Goal: Task Accomplishment & Management: Use online tool/utility

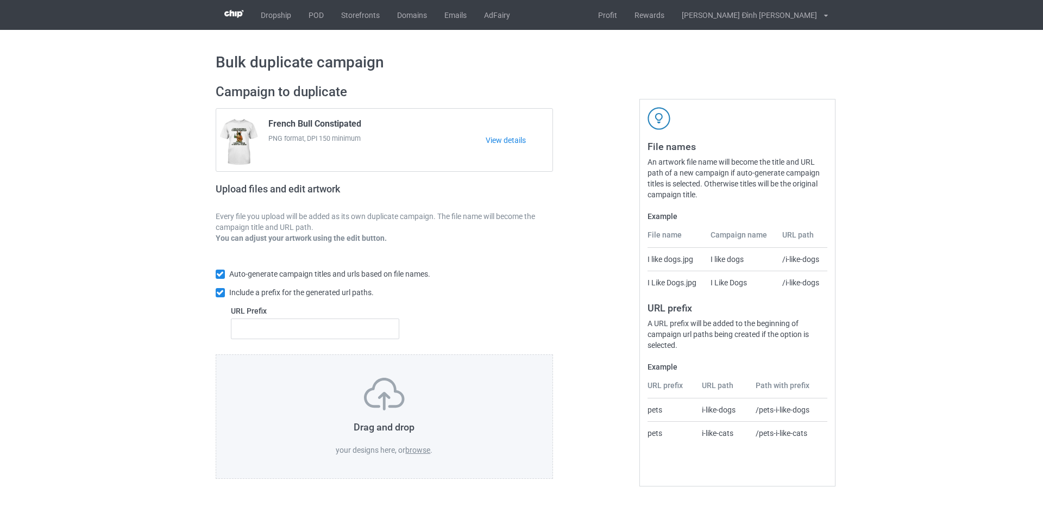
click at [417, 448] on label "browse" at bounding box center [417, 450] width 25 height 9
click at [0, 0] on input "browse" at bounding box center [0, 0] width 0 height 0
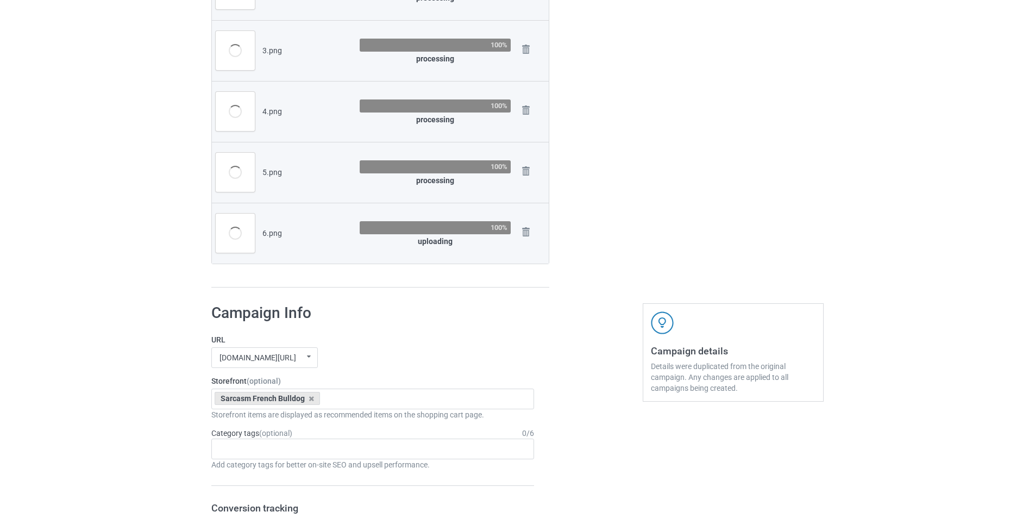
scroll to position [163, 0]
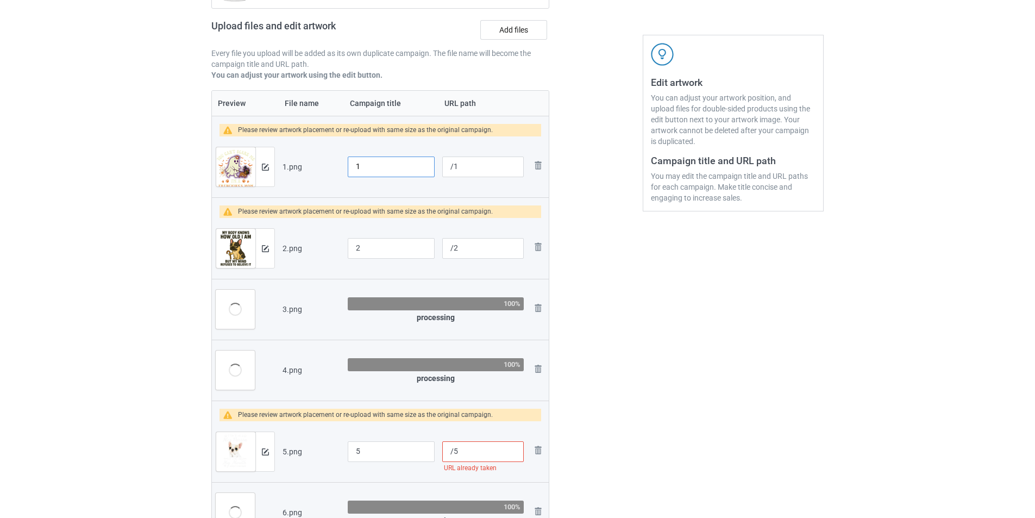
click at [397, 171] on input "1" at bounding box center [391, 166] width 87 height 21
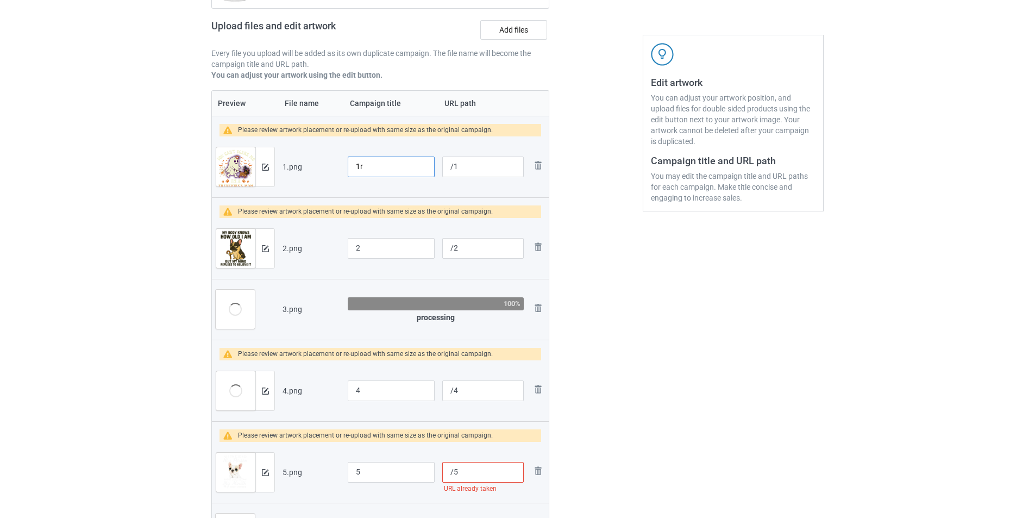
type input "1"
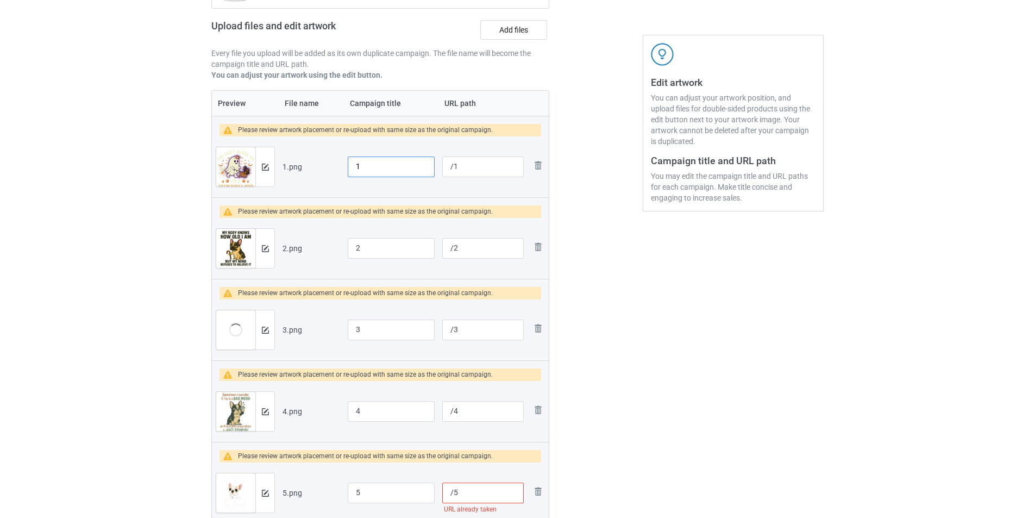
scroll to position [109, 0]
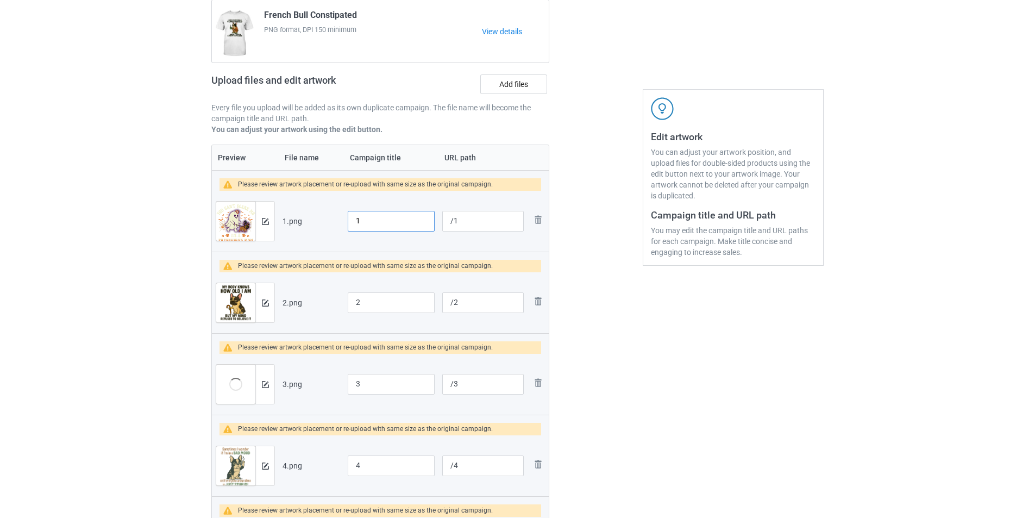
click at [375, 220] on input "1" at bounding box center [391, 221] width 87 height 21
type input "French Bull Mom"
click at [470, 221] on input "/1" at bounding box center [483, 221] width 82 height 21
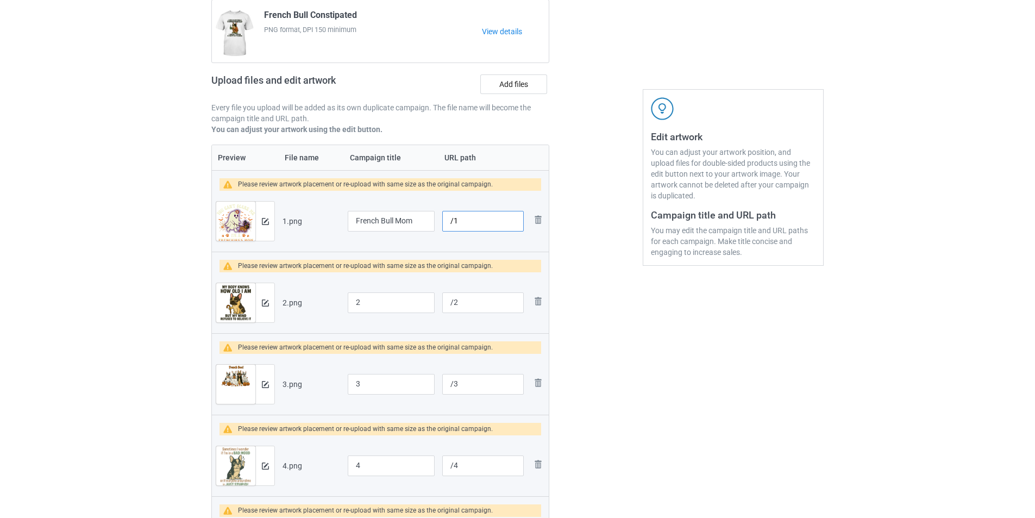
click at [470, 221] on input "/1" at bounding box center [483, 221] width 82 height 21
type input "/1909-frenchbull-2"
click at [376, 307] on input "2" at bounding box center [391, 302] width 87 height 21
click at [371, 307] on input "2" at bounding box center [391, 302] width 87 height 21
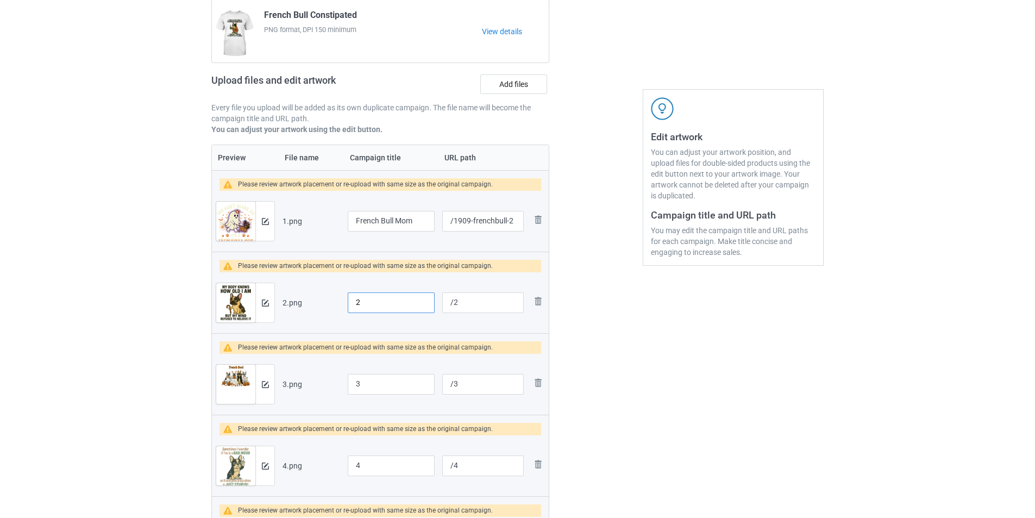
click at [371, 307] on input "2" at bounding box center [391, 302] width 87 height 21
type input "French Bull Old T-Shirt"
drag, startPoint x: 454, startPoint y: 220, endPoint x: 508, endPoint y: 222, distance: 53.9
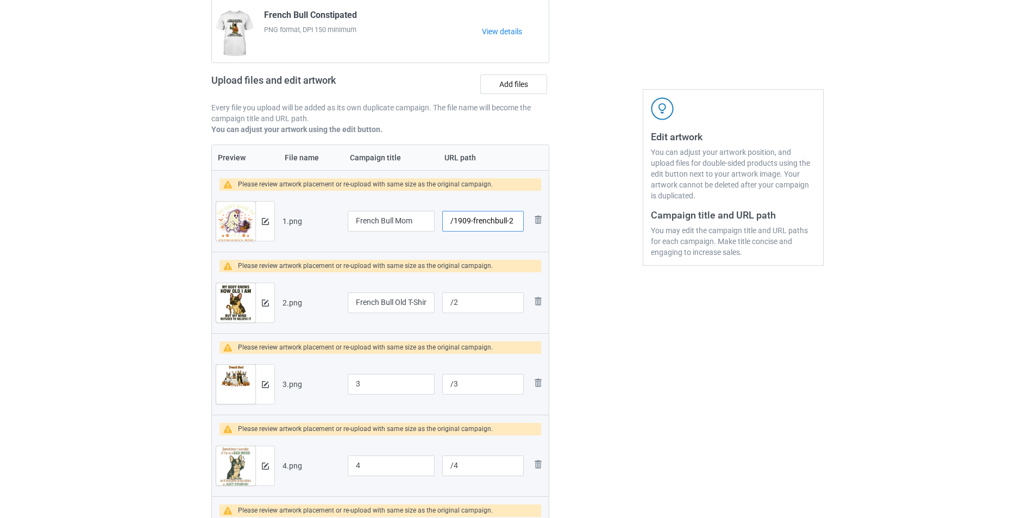
click at [508, 222] on input "/1909-frenchbull-2" at bounding box center [483, 221] width 82 height 21
click at [491, 304] on input "/2" at bounding box center [483, 302] width 82 height 21
paste input "1909-frenchbull-"
type input "/1909-frenchbull-3"
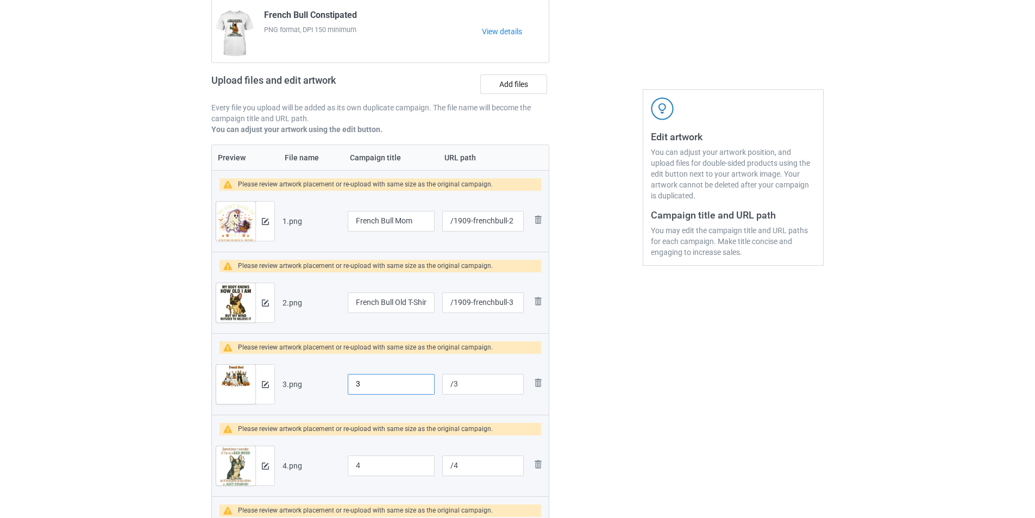
click at [366, 385] on input "3" at bounding box center [391, 384] width 87 height 21
type input "French Boo T-Shirt"
click at [487, 387] on input "/3" at bounding box center [483, 384] width 82 height 21
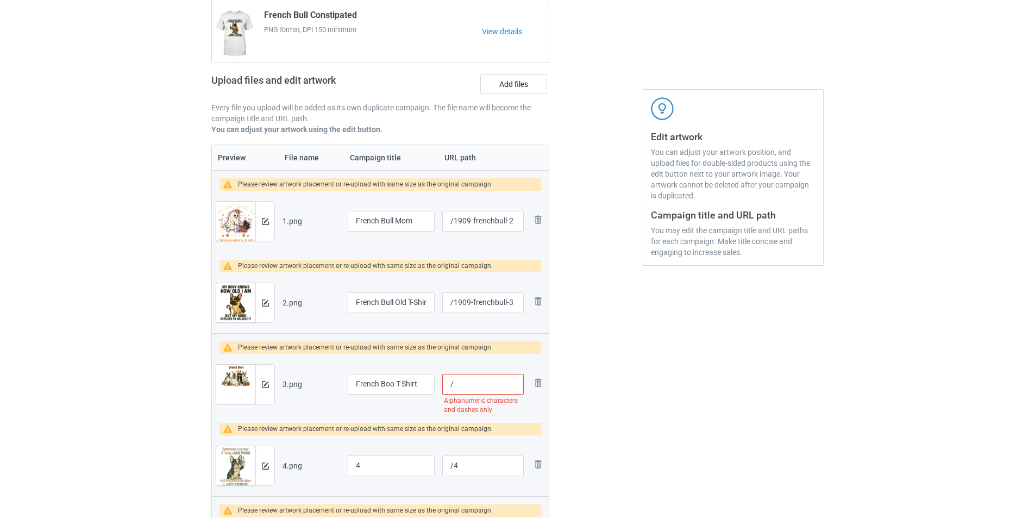
paste input "1909-frenchbull-"
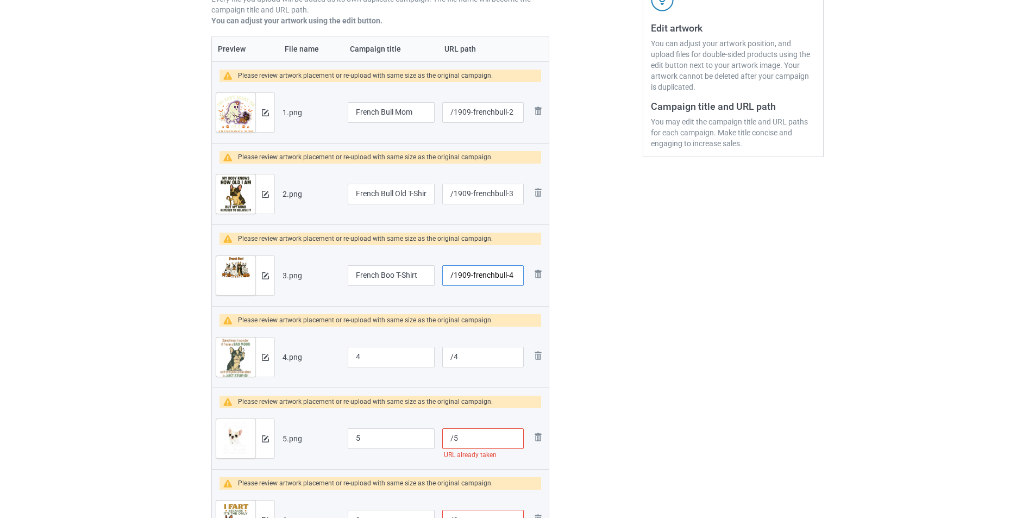
type input "/1909-frenchbull-4"
click at [397, 355] on input "4" at bounding box center [391, 357] width 87 height 21
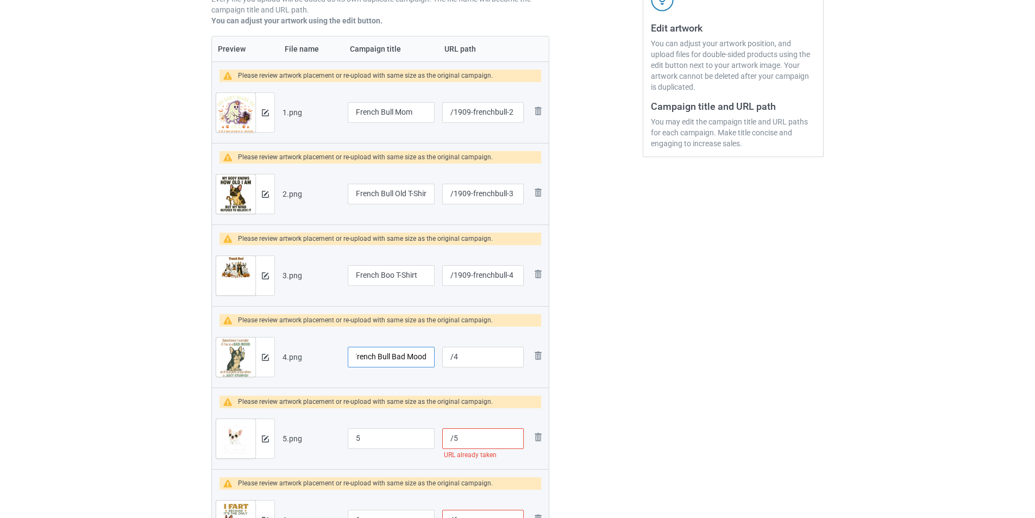
type input "French Bull Bad Mood"
click at [484, 362] on input "/4" at bounding box center [483, 357] width 82 height 21
click at [485, 361] on input "/4" at bounding box center [483, 357] width 82 height 21
paste input "1909-frenchbull-"
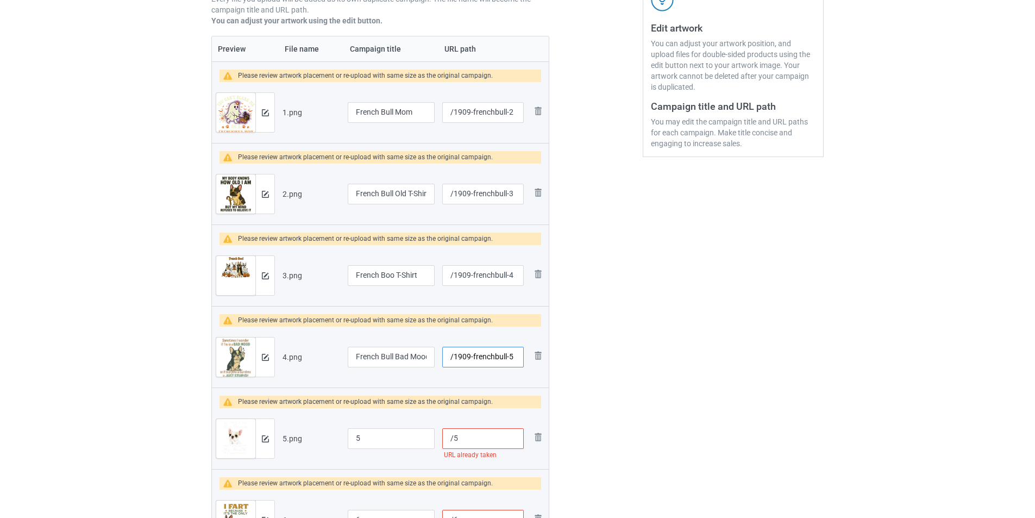
scroll to position [272, 0]
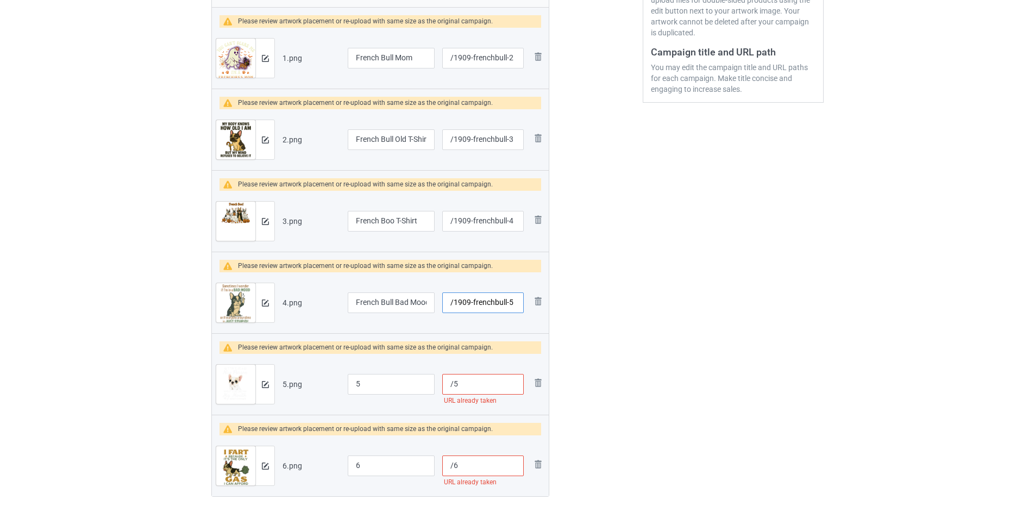
type input "/1909-frenchbull-5"
click at [400, 377] on input "5" at bounding box center [391, 384] width 87 height 21
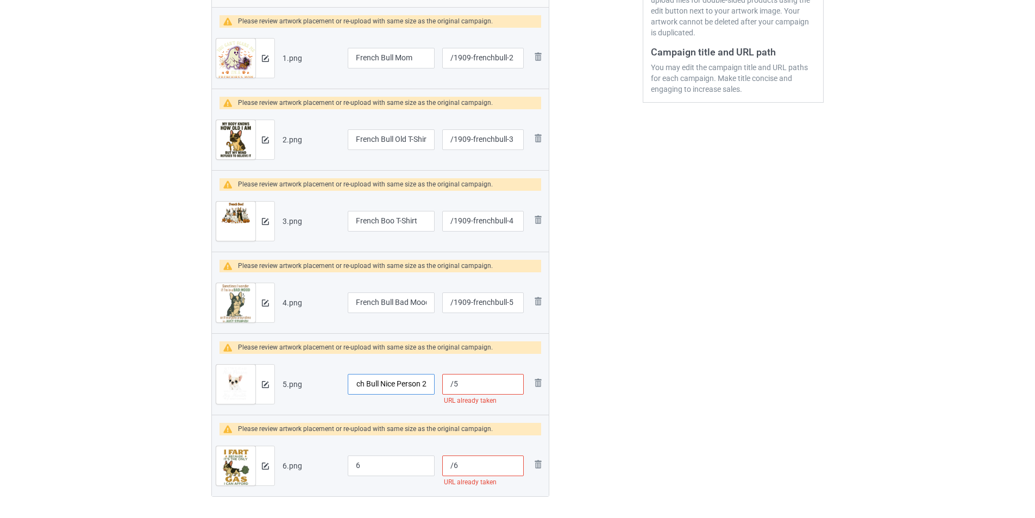
type input "French Bull Nice Person 2"
click at [483, 381] on input "/5" at bounding box center [483, 384] width 82 height 21
paste input "1909-frenchbull-"
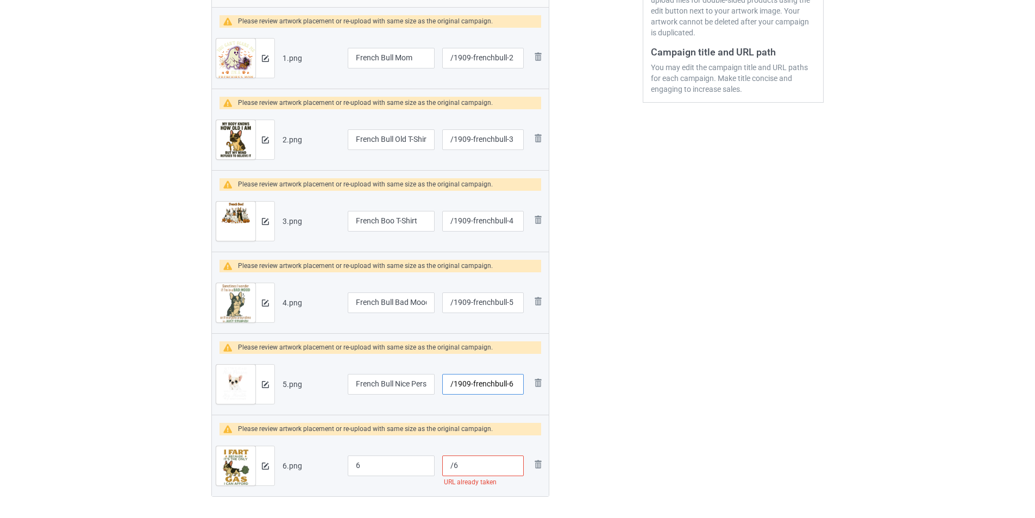
scroll to position [326, 0]
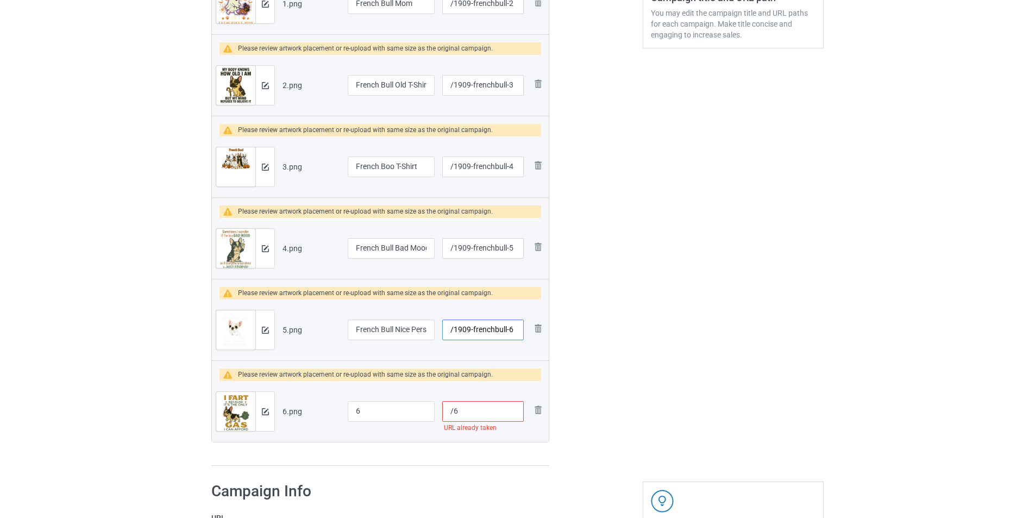
type input "/1909-frenchbull-6"
click at [409, 406] on input "6" at bounding box center [391, 411] width 87 height 21
type input "French Bull Fart T-Shirt"
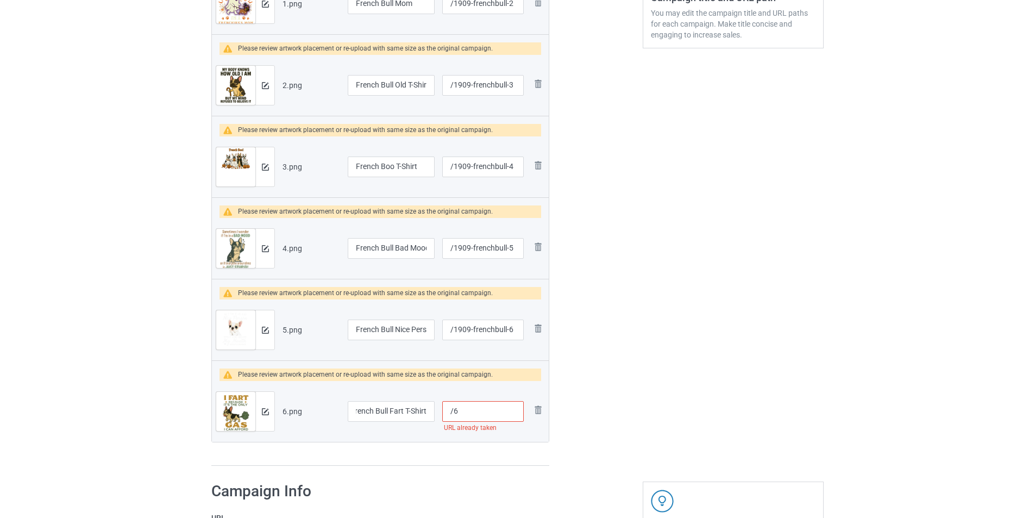
click at [488, 407] on input "/6" at bounding box center [483, 411] width 82 height 21
paste input "1909-frenchbull-"
type input "/1909-frenchbull-7"
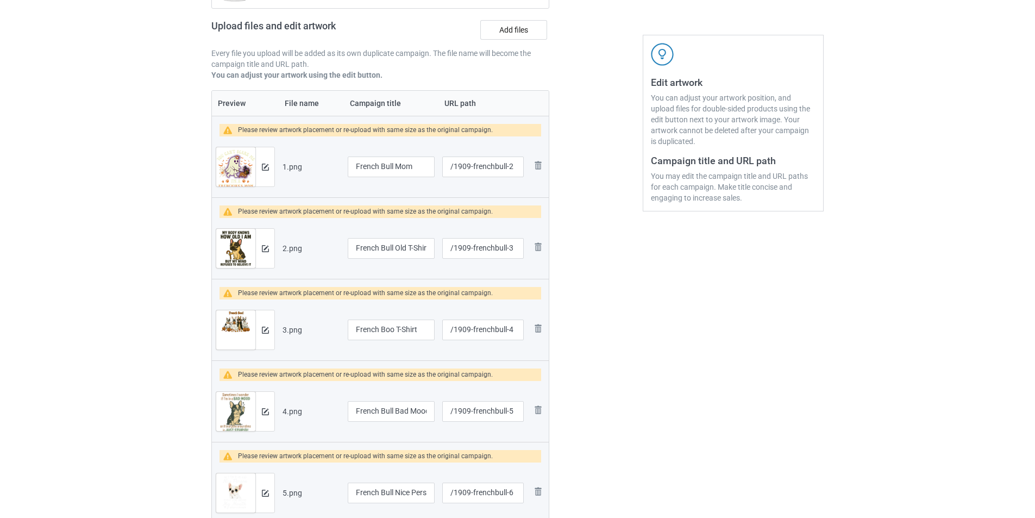
scroll to position [109, 0]
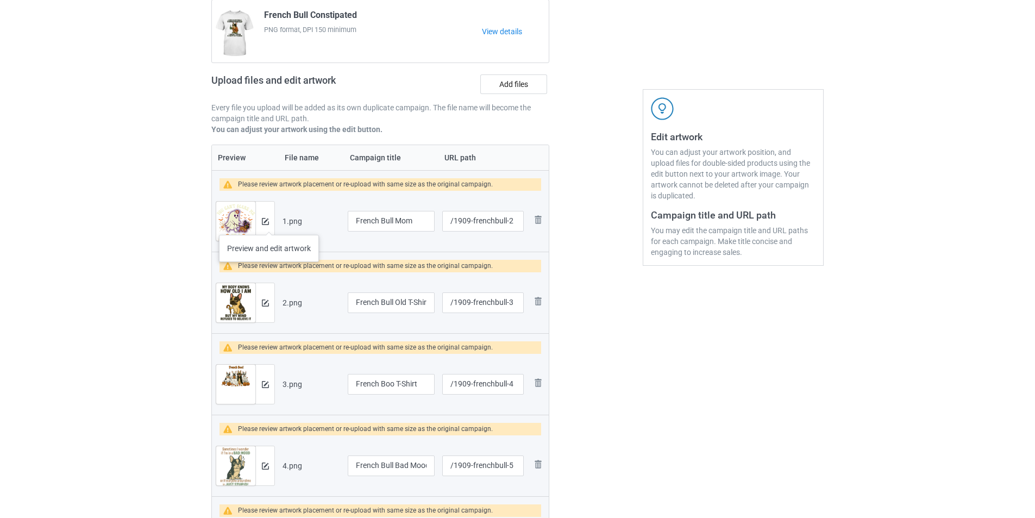
click at [269, 224] on div at bounding box center [264, 221] width 19 height 39
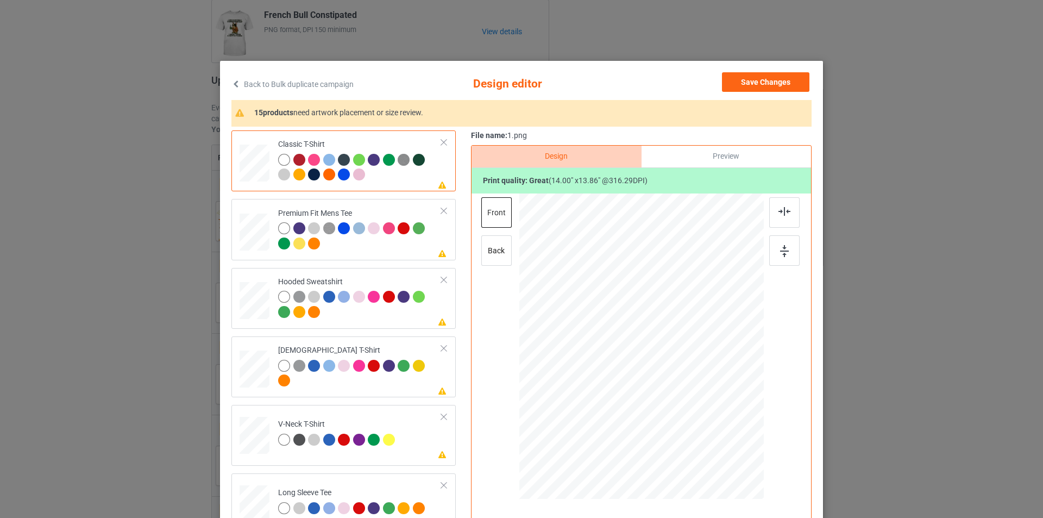
click at [55, 205] on div "Back to Bulk duplicate campaign Design editor Save Changes 15 products need art…" at bounding box center [521, 259] width 1043 height 518
click at [742, 84] on button "Save Changes" at bounding box center [765, 82] width 87 height 20
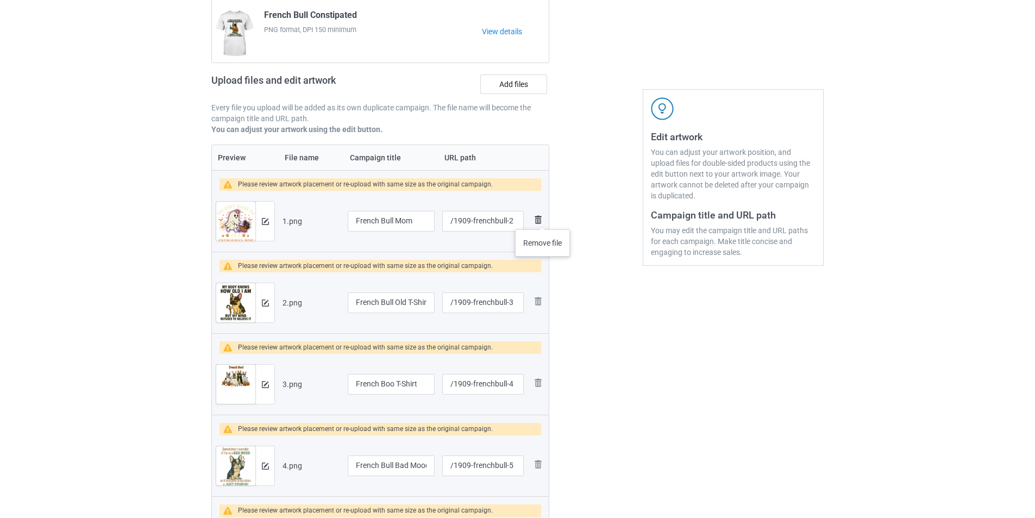
click at [543, 218] on img at bounding box center [537, 219] width 13 height 13
click at [518, 221] on input "/1909-frenchbull-3" at bounding box center [483, 221] width 82 height 21
type input "/1909-frenchbull-2"
click at [517, 307] on input "/1909-frenchbull-4" at bounding box center [483, 302] width 82 height 21
type input "/1909-frenchbull-3"
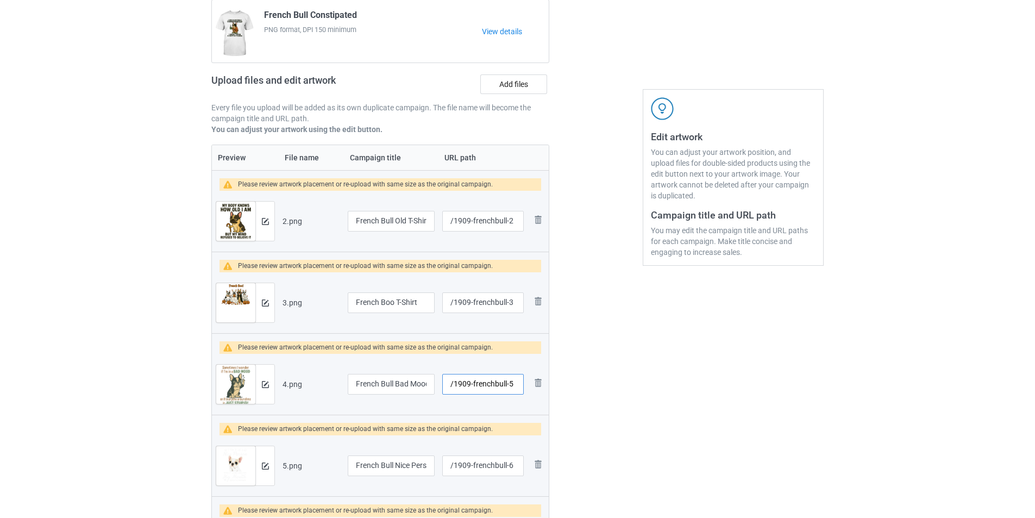
click at [513, 384] on input "/1909-frenchbull-5" at bounding box center [483, 384] width 82 height 21
type input "/1909-frenchbull-4"
click at [514, 469] on input "/1909-frenchbull-6" at bounding box center [483, 465] width 82 height 21
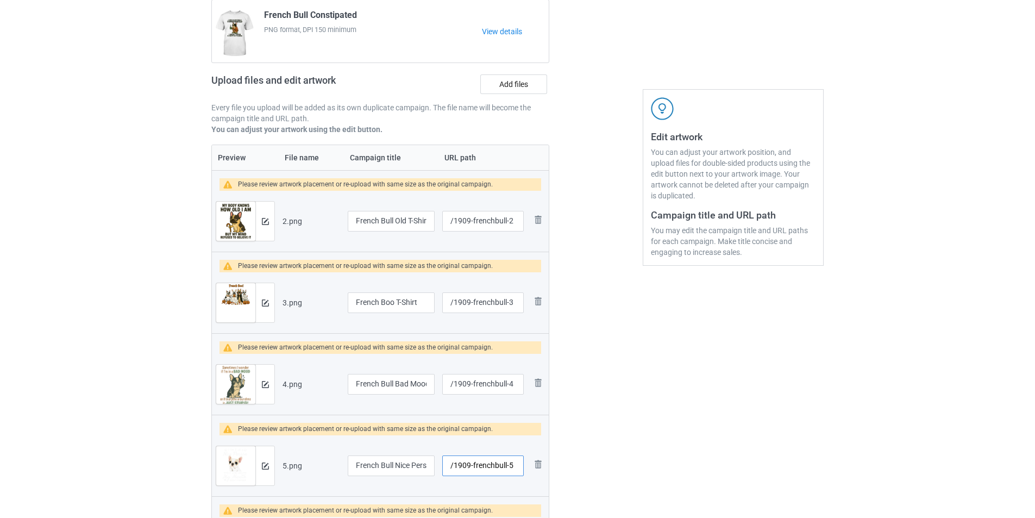
scroll to position [217, 0]
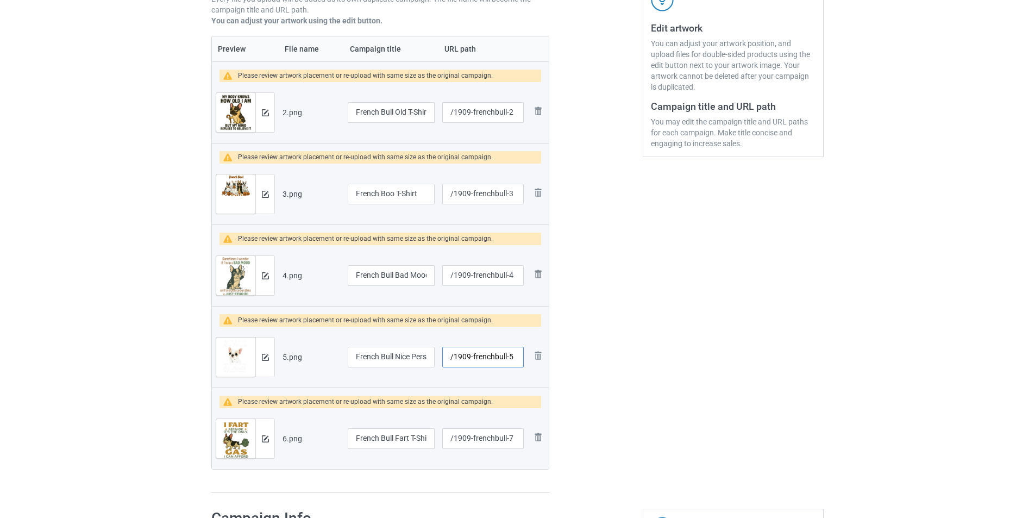
type input "/1909-frenchbull-5"
click at [516, 434] on input "/1909-frenchbull-7" at bounding box center [483, 438] width 82 height 21
click at [539, 352] on img at bounding box center [537, 355] width 13 height 13
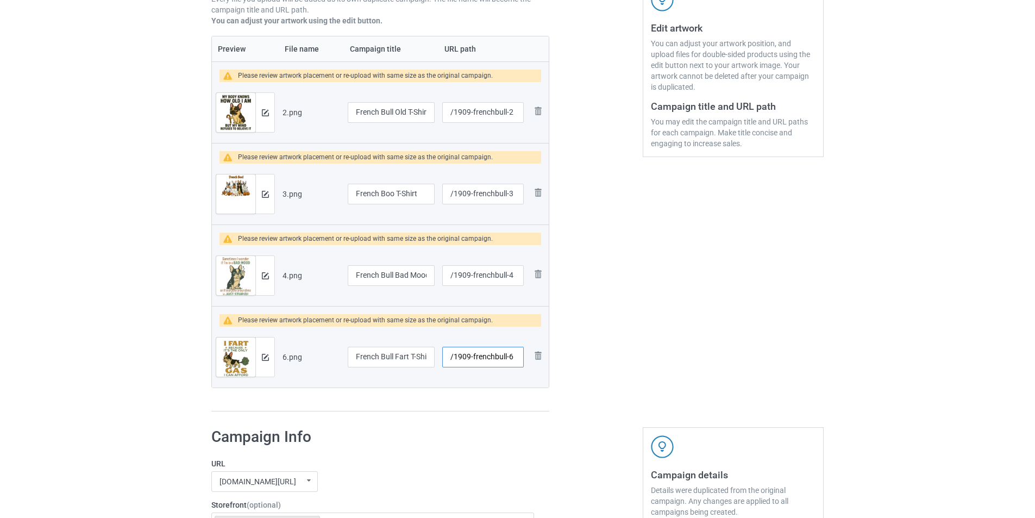
click at [517, 361] on input "/1909-frenchbull-6" at bounding box center [483, 357] width 82 height 21
type input "/1909-frenchbull-5"
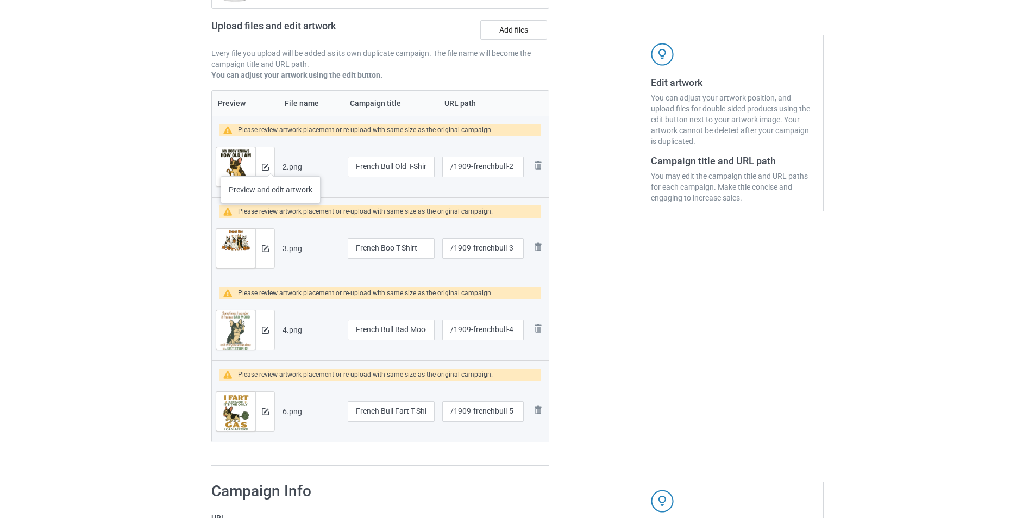
click at [271, 165] on div at bounding box center [264, 166] width 19 height 39
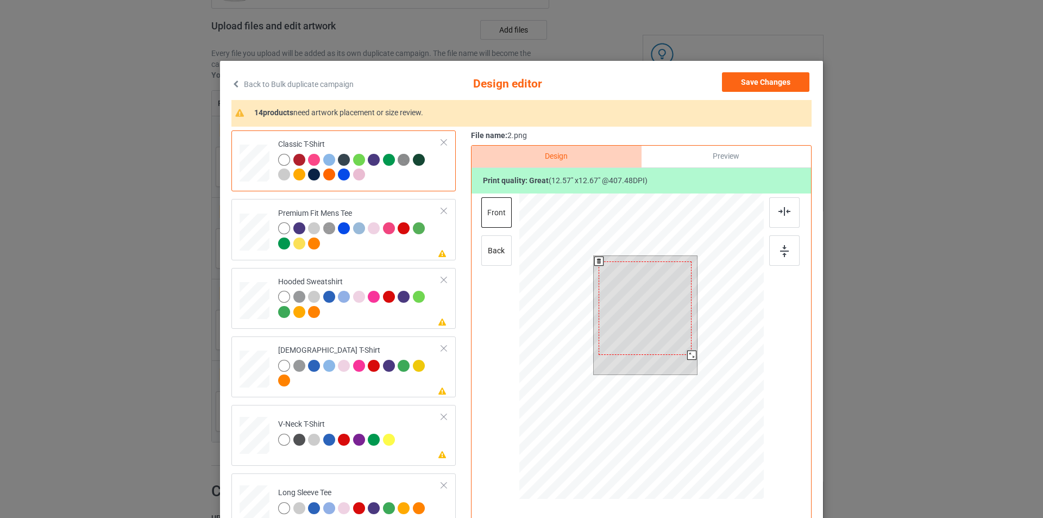
drag, startPoint x: 693, startPoint y: 358, endPoint x: 687, endPoint y: 354, distance: 7.4
click at [687, 354] on div at bounding box center [691, 354] width 9 height 9
click at [779, 216] on img at bounding box center [785, 211] width 12 height 9
click at [784, 254] on img at bounding box center [784, 251] width 9 height 12
click at [786, 202] on div at bounding box center [784, 212] width 30 height 30
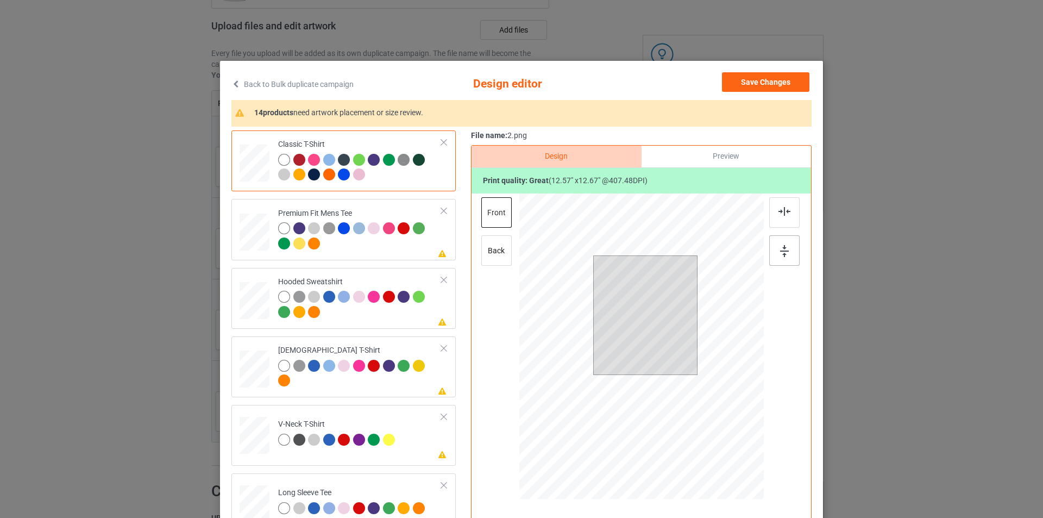
click at [784, 255] on img at bounding box center [784, 251] width 9 height 12
click at [686, 363] on div at bounding box center [690, 360] width 9 height 9
click at [687, 362] on div at bounding box center [691, 360] width 9 height 9
click at [787, 211] on div at bounding box center [784, 212] width 30 height 30
click at [781, 256] on img at bounding box center [784, 251] width 9 height 12
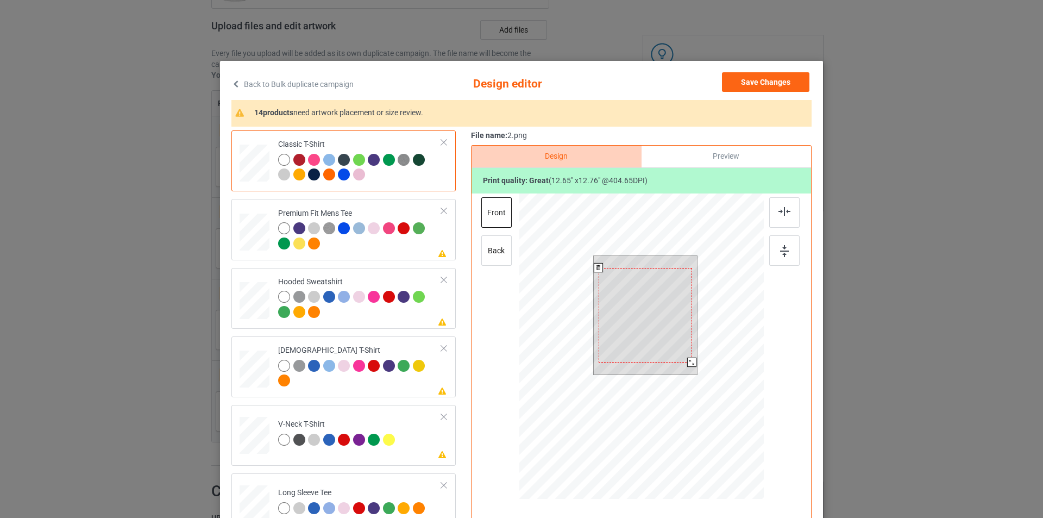
click at [687, 362] on div at bounding box center [691, 362] width 9 height 9
click at [779, 219] on div at bounding box center [784, 212] width 30 height 30
click at [775, 252] on div at bounding box center [784, 250] width 30 height 30
click at [374, 252] on div at bounding box center [360, 237] width 164 height 30
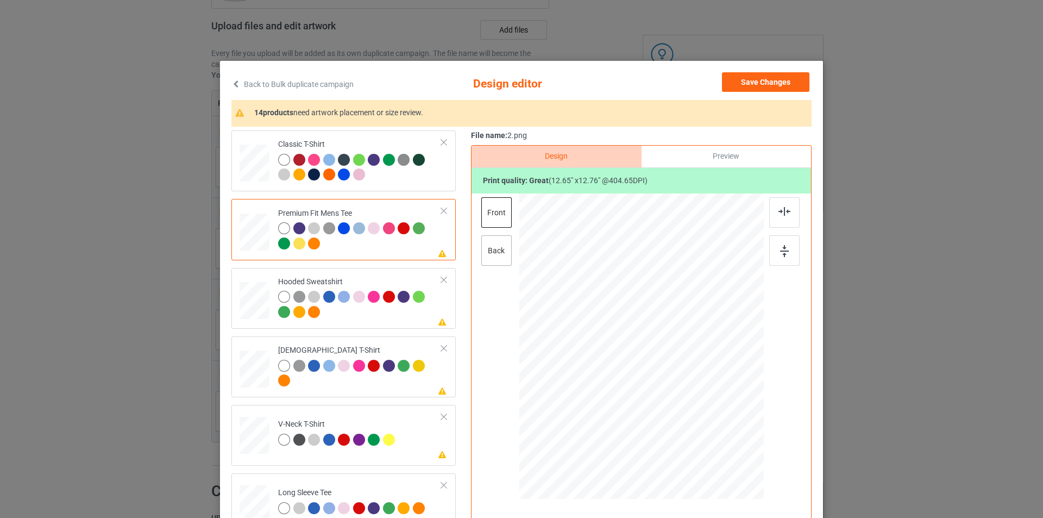
click at [494, 252] on div "back" at bounding box center [496, 250] width 30 height 30
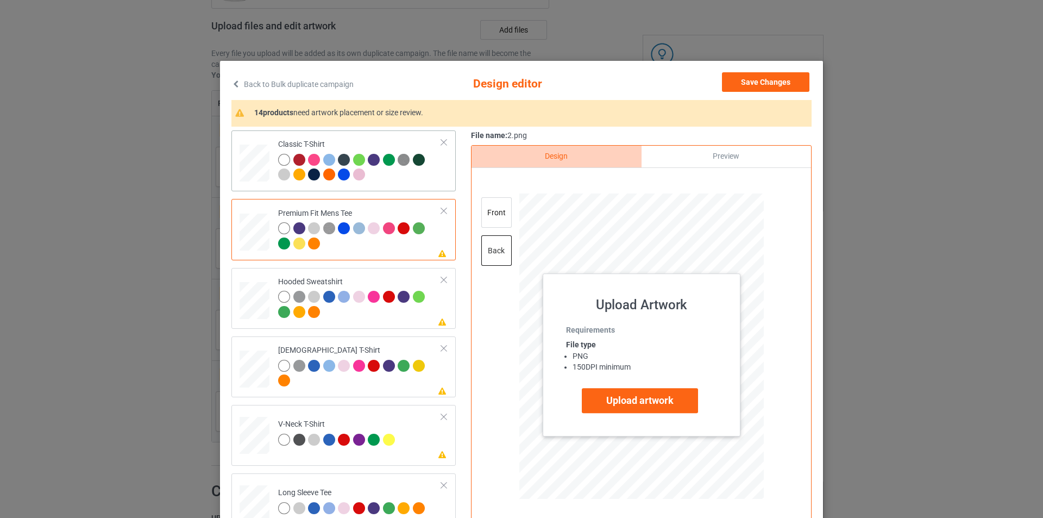
click at [414, 187] on td "Classic T-Shirt" at bounding box center [360, 161] width 176 height 52
click at [396, 243] on div at bounding box center [360, 237] width 164 height 30
click at [498, 218] on div "front" at bounding box center [496, 212] width 30 height 30
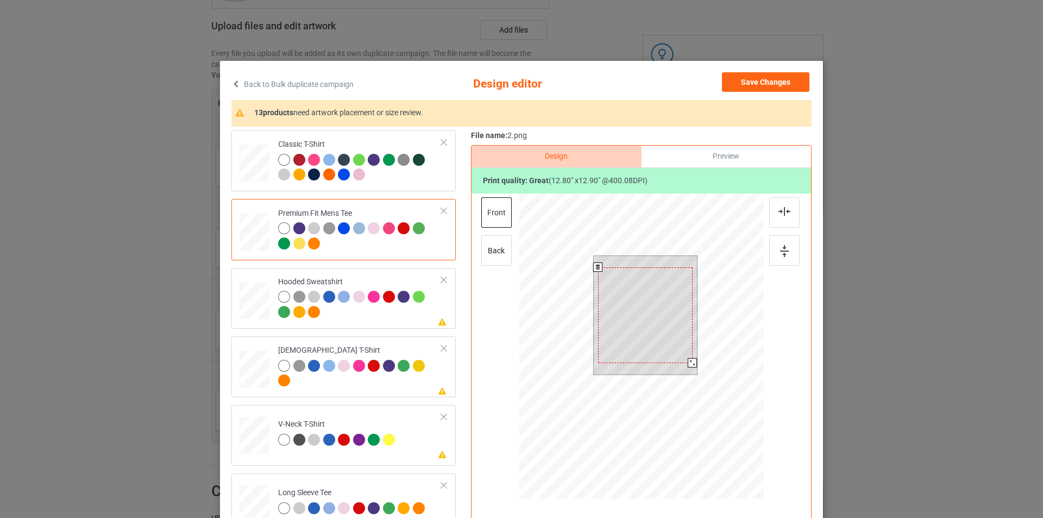
click at [689, 363] on div at bounding box center [692, 362] width 9 height 9
click at [781, 217] on div at bounding box center [784, 212] width 30 height 30
click at [773, 253] on div at bounding box center [784, 250] width 30 height 30
click at [380, 317] on div at bounding box center [360, 306] width 164 height 30
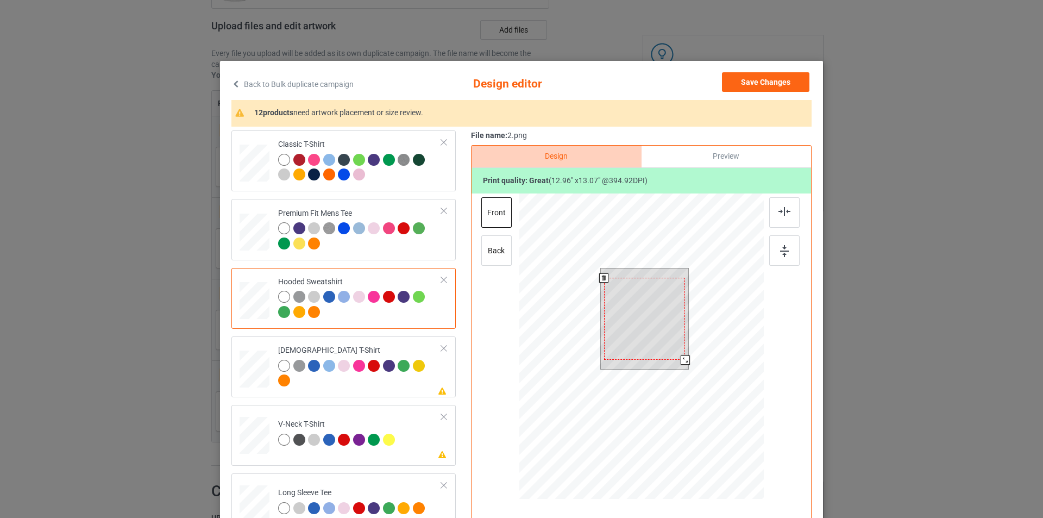
click at [682, 362] on div at bounding box center [685, 359] width 9 height 9
click at [786, 215] on img at bounding box center [785, 211] width 12 height 9
click at [785, 258] on div at bounding box center [784, 250] width 30 height 30
click at [499, 251] on div "back" at bounding box center [496, 250] width 30 height 30
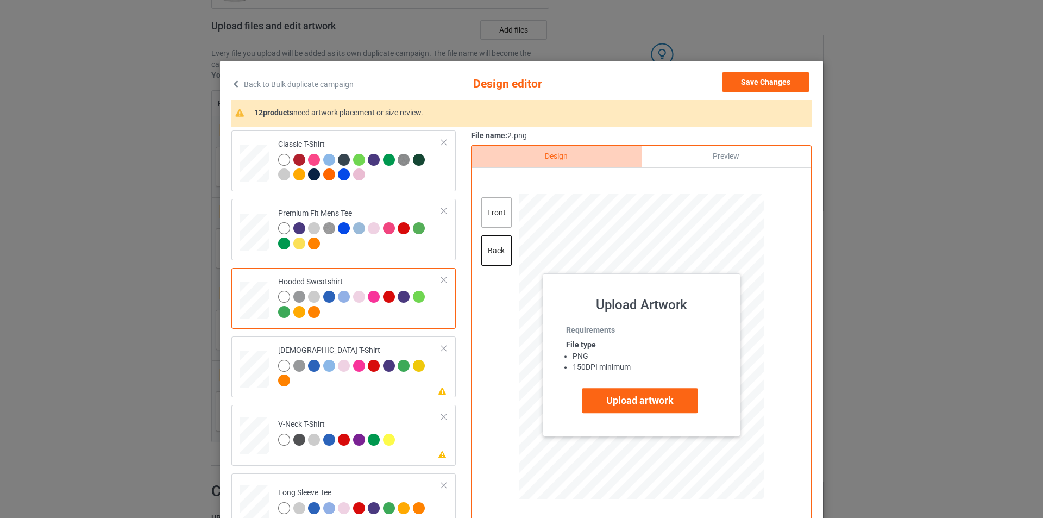
click at [490, 212] on div "front" at bounding box center [496, 212] width 30 height 30
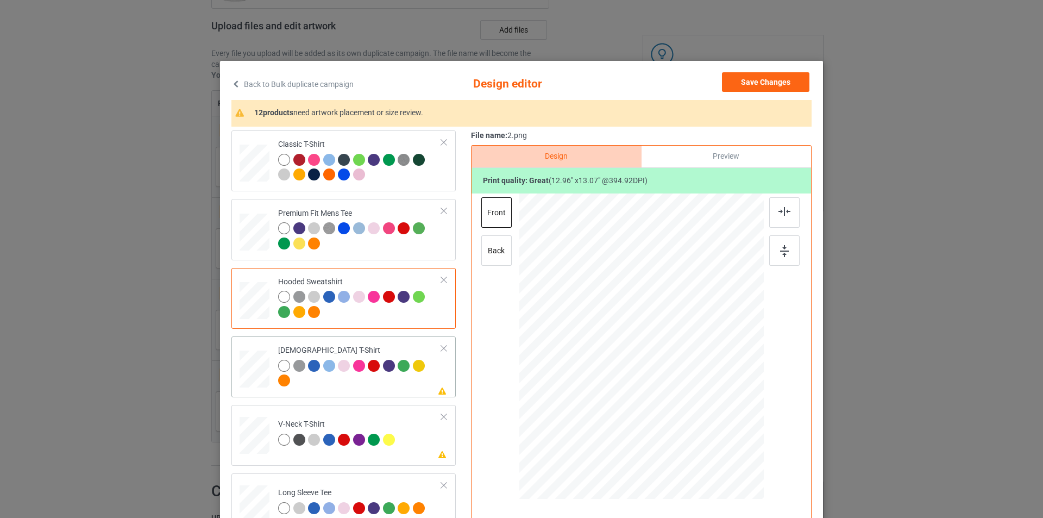
click at [369, 375] on div at bounding box center [360, 375] width 164 height 30
click at [506, 253] on div "back" at bounding box center [496, 250] width 30 height 30
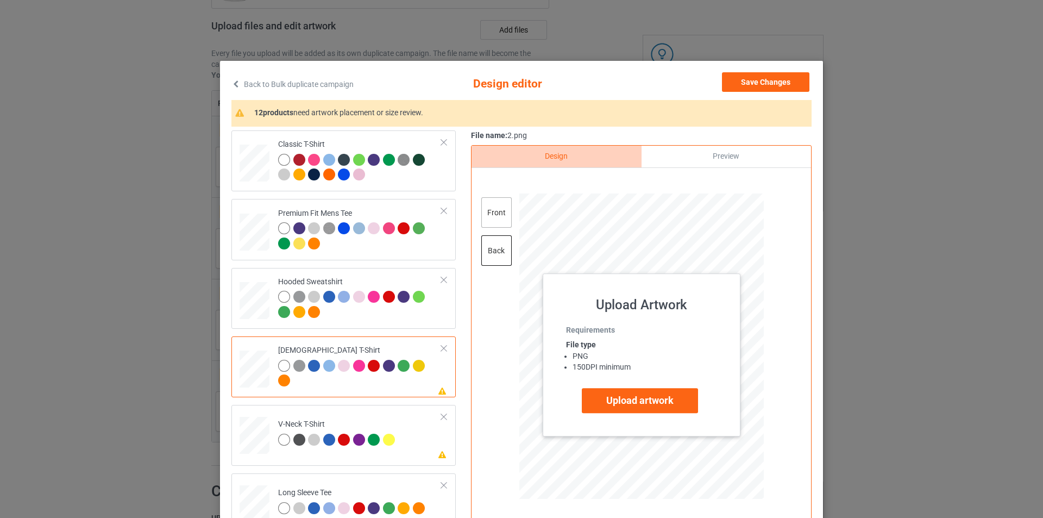
click at [500, 215] on div "front" at bounding box center [496, 212] width 30 height 30
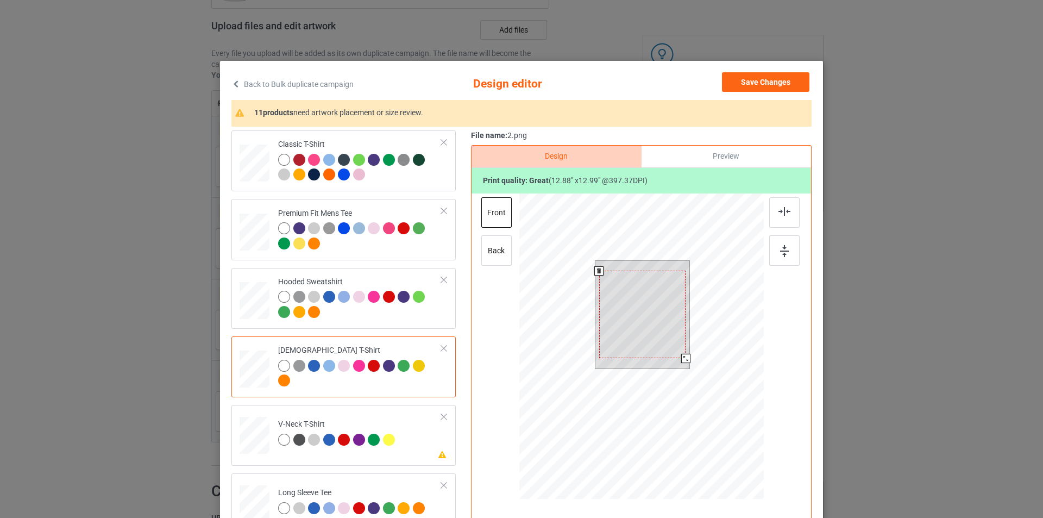
click at [681, 358] on div at bounding box center [685, 358] width 9 height 9
click at [779, 213] on img at bounding box center [785, 211] width 12 height 9
click at [775, 250] on div at bounding box center [784, 250] width 30 height 30
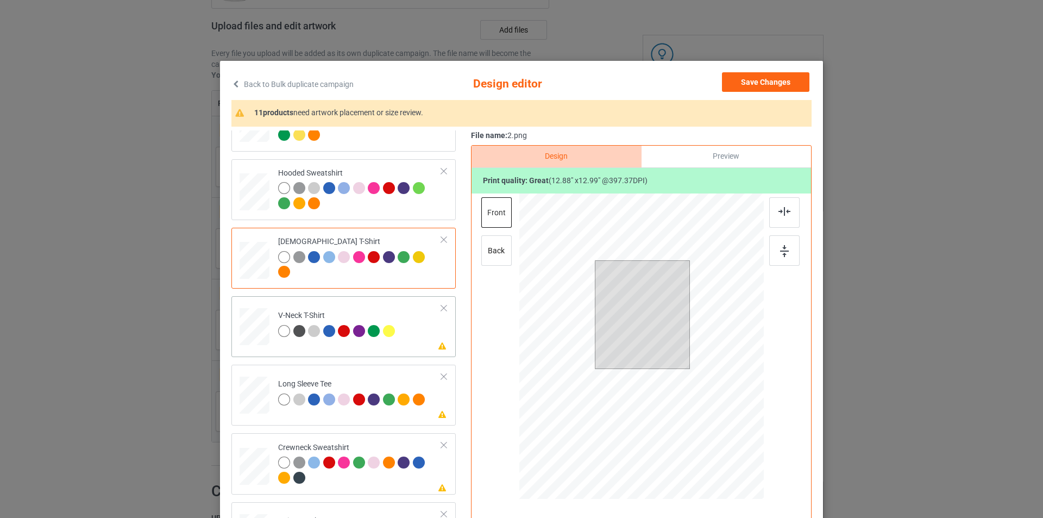
click at [395, 342] on td "Please review artwork placement V-Neck T-Shirt" at bounding box center [360, 324] width 176 height 48
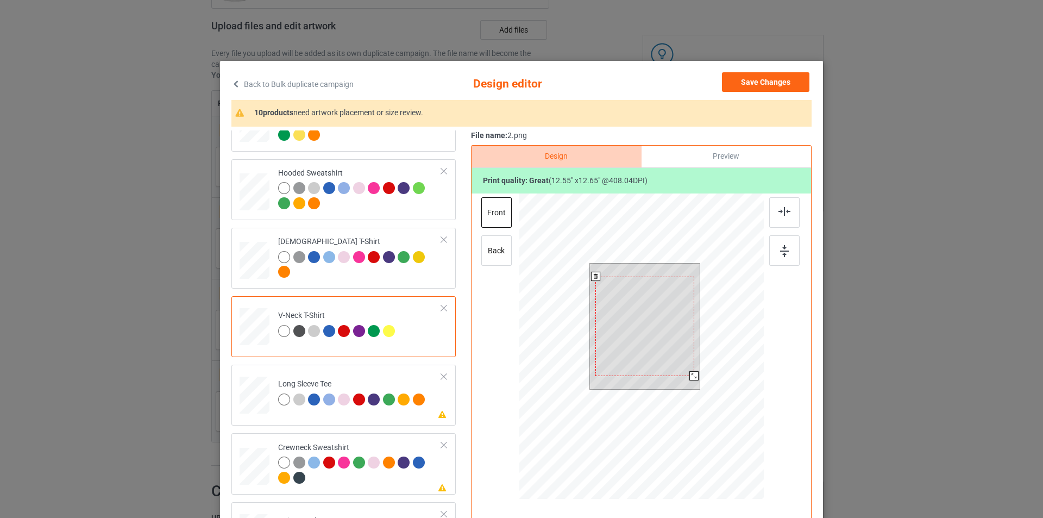
drag, startPoint x: 695, startPoint y: 383, endPoint x: 690, endPoint y: 378, distance: 6.5
click at [690, 378] on div at bounding box center [694, 375] width 9 height 9
click at [782, 214] on img at bounding box center [785, 211] width 12 height 9
click at [780, 253] on img at bounding box center [784, 251] width 9 height 12
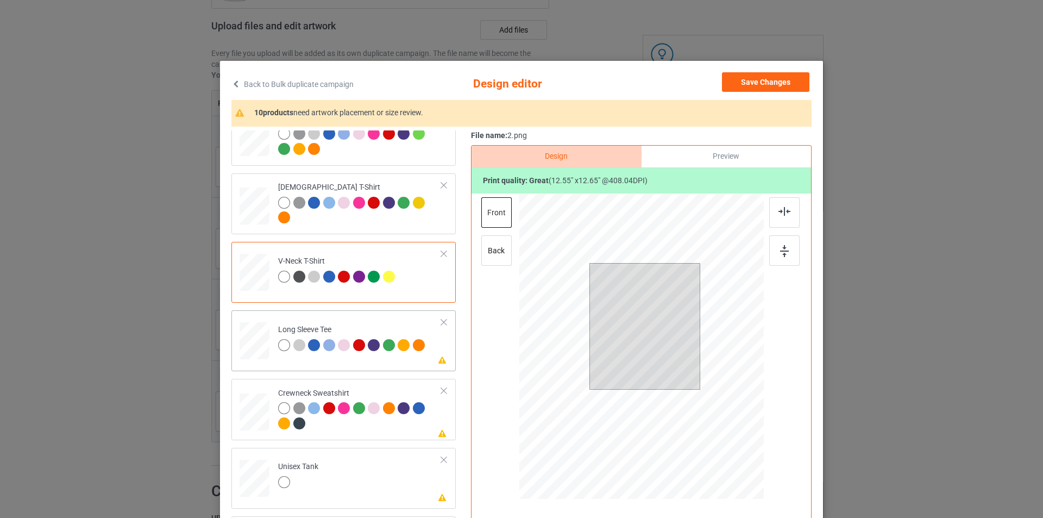
click at [414, 357] on td "Please review artwork placement Long Sleeve Tee" at bounding box center [360, 339] width 176 height 48
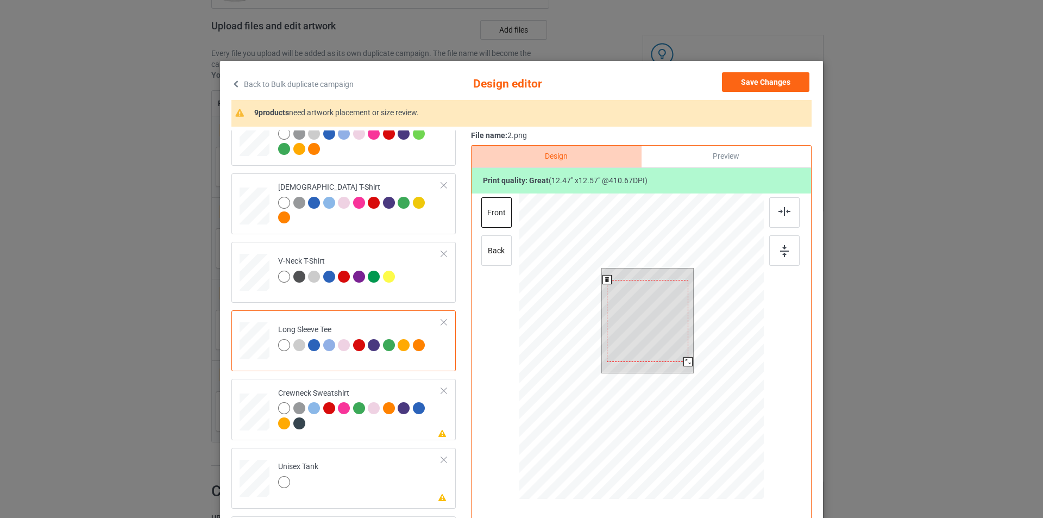
click at [687, 364] on div at bounding box center [688, 361] width 9 height 9
click at [784, 215] on img at bounding box center [785, 211] width 12 height 9
click at [780, 254] on img at bounding box center [784, 251] width 9 height 12
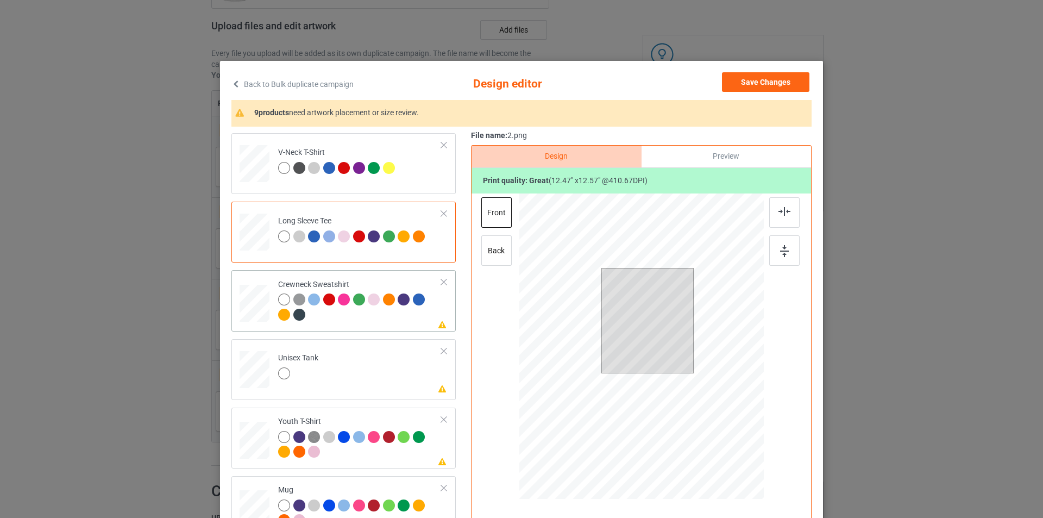
click at [376, 312] on div at bounding box center [360, 308] width 164 height 30
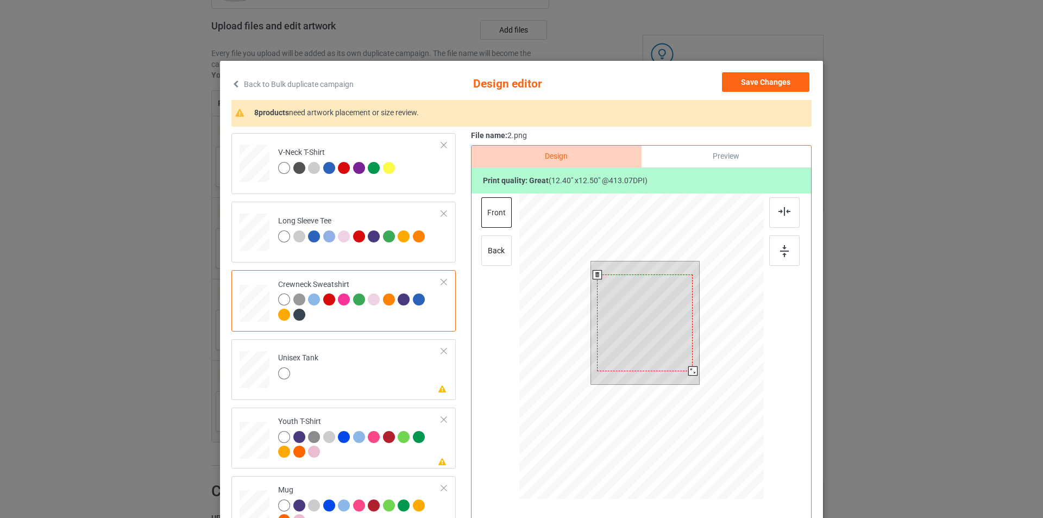
click at [688, 371] on div at bounding box center [692, 370] width 9 height 9
click at [784, 206] on div at bounding box center [784, 212] width 30 height 30
click at [762, 277] on div at bounding box center [641, 347] width 283 height 309
click at [691, 372] on div at bounding box center [694, 372] width 9 height 9
click at [781, 209] on img at bounding box center [785, 211] width 12 height 9
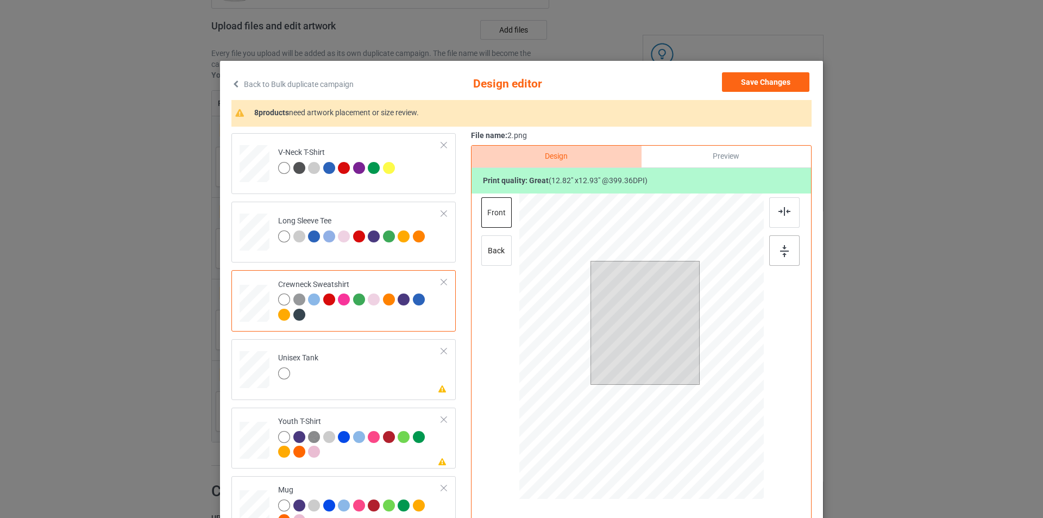
click at [782, 258] on div at bounding box center [784, 250] width 30 height 30
click at [408, 253] on td "Long Sleeve Tee" at bounding box center [360, 230] width 176 height 48
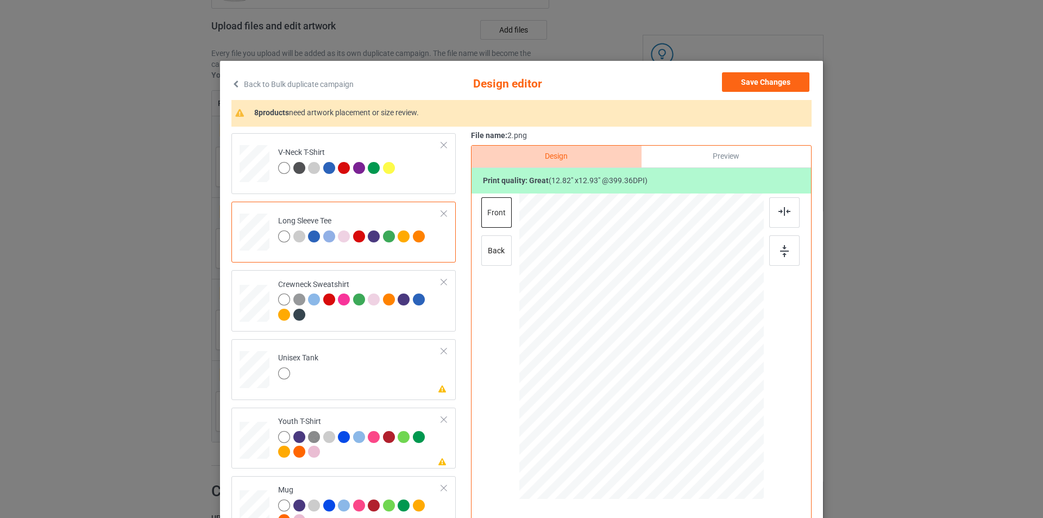
scroll to position [54, 0]
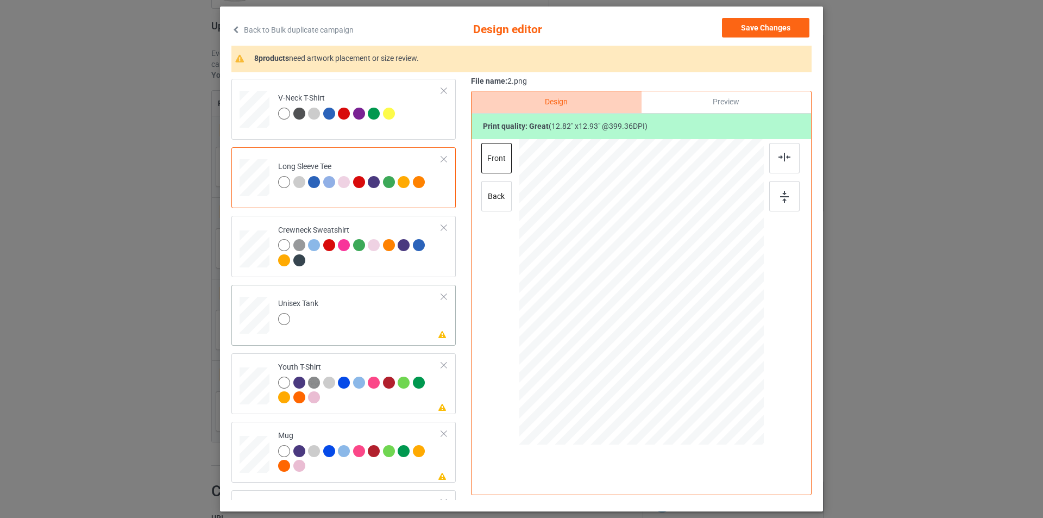
click at [358, 329] on td "Please review artwork placement Unisex Tank" at bounding box center [360, 313] width 176 height 48
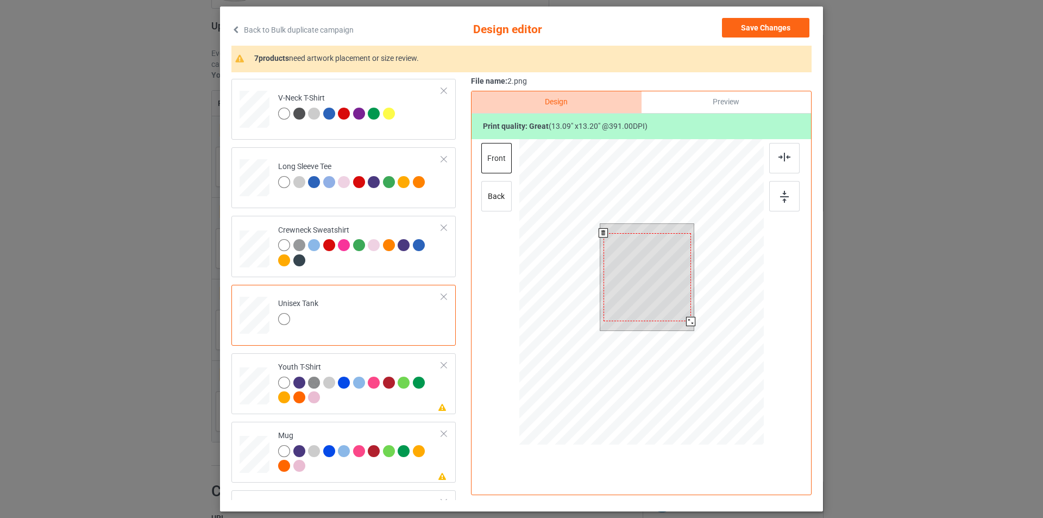
click at [686, 322] on div at bounding box center [690, 321] width 9 height 9
click at [779, 161] on img at bounding box center [785, 157] width 12 height 9
click at [775, 193] on div at bounding box center [784, 196] width 30 height 30
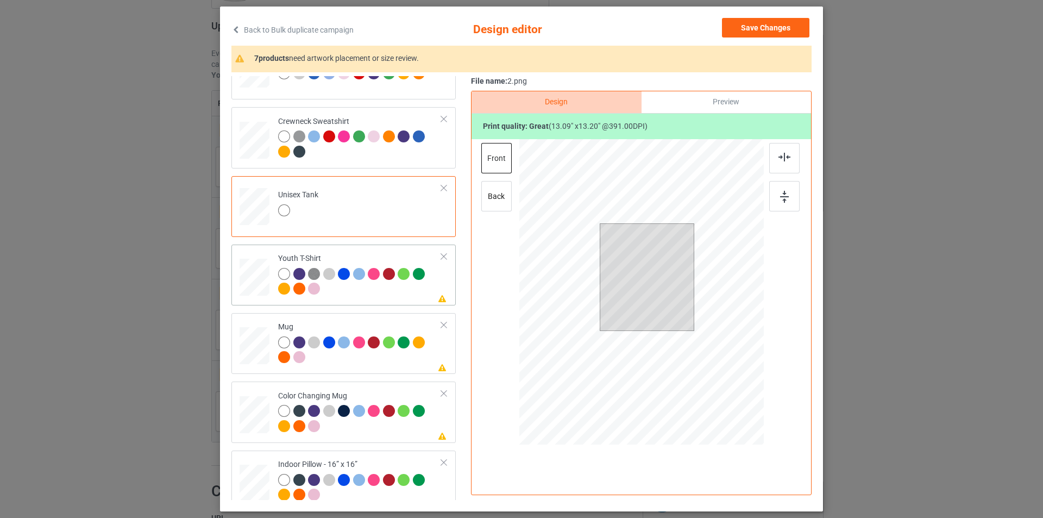
click at [362, 296] on div at bounding box center [360, 283] width 164 height 30
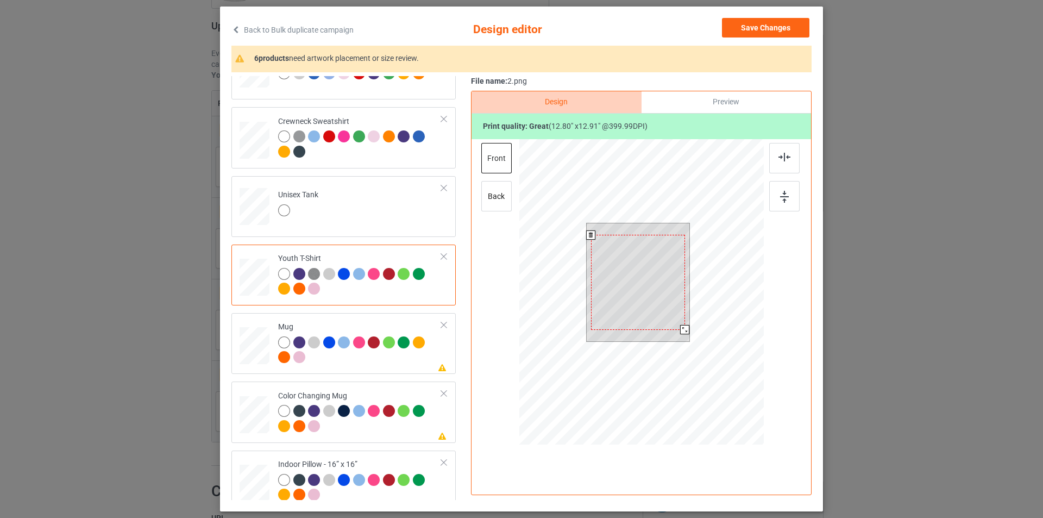
click at [681, 331] on div at bounding box center [684, 329] width 9 height 9
click at [795, 156] on div at bounding box center [784, 158] width 30 height 30
click at [782, 200] on img at bounding box center [784, 197] width 9 height 12
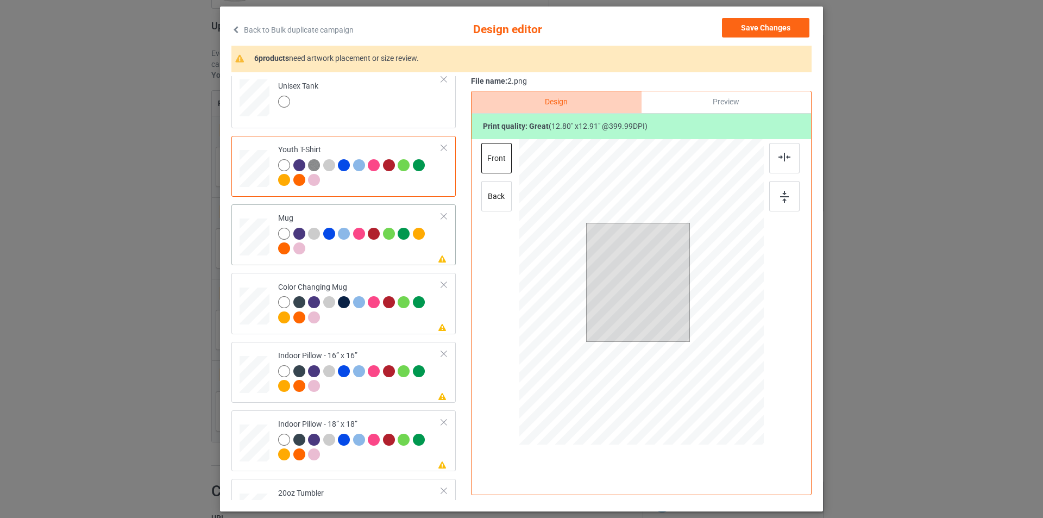
click at [399, 248] on div at bounding box center [360, 243] width 164 height 30
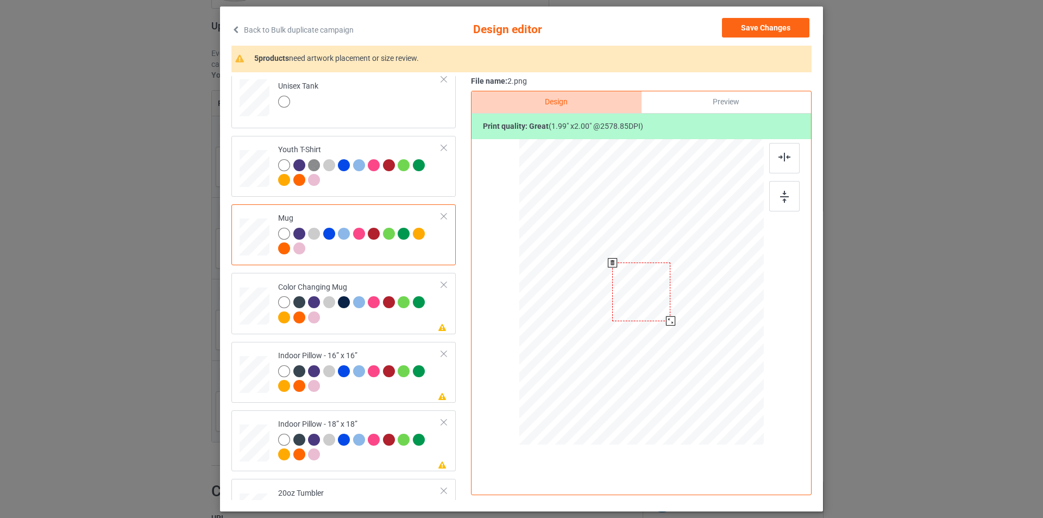
drag, startPoint x: 710, startPoint y: 365, endPoint x: 672, endPoint y: 314, distance: 63.7
click at [672, 314] on div at bounding box center [641, 292] width 245 height 102
drag, startPoint x: 605, startPoint y: 299, endPoint x: 580, endPoint y: 298, distance: 25.6
click at [580, 298] on div at bounding box center [575, 293] width 58 height 59
click at [602, 327] on div at bounding box center [605, 323] width 9 height 9
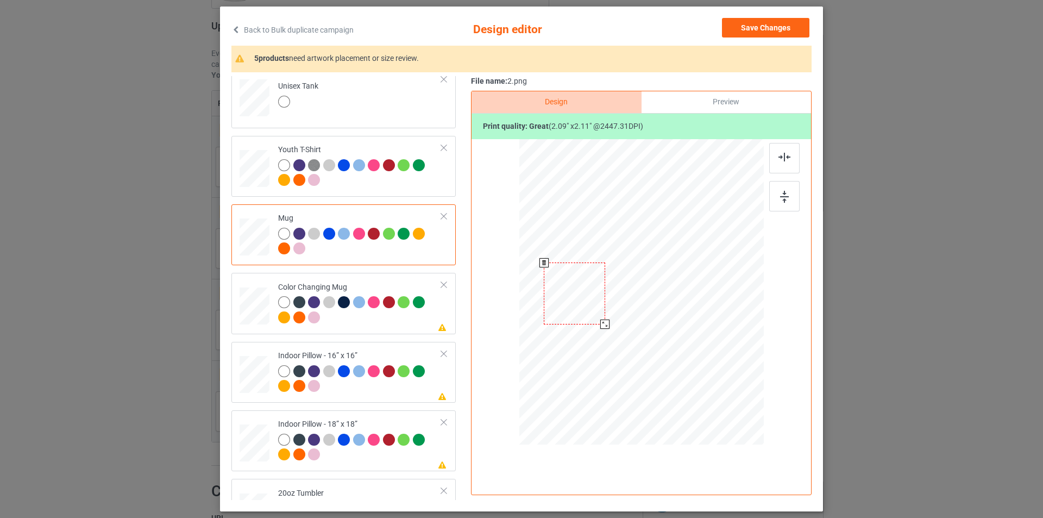
click at [586, 289] on div at bounding box center [574, 293] width 61 height 62
click at [368, 319] on div at bounding box center [360, 311] width 164 height 30
click at [603, 324] on div at bounding box center [606, 325] width 9 height 9
click at [377, 389] on div at bounding box center [360, 380] width 164 height 30
drag, startPoint x: 710, startPoint y: 365, endPoint x: 716, endPoint y: 380, distance: 16.3
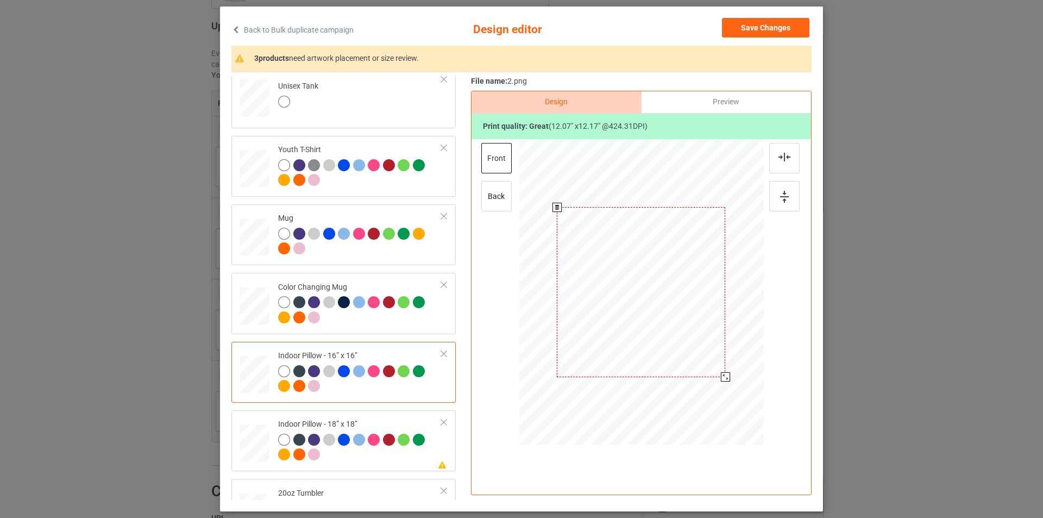
click at [716, 380] on div at bounding box center [641, 292] width 245 height 244
click at [792, 154] on div at bounding box center [784, 158] width 30 height 30
click at [777, 204] on div at bounding box center [784, 196] width 30 height 30
click at [493, 197] on div "back" at bounding box center [496, 196] width 30 height 30
click at [681, 319] on div at bounding box center [641, 292] width 146 height 148
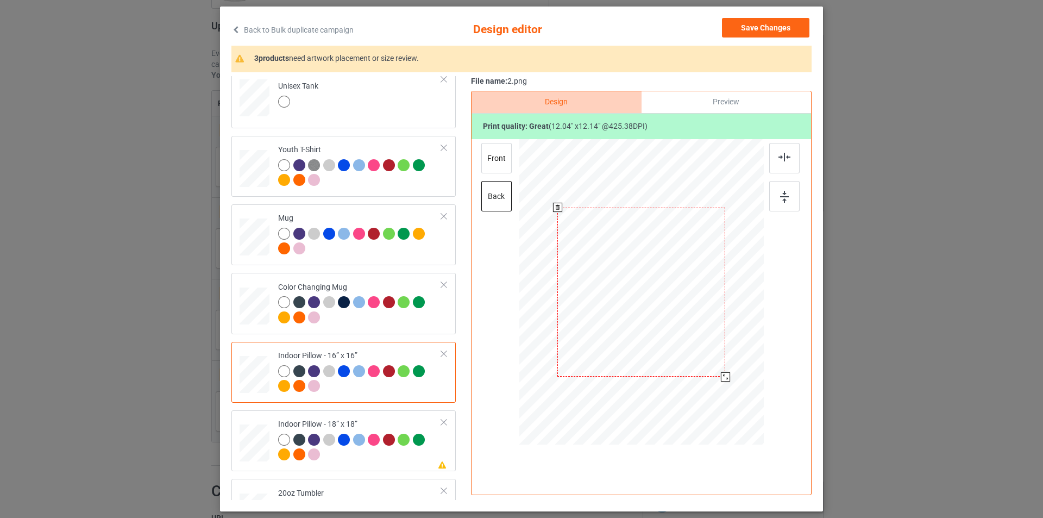
drag, startPoint x: 709, startPoint y: 368, endPoint x: 716, endPoint y: 382, distance: 15.8
click at [716, 382] on div at bounding box center [641, 291] width 244 height 243
click at [784, 164] on div at bounding box center [784, 158] width 30 height 30
click at [781, 198] on img at bounding box center [784, 197] width 9 height 12
click at [721, 376] on div at bounding box center [725, 376] width 9 height 9
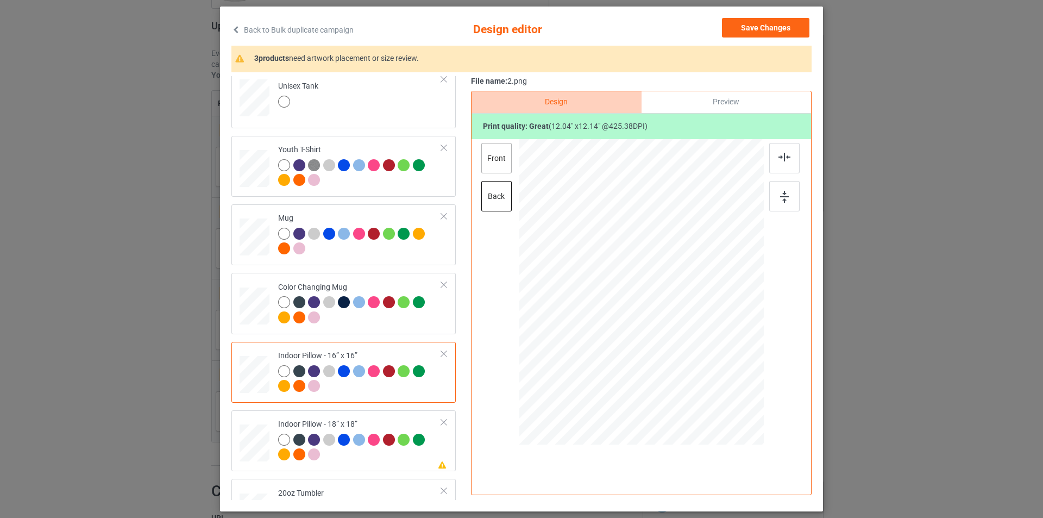
click at [493, 156] on div "front" at bounding box center [496, 158] width 30 height 30
click at [721, 377] on div at bounding box center [725, 376] width 9 height 9
click at [791, 155] on div at bounding box center [784, 158] width 30 height 30
drag, startPoint x: 786, startPoint y: 192, endPoint x: 780, endPoint y: 193, distance: 6.1
click at [786, 193] on div at bounding box center [784, 196] width 30 height 30
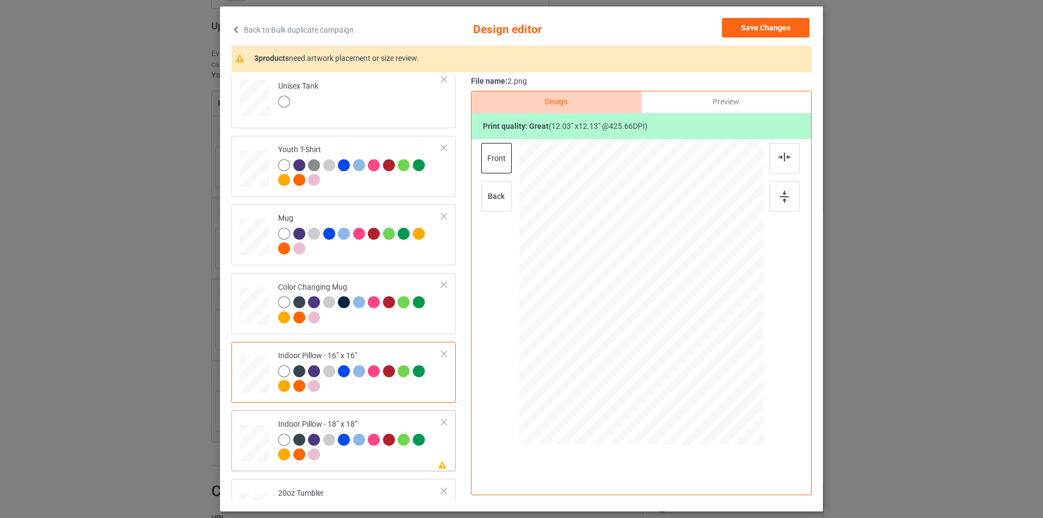
scroll to position [598, 0]
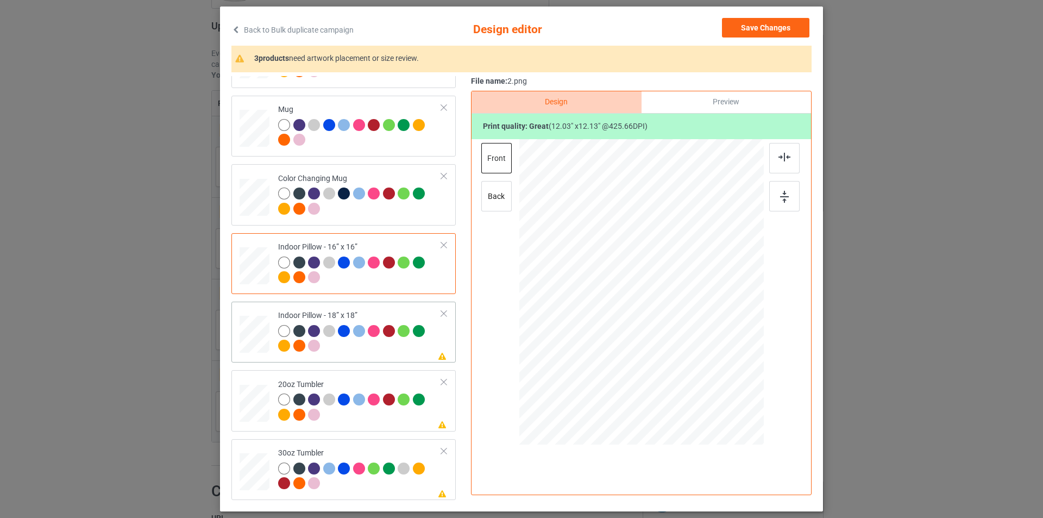
click at [385, 317] on div "Indoor Pillow - 18” x 18”" at bounding box center [360, 330] width 164 height 41
drag, startPoint x: 712, startPoint y: 366, endPoint x: 722, endPoint y: 383, distance: 19.5
click at [723, 383] on div at bounding box center [727, 378] width 9 height 9
click at [790, 166] on div at bounding box center [784, 158] width 30 height 30
click at [785, 199] on img at bounding box center [784, 197] width 9 height 12
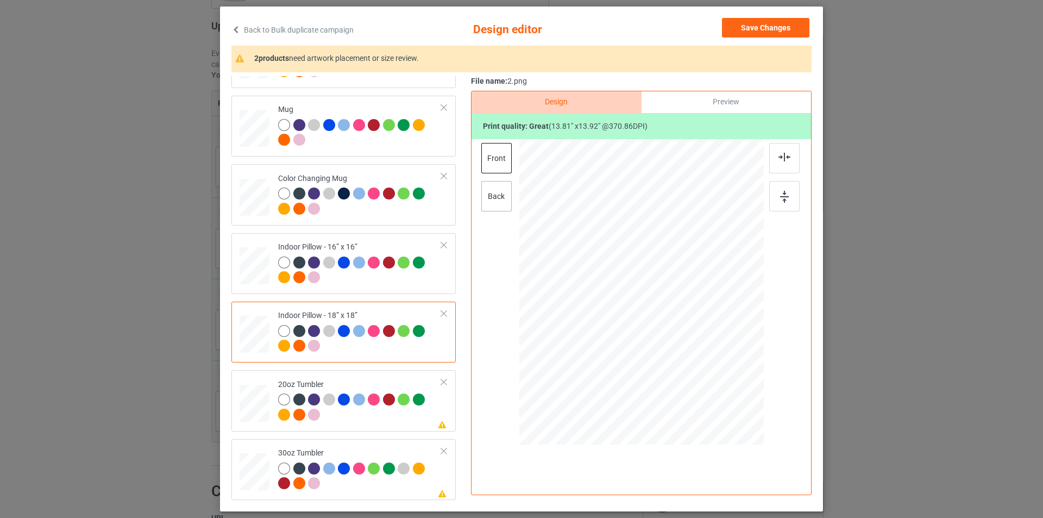
click at [496, 201] on div "back" at bounding box center [496, 196] width 30 height 30
drag, startPoint x: 711, startPoint y: 368, endPoint x: 715, endPoint y: 378, distance: 10.7
click at [717, 378] on div at bounding box center [721, 372] width 9 height 9
click at [489, 170] on div "front" at bounding box center [496, 158] width 30 height 30
click at [724, 378] on div at bounding box center [727, 378] width 9 height 9
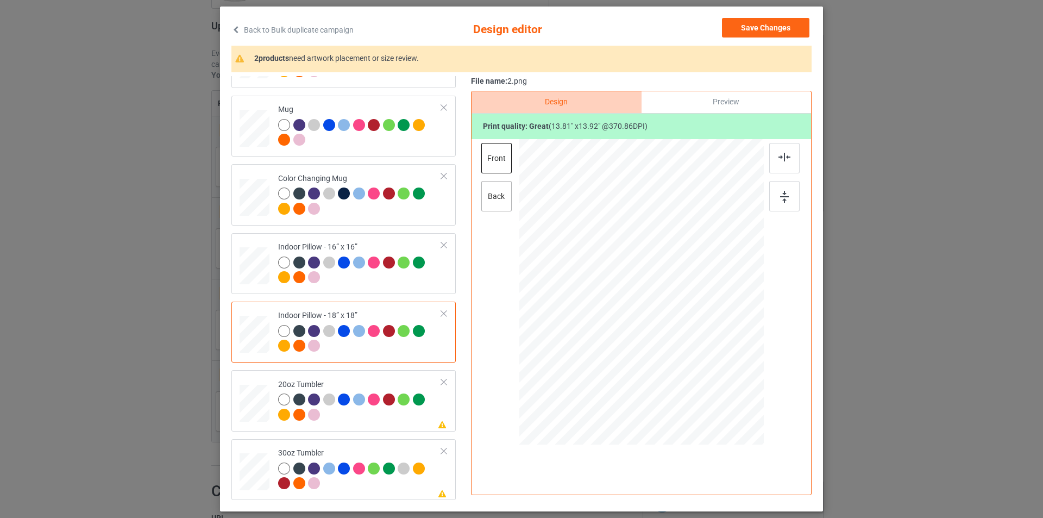
click at [485, 186] on div "back" at bounding box center [496, 196] width 30 height 30
click at [718, 375] on div at bounding box center [721, 372] width 9 height 9
click at [490, 159] on div "front" at bounding box center [496, 158] width 30 height 30
click at [488, 203] on div "back" at bounding box center [496, 196] width 30 height 30
drag, startPoint x: 718, startPoint y: 373, endPoint x: 722, endPoint y: 380, distance: 8.8
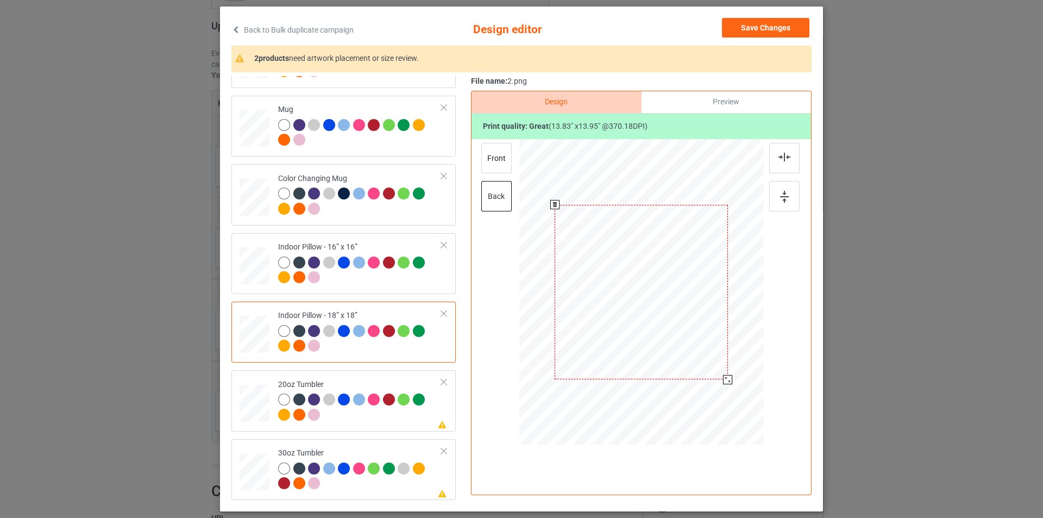
click at [723, 380] on div at bounding box center [727, 379] width 9 height 9
click at [786, 152] on div at bounding box center [784, 158] width 30 height 30
click at [786, 191] on div at bounding box center [784, 196] width 30 height 30
click at [489, 159] on div "front" at bounding box center [496, 158] width 30 height 30
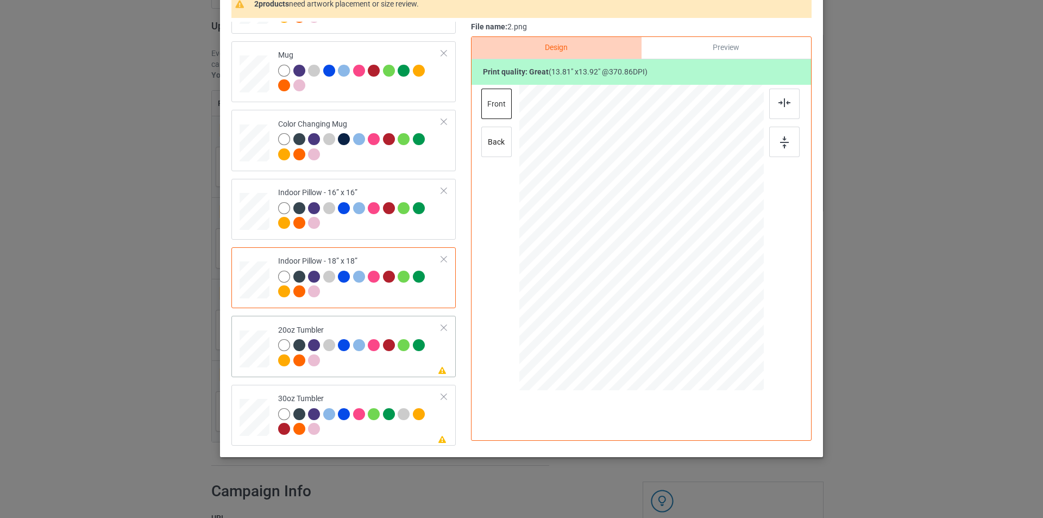
click at [263, 318] on div "Please review artwork placement 20oz Tumbler" at bounding box center [343, 346] width 224 height 61
drag, startPoint x: 709, startPoint y: 307, endPoint x: 680, endPoint y: 297, distance: 30.6
click at [680, 297] on div at bounding box center [640, 237] width 231 height 140
click at [609, 273] on div at bounding box center [586, 238] width 102 height 103
click at [631, 290] on div at bounding box center [634, 287] width 9 height 9
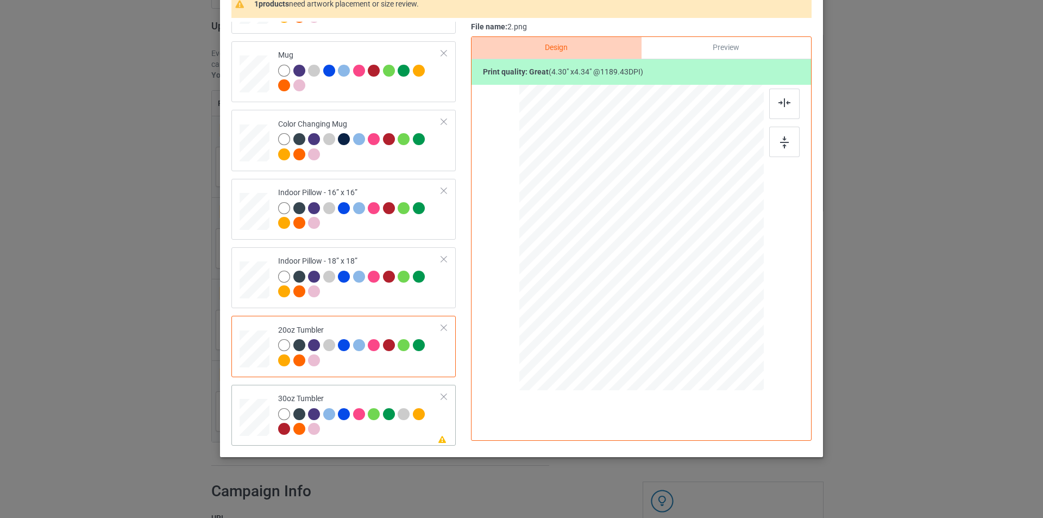
click at [242, 393] on td at bounding box center [256, 415] width 33 height 52
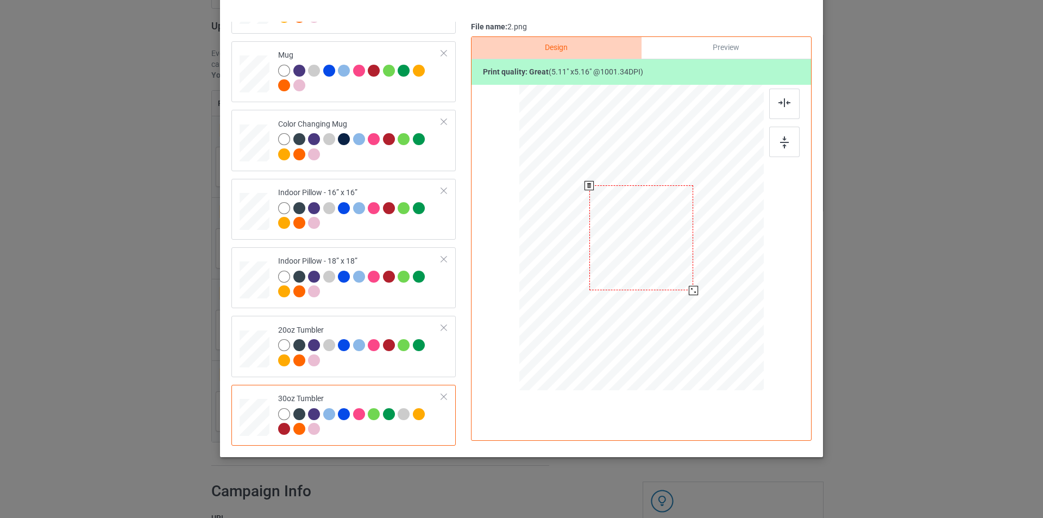
drag, startPoint x: 707, startPoint y: 308, endPoint x: 696, endPoint y: 280, distance: 29.5
click at [696, 280] on div at bounding box center [641, 237] width 237 height 131
drag, startPoint x: 625, startPoint y: 254, endPoint x: 613, endPoint y: 255, distance: 12.0
click at [613, 255] on div at bounding box center [586, 237] width 104 height 105
click at [634, 288] on div at bounding box center [636, 289] width 9 height 9
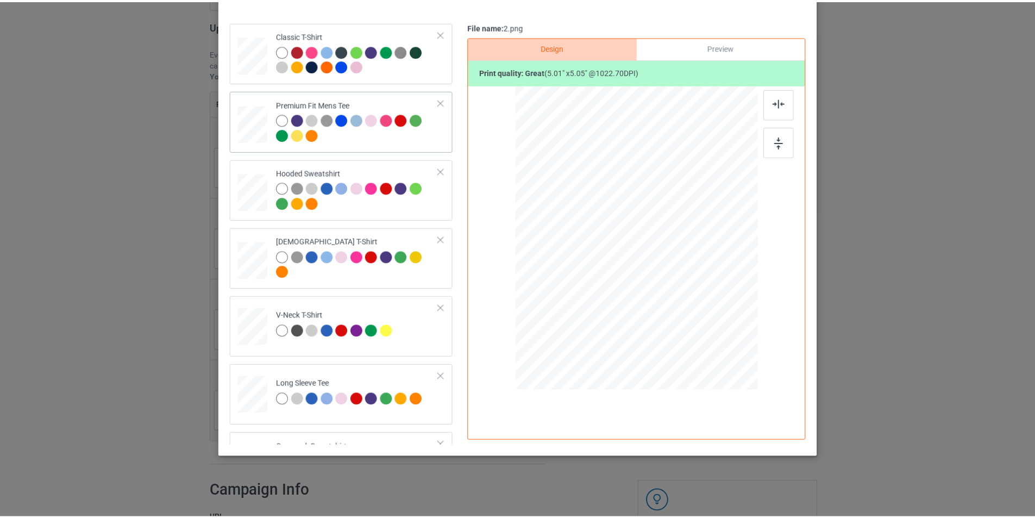
scroll to position [0, 0]
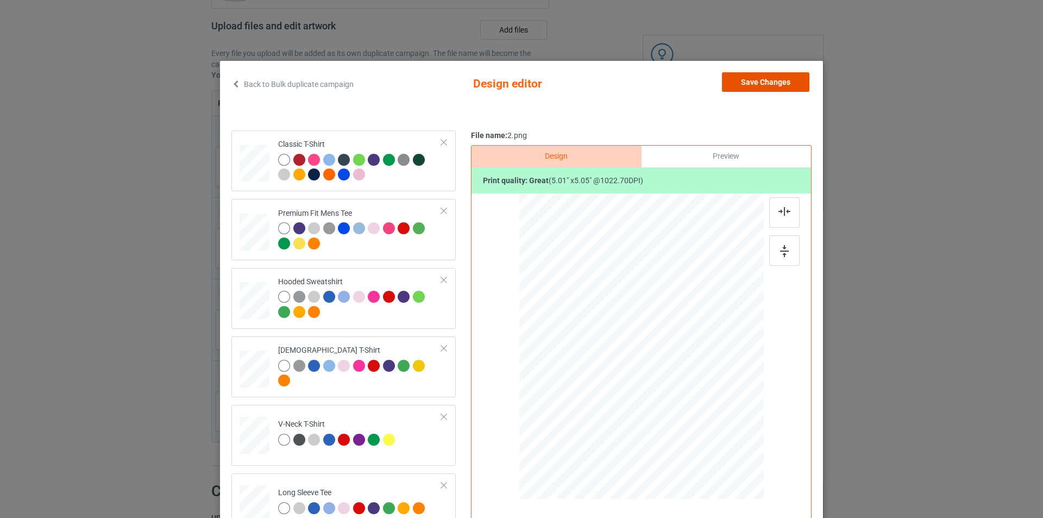
click at [772, 84] on button "Save Changes" at bounding box center [765, 82] width 87 height 20
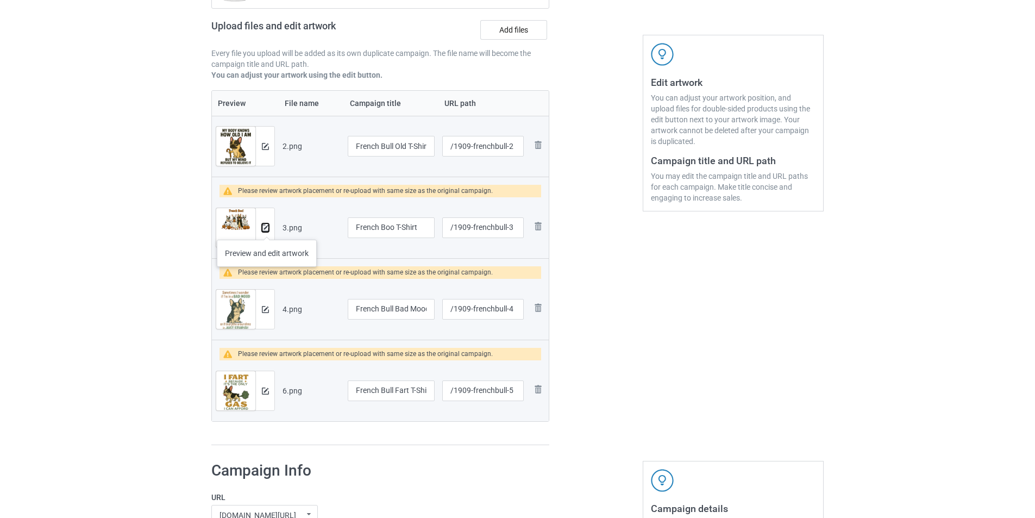
click at [267, 229] on img at bounding box center [265, 227] width 7 height 7
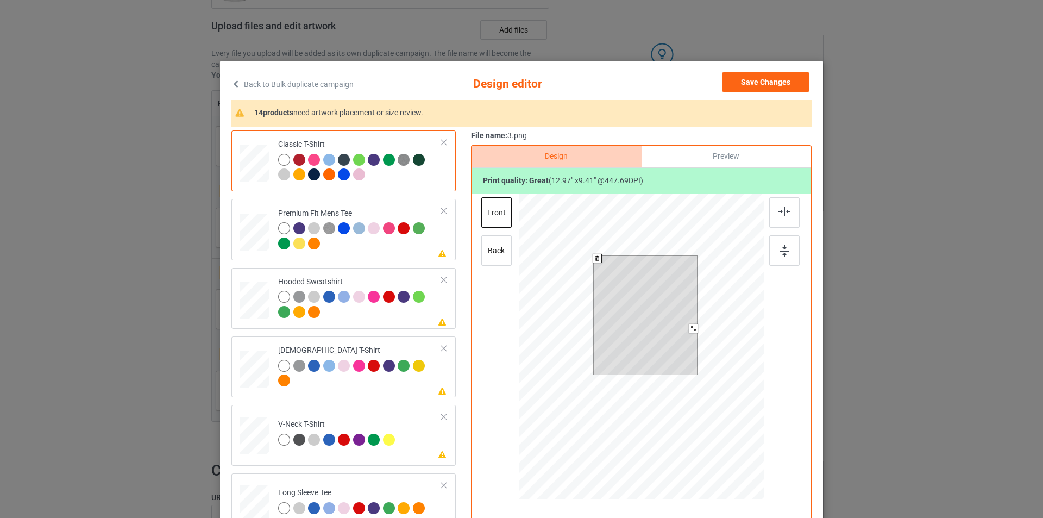
click at [689, 330] on div at bounding box center [693, 328] width 9 height 9
click at [780, 214] on img at bounding box center [785, 211] width 12 height 9
click at [780, 250] on img at bounding box center [784, 251] width 9 height 12
click at [660, 329] on div at bounding box center [646, 312] width 96 height 70
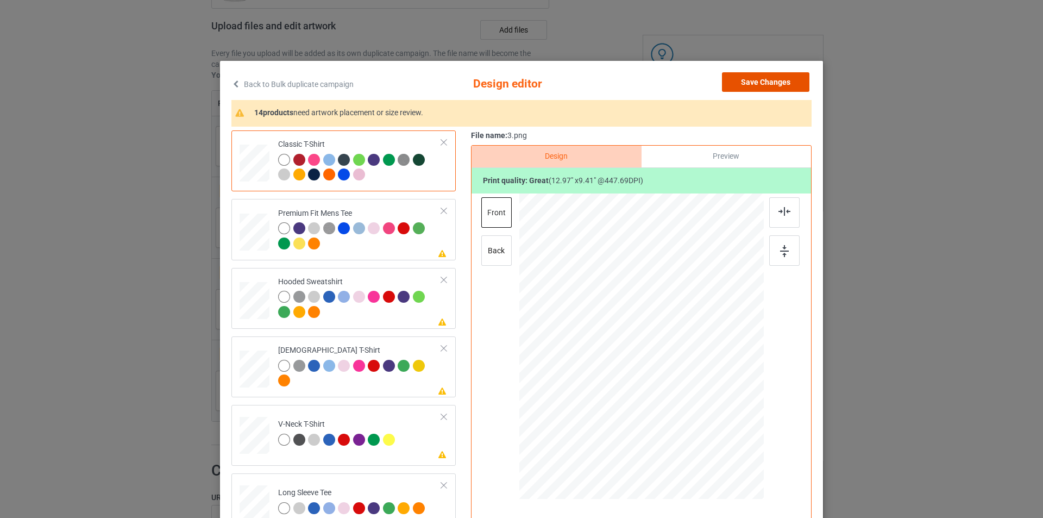
click at [749, 86] on button "Save Changes" at bounding box center [765, 82] width 87 height 20
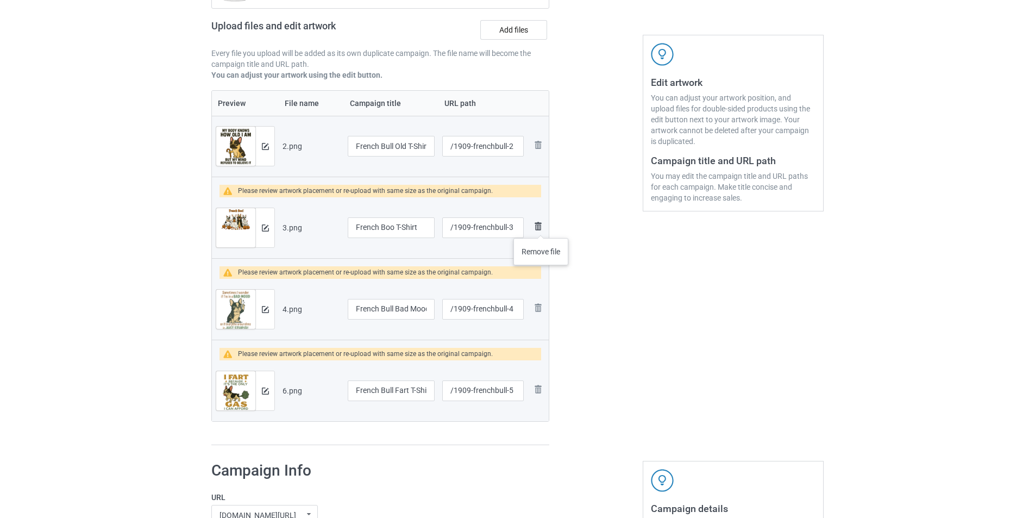
click at [541, 227] on img at bounding box center [537, 226] width 13 height 13
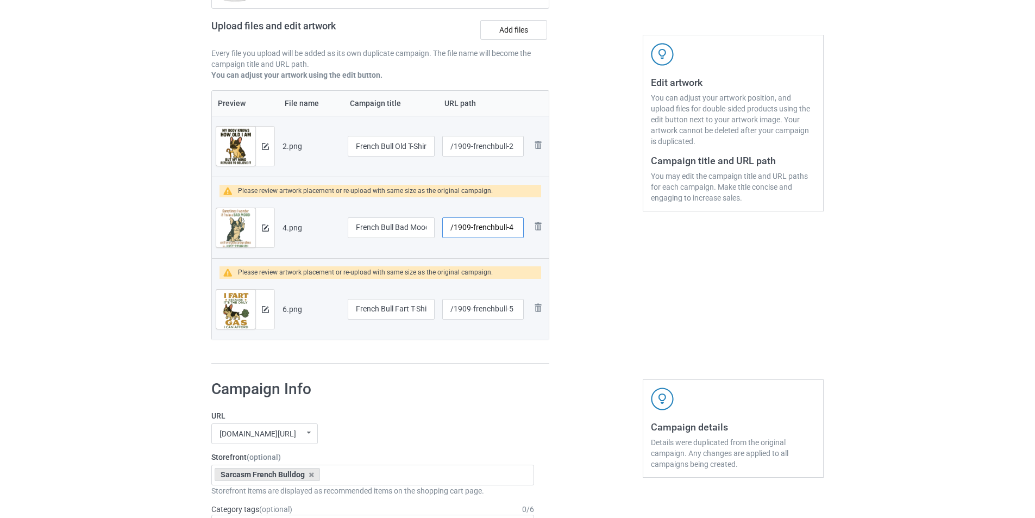
click at [521, 231] on input "/1909-frenchbull-4" at bounding box center [483, 227] width 82 height 21
type input "/1909-frenchbull-3"
click at [523, 303] on input "/1909-frenchbull-5" at bounding box center [483, 309] width 82 height 21
type input "/1909-frenchbull-4"
click at [266, 232] on button at bounding box center [265, 227] width 7 height 9
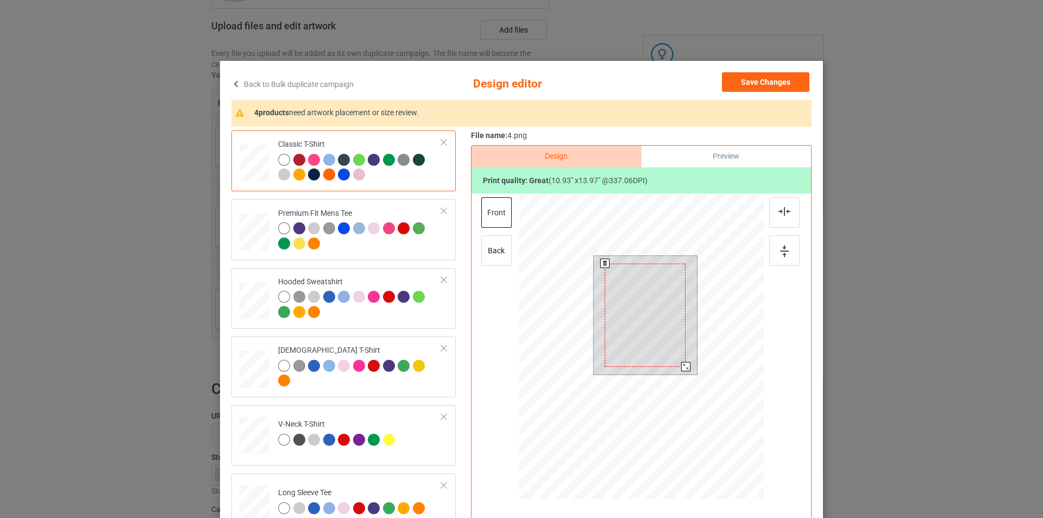
click at [684, 367] on div at bounding box center [685, 366] width 9 height 9
click at [791, 211] on div at bounding box center [784, 212] width 30 height 30
click at [780, 254] on img at bounding box center [784, 251] width 9 height 12
click at [487, 255] on div "back" at bounding box center [496, 250] width 30 height 30
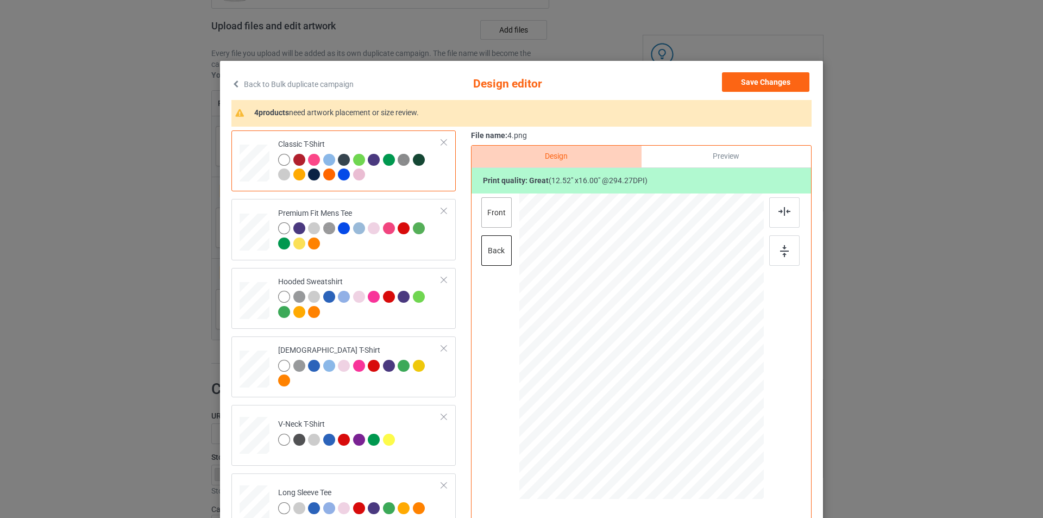
click at [494, 218] on div "front" at bounding box center [496, 212] width 30 height 30
click at [494, 252] on div "back" at bounding box center [496, 250] width 30 height 30
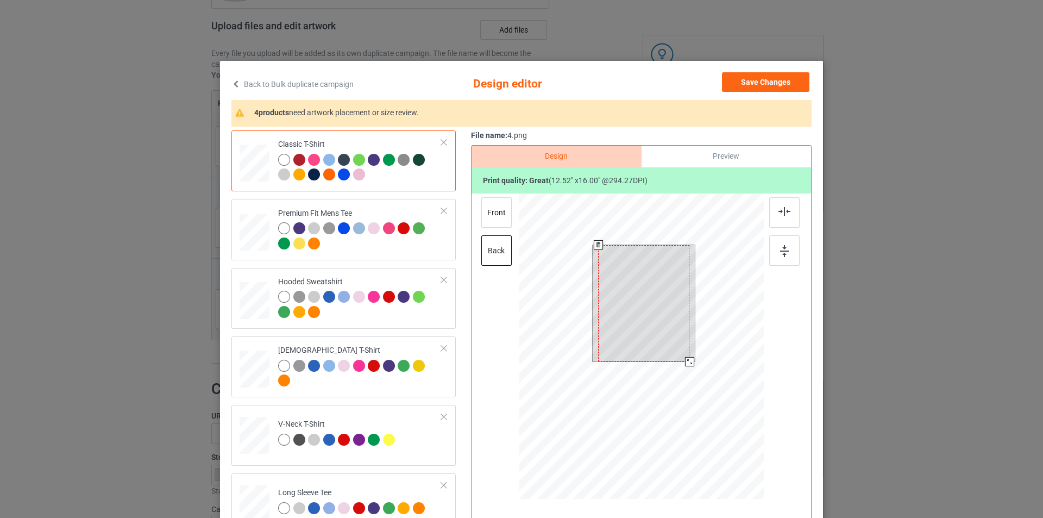
click at [649, 287] on div at bounding box center [643, 303] width 91 height 117
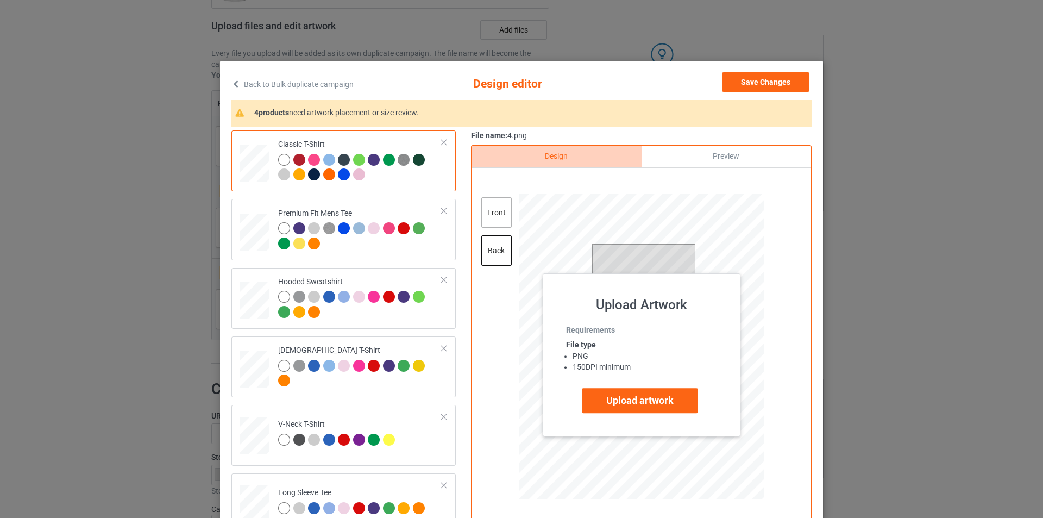
click at [493, 217] on div "front" at bounding box center [496, 212] width 30 height 30
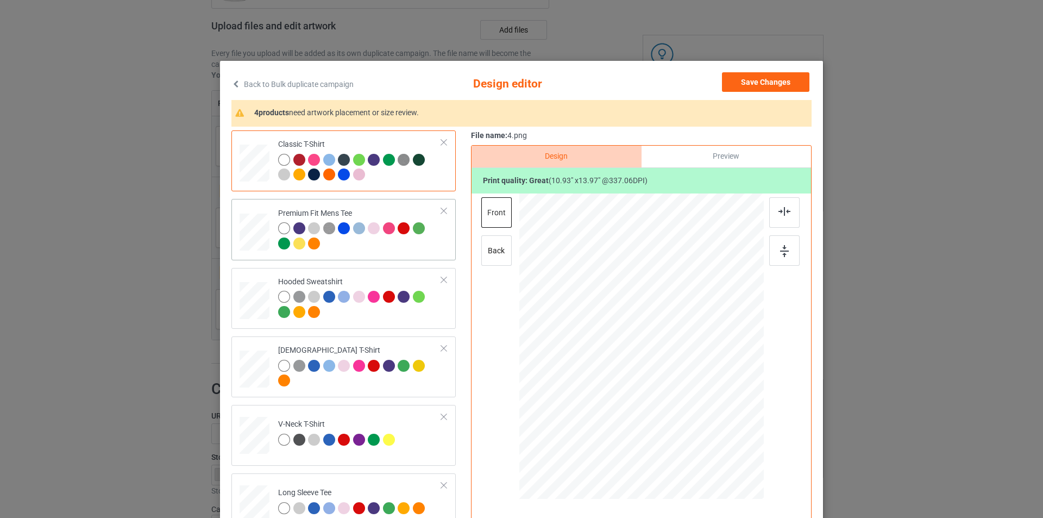
click at [369, 254] on td "Premium Fit Mens Tee" at bounding box center [360, 229] width 176 height 52
click at [498, 256] on div "back" at bounding box center [496, 250] width 30 height 30
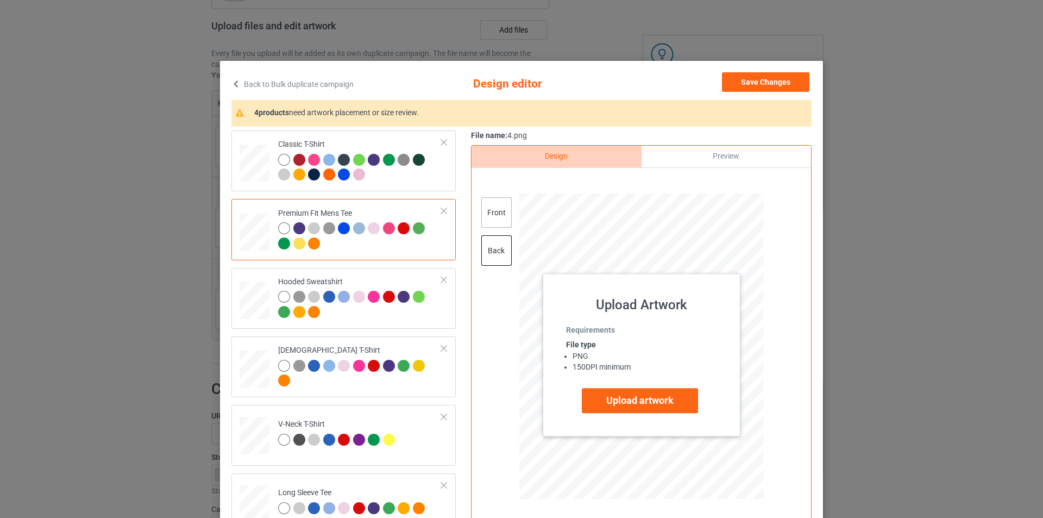
click at [493, 214] on div "front" at bounding box center [496, 212] width 30 height 30
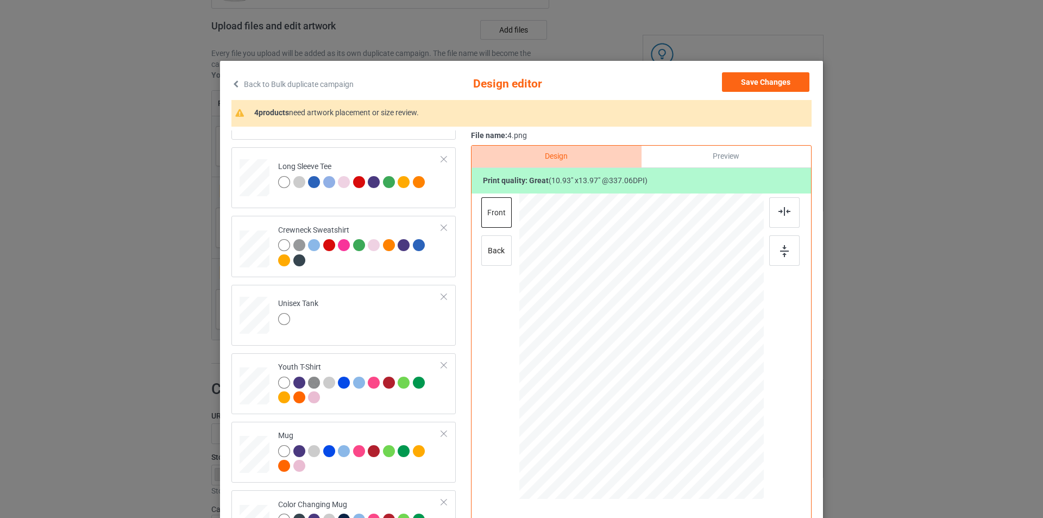
scroll to position [489, 0]
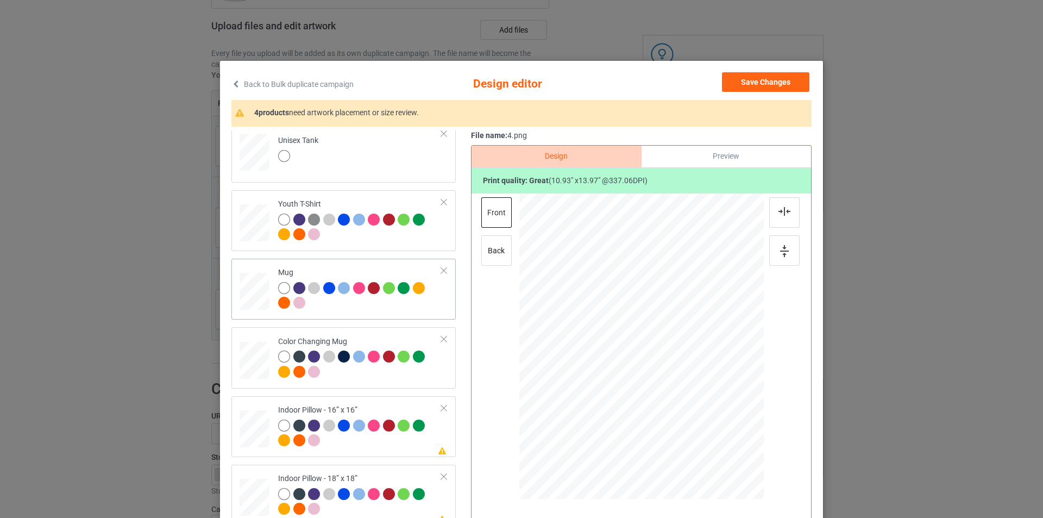
click at [347, 306] on div at bounding box center [360, 297] width 164 height 30
click at [601, 387] on div at bounding box center [604, 385] width 9 height 9
click at [399, 388] on div "Color Changing Mug" at bounding box center [343, 357] width 224 height 61
click at [381, 406] on div "Indoor Pillow - 16” x 16”" at bounding box center [360, 425] width 164 height 41
click at [711, 436] on div at bounding box center [712, 437] width 9 height 9
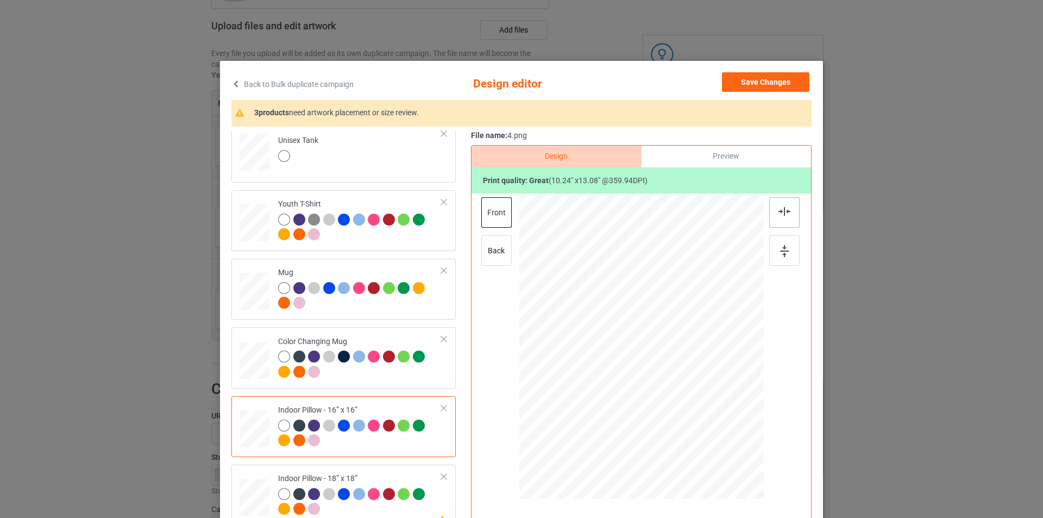
click at [780, 214] on img at bounding box center [785, 211] width 12 height 9
click at [782, 243] on div at bounding box center [784, 250] width 30 height 30
click at [499, 256] on div "back" at bounding box center [496, 250] width 30 height 30
click at [483, 215] on div "front" at bounding box center [496, 212] width 30 height 30
click at [491, 256] on div "back" at bounding box center [496, 250] width 30 height 30
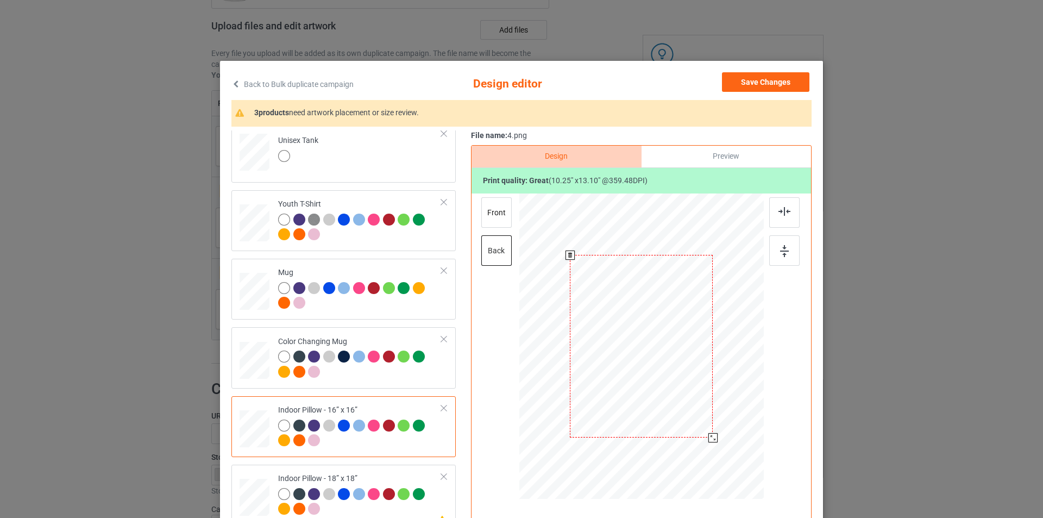
click at [710, 440] on div at bounding box center [713, 437] width 9 height 9
click at [776, 216] on div at bounding box center [784, 212] width 30 height 30
click at [787, 243] on div at bounding box center [784, 250] width 30 height 30
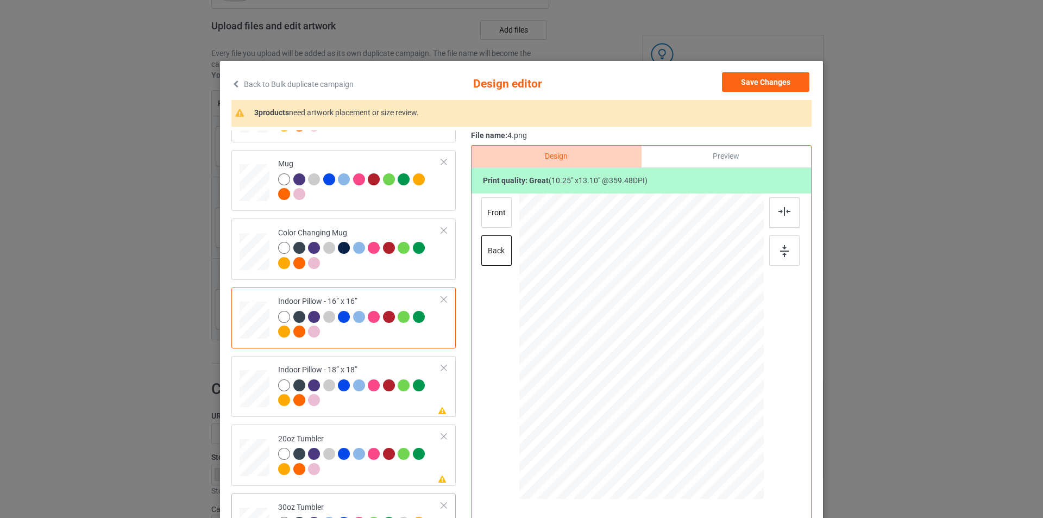
scroll to position [109, 0]
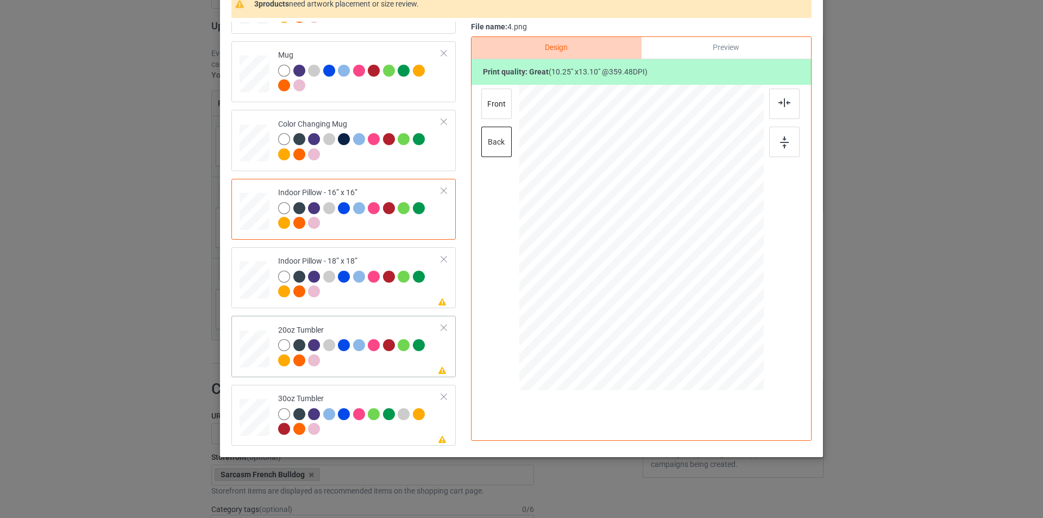
click at [360, 321] on td "Please review artwork placement 20oz Tumbler" at bounding box center [360, 346] width 176 height 52
click at [629, 296] on div at bounding box center [631, 295] width 9 height 9
click at [383, 297] on div at bounding box center [360, 286] width 164 height 30
click at [711, 331] on div at bounding box center [713, 329] width 9 height 9
click at [481, 144] on div "back" at bounding box center [496, 142] width 30 height 30
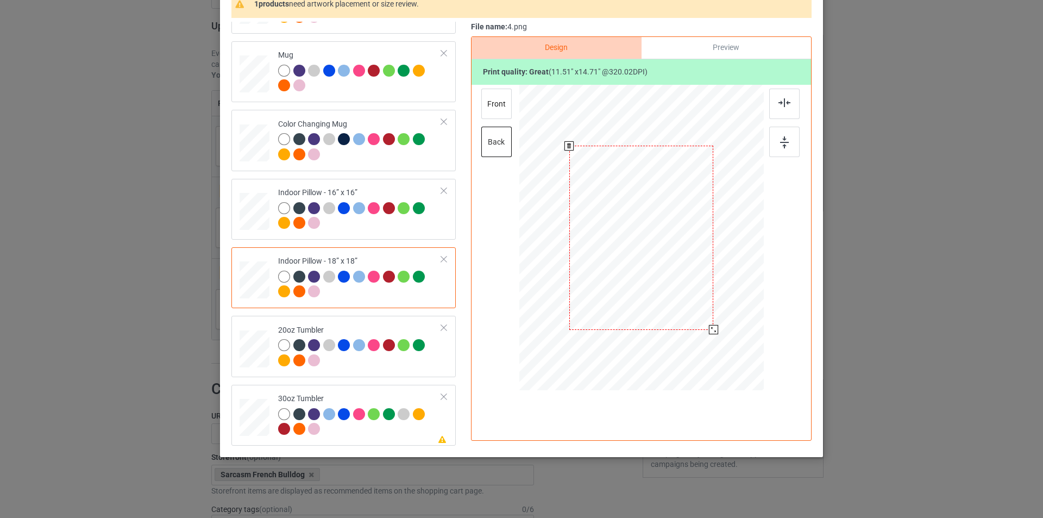
click at [710, 329] on div at bounding box center [713, 329] width 9 height 9
click at [784, 142] on img at bounding box center [784, 142] width 9 height 12
click at [778, 86] on div at bounding box center [641, 239] width 283 height 309
drag, startPoint x: 779, startPoint y: 99, endPoint x: 768, endPoint y: 117, distance: 21.3
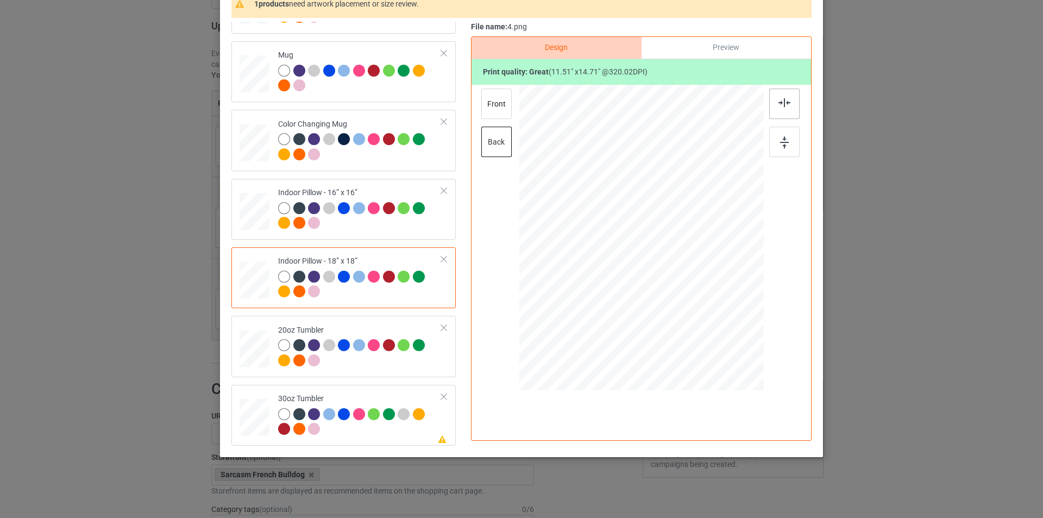
click at [779, 99] on img at bounding box center [785, 102] width 12 height 9
click at [378, 431] on div at bounding box center [360, 423] width 164 height 30
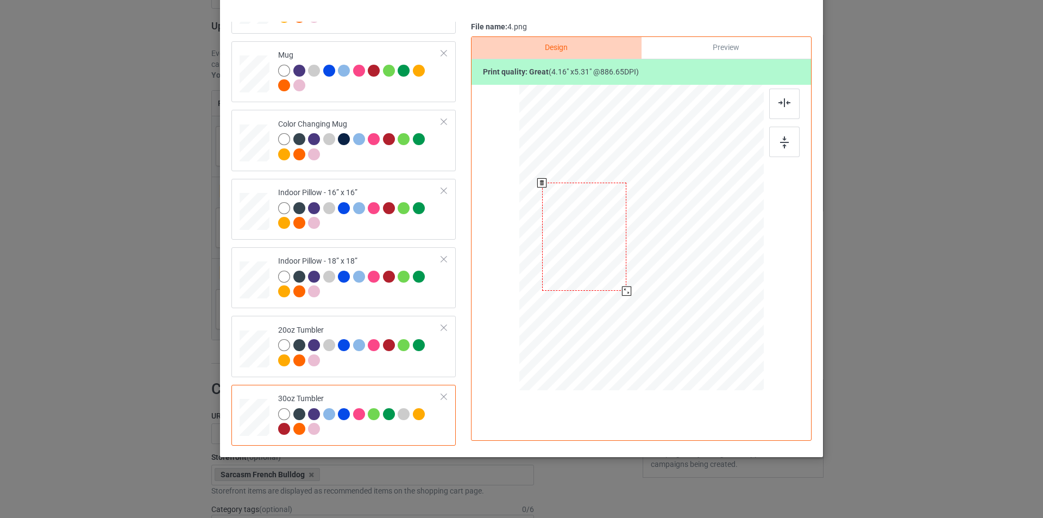
click at [623, 291] on div at bounding box center [626, 290] width 9 height 9
click at [786, 109] on div at bounding box center [784, 104] width 30 height 30
drag, startPoint x: 673, startPoint y: 222, endPoint x: 632, endPoint y: 223, distance: 40.8
click at [632, 223] on div at bounding box center [641, 237] width 237 height 131
drag, startPoint x: 646, startPoint y: 228, endPoint x: 590, endPoint y: 229, distance: 56.0
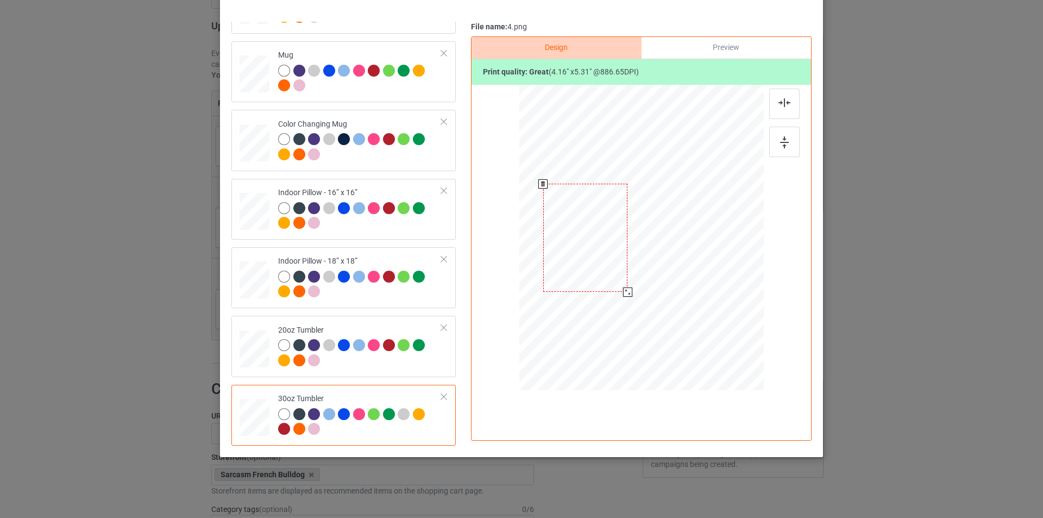
click at [590, 229] on div at bounding box center [585, 238] width 85 height 108
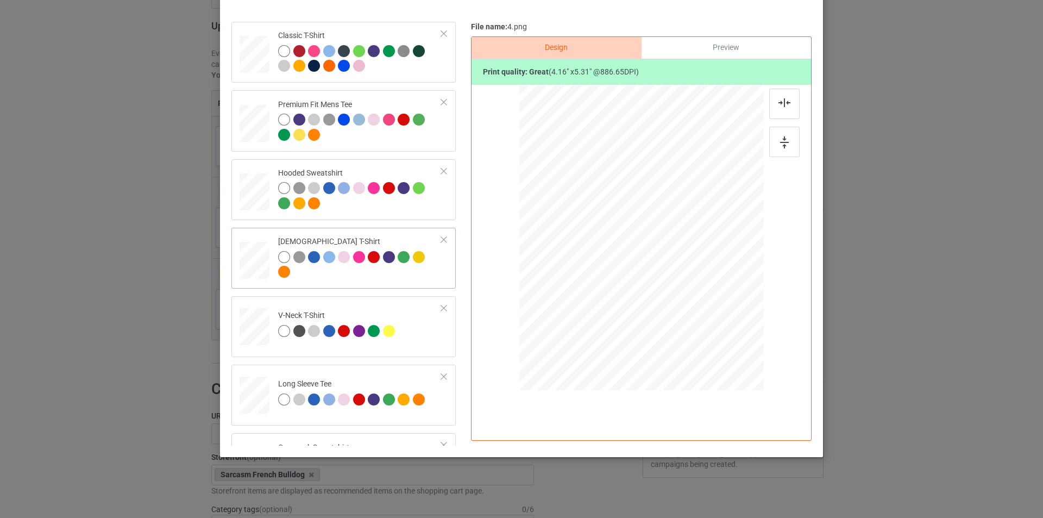
scroll to position [0, 0]
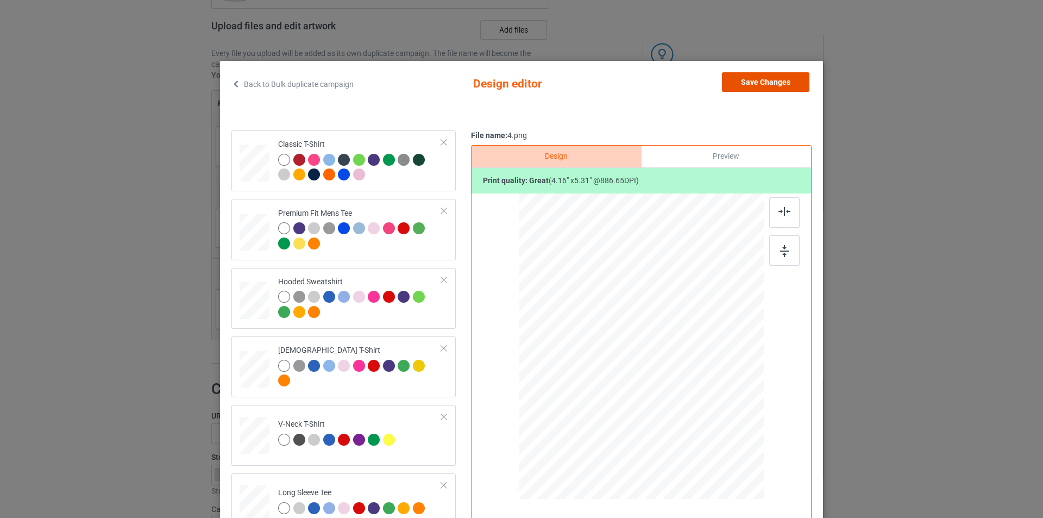
click at [784, 83] on button "Save Changes" at bounding box center [765, 82] width 87 height 20
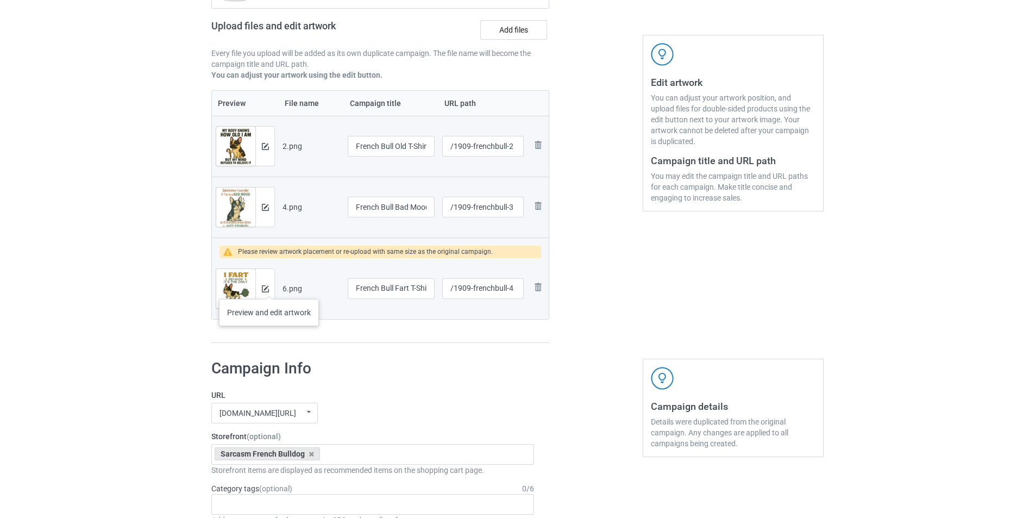
click at [269, 288] on div at bounding box center [264, 288] width 19 height 39
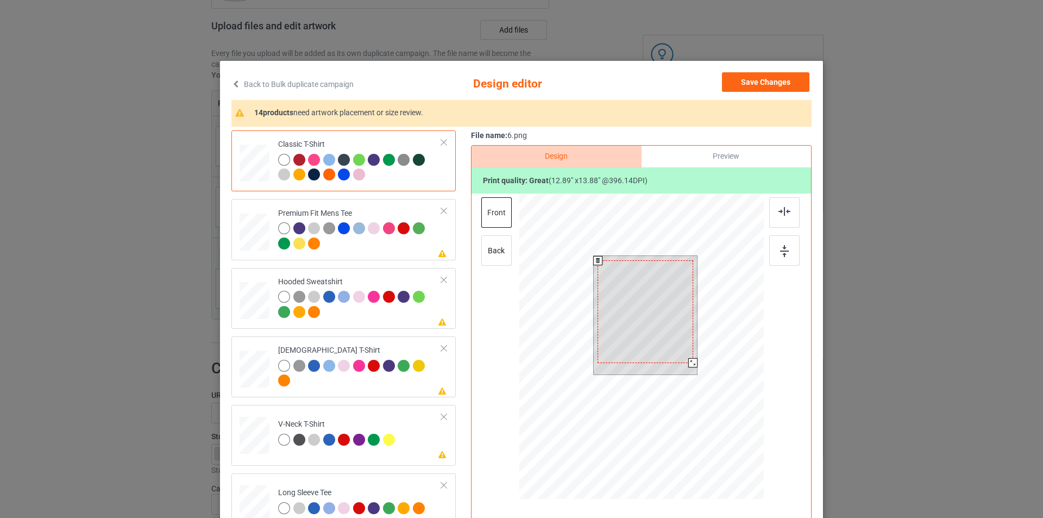
drag, startPoint x: 691, startPoint y: 366, endPoint x: 688, endPoint y: 361, distance: 5.9
click at [688, 361] on div at bounding box center [692, 362] width 9 height 9
click at [784, 216] on img at bounding box center [785, 211] width 12 height 9
click at [782, 254] on img at bounding box center [784, 251] width 9 height 12
click at [254, 254] on td at bounding box center [256, 229] width 33 height 52
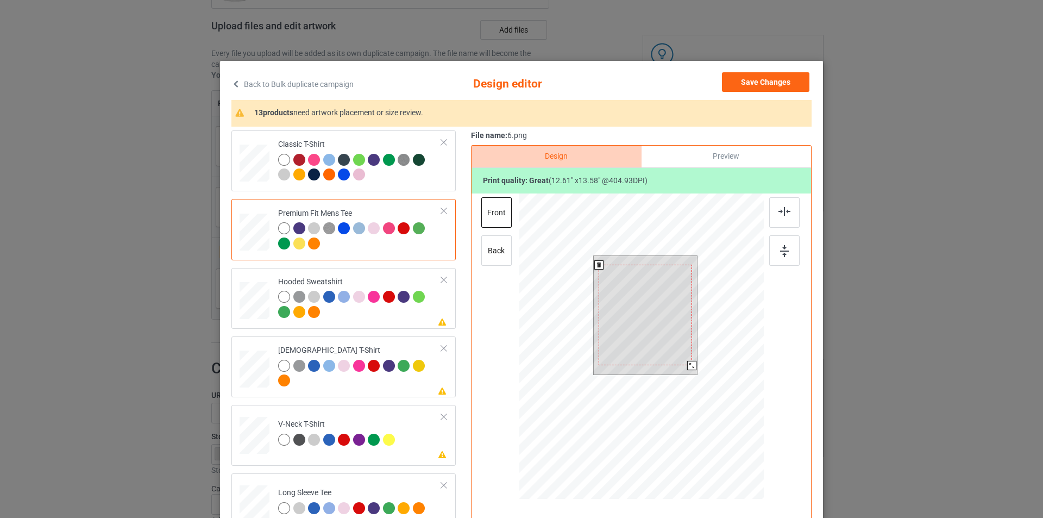
click at [691, 366] on div at bounding box center [691, 365] width 9 height 9
click at [781, 209] on img at bounding box center [785, 211] width 12 height 9
click at [775, 251] on div at bounding box center [784, 250] width 30 height 30
click at [402, 313] on div at bounding box center [360, 306] width 164 height 30
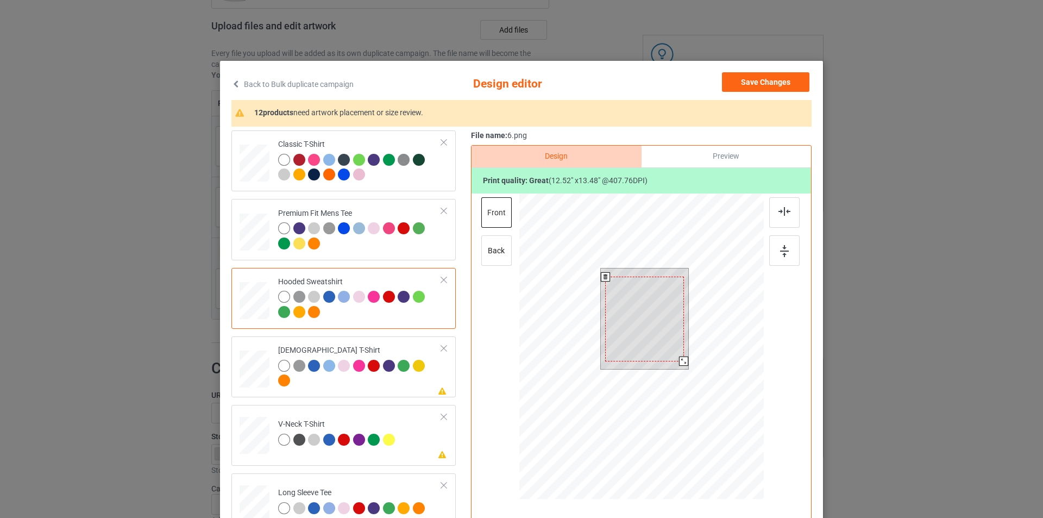
click at [680, 362] on div at bounding box center [683, 360] width 9 height 9
click at [779, 209] on img at bounding box center [785, 211] width 12 height 9
click at [784, 239] on div at bounding box center [784, 250] width 30 height 30
click at [372, 381] on div at bounding box center [360, 375] width 164 height 30
click at [683, 359] on div at bounding box center [684, 359] width 9 height 9
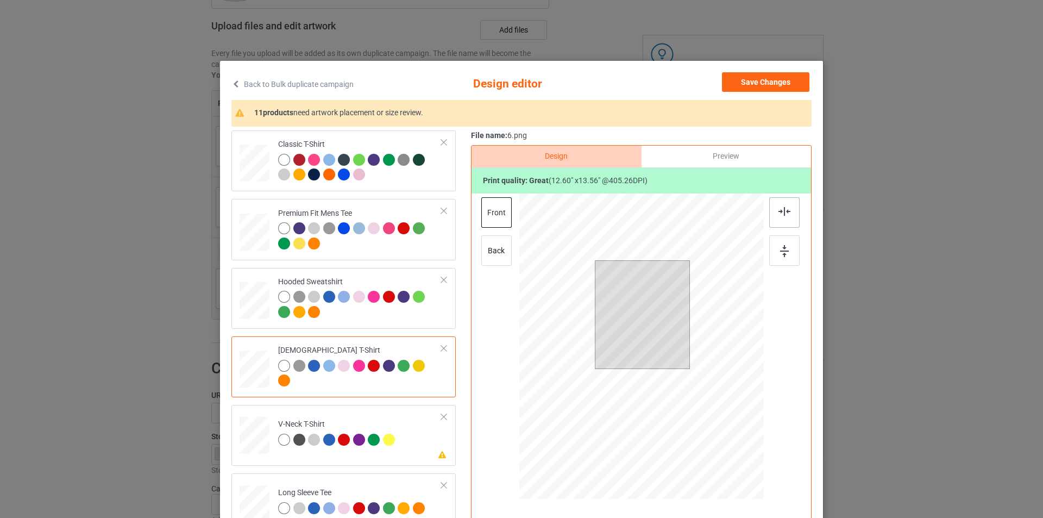
click at [781, 217] on div at bounding box center [784, 212] width 30 height 30
drag, startPoint x: 777, startPoint y: 251, endPoint x: 760, endPoint y: 259, distance: 18.7
click at [780, 252] on img at bounding box center [784, 251] width 9 height 12
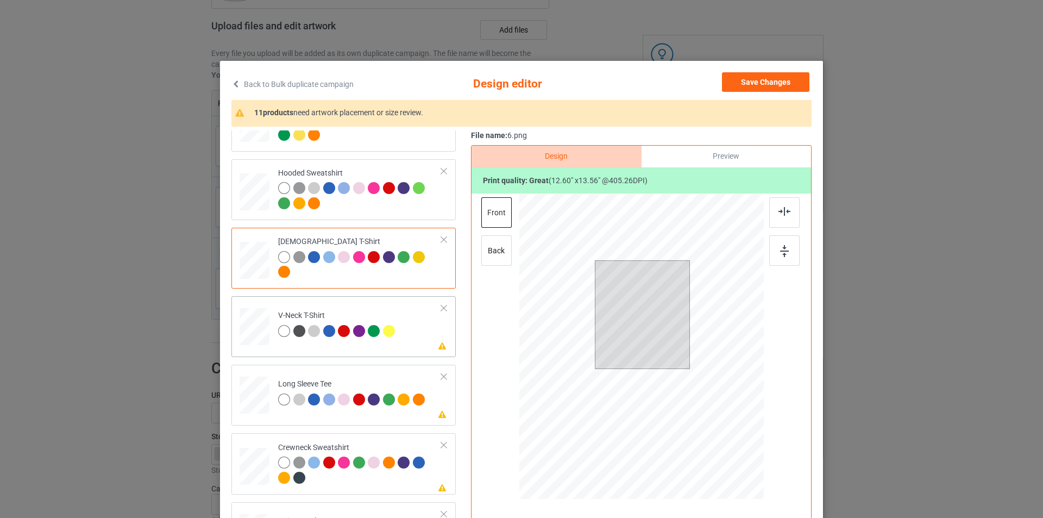
click at [402, 335] on td "Please review artwork placement V-Neck T-Shirt" at bounding box center [360, 324] width 176 height 48
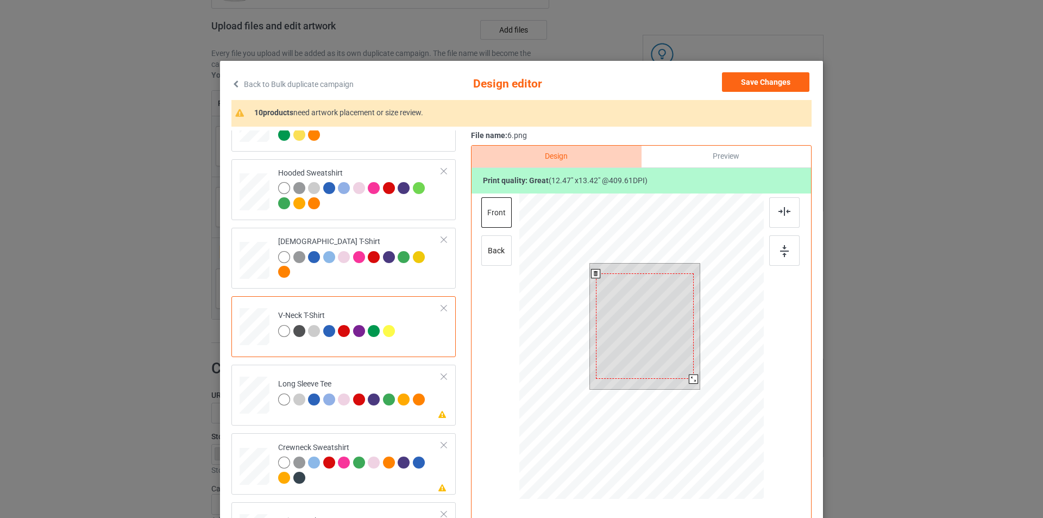
click at [691, 378] on div at bounding box center [693, 378] width 9 height 9
click at [781, 221] on div at bounding box center [784, 212] width 30 height 30
click at [780, 254] on img at bounding box center [784, 251] width 9 height 12
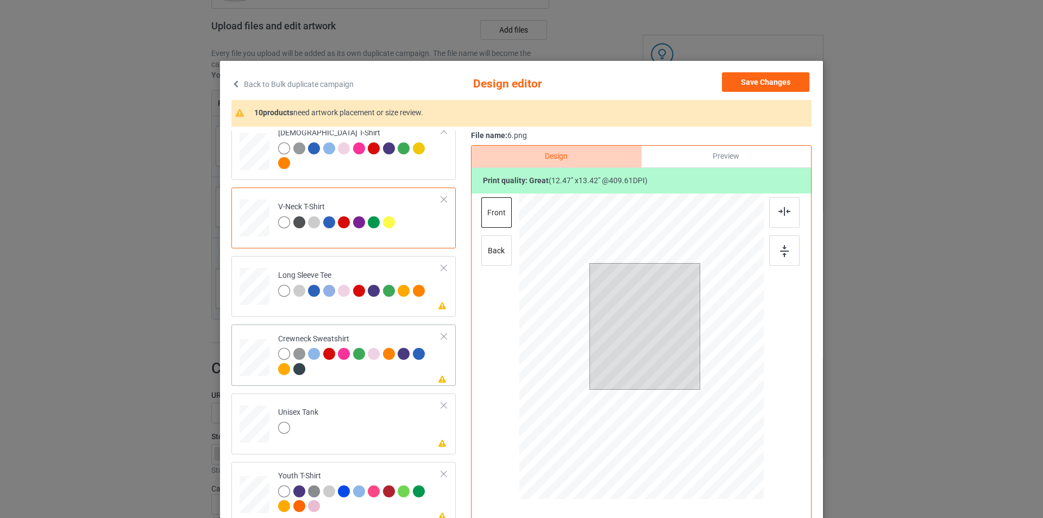
scroll to position [272, 0]
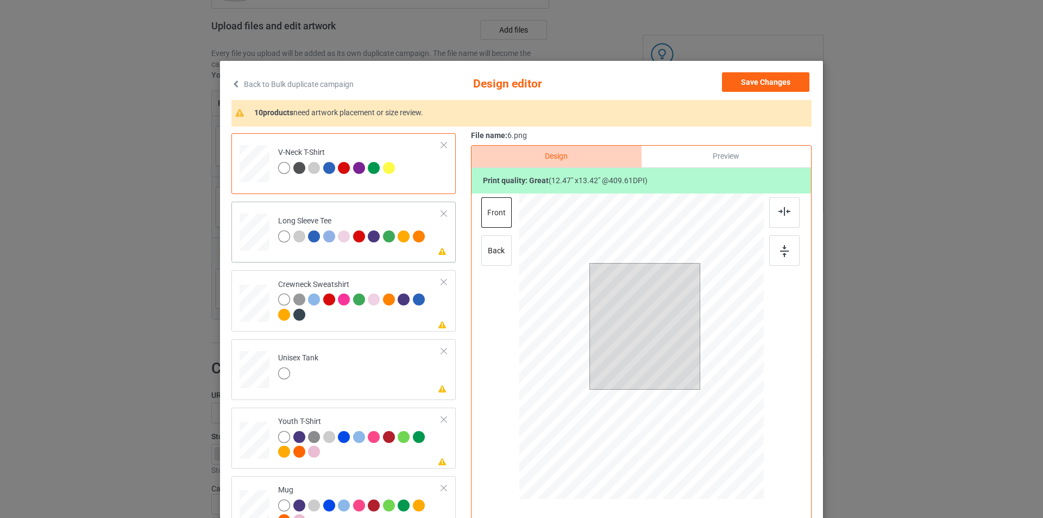
click at [400, 246] on td "Please review artwork placement Long Sleeve Tee" at bounding box center [360, 230] width 176 height 48
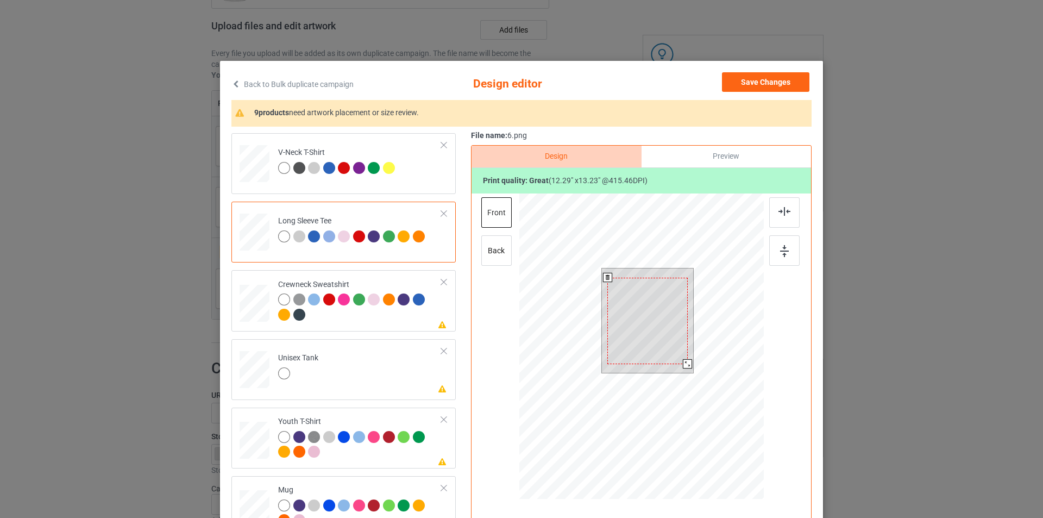
click at [683, 364] on div at bounding box center [687, 363] width 9 height 9
click at [773, 220] on div at bounding box center [784, 212] width 30 height 30
click at [775, 257] on div at bounding box center [784, 250] width 30 height 30
click at [401, 317] on div at bounding box center [360, 308] width 164 height 30
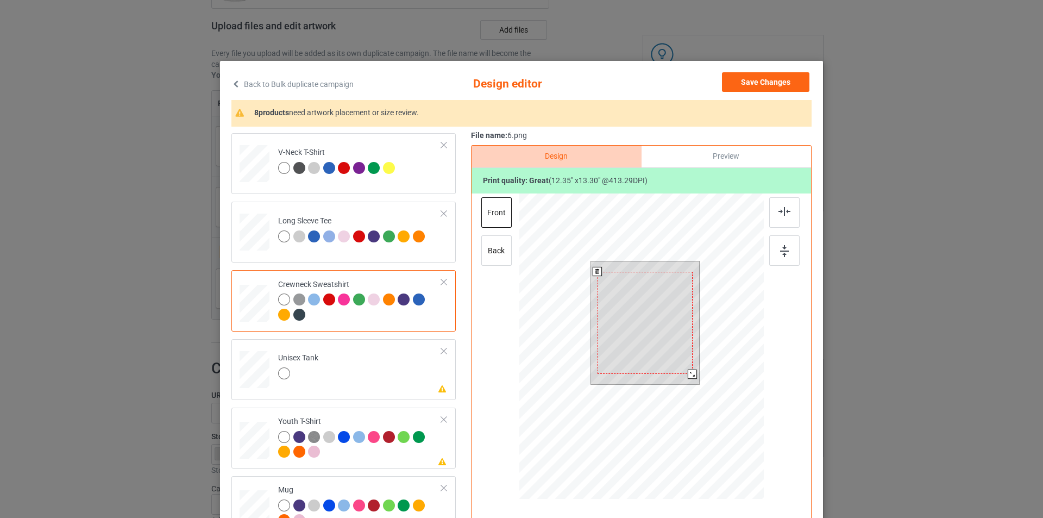
click at [693, 374] on div at bounding box center [692, 373] width 9 height 9
click at [786, 218] on div at bounding box center [784, 212] width 30 height 30
drag, startPoint x: 776, startPoint y: 265, endPoint x: 768, endPoint y: 266, distance: 7.8
click at [775, 265] on div at bounding box center [784, 250] width 30 height 30
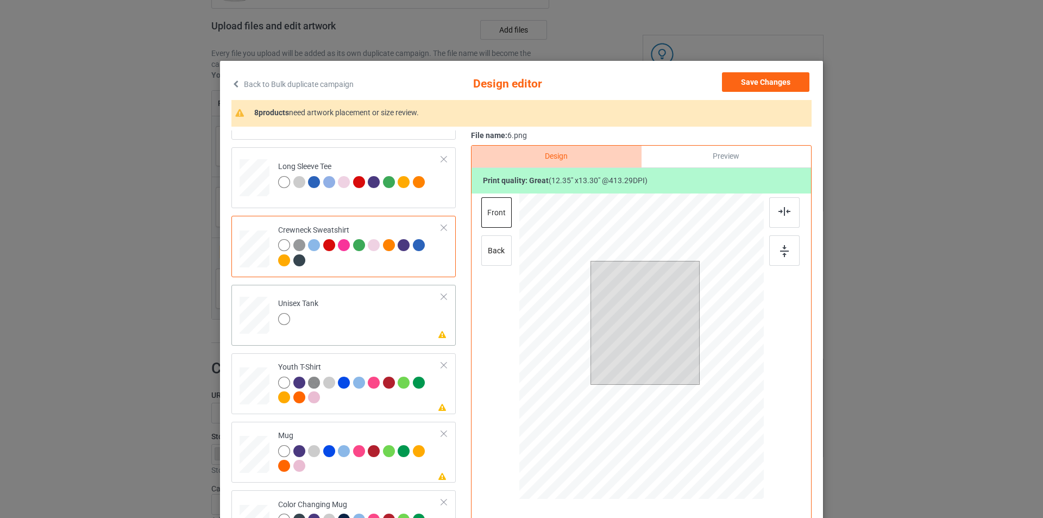
click at [361, 333] on td "Please review artwork placement Unisex Tank" at bounding box center [360, 313] width 176 height 48
click at [685, 376] on div at bounding box center [688, 375] width 9 height 9
drag, startPoint x: 780, startPoint y: 212, endPoint x: 784, endPoint y: 222, distance: 10.5
click at [780, 212] on img at bounding box center [785, 211] width 12 height 9
click at [782, 256] on img at bounding box center [784, 251] width 9 height 12
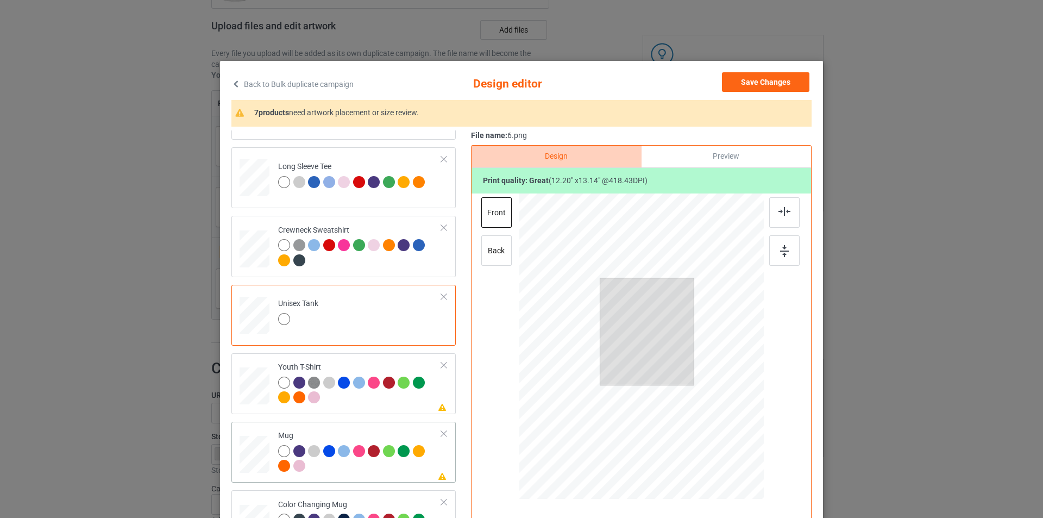
scroll to position [435, 0]
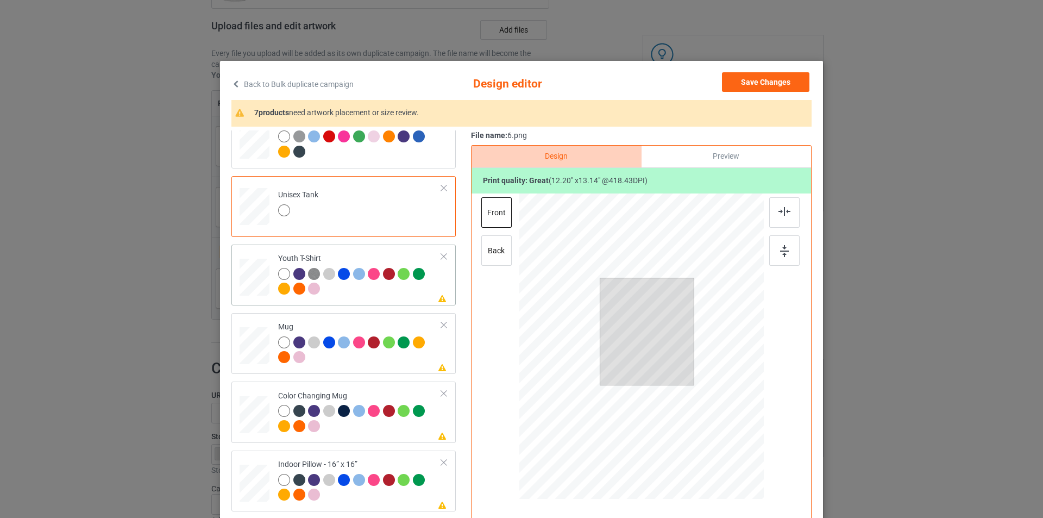
click at [400, 292] on div at bounding box center [360, 283] width 164 height 30
click at [681, 384] on div at bounding box center [682, 384] width 9 height 9
click at [790, 221] on div at bounding box center [784, 212] width 30 height 30
click at [787, 253] on div at bounding box center [784, 250] width 30 height 30
click at [401, 366] on div at bounding box center [360, 351] width 164 height 30
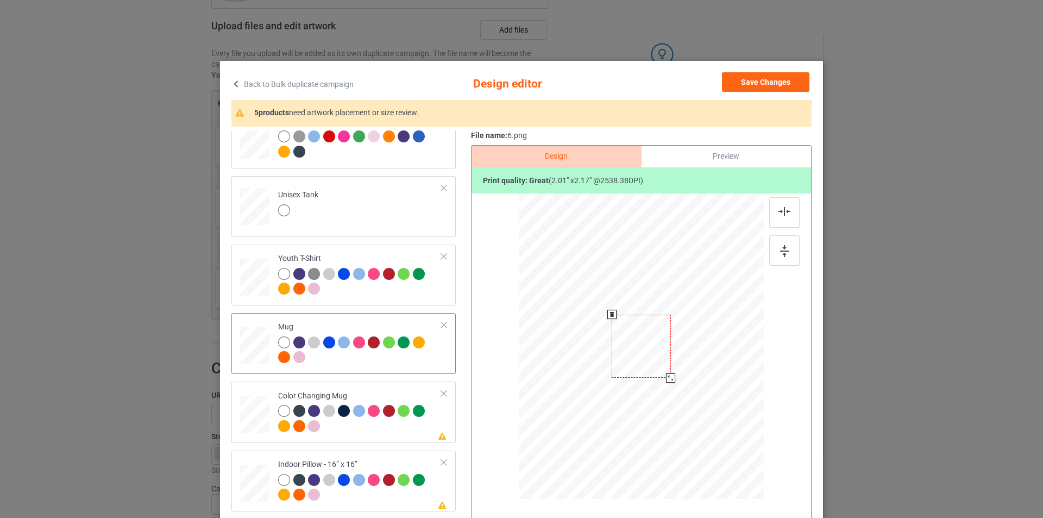
drag, startPoint x: 708, startPoint y: 426, endPoint x: 670, endPoint y: 374, distance: 64.1
click at [670, 374] on div at bounding box center [670, 377] width 9 height 9
click at [580, 356] on div at bounding box center [575, 346] width 59 height 64
click at [603, 379] on div at bounding box center [606, 377] width 9 height 9
click at [589, 369] on div at bounding box center [573, 345] width 61 height 66
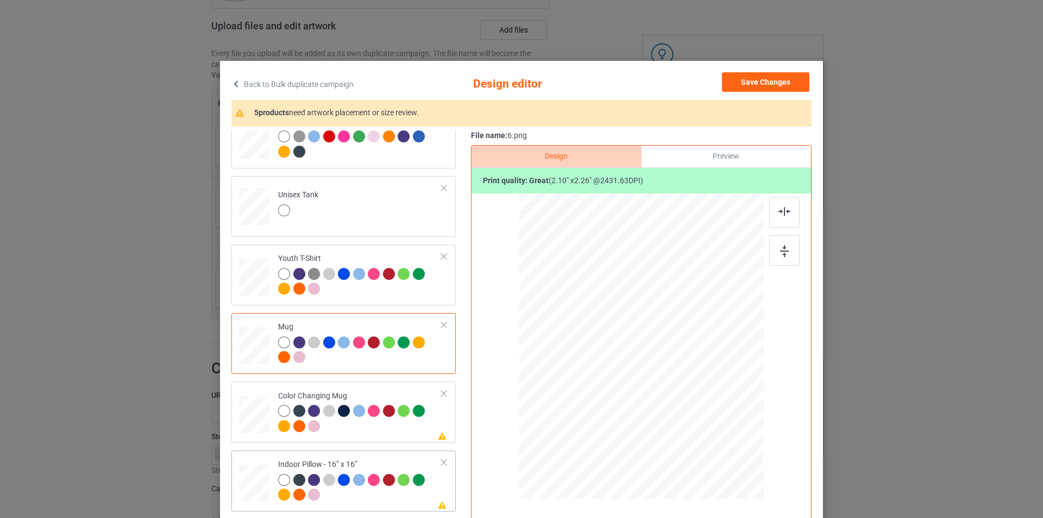
scroll to position [489, 0]
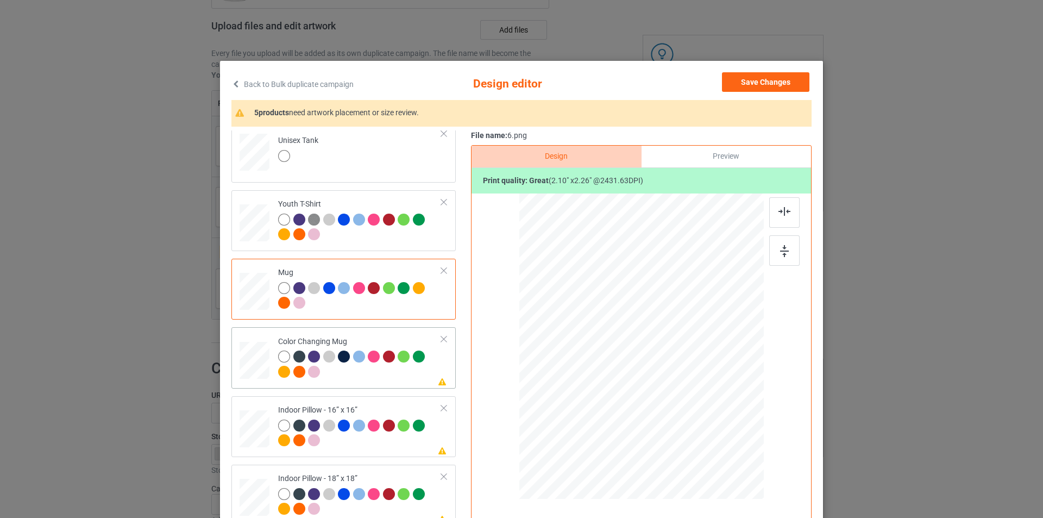
click at [385, 371] on div at bounding box center [360, 365] width 164 height 30
click at [604, 381] on div at bounding box center [606, 379] width 9 height 9
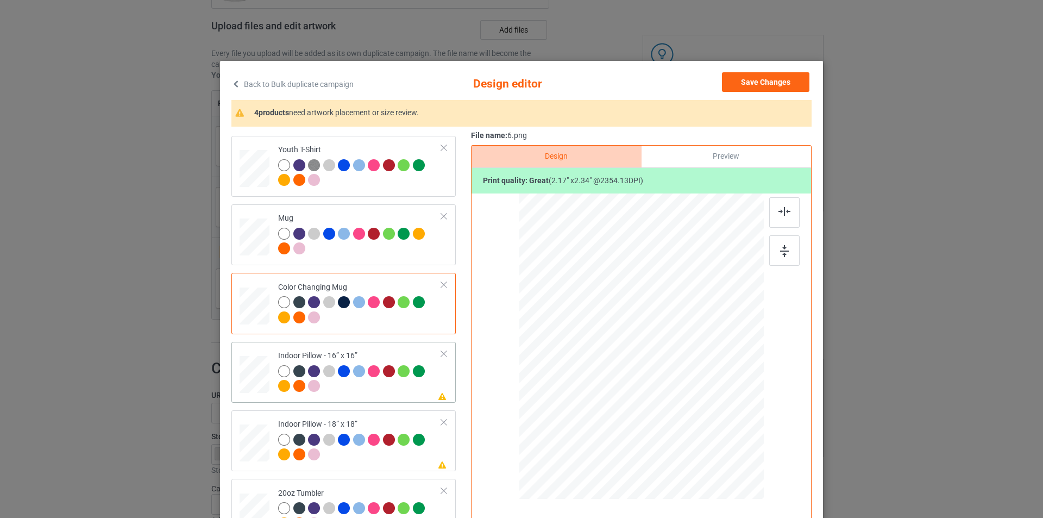
click at [386, 386] on div at bounding box center [360, 380] width 164 height 30
click at [709, 422] on div at bounding box center [639, 347] width 147 height 158
click at [714, 428] on div at bounding box center [715, 428] width 9 height 9
click at [781, 211] on img at bounding box center [785, 211] width 12 height 9
click at [782, 247] on img at bounding box center [784, 251] width 9 height 12
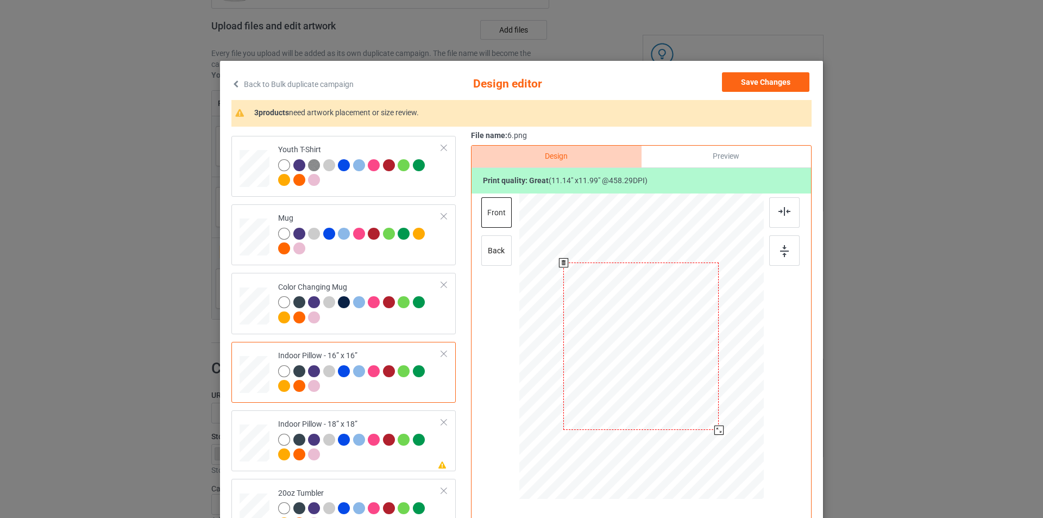
click at [715, 431] on div at bounding box center [719, 429] width 9 height 9
click at [781, 213] on img at bounding box center [785, 211] width 12 height 9
click at [787, 262] on div at bounding box center [784, 250] width 30 height 30
click at [503, 252] on div "back" at bounding box center [496, 250] width 30 height 30
drag, startPoint x: 713, startPoint y: 426, endPoint x: 717, endPoint y: 432, distance: 7.1
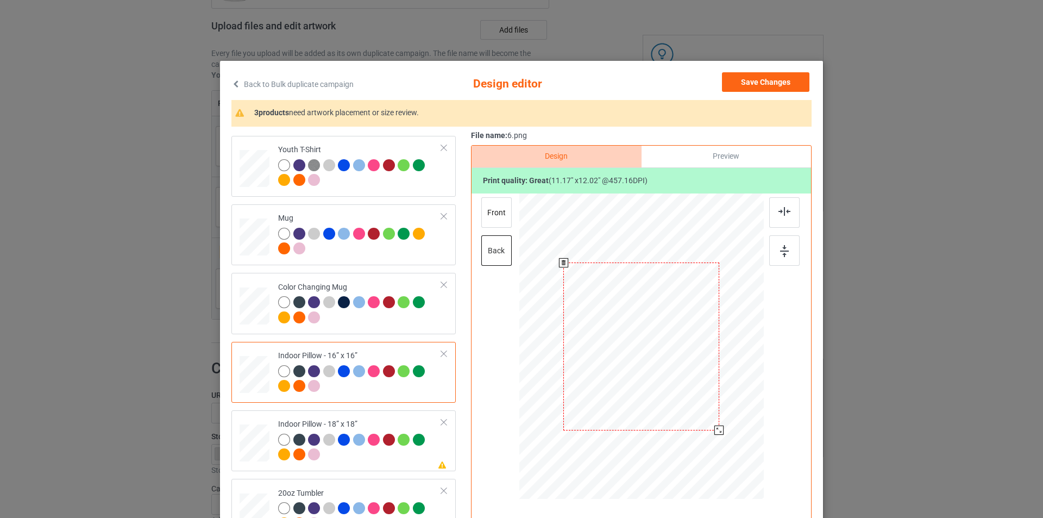
click at [717, 432] on div at bounding box center [719, 429] width 9 height 9
click at [780, 218] on div at bounding box center [784, 212] width 30 height 30
drag, startPoint x: 780, startPoint y: 242, endPoint x: 766, endPoint y: 250, distance: 16.6
click at [780, 242] on div at bounding box center [784, 250] width 30 height 30
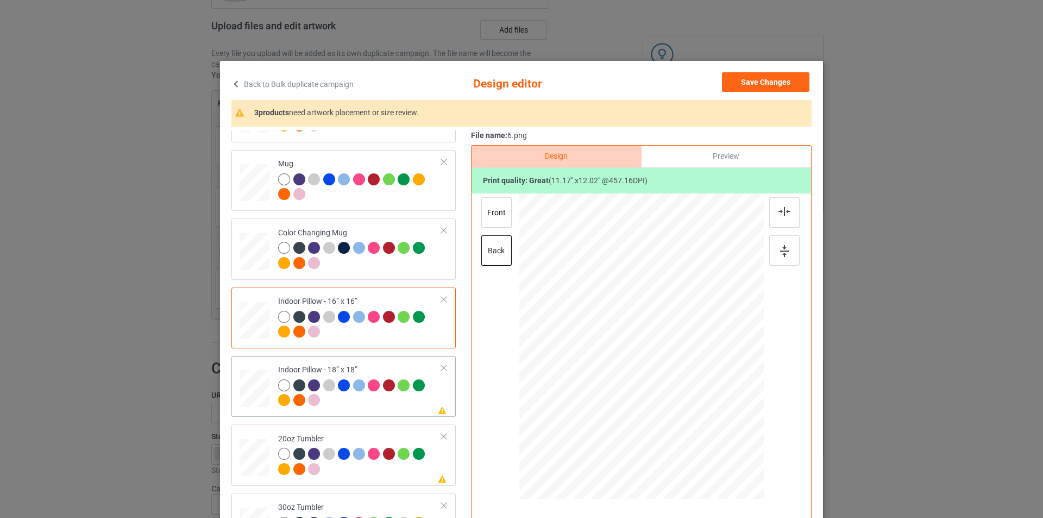
click at [358, 409] on div at bounding box center [360, 394] width 164 height 30
drag, startPoint x: 713, startPoint y: 425, endPoint x: 716, endPoint y: 434, distance: 9.3
click at [716, 434] on div at bounding box center [720, 431] width 9 height 9
click at [782, 214] on img at bounding box center [785, 211] width 12 height 9
click at [785, 249] on img at bounding box center [784, 251] width 9 height 12
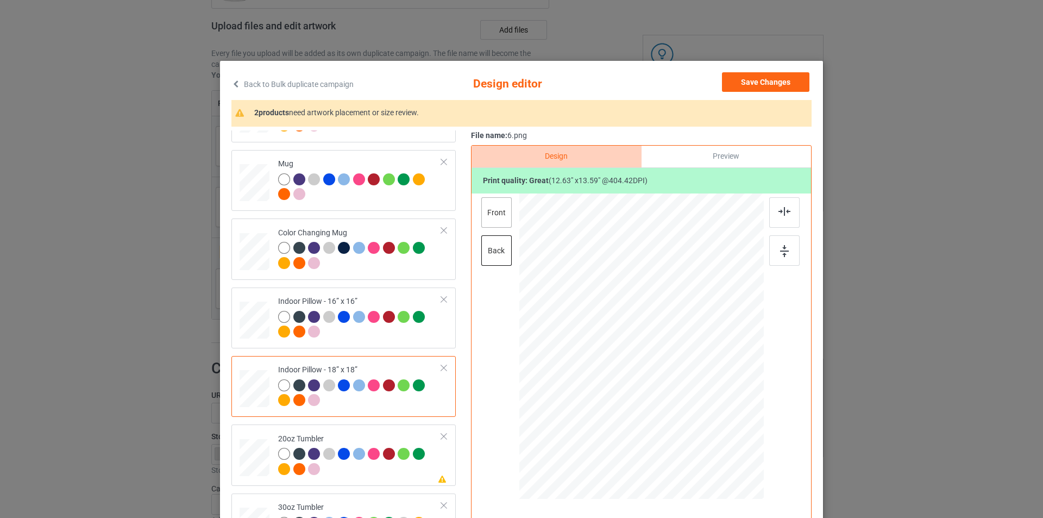
click at [504, 217] on div "front" at bounding box center [496, 212] width 30 height 30
click at [492, 258] on div "back" at bounding box center [496, 250] width 30 height 30
click at [496, 215] on div "front" at bounding box center [496, 212] width 30 height 30
drag, startPoint x: 712, startPoint y: 424, endPoint x: 713, endPoint y: 435, distance: 10.5
click at [716, 435] on div at bounding box center [720, 431] width 9 height 9
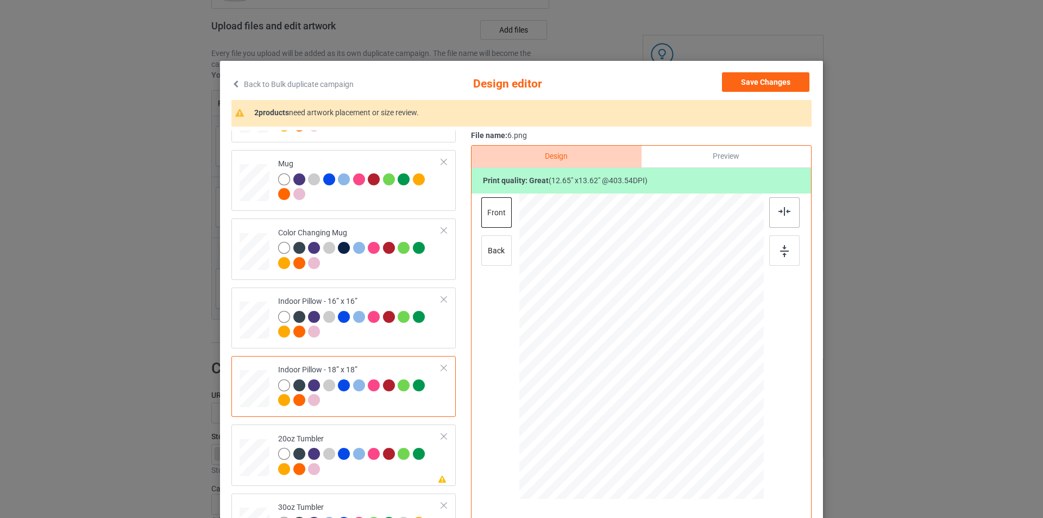
click at [784, 211] on img at bounding box center [785, 211] width 12 height 9
click at [777, 241] on div at bounding box center [784, 250] width 30 height 30
click at [780, 251] on img at bounding box center [784, 251] width 9 height 12
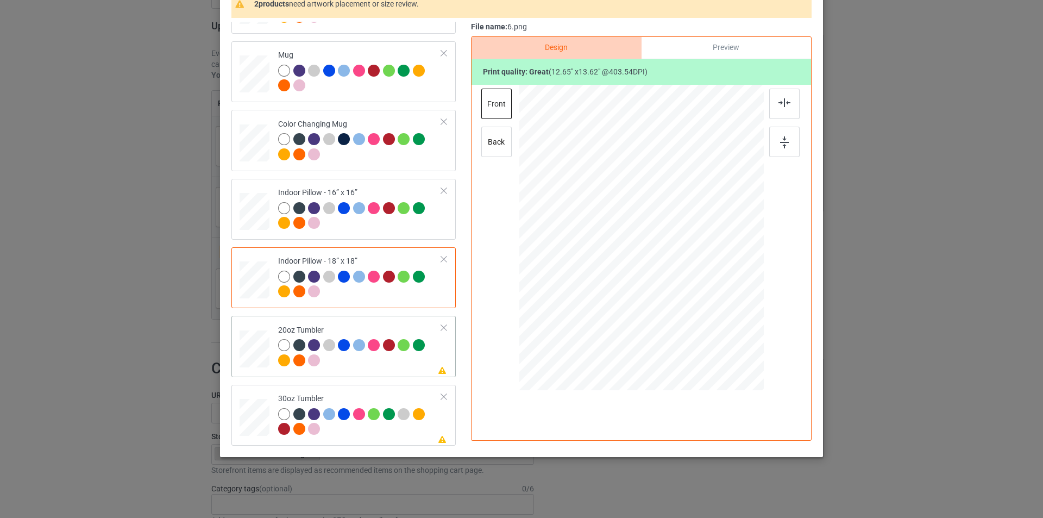
click at [368, 359] on div at bounding box center [360, 354] width 164 height 30
drag, startPoint x: 706, startPoint y: 312, endPoint x: 698, endPoint y: 288, distance: 25.3
click at [698, 288] on div at bounding box center [640, 237] width 231 height 140
drag, startPoint x: 630, startPoint y: 267, endPoint x: 610, endPoint y: 268, distance: 19.6
click at [610, 268] on div at bounding box center [585, 239] width 108 height 116
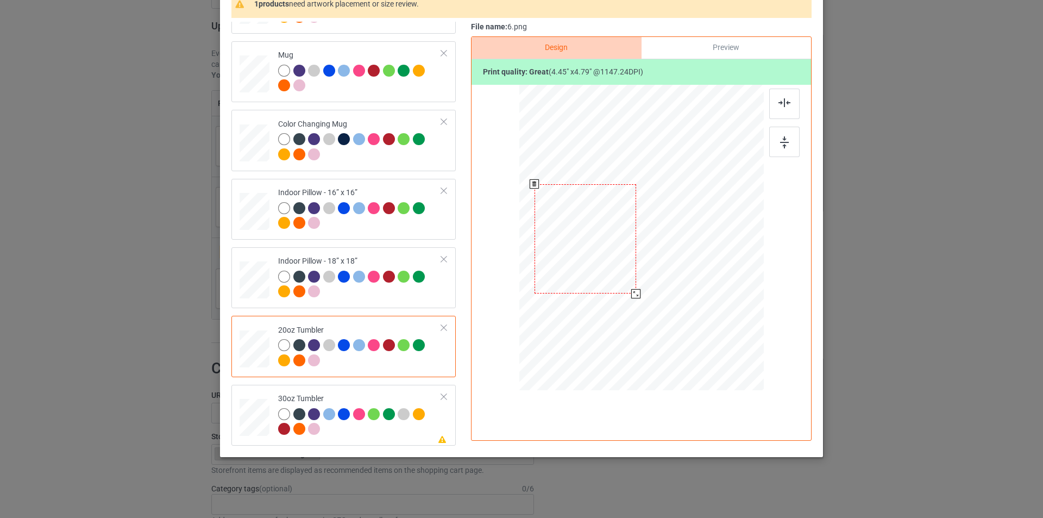
click at [634, 296] on div at bounding box center [635, 293] width 9 height 9
click at [617, 271] on div at bounding box center [587, 237] width 102 height 110
click at [635, 292] on div at bounding box center [636, 290] width 9 height 9
click at [607, 259] on div at bounding box center [587, 238] width 100 height 108
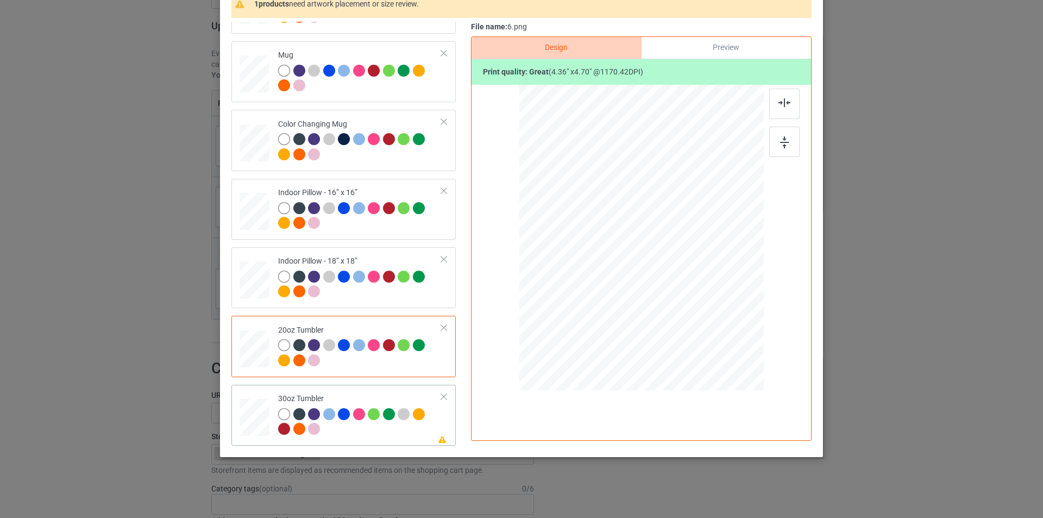
click at [365, 431] on div at bounding box center [360, 423] width 164 height 30
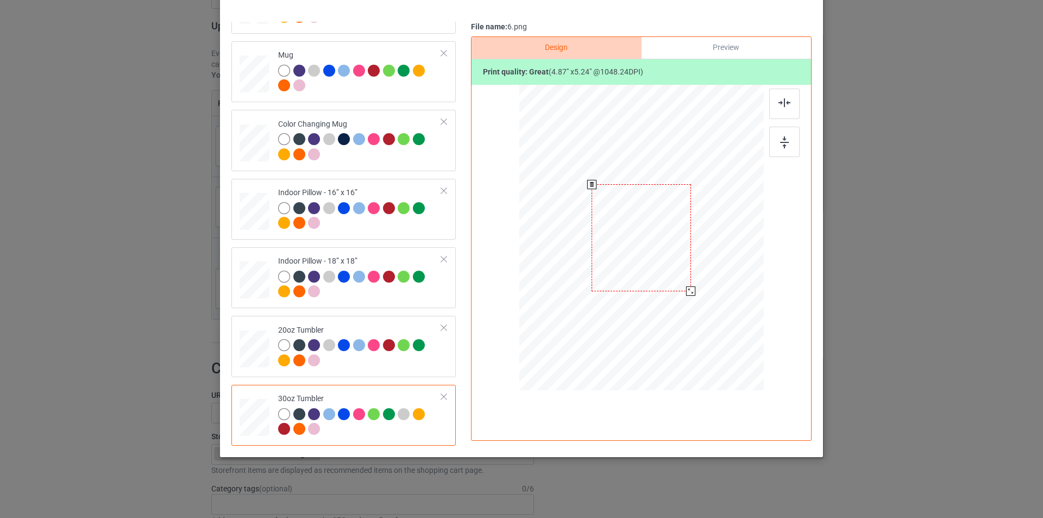
drag, startPoint x: 709, startPoint y: 314, endPoint x: 693, endPoint y: 285, distance: 33.1
click at [693, 285] on div at bounding box center [641, 237] width 237 height 131
drag, startPoint x: 643, startPoint y: 266, endPoint x: 610, endPoint y: 267, distance: 33.7
click at [610, 267] on div at bounding box center [585, 238] width 99 height 107
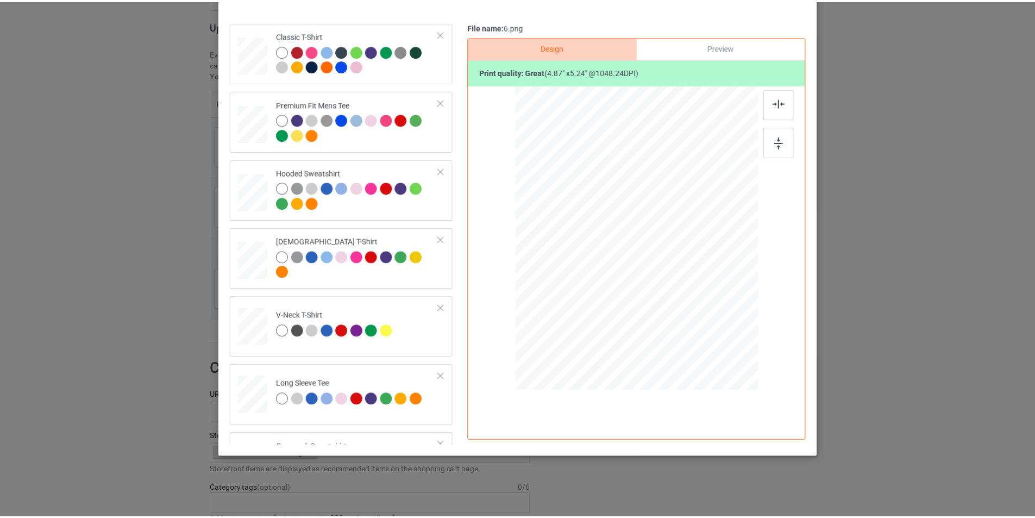
scroll to position [0, 0]
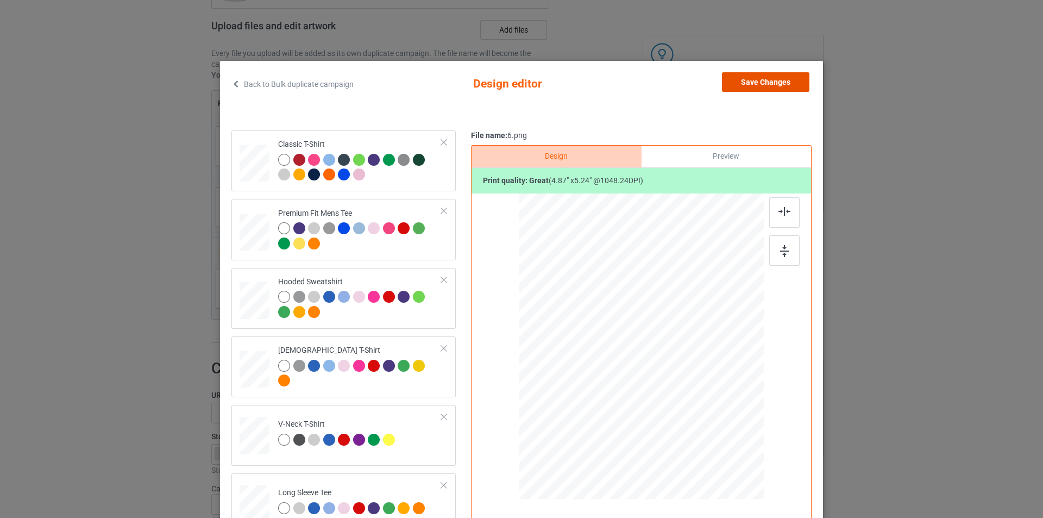
click at [753, 80] on button "Save Changes" at bounding box center [765, 82] width 87 height 20
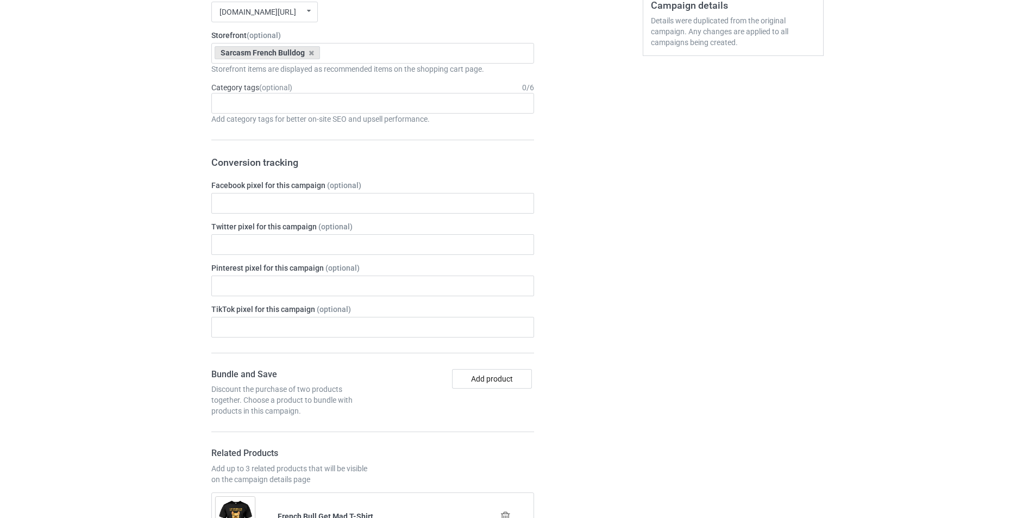
scroll to position [815, 0]
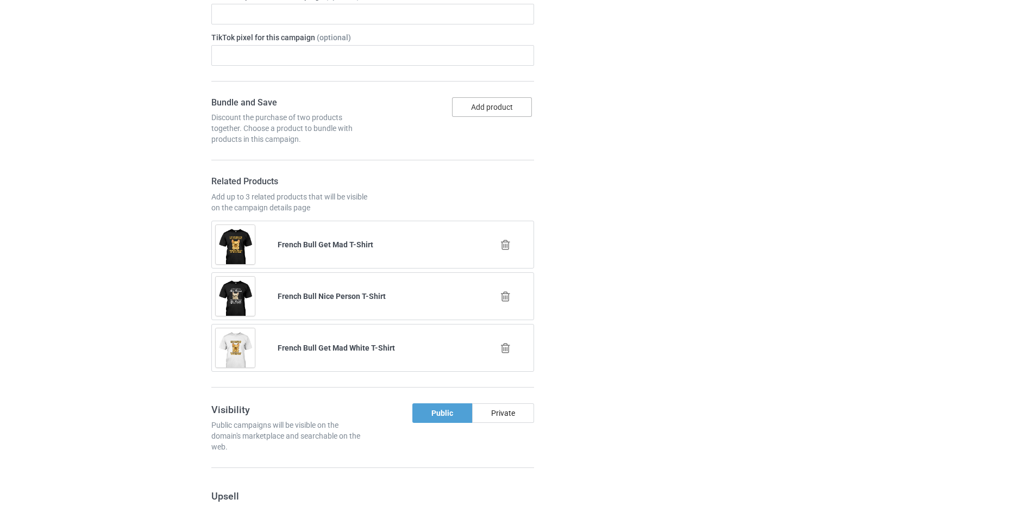
click at [499, 111] on button "Add product" at bounding box center [492, 107] width 80 height 20
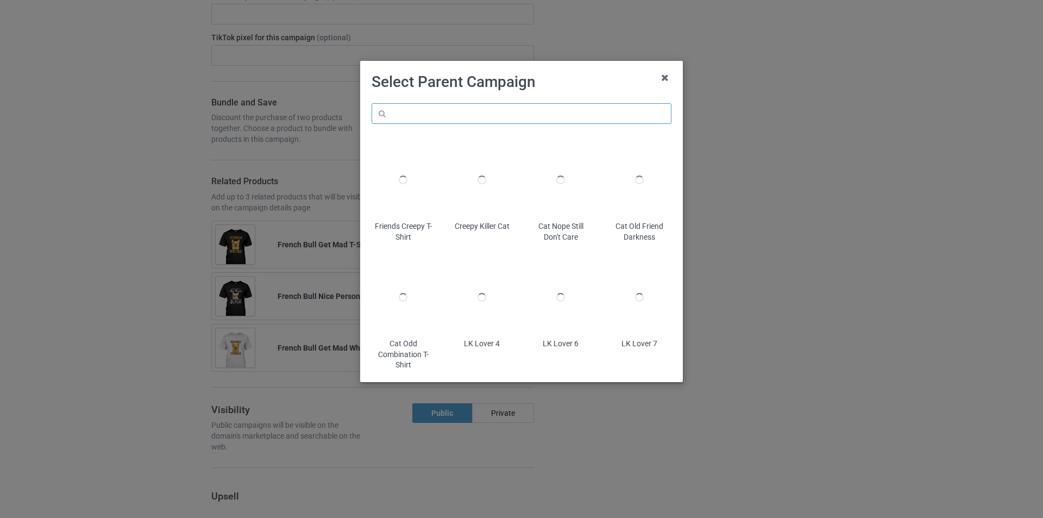
click at [540, 107] on input "text" at bounding box center [522, 113] width 300 height 21
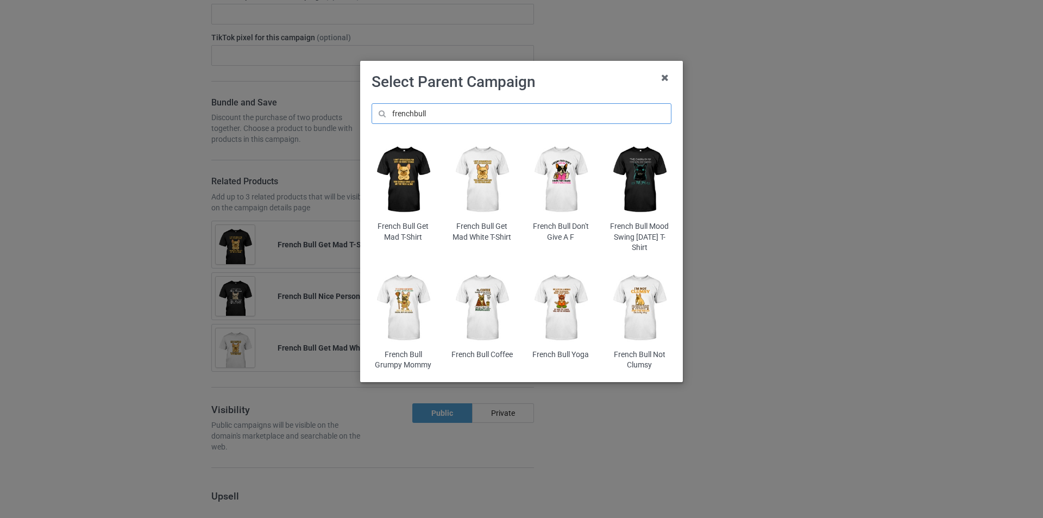
type input "frenchbull"
click at [567, 196] on img at bounding box center [561, 179] width 64 height 79
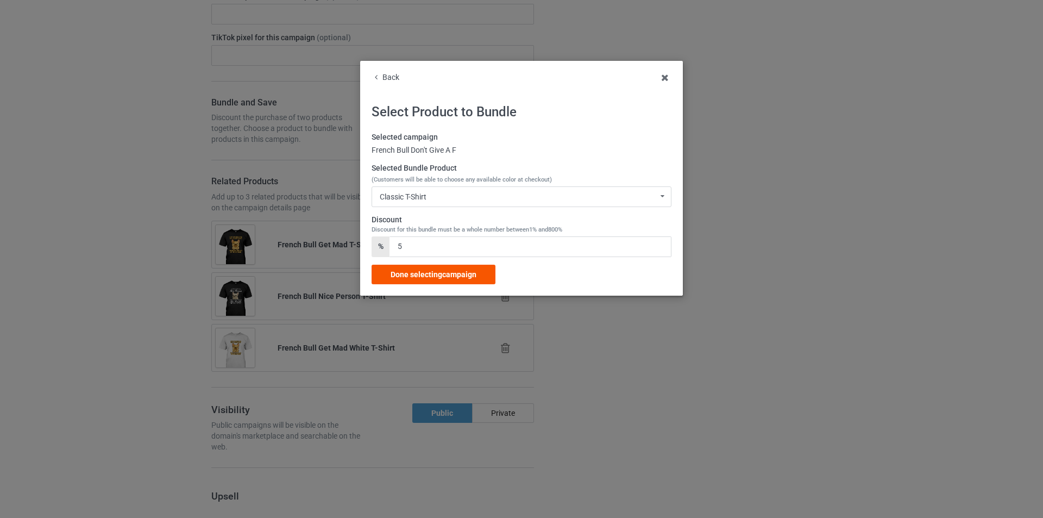
click at [408, 276] on span "Done selecting campaign" at bounding box center [434, 274] width 86 height 9
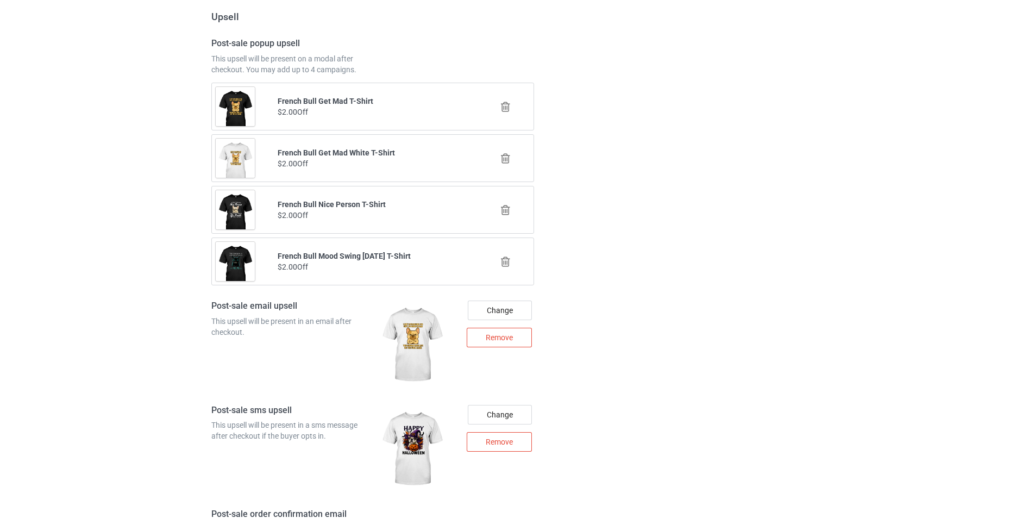
scroll to position [1690, 0]
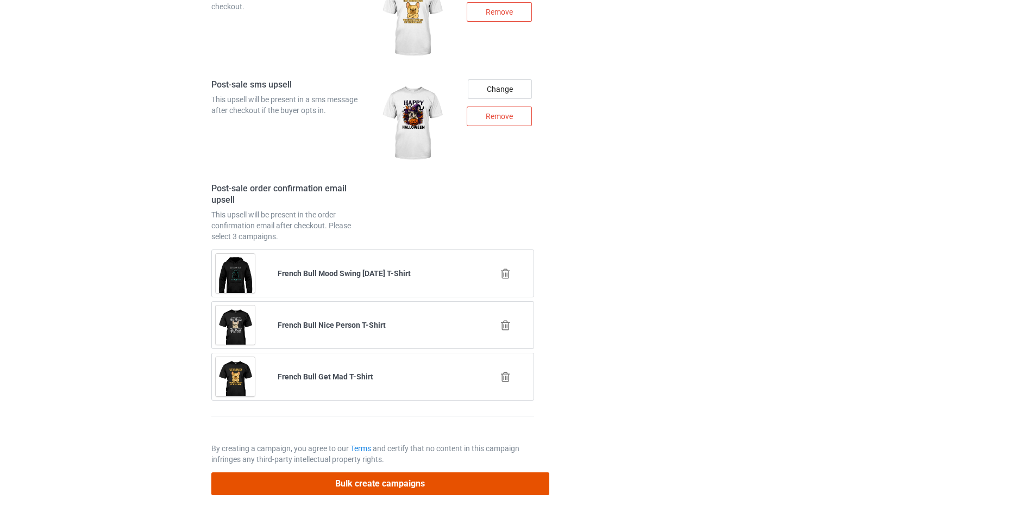
click at [368, 490] on button "Bulk create campaigns" at bounding box center [380, 483] width 338 height 22
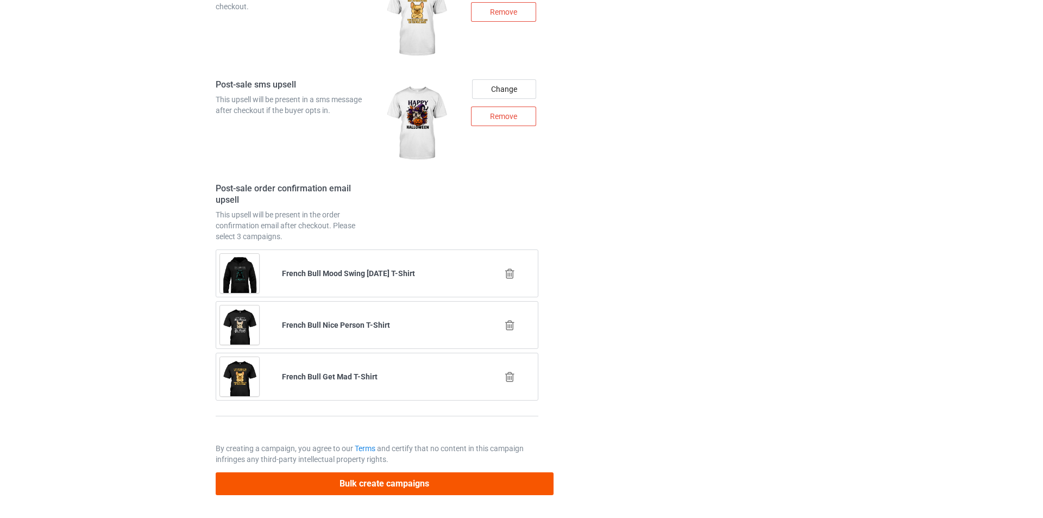
scroll to position [0, 0]
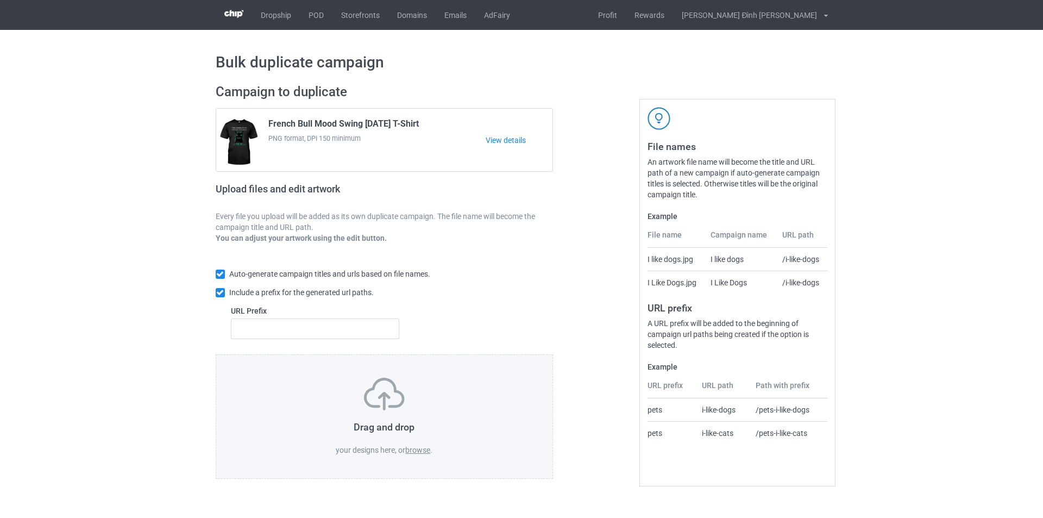
click at [410, 453] on label "browse" at bounding box center [417, 450] width 25 height 9
click at [418, 451] on label "browse" at bounding box center [417, 450] width 25 height 9
click at [0, 0] on input "browse" at bounding box center [0, 0] width 0 height 0
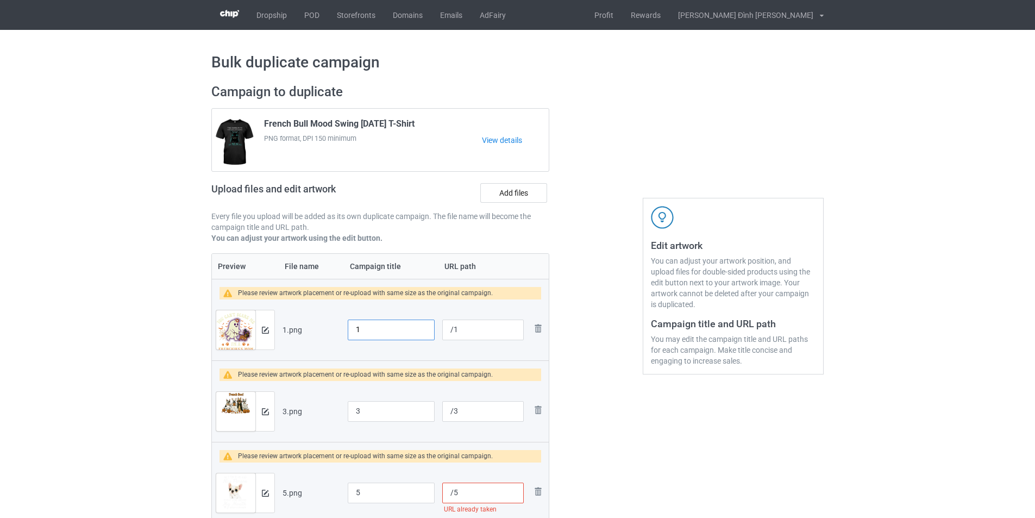
click at [390, 336] on input "1" at bounding box center [391, 329] width 87 height 21
click at [393, 333] on input "1" at bounding box center [391, 329] width 87 height 21
click at [393, 328] on input "French Bull Mom" at bounding box center [391, 329] width 87 height 21
type input "Frenchies's Mom"
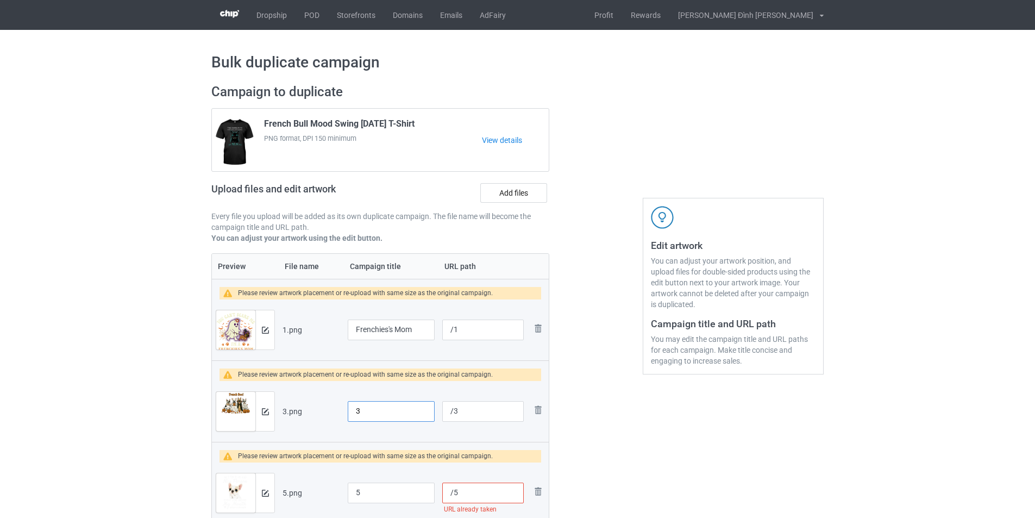
click at [399, 415] on input "3" at bounding box center [391, 411] width 87 height 21
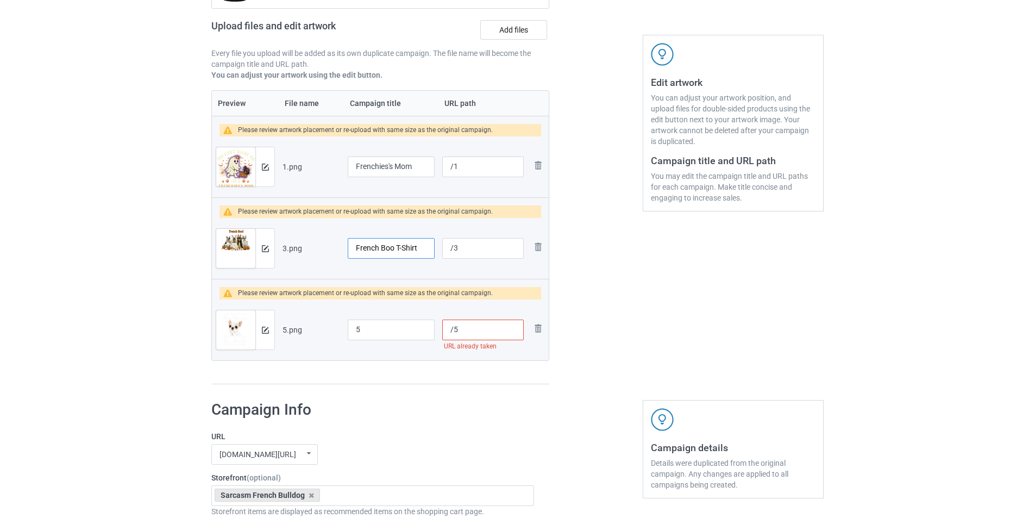
type input "French Boo T-Shirt"
click at [394, 329] on input "5" at bounding box center [391, 329] width 87 height 21
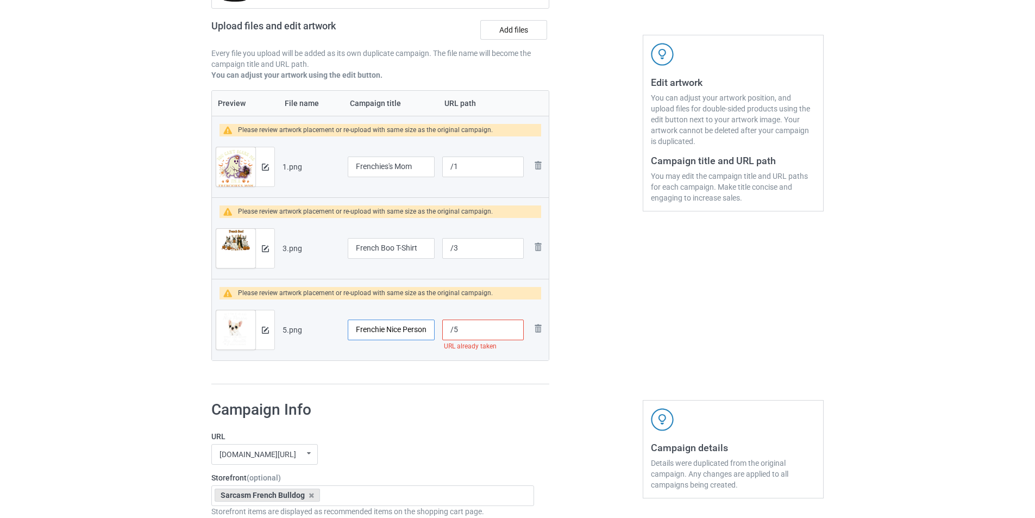
type input "Frenchie Nice Person"
click at [462, 169] on input "/1" at bounding box center [483, 166] width 82 height 21
drag, startPoint x: 454, startPoint y: 168, endPoint x: 508, endPoint y: 168, distance: 53.8
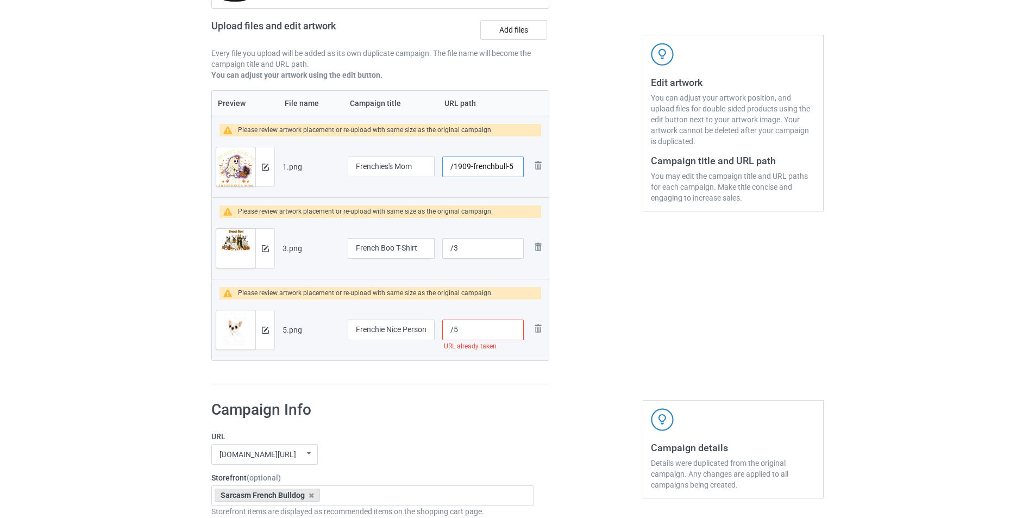
click at [508, 168] on input "/1909-frenchbull-5" at bounding box center [483, 166] width 82 height 21
type input "/1909-frenchbull-5"
click at [478, 252] on input "/3" at bounding box center [483, 248] width 82 height 21
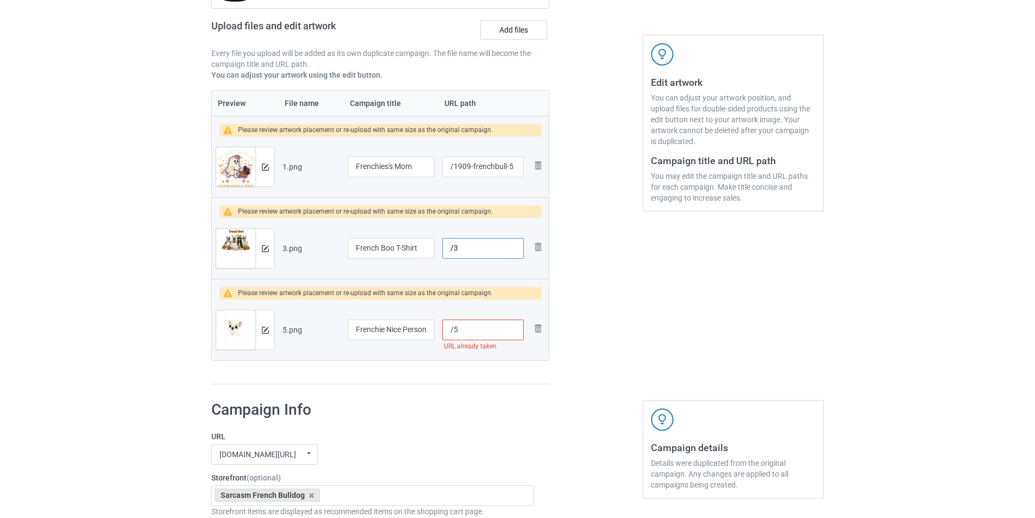
click at [478, 252] on input "/3" at bounding box center [483, 248] width 82 height 21
click at [481, 248] on input "/3" at bounding box center [483, 248] width 82 height 21
paste input "1909-frenchbull-"
type input "/1909-frenchbull-6"
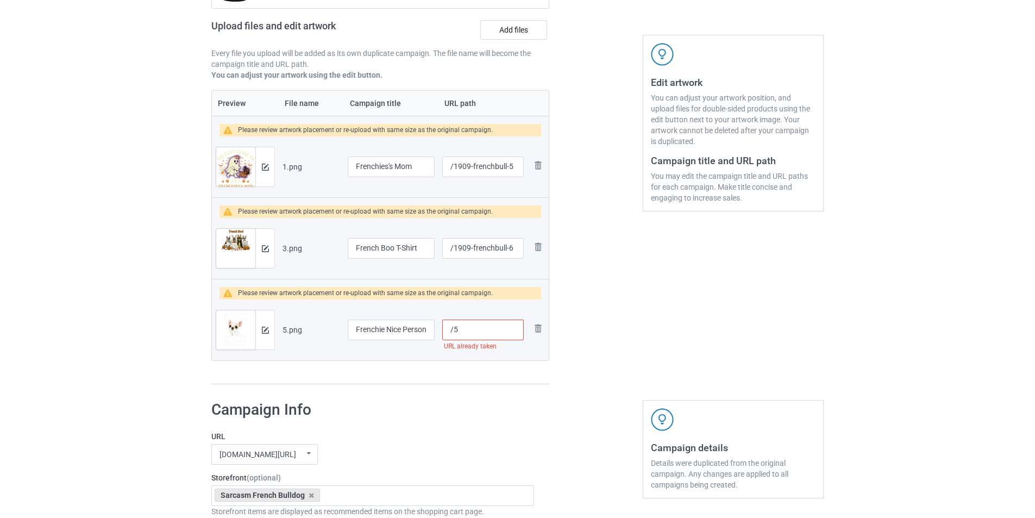
click at [485, 338] on input "/5" at bounding box center [483, 329] width 82 height 21
click at [485, 337] on input "/5" at bounding box center [483, 329] width 82 height 21
click at [488, 332] on input "/5" at bounding box center [483, 329] width 82 height 21
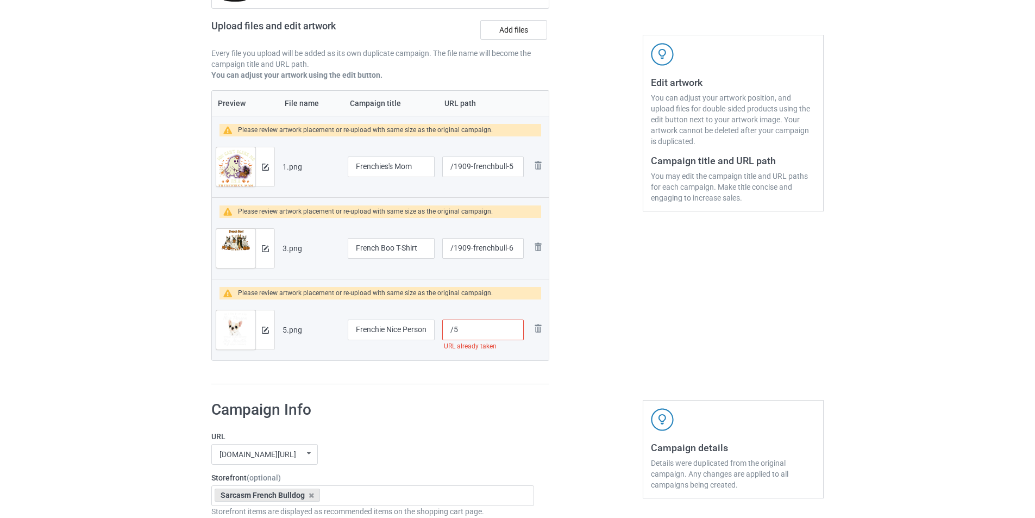
paste input "1909-frenchbull-"
type input "/1909-frenchbull-7"
drag, startPoint x: 132, startPoint y: 243, endPoint x: 236, endPoint y: 209, distance: 109.3
click at [267, 167] on img at bounding box center [265, 167] width 7 height 7
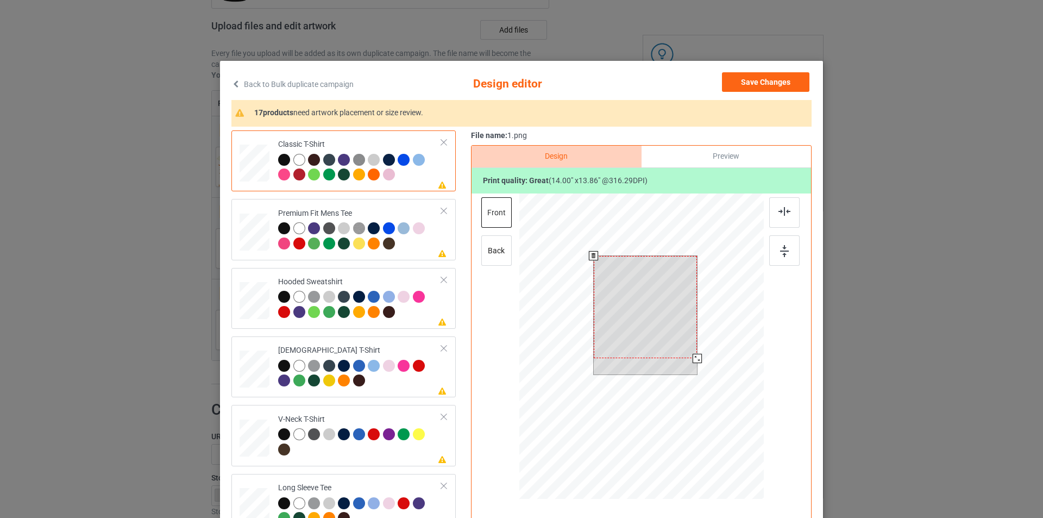
click at [667, 342] on div at bounding box center [646, 307] width 104 height 103
drag, startPoint x: 693, startPoint y: 359, endPoint x: 685, endPoint y: 352, distance: 10.8
click at [685, 352] on div at bounding box center [689, 350] width 9 height 9
click at [780, 216] on div at bounding box center [784, 212] width 30 height 30
click at [781, 254] on img at bounding box center [784, 251] width 9 height 12
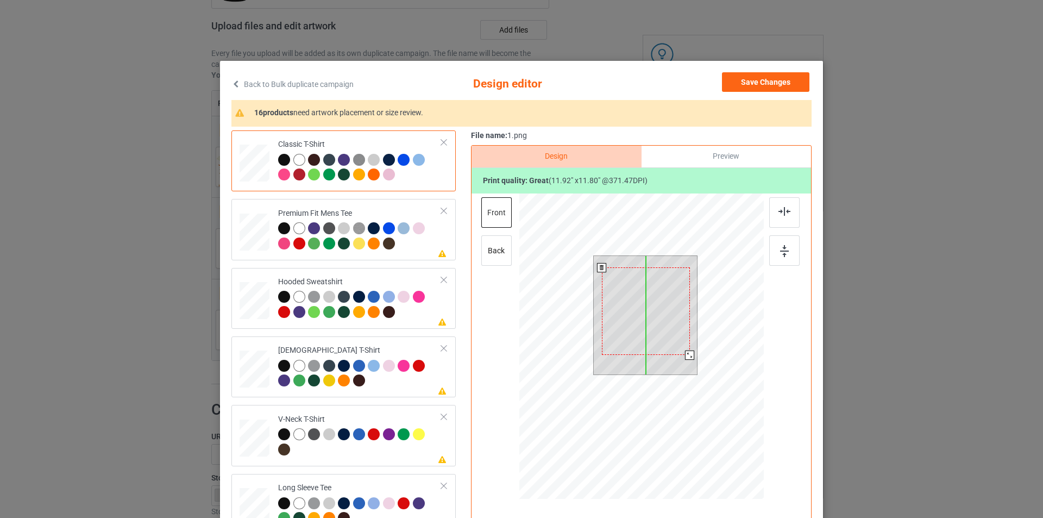
click at [657, 341] on div at bounding box center [646, 310] width 88 height 87
click at [687, 356] on div at bounding box center [688, 354] width 9 height 9
click at [782, 215] on img at bounding box center [785, 211] width 12 height 9
click at [774, 248] on div at bounding box center [784, 250] width 30 height 30
click at [685, 358] on div at bounding box center [689, 358] width 9 height 9
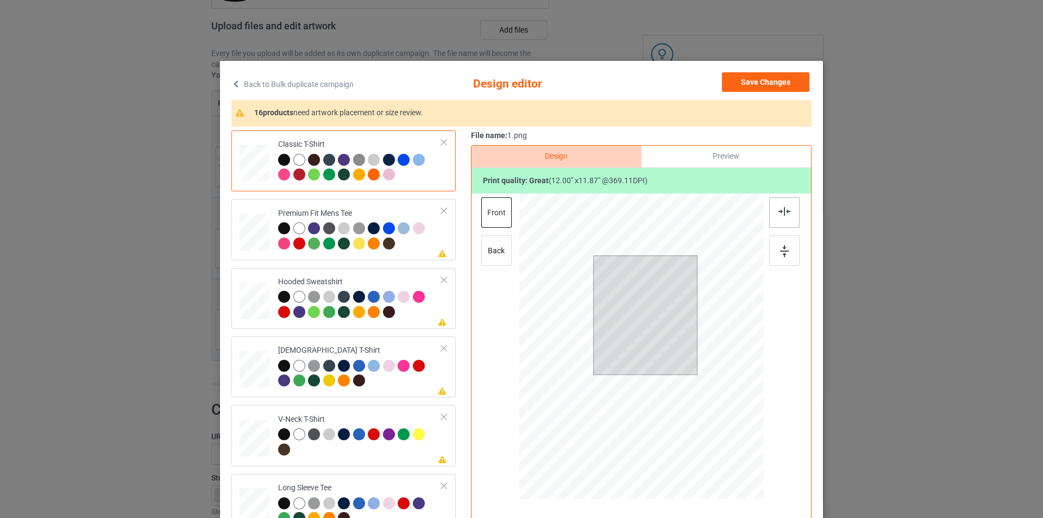
click at [785, 217] on div at bounding box center [784, 212] width 30 height 30
click at [686, 358] on div at bounding box center [689, 358] width 9 height 9
click at [786, 215] on img at bounding box center [785, 211] width 12 height 9
click at [778, 265] on div at bounding box center [784, 250] width 30 height 30
click at [487, 252] on div "back" at bounding box center [496, 250] width 30 height 30
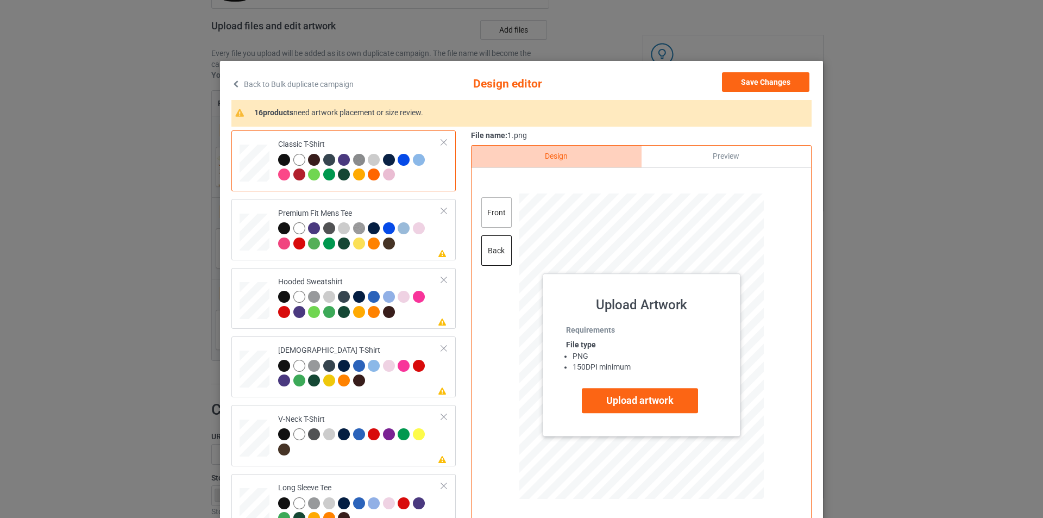
click at [506, 217] on div "front" at bounding box center [496, 212] width 30 height 30
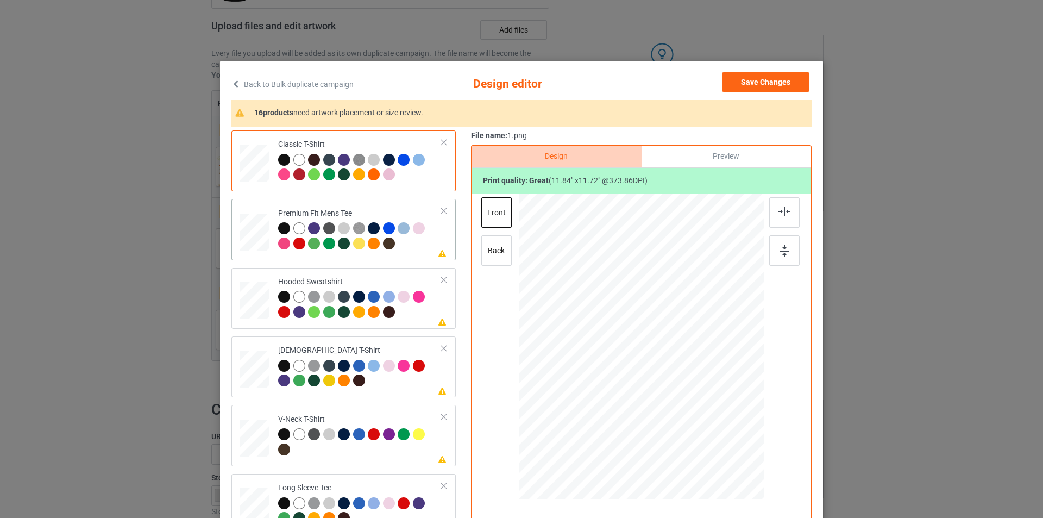
click at [423, 249] on div at bounding box center [360, 237] width 164 height 30
click at [482, 247] on div "back" at bounding box center [496, 250] width 30 height 30
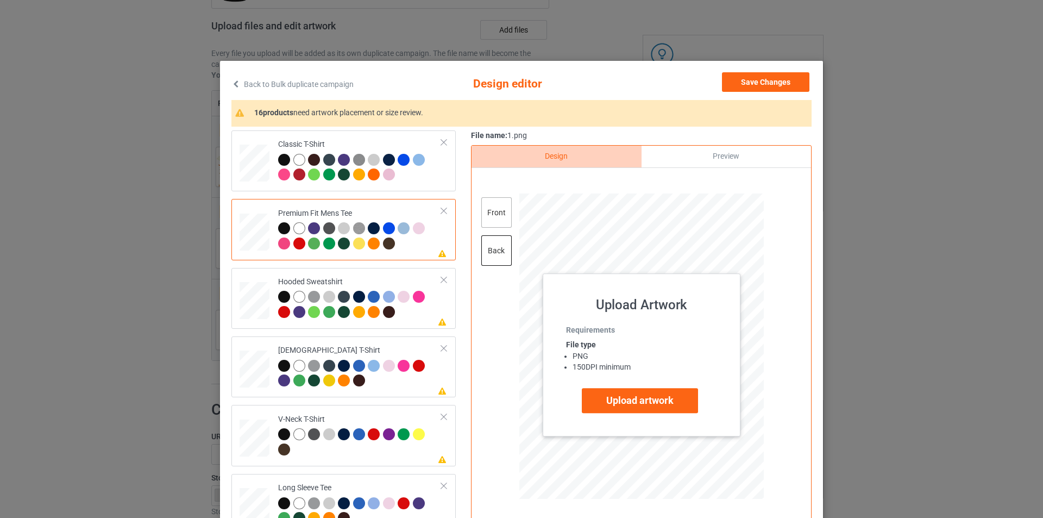
click at [486, 210] on div "front" at bounding box center [496, 212] width 30 height 30
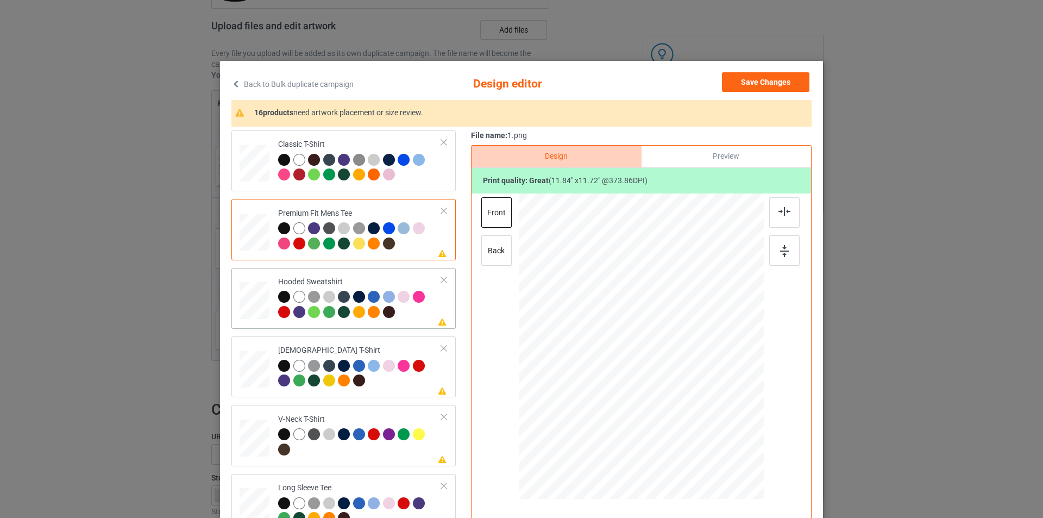
click at [402, 318] on div at bounding box center [360, 306] width 164 height 30
click at [493, 256] on div "back" at bounding box center [496, 250] width 30 height 30
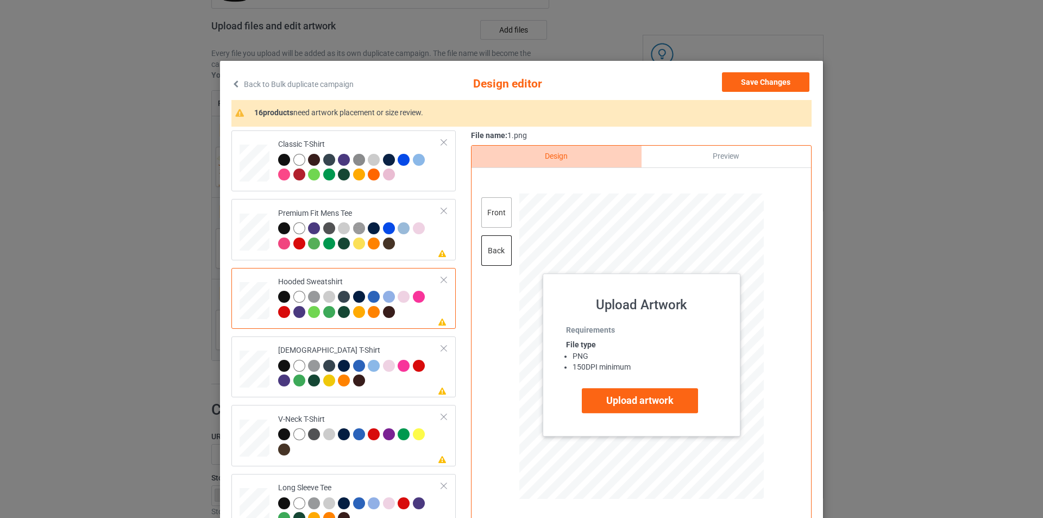
click at [501, 219] on div "front" at bounding box center [496, 212] width 30 height 30
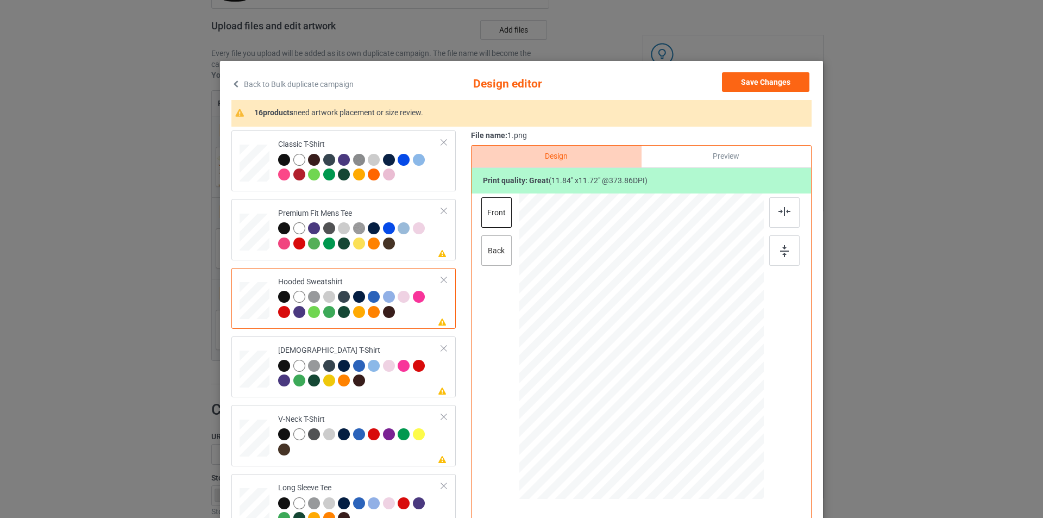
click at [504, 249] on div "back" at bounding box center [496, 250] width 30 height 30
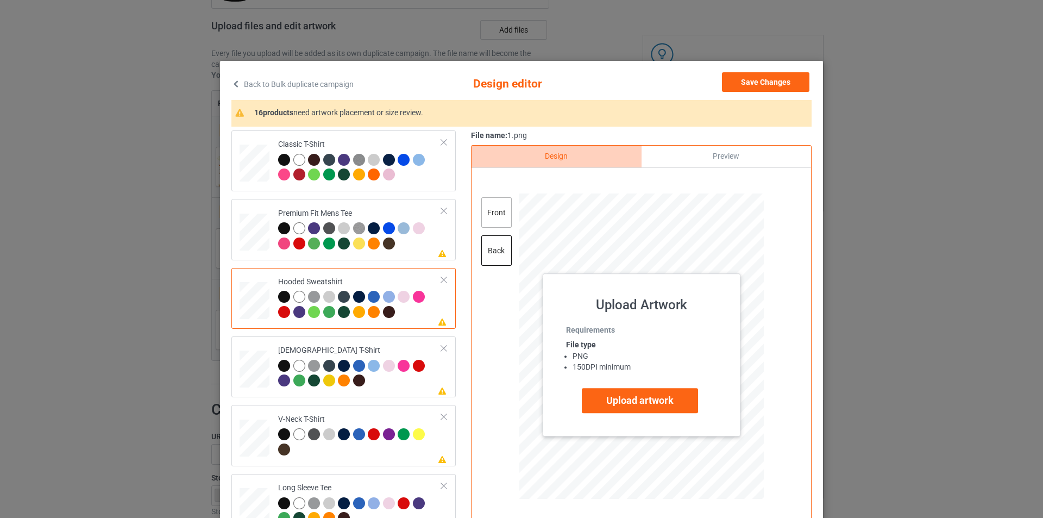
click at [496, 215] on div "front" at bounding box center [496, 212] width 30 height 30
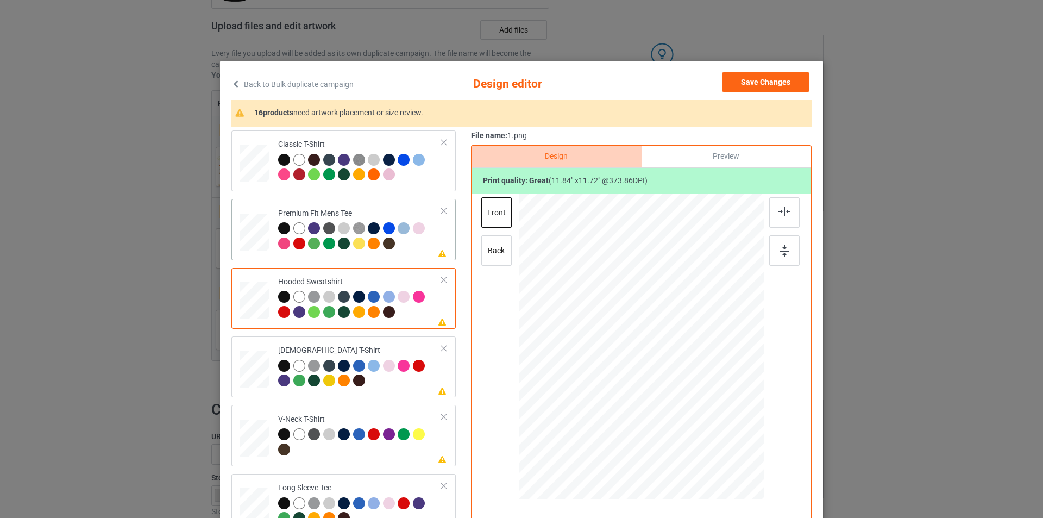
click at [404, 247] on div at bounding box center [360, 237] width 164 height 30
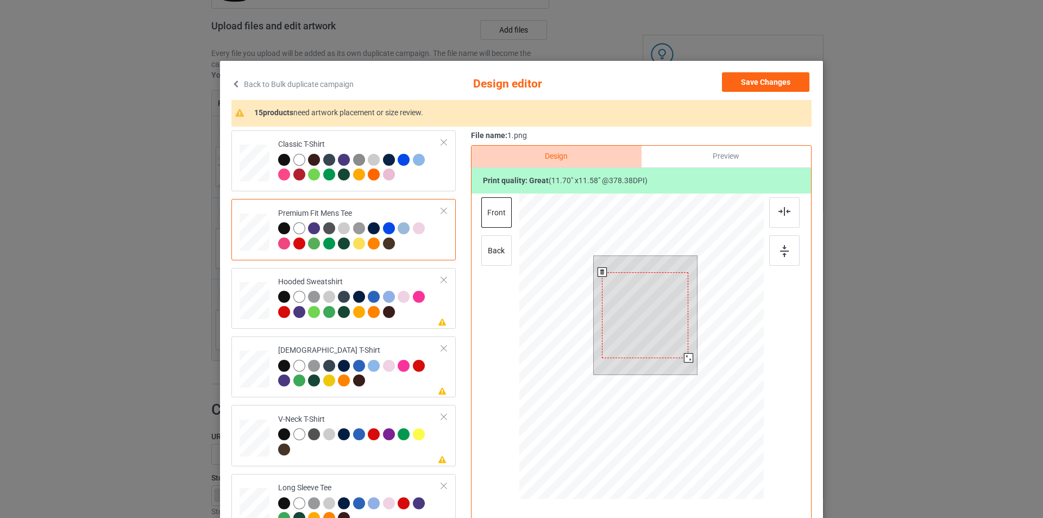
click at [685, 361] on div at bounding box center [688, 357] width 9 height 9
click at [782, 216] on div at bounding box center [784, 212] width 30 height 30
click at [782, 248] on img at bounding box center [784, 251] width 9 height 12
click at [412, 324] on td "Please review artwork placement Hooded Sweatshirt" at bounding box center [360, 298] width 176 height 52
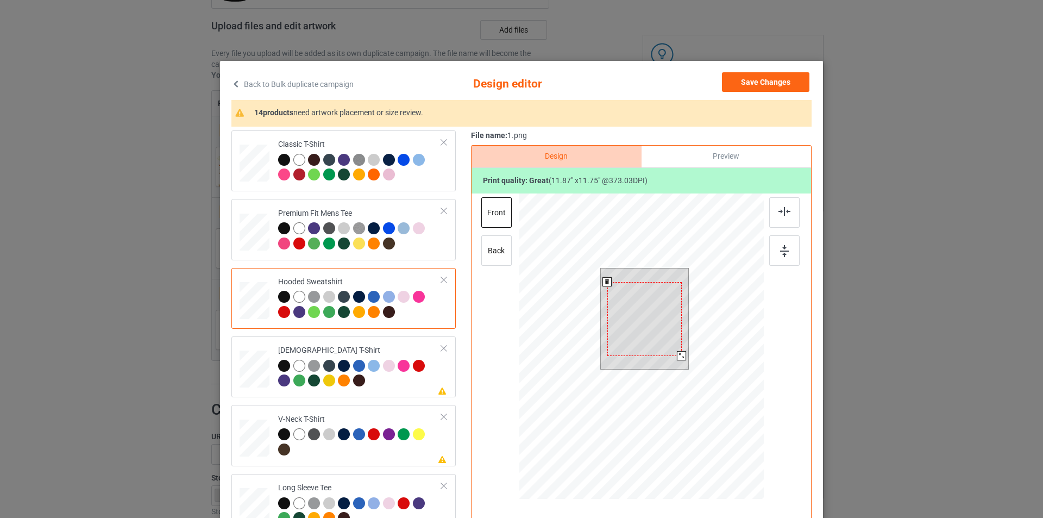
click at [679, 356] on div at bounding box center [681, 355] width 9 height 9
click at [783, 214] on img at bounding box center [785, 211] width 12 height 9
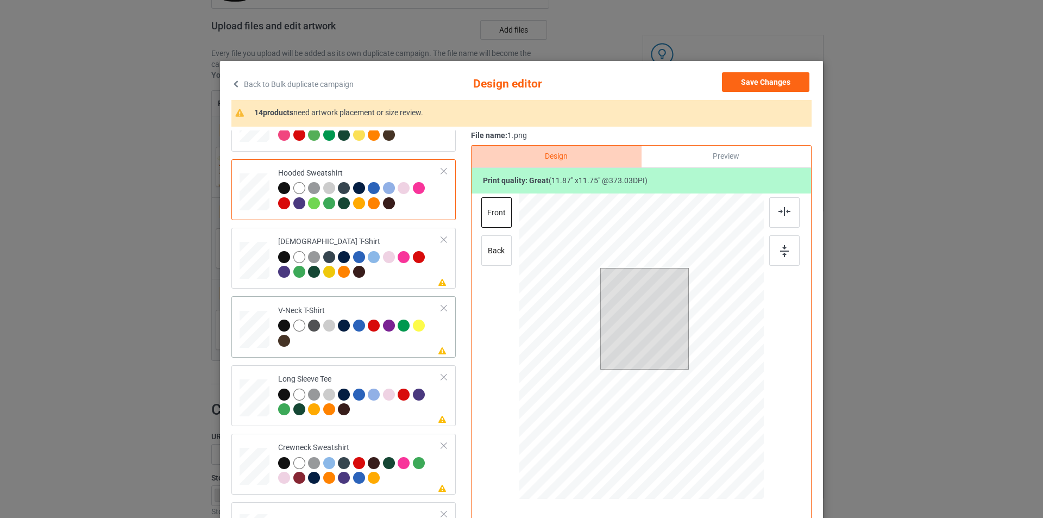
click at [392, 342] on div at bounding box center [360, 334] width 164 height 30
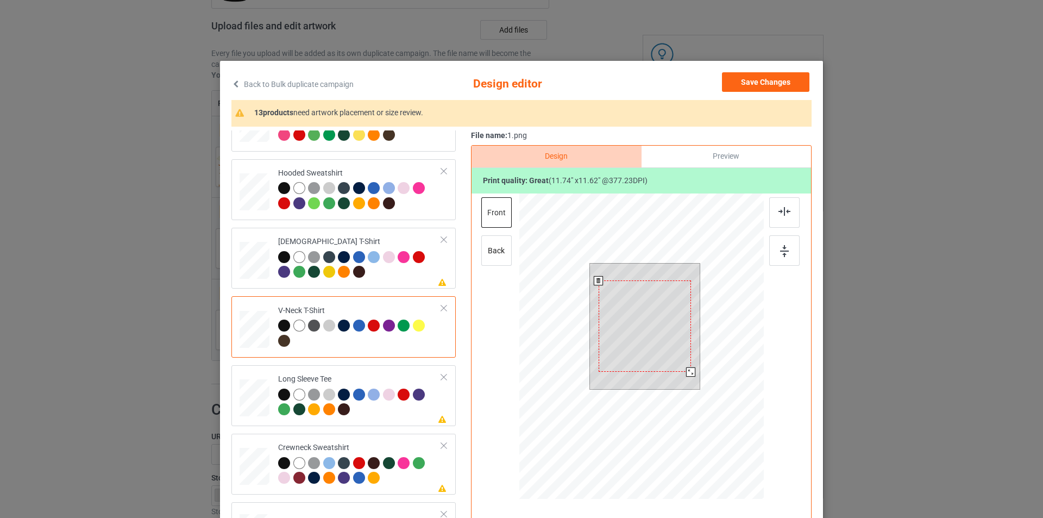
click at [687, 375] on div at bounding box center [690, 371] width 9 height 9
click at [780, 217] on div at bounding box center [784, 212] width 30 height 30
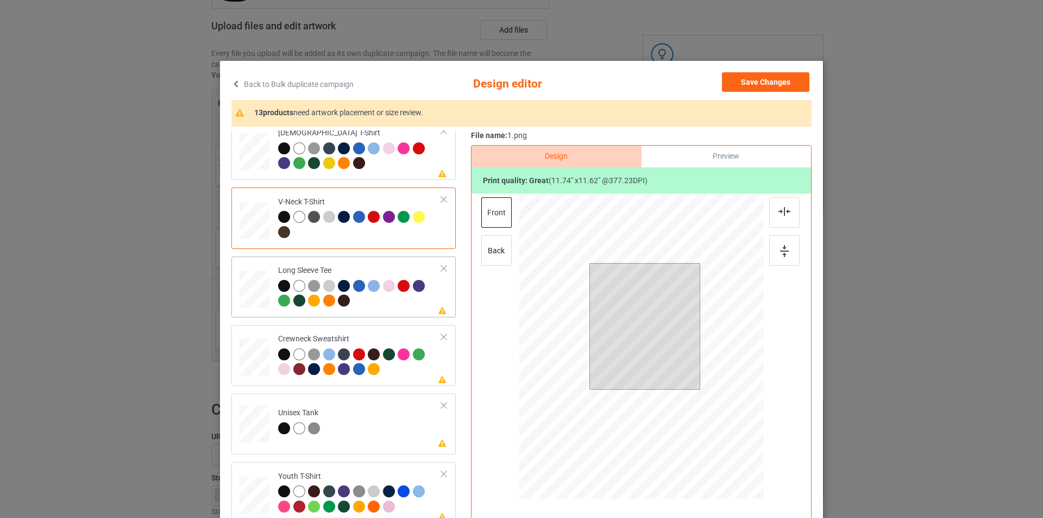
click at [393, 310] on div at bounding box center [360, 295] width 164 height 30
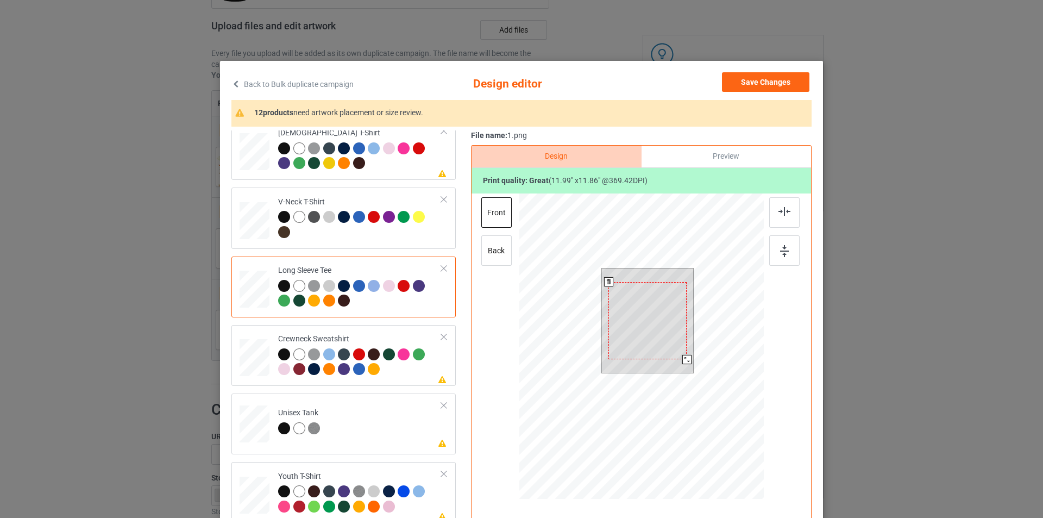
click at [684, 360] on div at bounding box center [686, 359] width 9 height 9
click at [780, 217] on div at bounding box center [784, 212] width 30 height 30
click at [781, 258] on div at bounding box center [784, 250] width 30 height 30
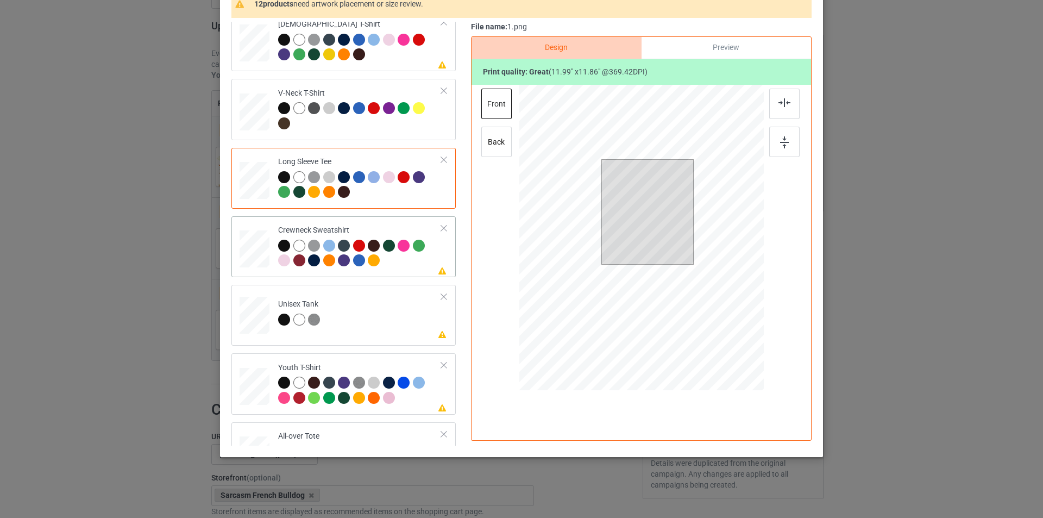
click at [438, 270] on icon at bounding box center [442, 270] width 9 height 8
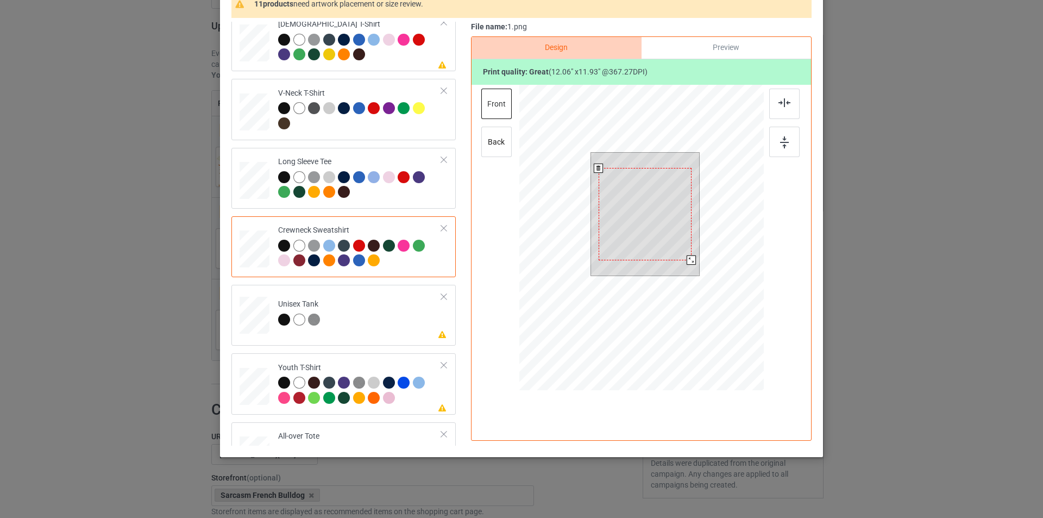
click at [688, 262] on div at bounding box center [691, 259] width 9 height 9
click at [789, 111] on div at bounding box center [784, 104] width 30 height 30
click at [785, 143] on img at bounding box center [784, 142] width 9 height 12
click at [354, 321] on td "Please review artwork placement Unisex Tank" at bounding box center [360, 313] width 176 height 48
click at [682, 261] on div at bounding box center [686, 261] width 9 height 9
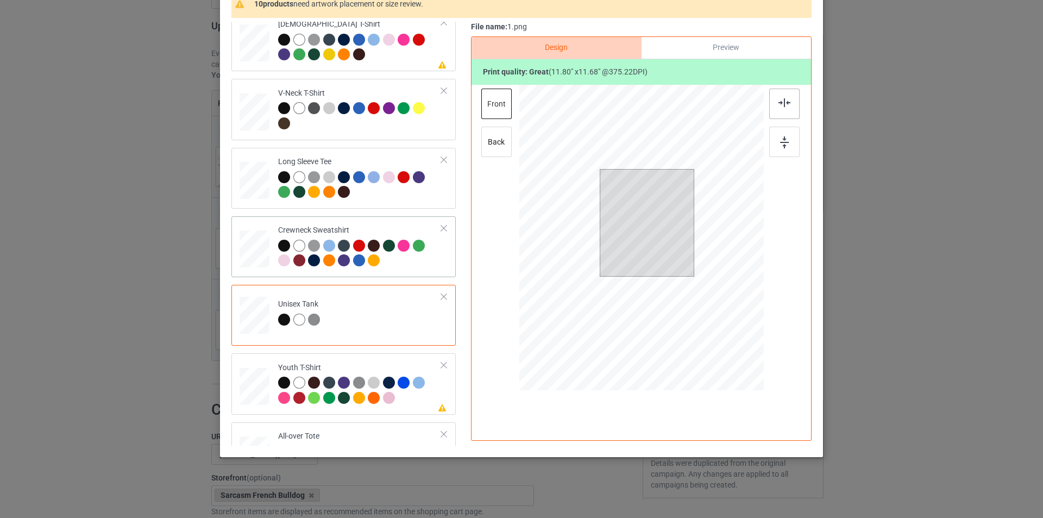
click at [781, 102] on img at bounding box center [785, 102] width 12 height 9
click at [784, 138] on img at bounding box center [784, 142] width 9 height 12
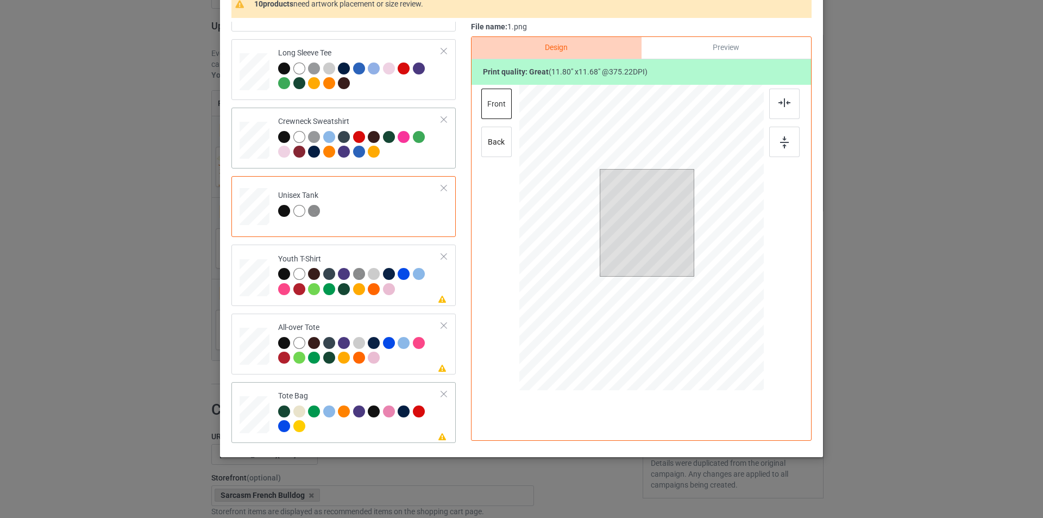
scroll to position [435, 0]
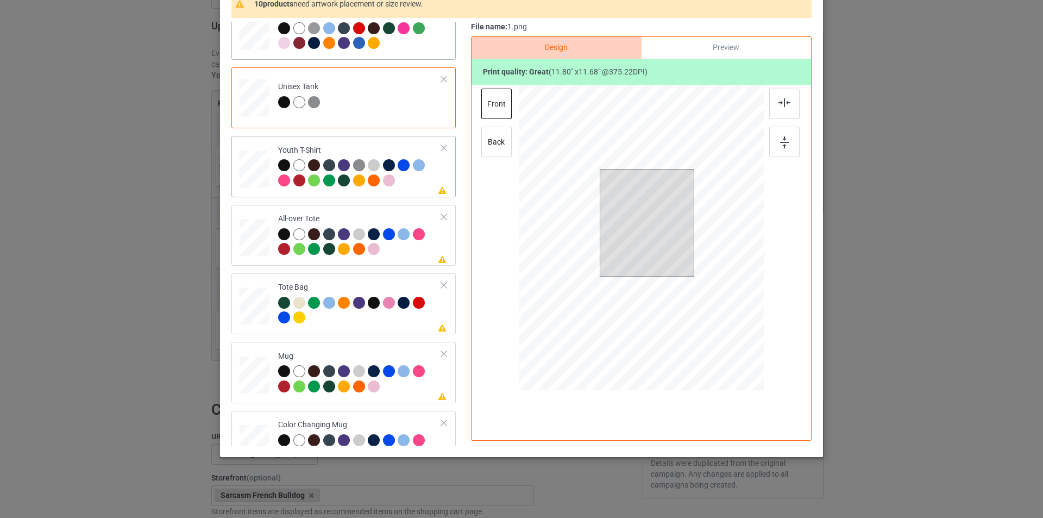
click at [425, 180] on div at bounding box center [360, 174] width 164 height 30
click at [678, 270] on div at bounding box center [680, 270] width 9 height 9
click at [792, 98] on div at bounding box center [784, 104] width 30 height 30
click at [788, 139] on div at bounding box center [784, 142] width 30 height 30
click at [384, 263] on div "Please review artwork placement All-over Tote" at bounding box center [343, 235] width 224 height 61
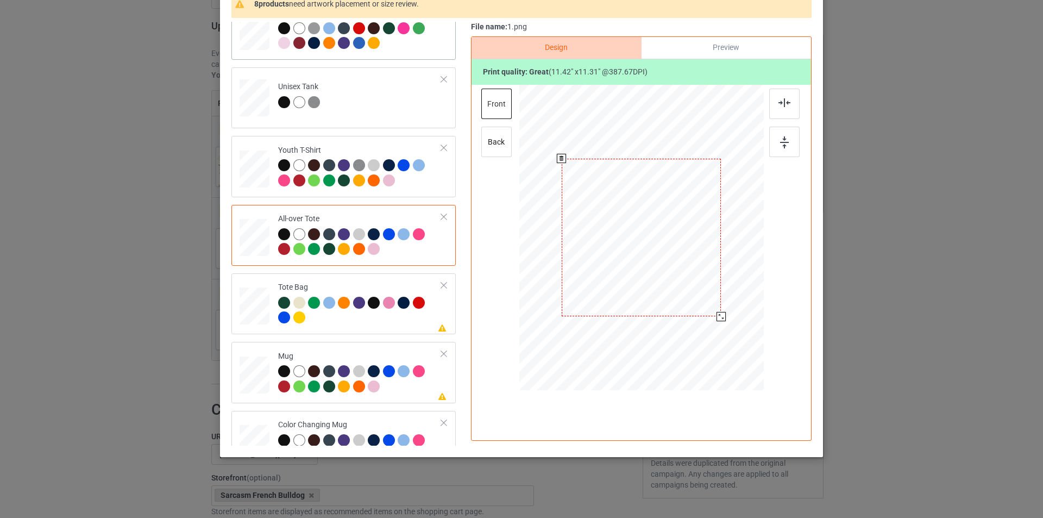
drag, startPoint x: 711, startPoint y: 314, endPoint x: 716, endPoint y: 322, distance: 9.5
click at [716, 322] on div at bounding box center [641, 237] width 245 height 245
click at [493, 143] on div "back" at bounding box center [496, 142] width 30 height 30
drag, startPoint x: 710, startPoint y: 307, endPoint x: 715, endPoint y: 314, distance: 8.9
click at [717, 314] on div at bounding box center [721, 316] width 9 height 9
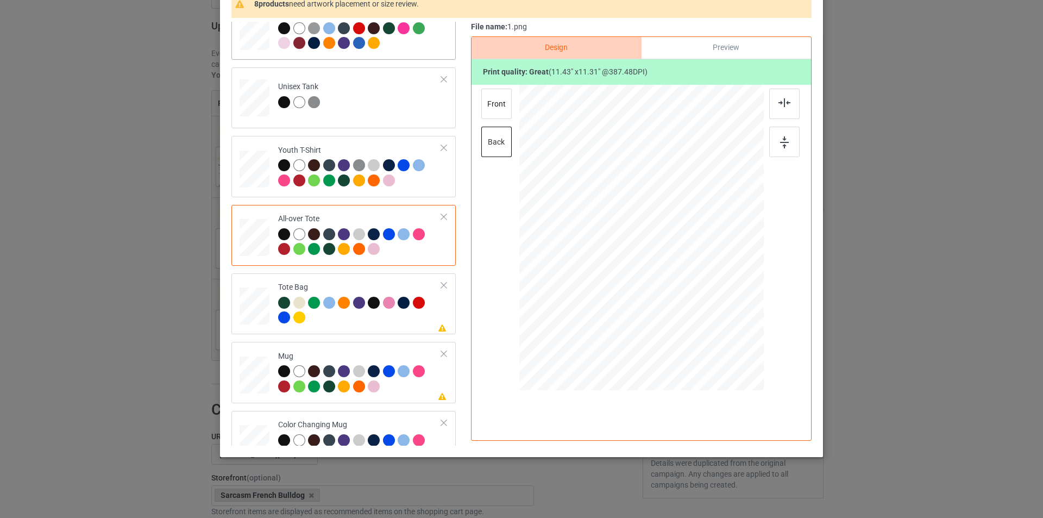
click at [69, 322] on div "Back to Bulk duplicate campaign Design editor Save Changes 8 products need artw…" at bounding box center [521, 259] width 1043 height 518
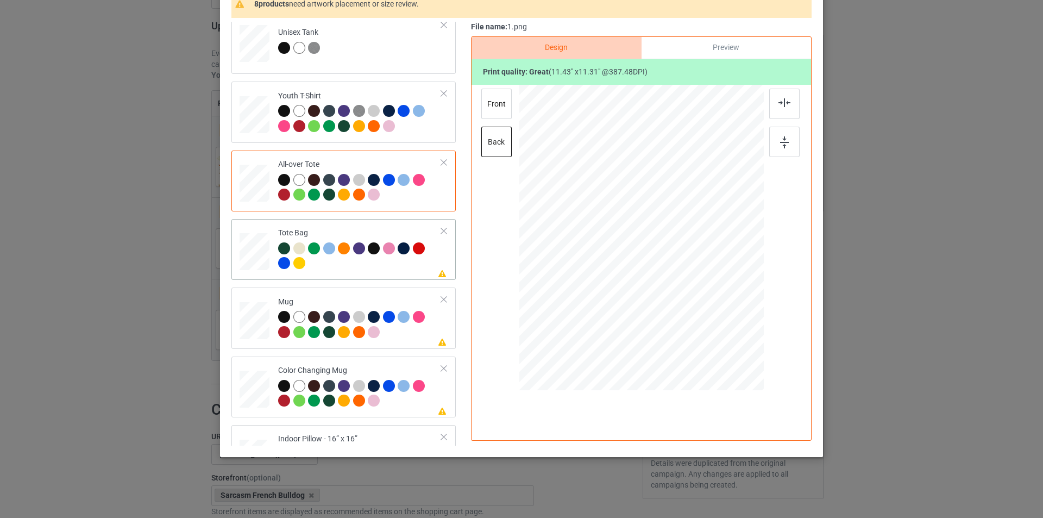
click at [255, 263] on div at bounding box center [255, 257] width 14 height 16
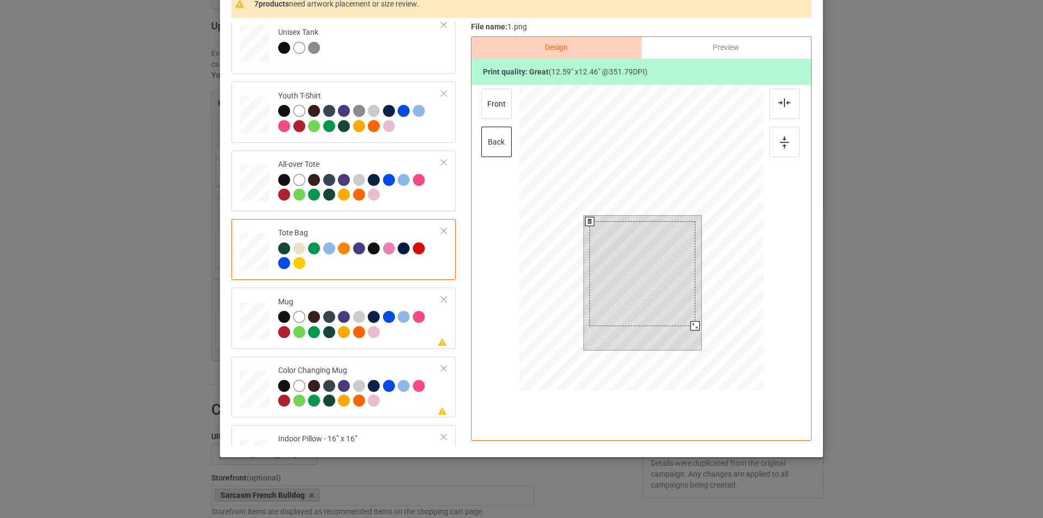
drag, startPoint x: 695, startPoint y: 330, endPoint x: 688, endPoint y: 326, distance: 8.3
click at [691, 326] on div at bounding box center [695, 325] width 9 height 9
click at [663, 302] on div at bounding box center [643, 279] width 105 height 104
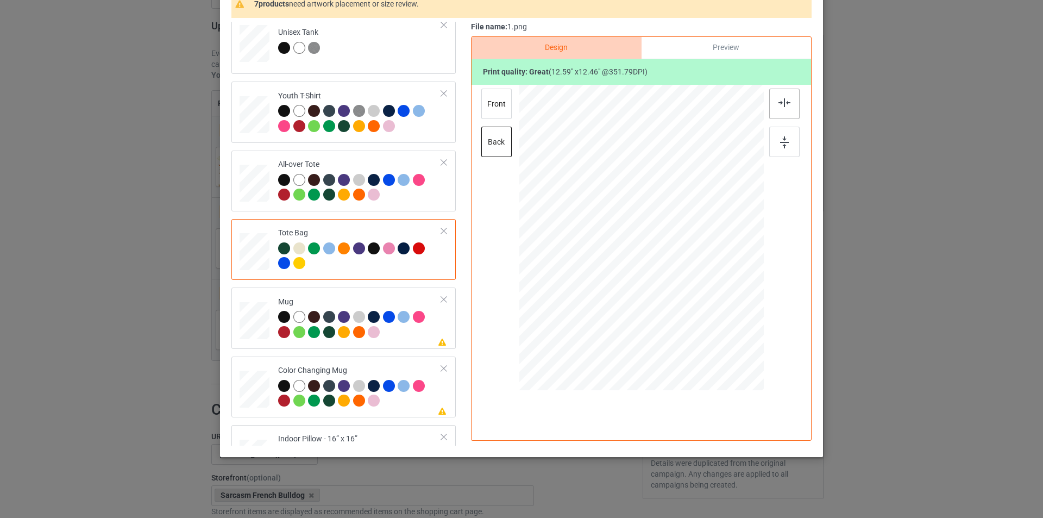
click at [787, 108] on div at bounding box center [784, 104] width 30 height 30
click at [780, 140] on img at bounding box center [784, 142] width 9 height 12
click at [497, 110] on div "front" at bounding box center [496, 104] width 30 height 30
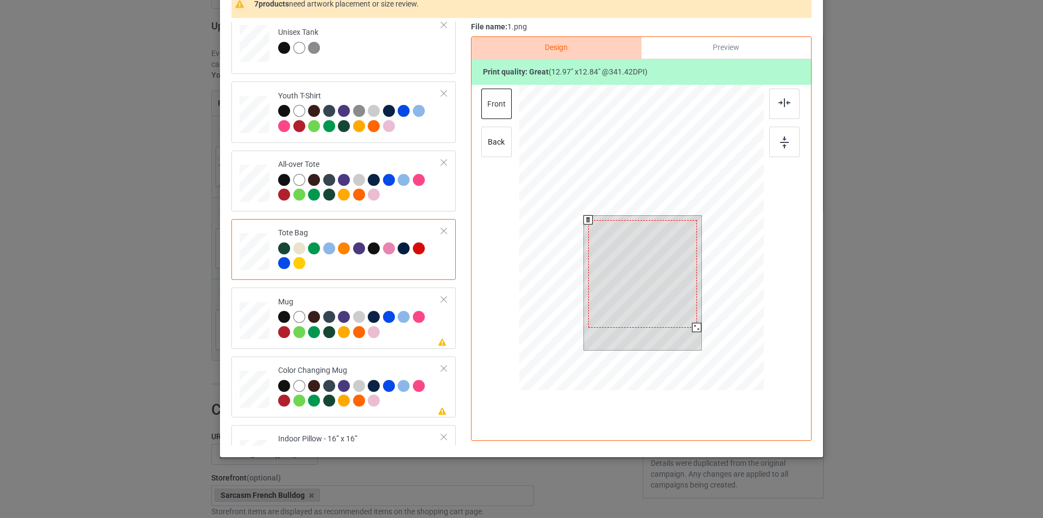
drag, startPoint x: 698, startPoint y: 333, endPoint x: 692, endPoint y: 330, distance: 6.6
click at [692, 330] on div at bounding box center [696, 327] width 9 height 9
click at [498, 142] on div "back" at bounding box center [496, 142] width 30 height 30
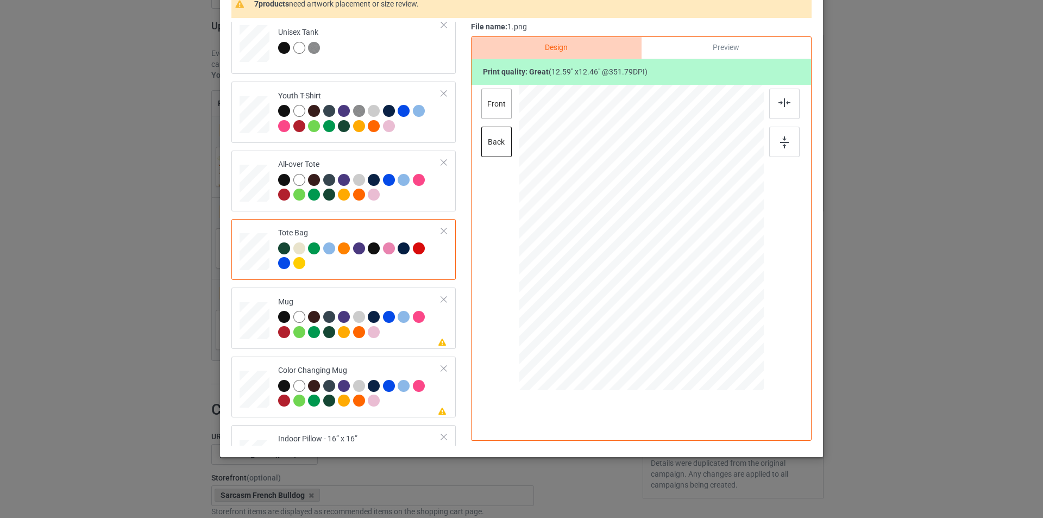
click at [501, 116] on div "front" at bounding box center [496, 104] width 30 height 30
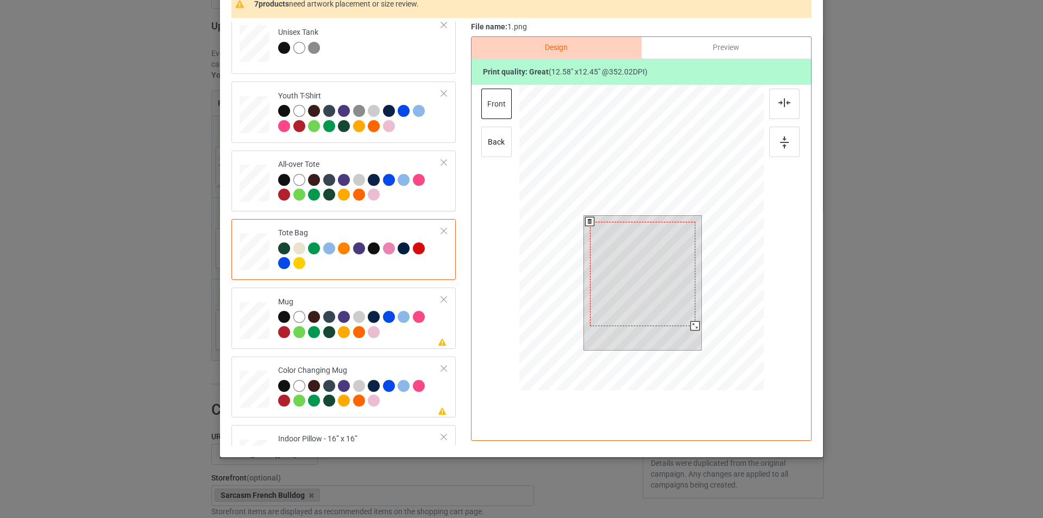
click at [691, 327] on div at bounding box center [695, 325] width 9 height 9
click at [787, 107] on div at bounding box center [784, 104] width 30 height 30
click at [775, 154] on div at bounding box center [784, 142] width 30 height 30
click at [266, 198] on td at bounding box center [256, 181] width 33 height 52
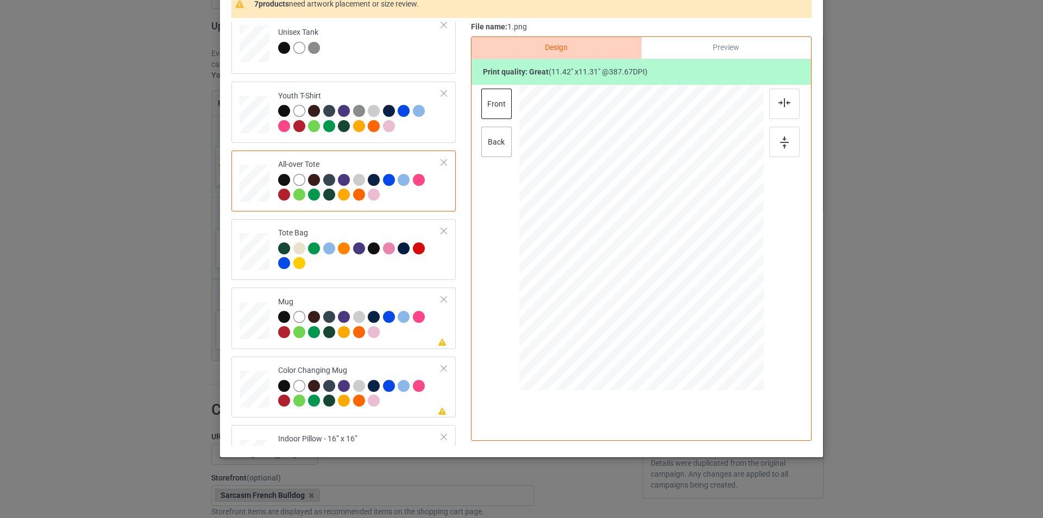
click at [501, 139] on div "back" at bounding box center [496, 142] width 30 height 30
click at [502, 109] on div "front" at bounding box center [496, 104] width 30 height 30
click at [262, 294] on td at bounding box center [256, 318] width 33 height 52
drag, startPoint x: 709, startPoint y: 308, endPoint x: 676, endPoint y: 265, distance: 54.3
click at [676, 265] on div at bounding box center [641, 237] width 245 height 102
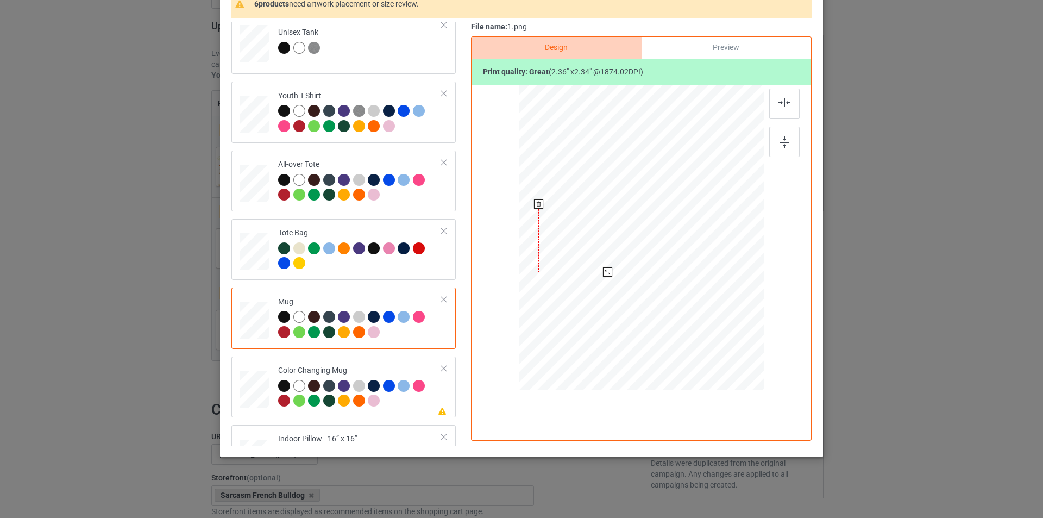
drag, startPoint x: 646, startPoint y: 252, endPoint x: 578, endPoint y: 253, distance: 68.5
click at [578, 253] on div at bounding box center [572, 238] width 69 height 68
click at [604, 271] on div at bounding box center [606, 270] width 9 height 9
click at [582, 256] on div at bounding box center [574, 238] width 66 height 66
click at [604, 272] on div at bounding box center [606, 270] width 9 height 9
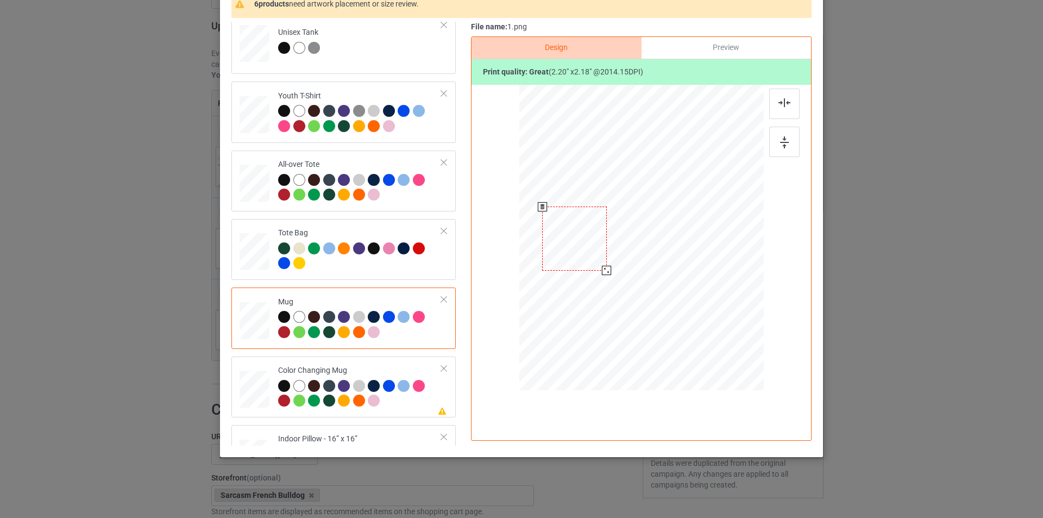
click at [588, 250] on div at bounding box center [574, 238] width 64 height 64
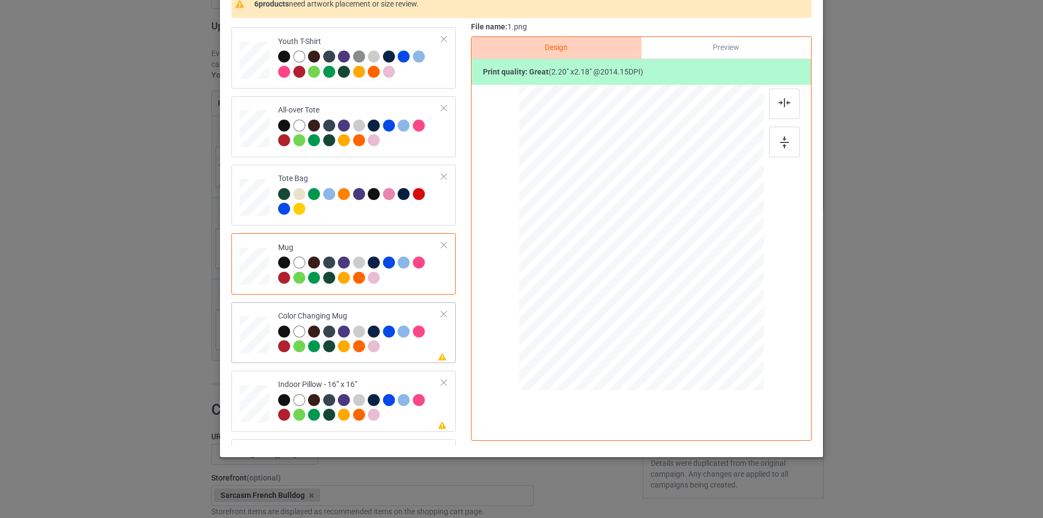
click at [260, 312] on td at bounding box center [256, 332] width 33 height 52
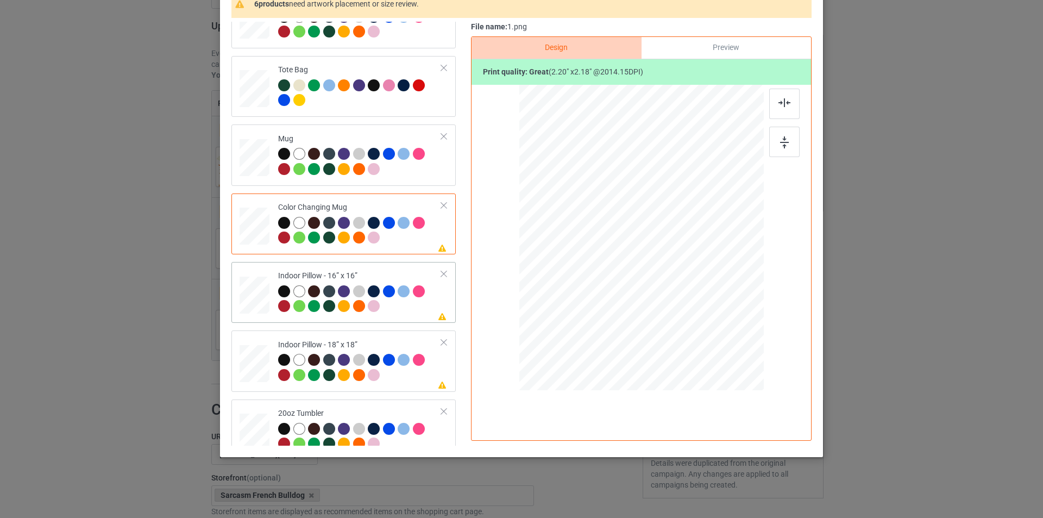
click at [258, 274] on td at bounding box center [256, 292] width 33 height 52
drag, startPoint x: 711, startPoint y: 309, endPoint x: 715, endPoint y: 319, distance: 11.0
click at [717, 319] on div at bounding box center [721, 317] width 9 height 9
click at [787, 97] on div at bounding box center [784, 104] width 30 height 30
click at [789, 137] on div at bounding box center [784, 142] width 30 height 30
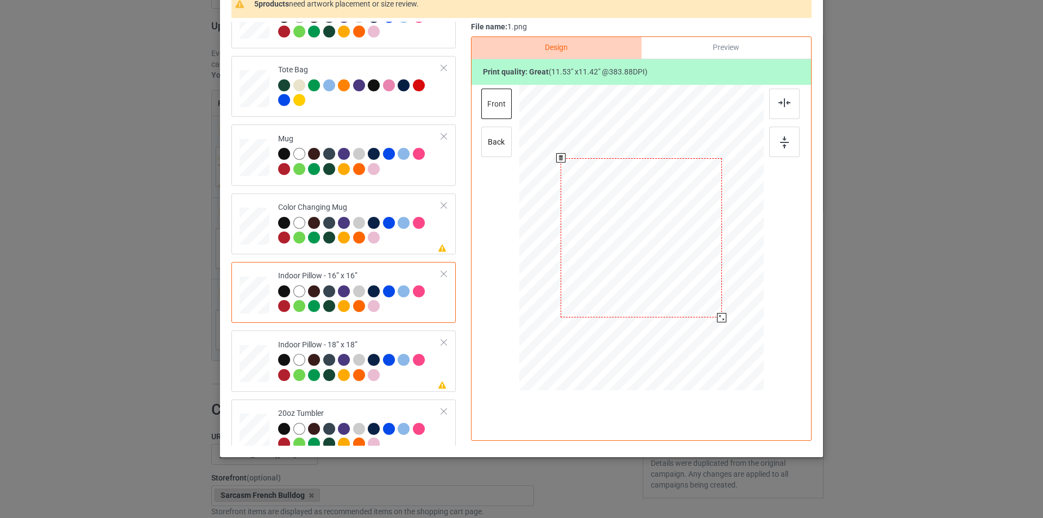
click at [519, 138] on div at bounding box center [641, 238] width 245 height 244
click at [498, 141] on div "back" at bounding box center [496, 142] width 30 height 30
drag, startPoint x: 712, startPoint y: 311, endPoint x: 771, endPoint y: 199, distance: 126.2
click at [717, 321] on div at bounding box center [721, 316] width 9 height 9
click at [794, 110] on div at bounding box center [784, 104] width 30 height 30
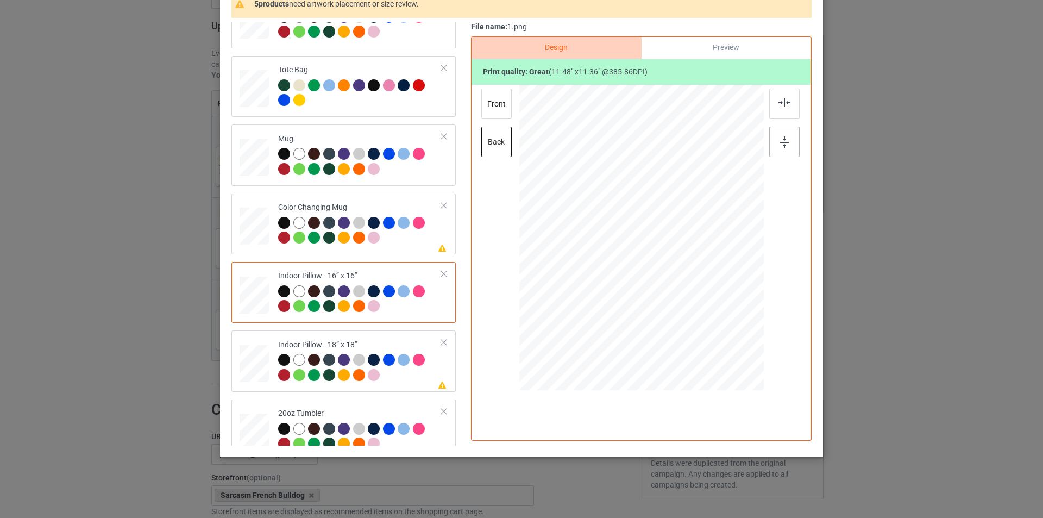
click at [788, 139] on div at bounding box center [784, 142] width 30 height 30
click at [260, 342] on td at bounding box center [256, 361] width 33 height 52
drag, startPoint x: 710, startPoint y: 310, endPoint x: 715, endPoint y: 318, distance: 9.0
click at [716, 318] on div at bounding box center [720, 316] width 9 height 9
click at [774, 101] on div at bounding box center [784, 104] width 30 height 30
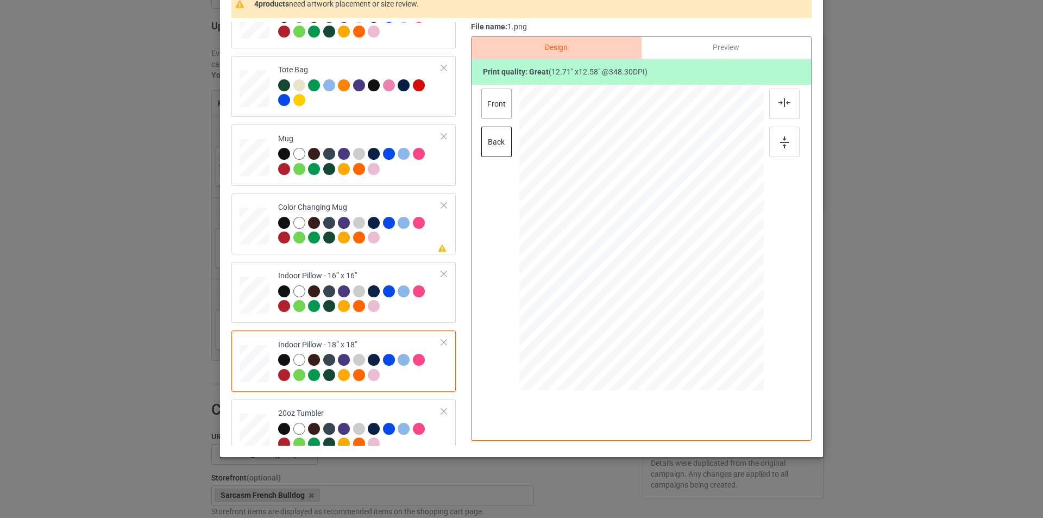
click at [500, 109] on div "front" at bounding box center [496, 104] width 30 height 30
drag, startPoint x: 712, startPoint y: 309, endPoint x: 717, endPoint y: 317, distance: 9.5
click at [717, 317] on div at bounding box center [721, 316] width 9 height 9
click at [496, 143] on div "back" at bounding box center [496, 142] width 30 height 30
click at [491, 107] on div "front" at bounding box center [496, 104] width 30 height 30
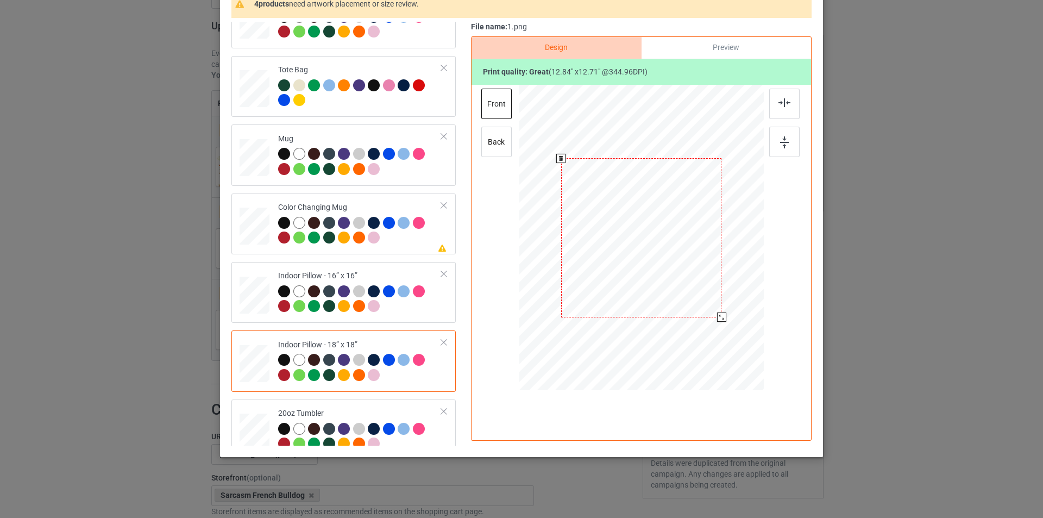
click at [718, 315] on div at bounding box center [721, 316] width 9 height 9
click at [718, 314] on div at bounding box center [720, 316] width 9 height 9
click at [774, 101] on div at bounding box center [784, 104] width 30 height 30
click at [780, 138] on img at bounding box center [784, 142] width 9 height 12
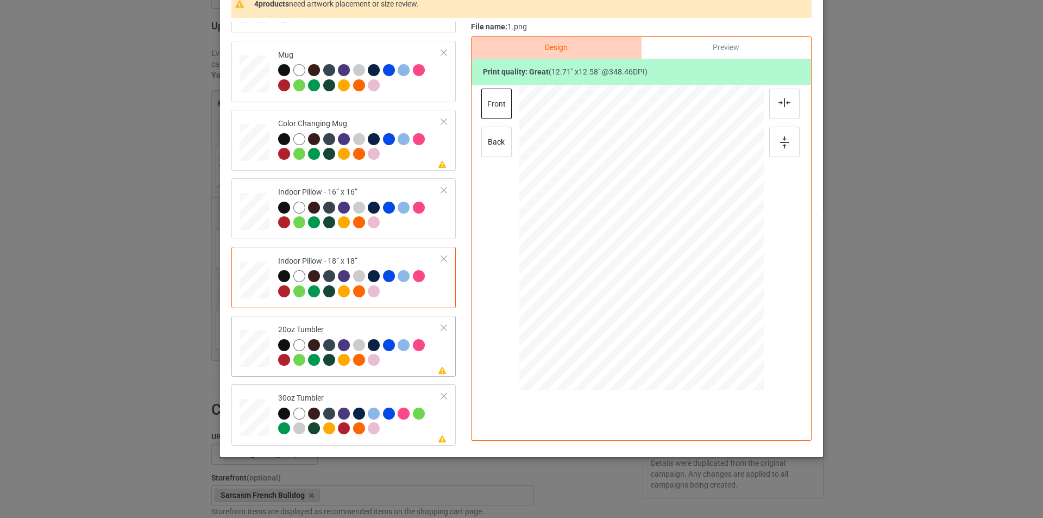
click at [252, 329] on td at bounding box center [256, 346] width 33 height 52
drag, startPoint x: 709, startPoint y: 304, endPoint x: 693, endPoint y: 280, distance: 29.1
click at [693, 280] on div at bounding box center [640, 237] width 231 height 140
drag, startPoint x: 623, startPoint y: 265, endPoint x: 613, endPoint y: 264, distance: 9.8
click at [613, 264] on div at bounding box center [586, 238] width 99 height 98
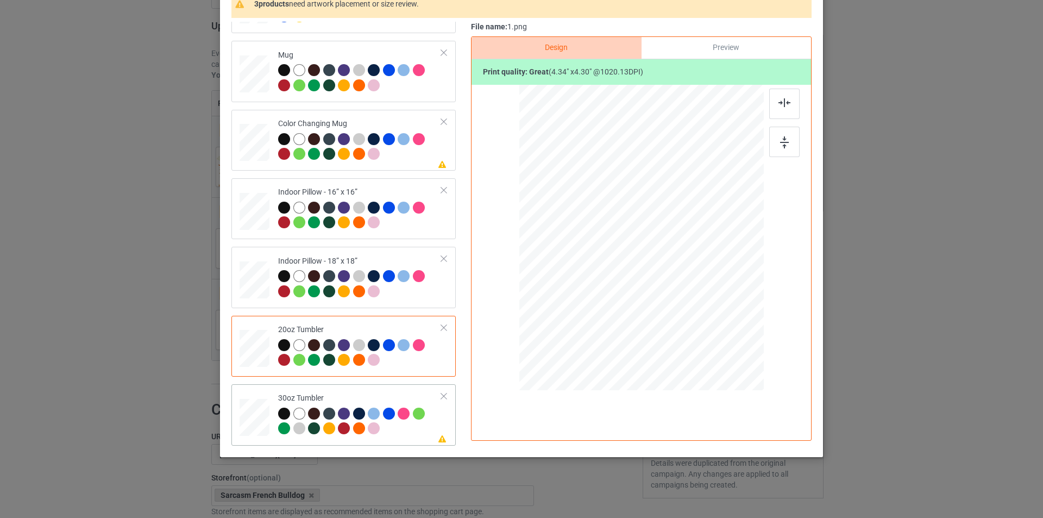
click at [384, 390] on td "Please review artwork placement 30oz Tumbler" at bounding box center [360, 415] width 176 height 52
drag, startPoint x: 709, startPoint y: 309, endPoint x: 696, endPoint y: 284, distance: 28.4
click at [696, 284] on div at bounding box center [641, 237] width 237 height 131
drag, startPoint x: 649, startPoint y: 261, endPoint x: 593, endPoint y: 264, distance: 56.0
click at [593, 264] on div at bounding box center [585, 241] width 105 height 104
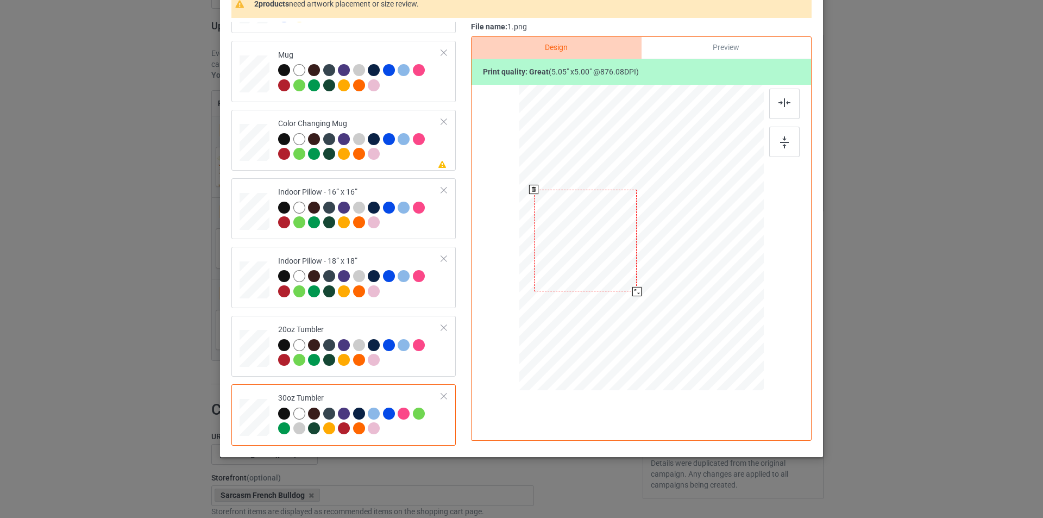
click at [632, 291] on div at bounding box center [636, 291] width 9 height 9
click at [619, 278] on div at bounding box center [586, 241] width 103 height 102
click at [634, 291] on div at bounding box center [636, 290] width 9 height 9
click at [616, 277] on div at bounding box center [586, 240] width 102 height 101
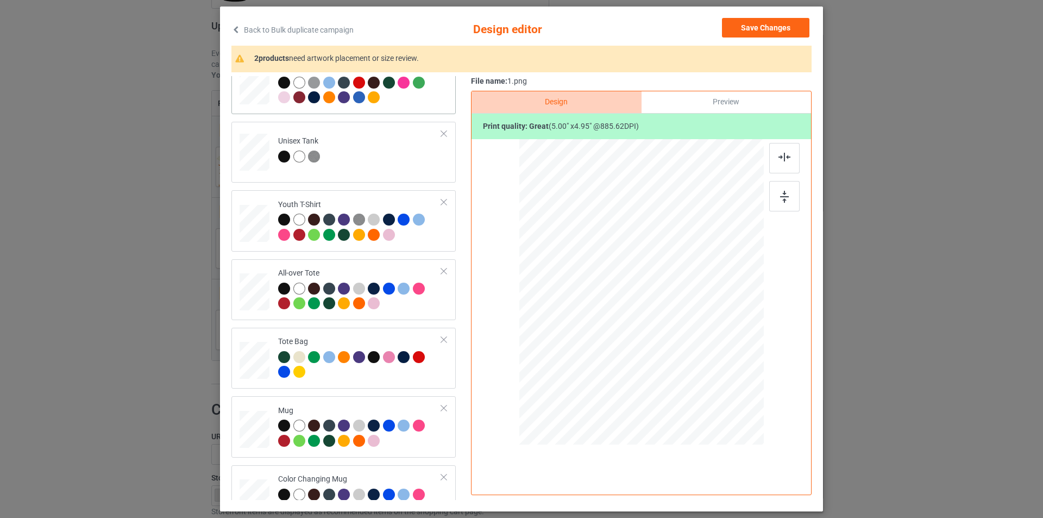
scroll to position [0, 0]
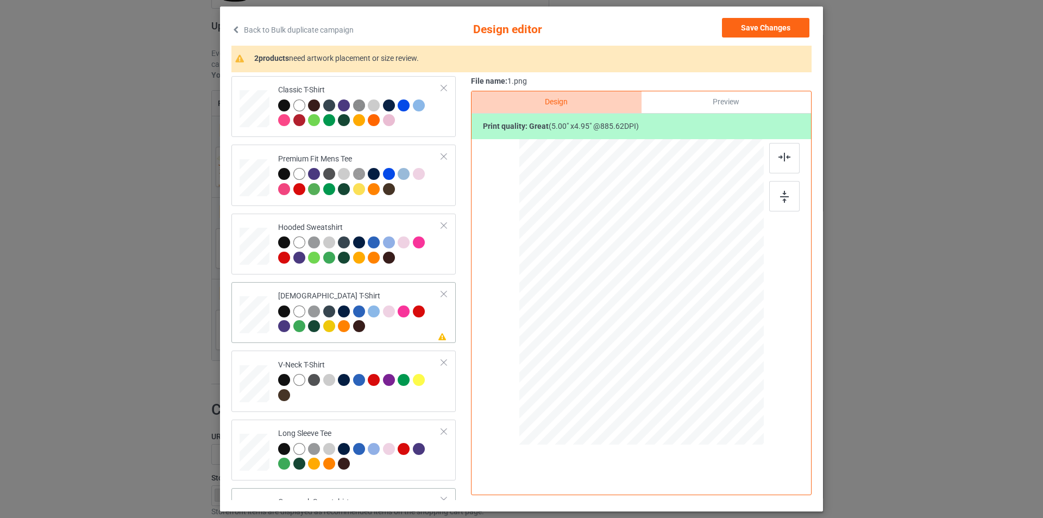
click at [416, 325] on div at bounding box center [360, 320] width 164 height 30
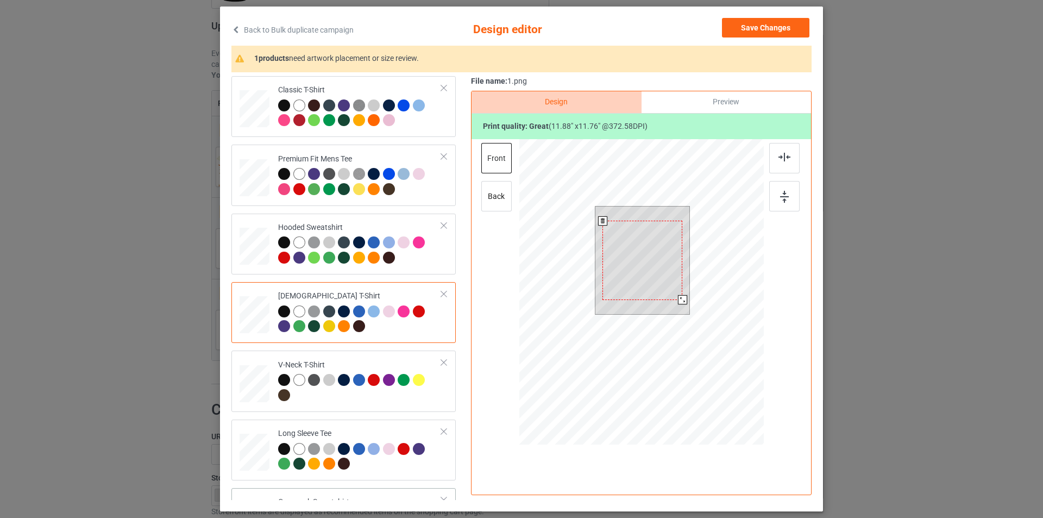
click at [680, 300] on div at bounding box center [682, 299] width 9 height 9
click at [790, 161] on div at bounding box center [784, 158] width 30 height 30
click at [784, 197] on img at bounding box center [784, 197] width 9 height 12
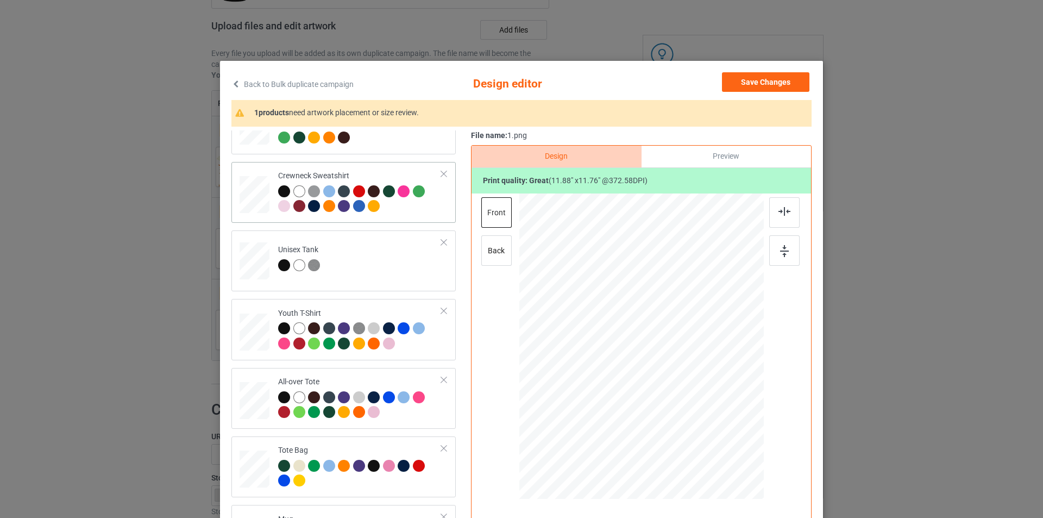
scroll to position [736, 0]
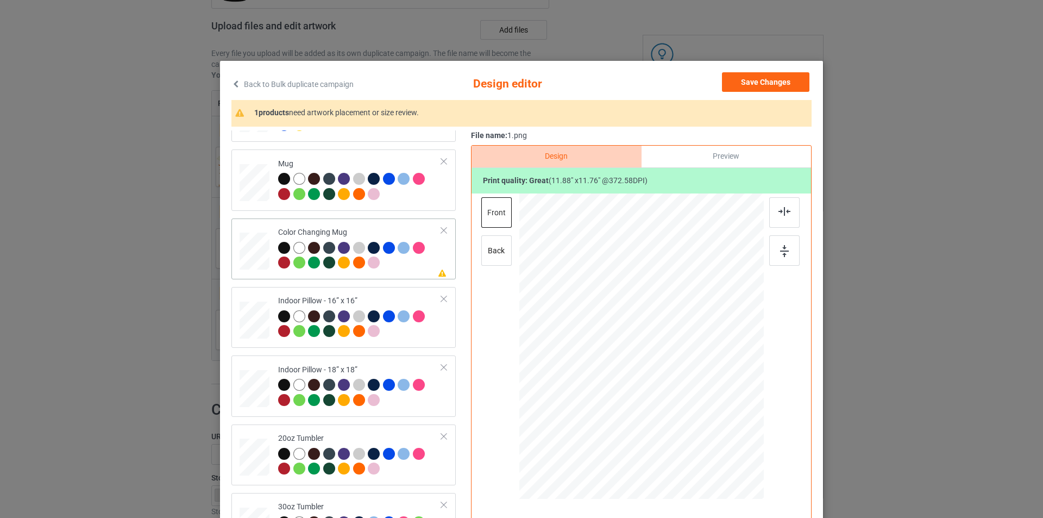
click at [418, 265] on div at bounding box center [360, 257] width 164 height 30
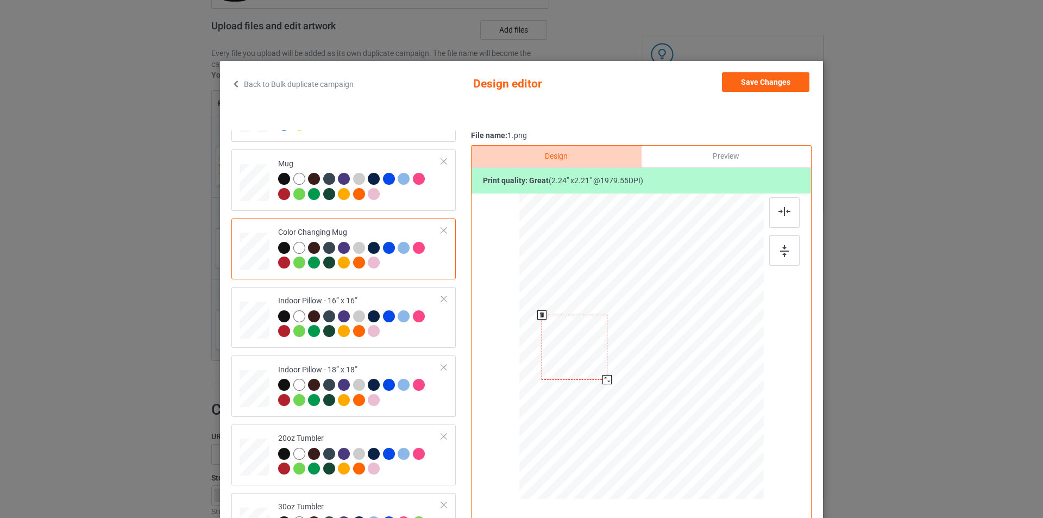
click at [603, 379] on div at bounding box center [607, 379] width 9 height 9
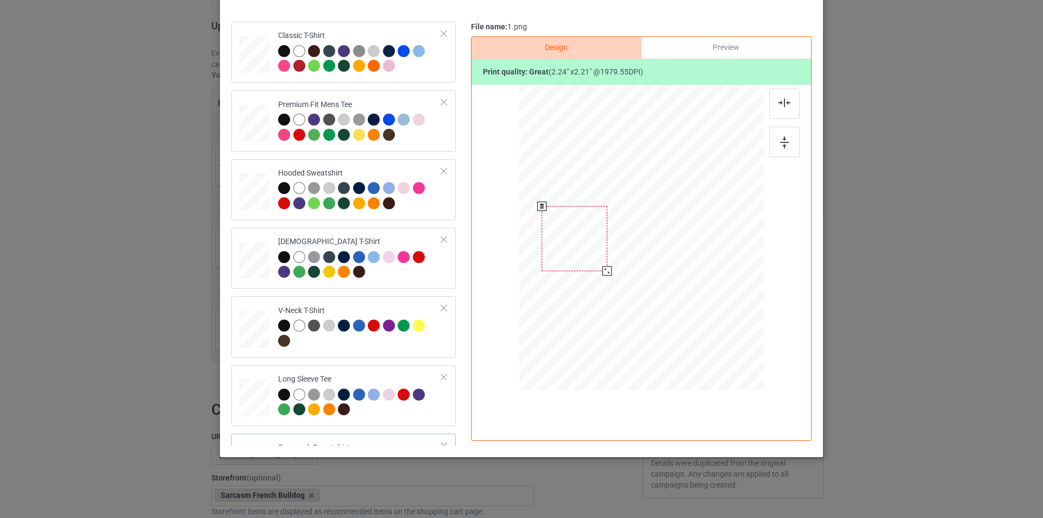
scroll to position [0, 0]
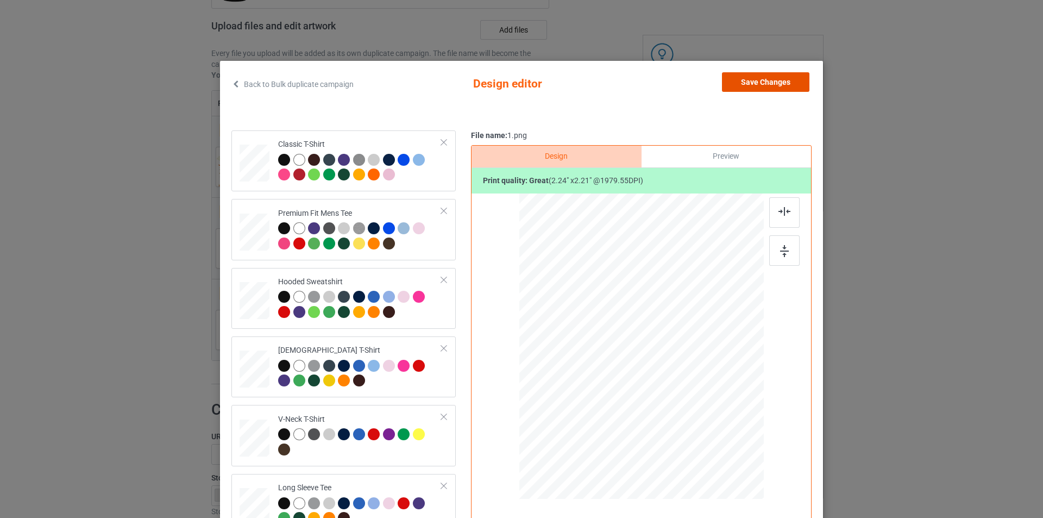
click at [793, 75] on button "Save Changes" at bounding box center [765, 82] width 87 height 20
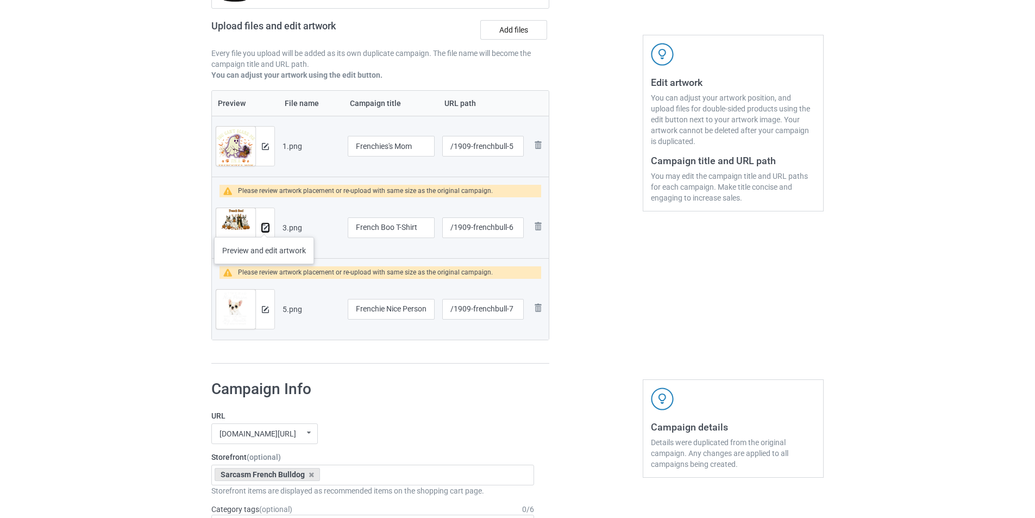
click at [264, 226] on img at bounding box center [265, 227] width 7 height 7
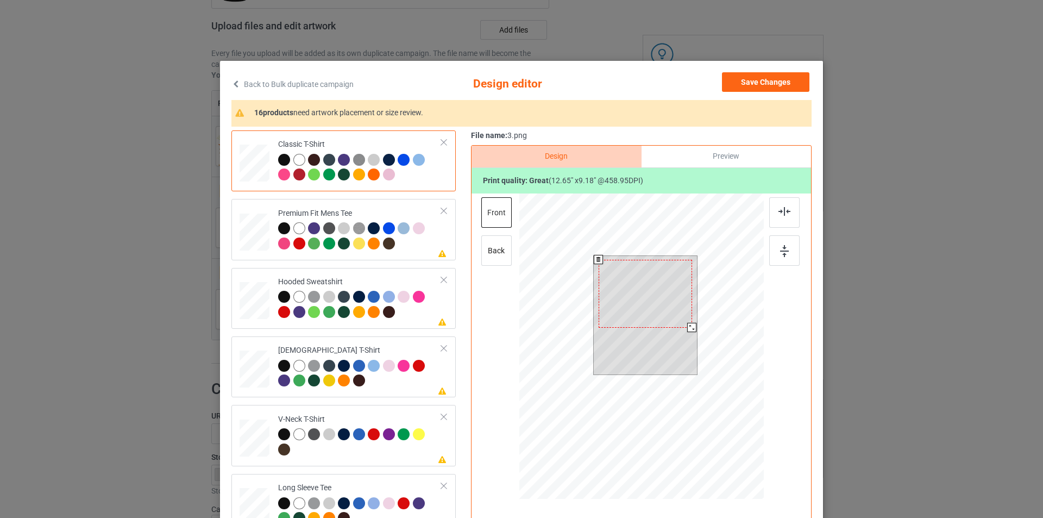
drag, startPoint x: 692, startPoint y: 330, endPoint x: 687, endPoint y: 328, distance: 6.1
click at [687, 328] on div at bounding box center [691, 327] width 9 height 9
click at [661, 308] on div at bounding box center [645, 297] width 93 height 68
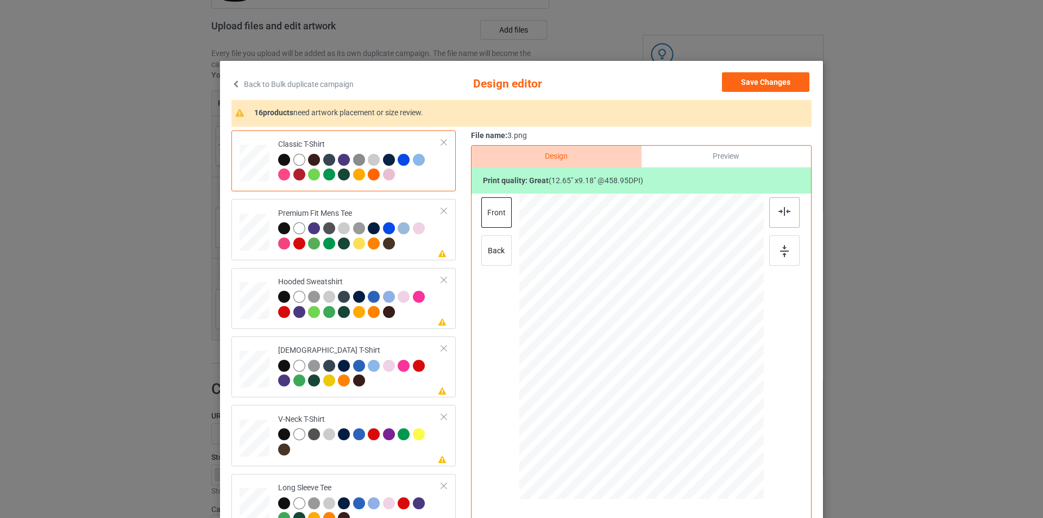
drag, startPoint x: 782, startPoint y: 220, endPoint x: 779, endPoint y: 250, distance: 31.1
click at [782, 220] on div at bounding box center [784, 212] width 30 height 30
click at [780, 252] on img at bounding box center [784, 251] width 9 height 12
click at [258, 255] on td at bounding box center [256, 229] width 33 height 52
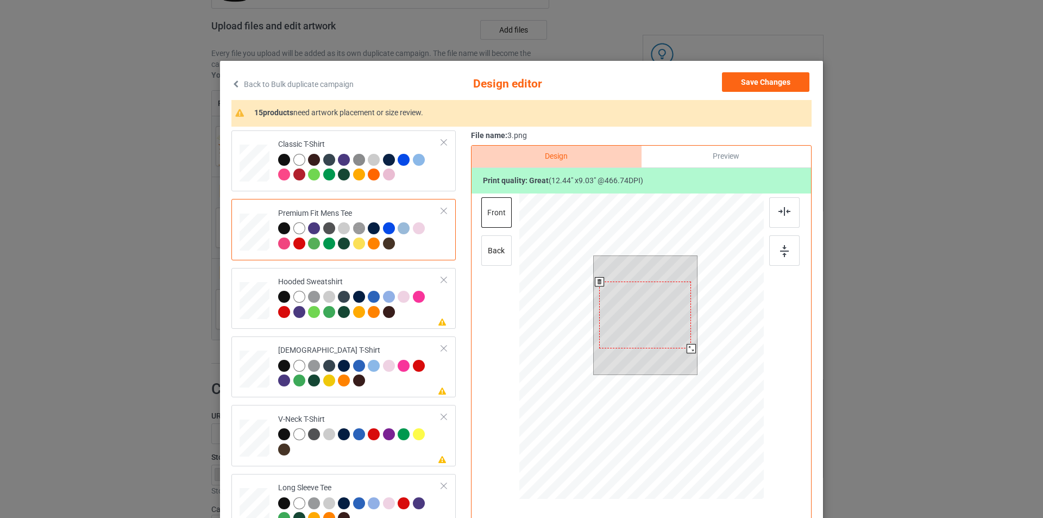
click at [688, 350] on div at bounding box center [691, 348] width 9 height 9
click at [779, 213] on img at bounding box center [785, 211] width 12 height 9
click at [785, 243] on div at bounding box center [784, 250] width 30 height 30
click at [418, 327] on div "Please review artwork placement Hooded Sweatshirt" at bounding box center [343, 298] width 224 height 61
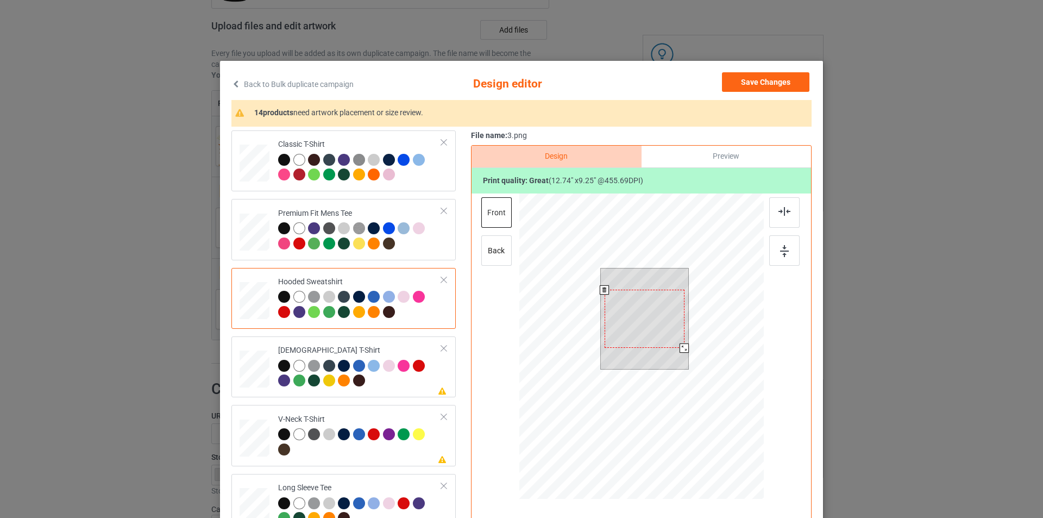
click at [684, 347] on div at bounding box center [684, 347] width 9 height 9
click at [782, 207] on img at bounding box center [785, 211] width 12 height 9
click at [775, 259] on div at bounding box center [784, 250] width 30 height 30
click at [403, 393] on td "Please review artwork placement [DEMOGRAPHIC_DATA] T-Shirt" at bounding box center [360, 367] width 176 height 52
click at [683, 345] on div at bounding box center [685, 345] width 9 height 9
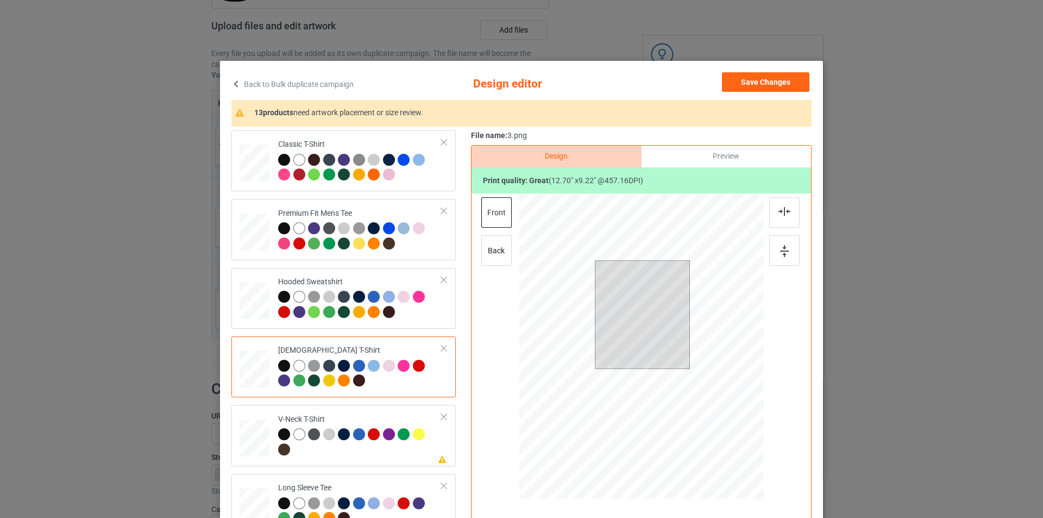
click at [781, 220] on div at bounding box center [784, 212] width 30 height 30
click at [782, 257] on img at bounding box center [784, 251] width 9 height 12
click at [681, 346] on div at bounding box center [685, 345] width 9 height 9
click at [784, 217] on div at bounding box center [784, 212] width 30 height 30
click at [771, 258] on div at bounding box center [784, 250] width 30 height 30
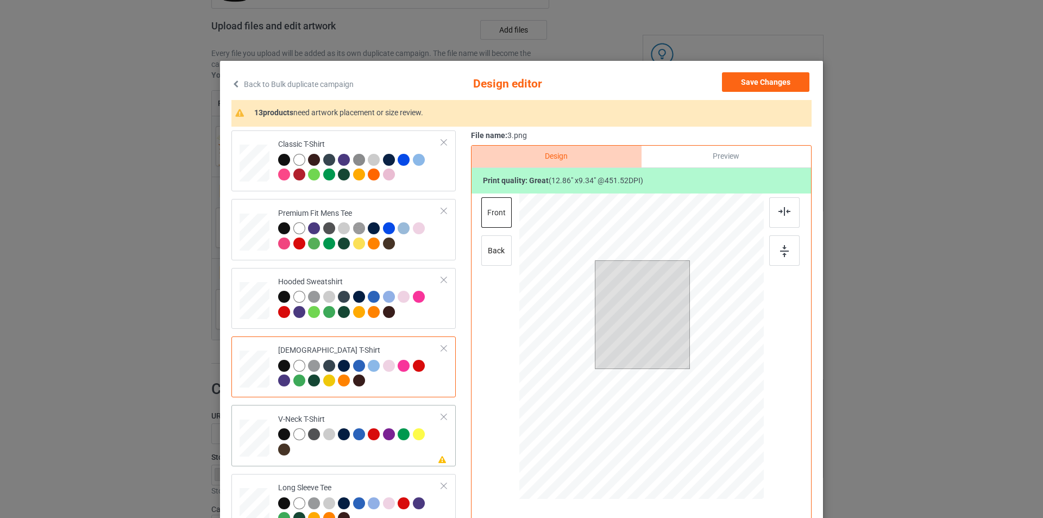
scroll to position [109, 0]
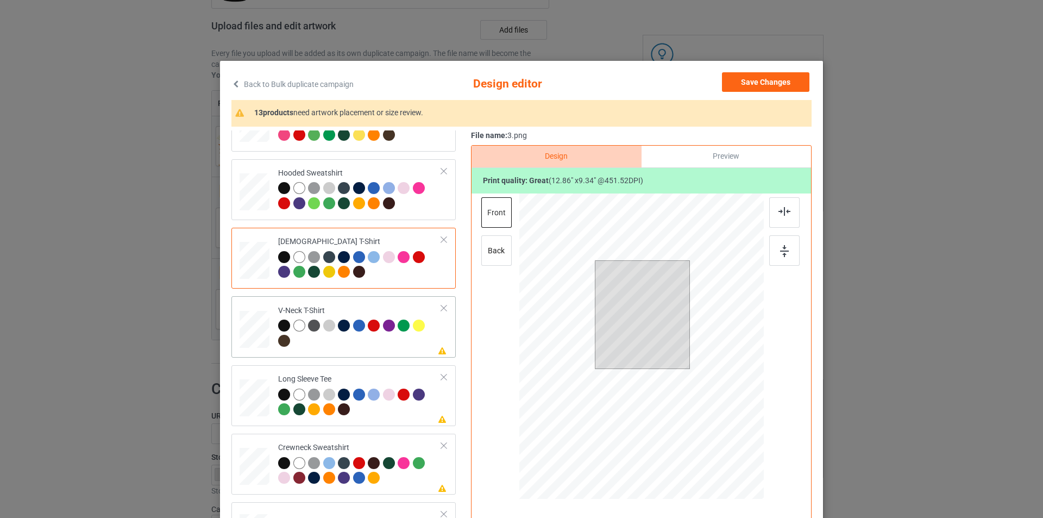
click at [349, 357] on div "Please review artwork placement V-Neck T-Shirt" at bounding box center [343, 326] width 224 height 61
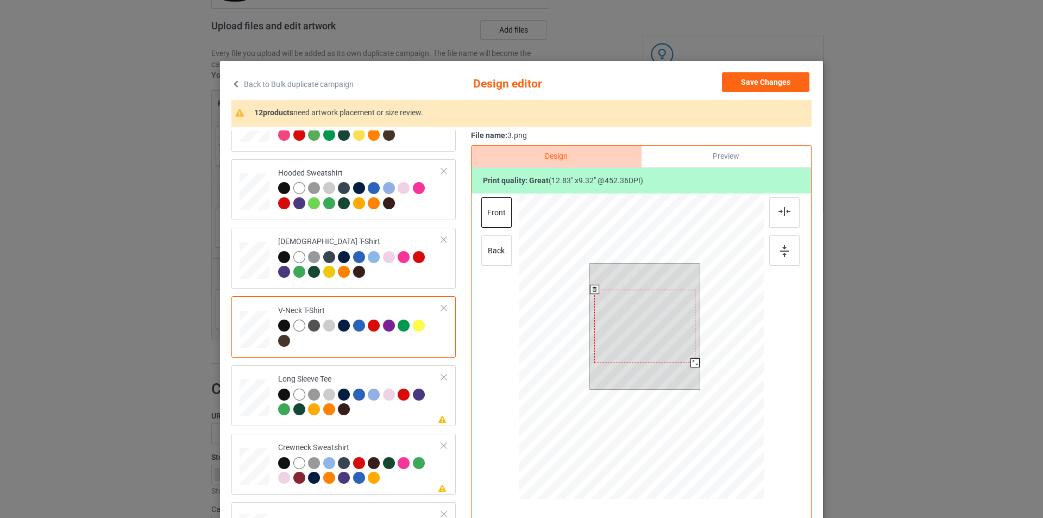
click at [692, 364] on div at bounding box center [695, 362] width 9 height 9
click at [785, 218] on div at bounding box center [784, 212] width 30 height 30
click at [786, 260] on div at bounding box center [784, 250] width 30 height 30
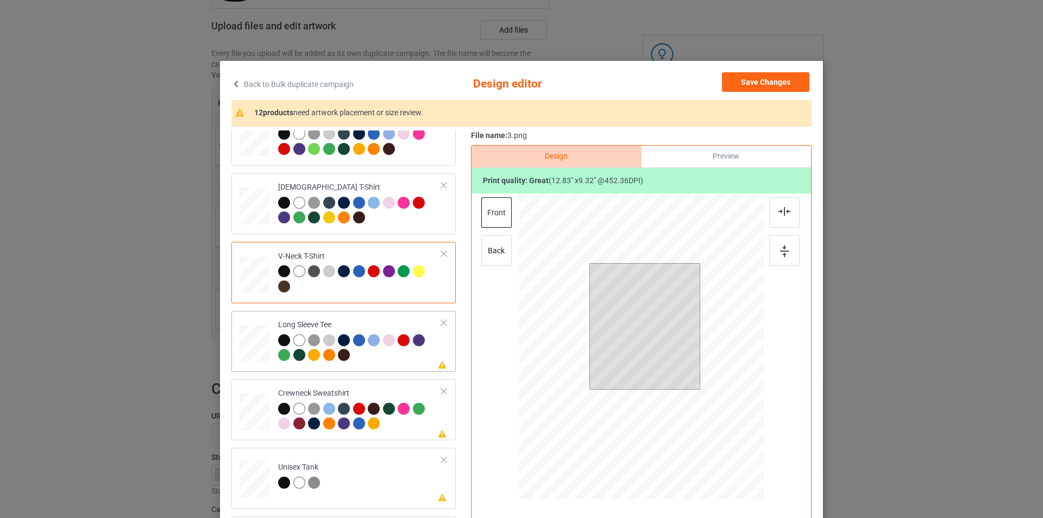
scroll to position [217, 0]
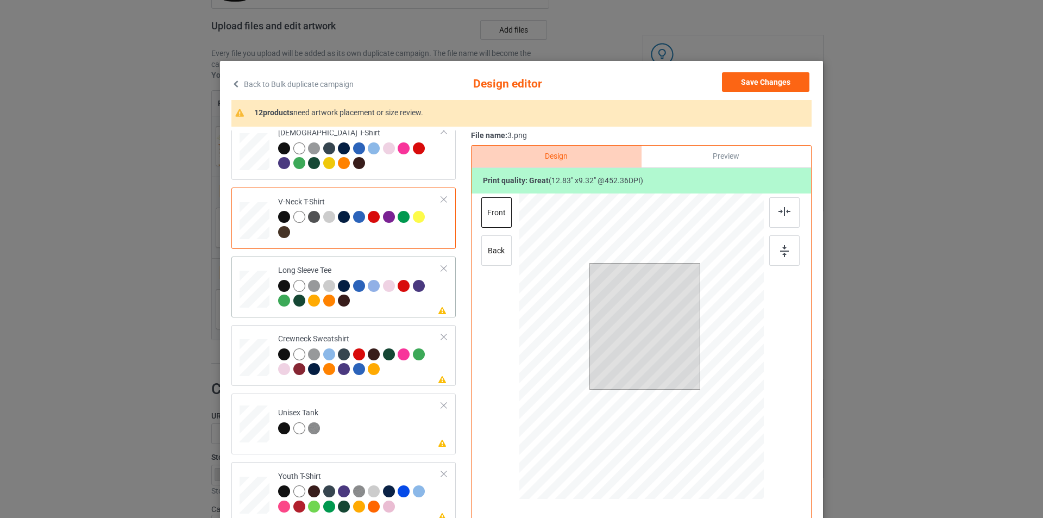
click at [398, 304] on div at bounding box center [360, 295] width 164 height 30
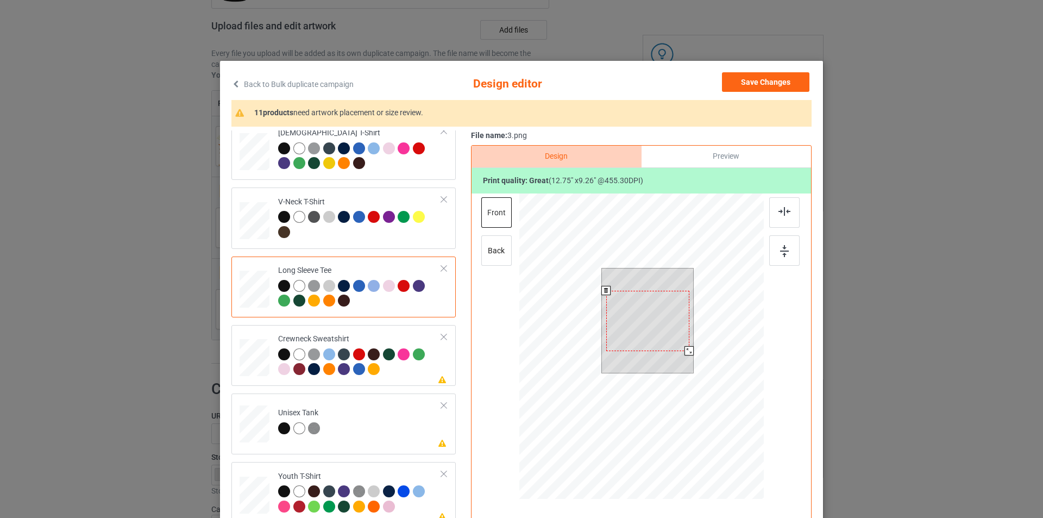
click at [685, 353] on div at bounding box center [689, 350] width 9 height 9
click at [779, 216] on img at bounding box center [785, 211] width 12 height 9
click at [775, 248] on div at bounding box center [784, 250] width 30 height 30
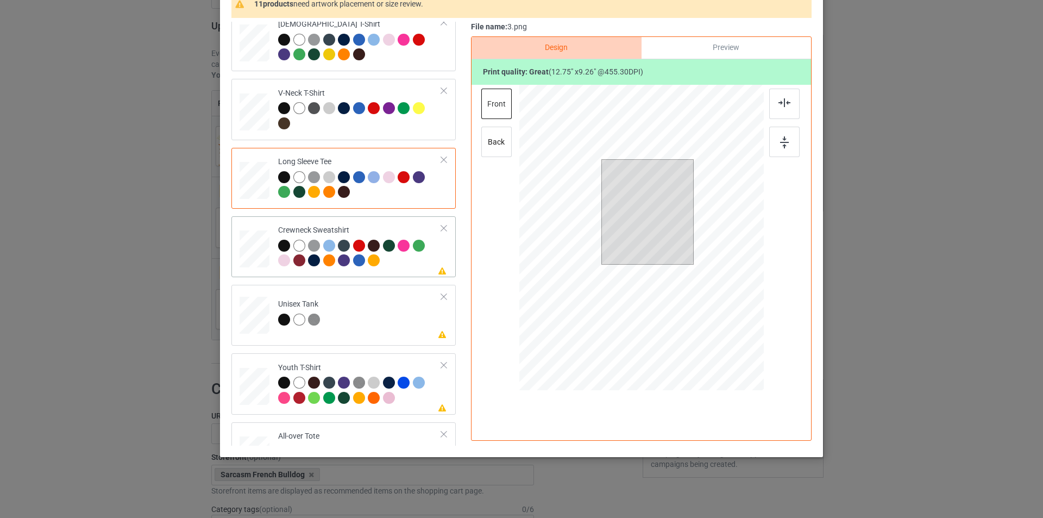
click at [408, 272] on td "Please review artwork placement Crewneck Sweatshirt" at bounding box center [360, 247] width 176 height 52
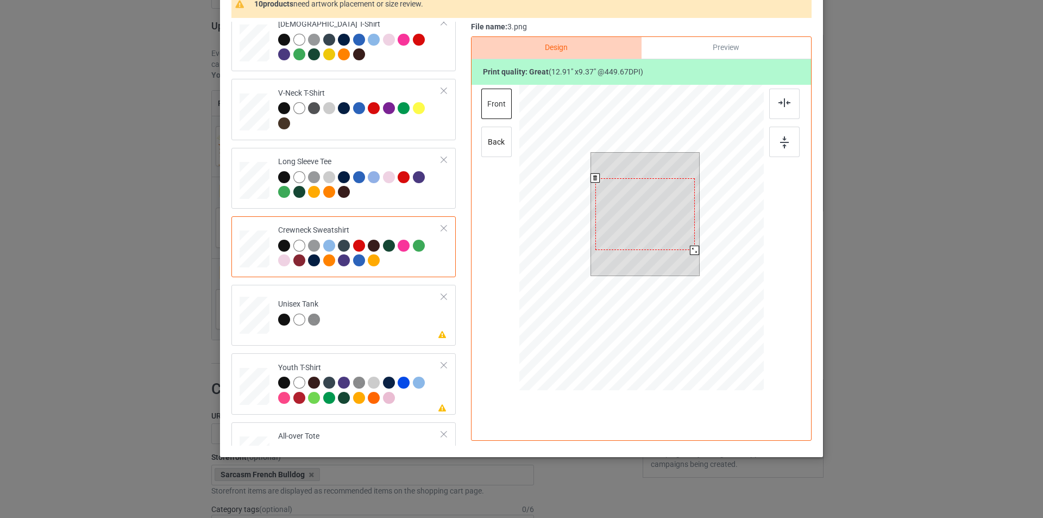
click at [692, 250] on div at bounding box center [694, 250] width 9 height 9
click at [798, 105] on div "Design Preview Print quality: great ( 12.91 " x 9.37 " @ 449.67 DPI) front back" at bounding box center [641, 238] width 341 height 404
click at [790, 108] on div at bounding box center [784, 104] width 30 height 30
click at [780, 148] on img at bounding box center [784, 142] width 9 height 12
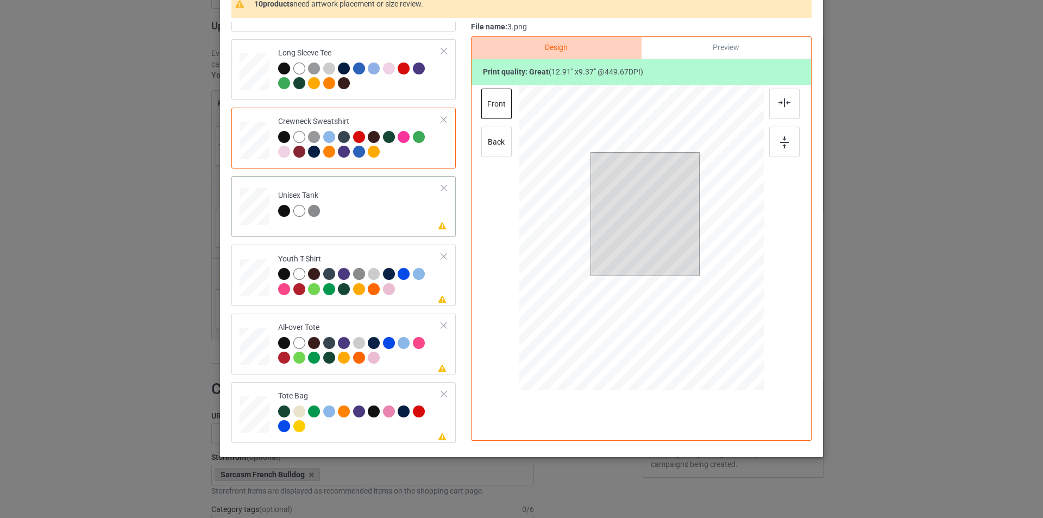
drag, startPoint x: 396, startPoint y: 209, endPoint x: 406, endPoint y: 214, distance: 11.4
click at [397, 208] on td "Please review artwork placement Unisex Tank" at bounding box center [360, 204] width 176 height 48
click at [687, 254] on div at bounding box center [689, 253] width 9 height 9
click at [781, 102] on img at bounding box center [785, 102] width 12 height 9
click at [779, 151] on div at bounding box center [784, 142] width 30 height 30
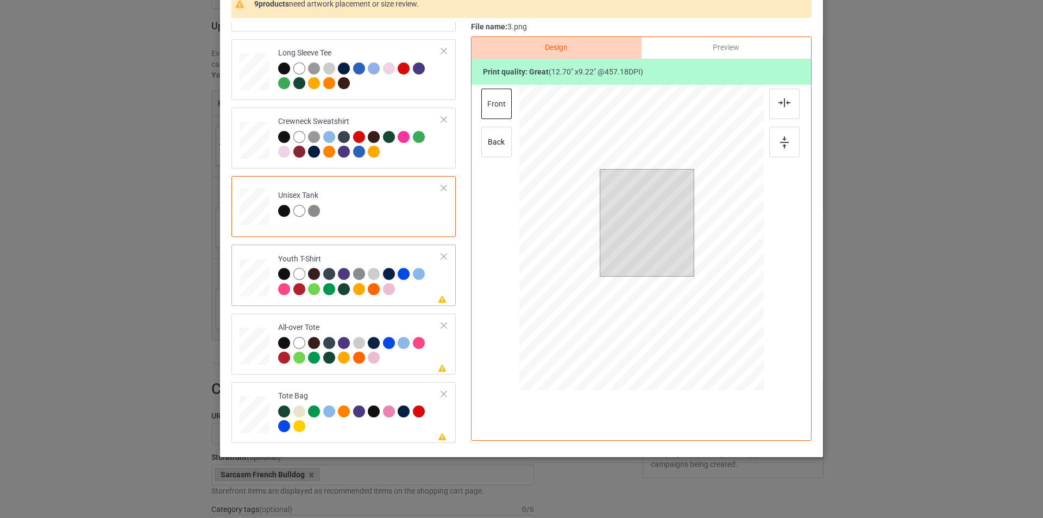
click at [423, 295] on div at bounding box center [360, 283] width 164 height 30
click at [684, 261] on div at bounding box center [683, 260] width 9 height 9
click at [793, 109] on div at bounding box center [784, 104] width 30 height 30
click at [778, 153] on div at bounding box center [784, 142] width 30 height 30
click at [679, 261] on div at bounding box center [683, 260] width 9 height 9
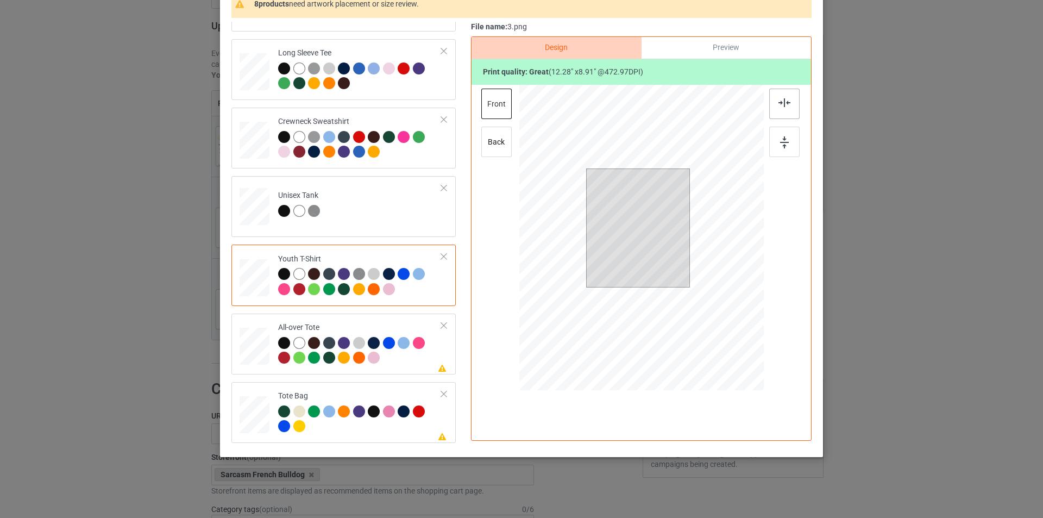
click at [784, 108] on div at bounding box center [784, 104] width 30 height 30
click at [777, 155] on div at bounding box center [784, 142] width 30 height 30
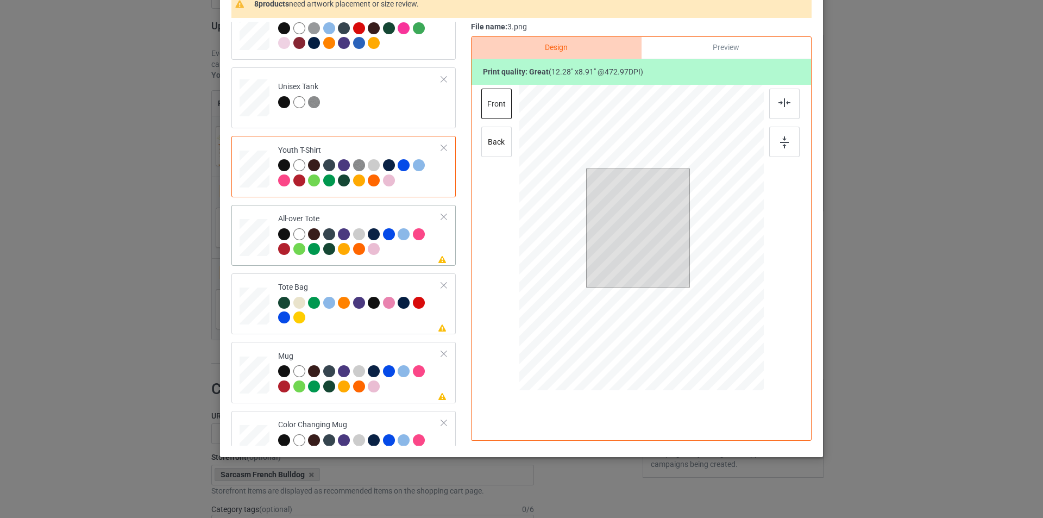
click at [392, 252] on div at bounding box center [360, 243] width 164 height 30
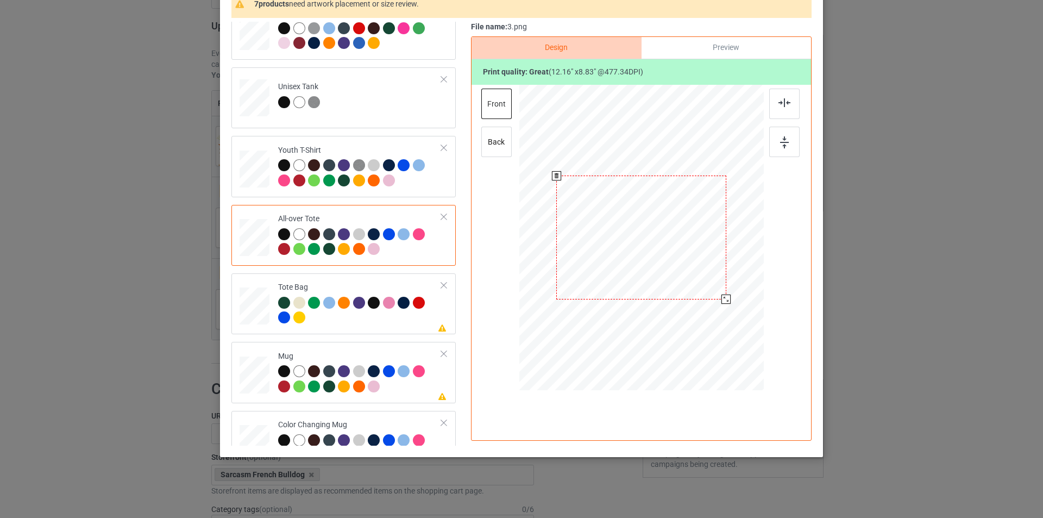
drag, startPoint x: 712, startPoint y: 292, endPoint x: 723, endPoint y: 302, distance: 14.6
click at [723, 302] on div at bounding box center [726, 299] width 9 height 9
click at [501, 139] on div "back" at bounding box center [496, 142] width 30 height 30
drag, startPoint x: 711, startPoint y: 292, endPoint x: 719, endPoint y: 305, distance: 15.4
click at [719, 305] on div at bounding box center [641, 237] width 245 height 245
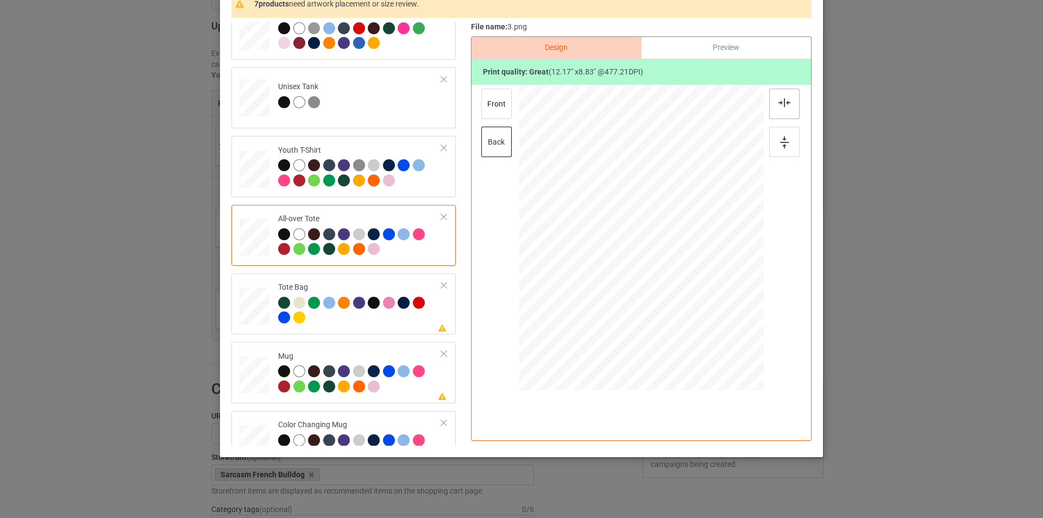
click at [787, 105] on div at bounding box center [784, 104] width 30 height 30
click at [781, 141] on img at bounding box center [784, 142] width 9 height 12
click at [335, 317] on div at bounding box center [360, 312] width 164 height 30
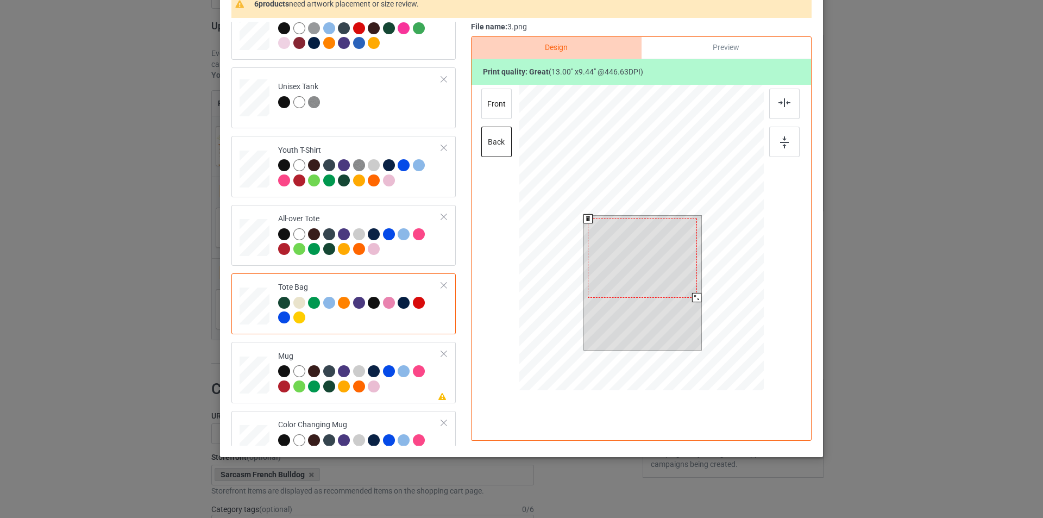
click at [693, 297] on div at bounding box center [696, 297] width 9 height 9
click at [784, 114] on div at bounding box center [784, 104] width 30 height 30
click at [780, 137] on img at bounding box center [784, 142] width 9 height 12
click at [497, 103] on div "front" at bounding box center [496, 104] width 30 height 30
click at [691, 282] on div at bounding box center [642, 258] width 117 height 85
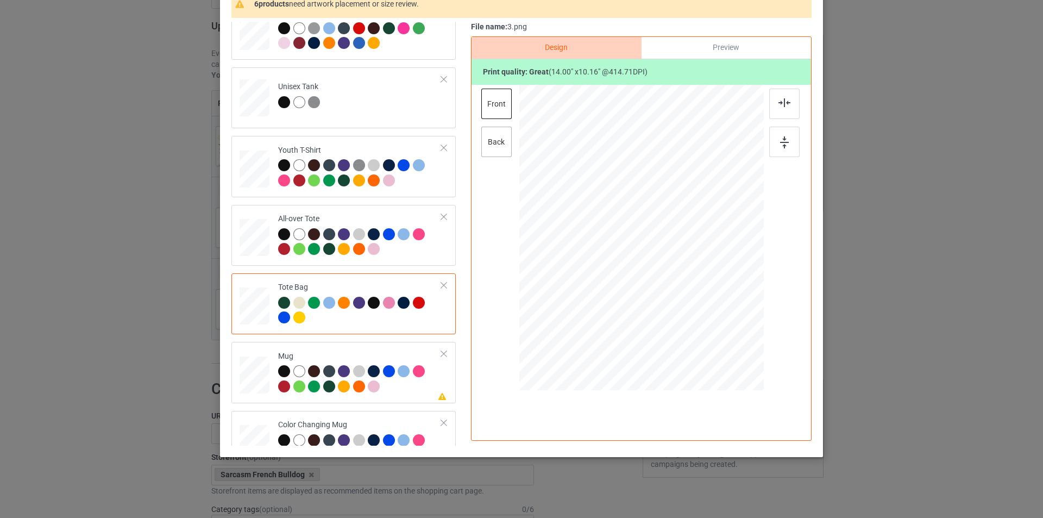
click at [499, 143] on div "back" at bounding box center [496, 142] width 30 height 30
click at [508, 93] on div "front" at bounding box center [496, 104] width 30 height 30
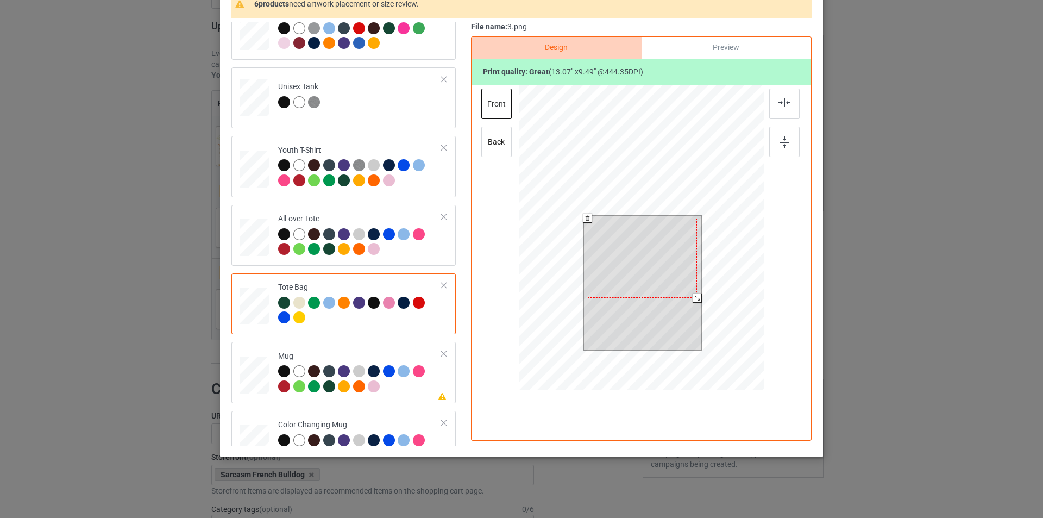
click at [693, 298] on div at bounding box center [697, 297] width 9 height 9
click at [693, 298] on div at bounding box center [696, 297] width 9 height 9
click at [795, 106] on div at bounding box center [784, 104] width 30 height 30
click at [785, 141] on img at bounding box center [784, 142] width 9 height 12
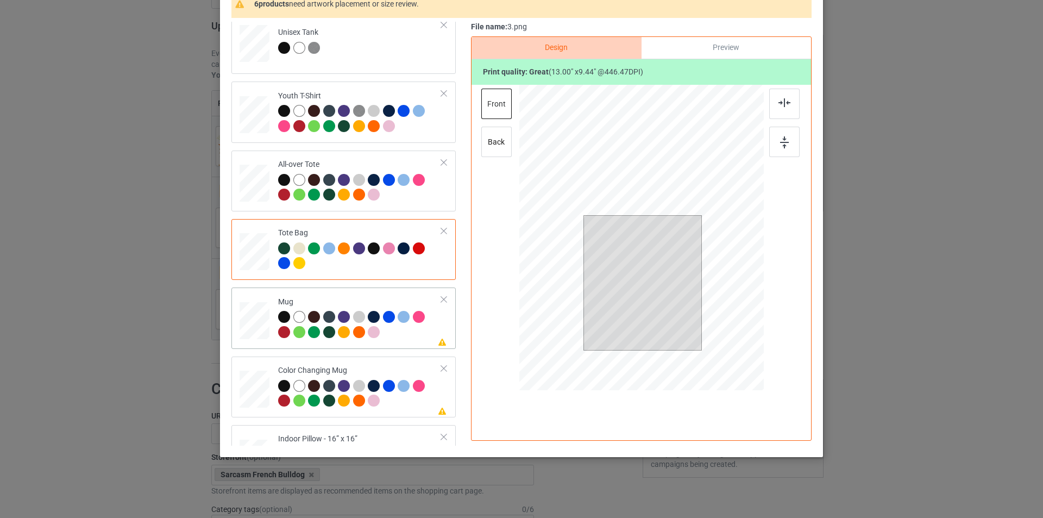
scroll to position [543, 0]
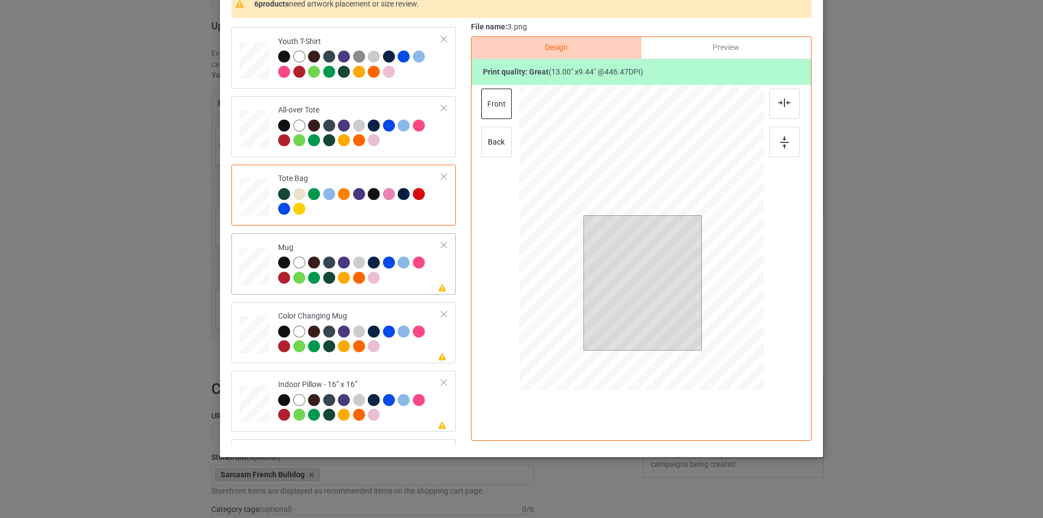
click at [272, 262] on td "Please review artwork placement Mug" at bounding box center [360, 263] width 176 height 52
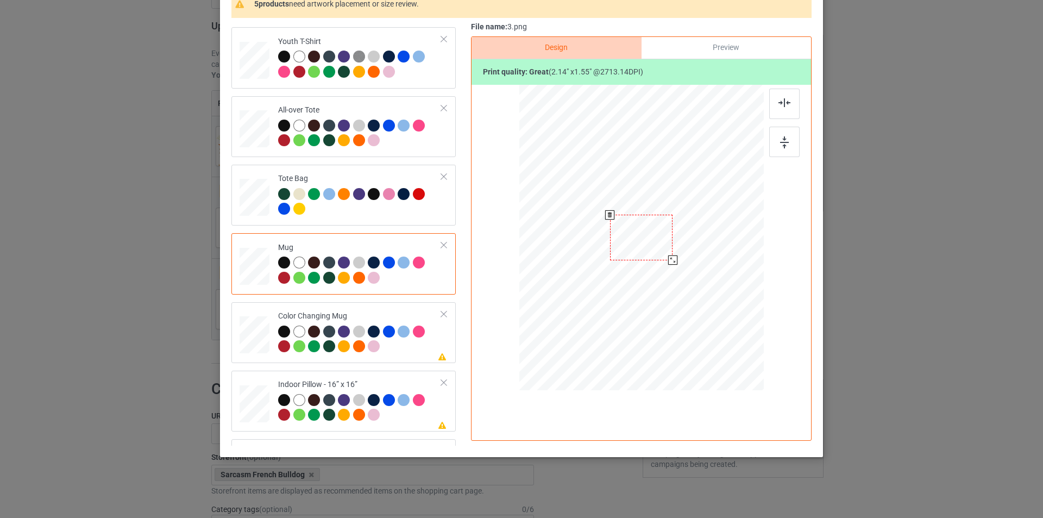
drag, startPoint x: 711, startPoint y: 290, endPoint x: 672, endPoint y: 256, distance: 52.0
click at [672, 256] on div at bounding box center [672, 259] width 9 height 9
click at [587, 247] on div at bounding box center [574, 237] width 62 height 46
click at [394, 312] on div "Color Changing Mug" at bounding box center [360, 331] width 164 height 41
click at [604, 262] on div at bounding box center [606, 259] width 9 height 9
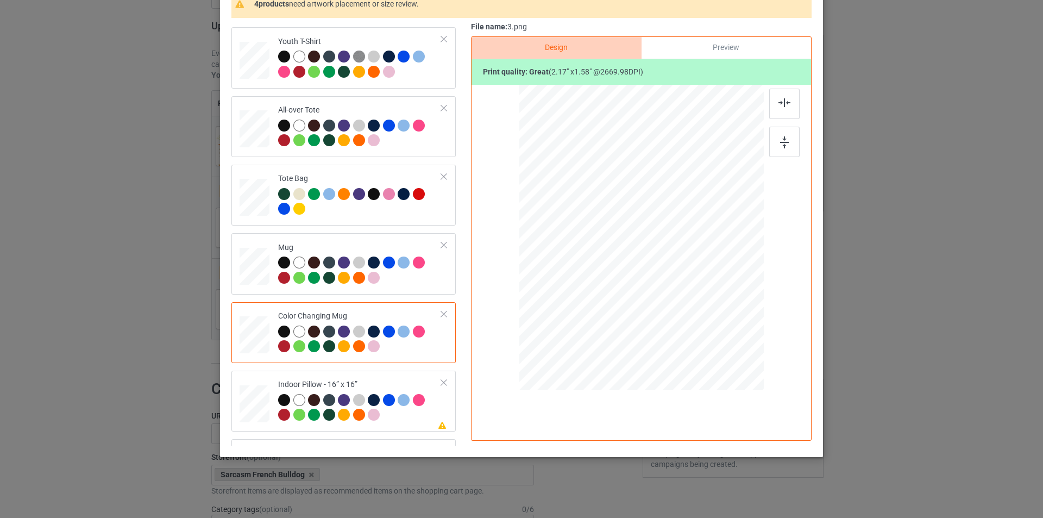
scroll to position [706, 0]
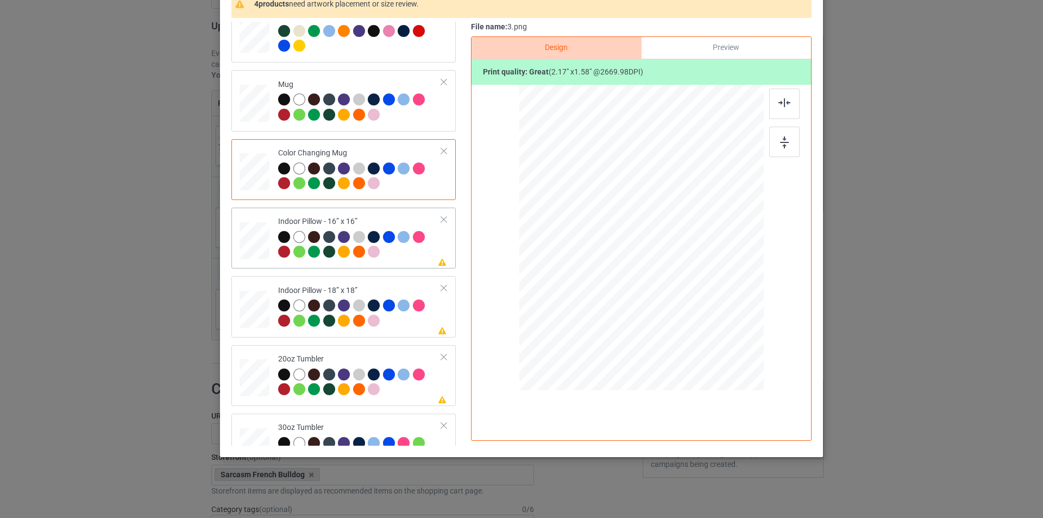
click at [412, 262] on td "Please review artwork placement Indoor Pillow - 16” x 16”" at bounding box center [360, 238] width 176 height 52
drag, startPoint x: 711, startPoint y: 291, endPoint x: 722, endPoint y: 306, distance: 18.3
click at [724, 306] on div at bounding box center [728, 301] width 9 height 9
click at [772, 101] on div at bounding box center [784, 104] width 30 height 30
click at [498, 149] on div "back" at bounding box center [496, 142] width 30 height 30
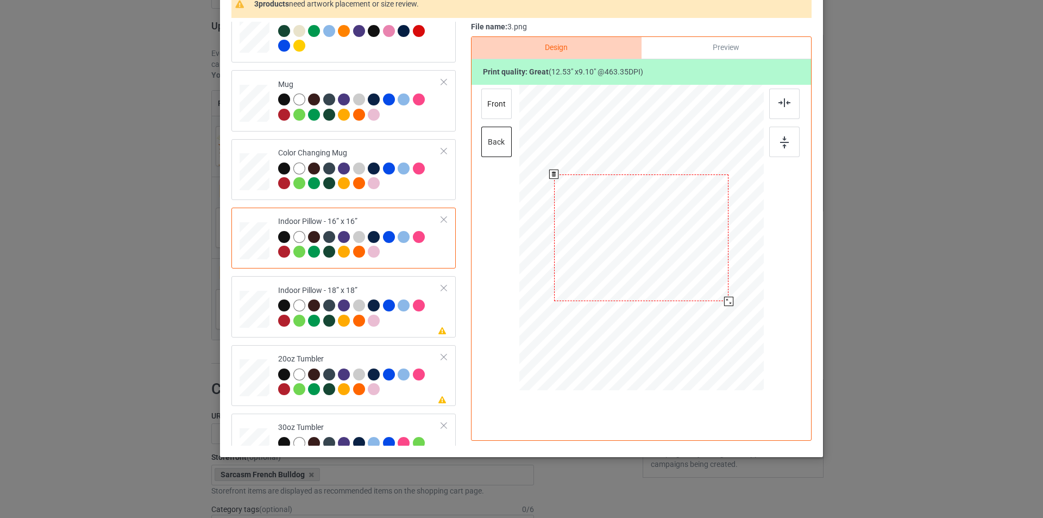
drag, startPoint x: 710, startPoint y: 291, endPoint x: 718, endPoint y: 308, distance: 19.2
click at [718, 308] on div at bounding box center [641, 237] width 244 height 243
click at [781, 107] on img at bounding box center [785, 102] width 12 height 9
click at [782, 151] on div at bounding box center [784, 142] width 30 height 30
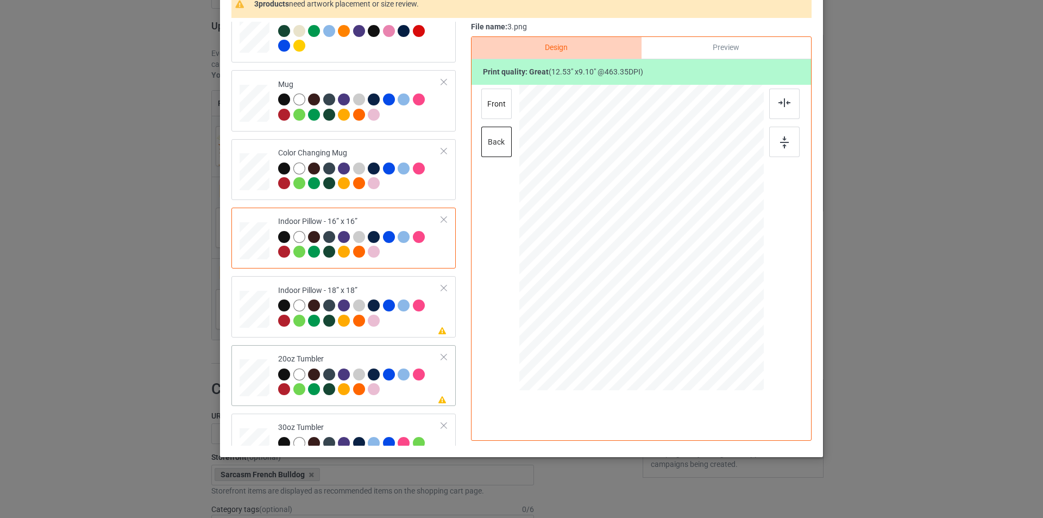
click at [251, 352] on td at bounding box center [256, 375] width 33 height 52
drag, startPoint x: 705, startPoint y: 291, endPoint x: 688, endPoint y: 269, distance: 27.5
click at [688, 269] on div at bounding box center [689, 272] width 9 height 9
drag, startPoint x: 642, startPoint y: 258, endPoint x: 588, endPoint y: 256, distance: 54.4
click at [588, 256] on div at bounding box center [587, 236] width 96 height 70
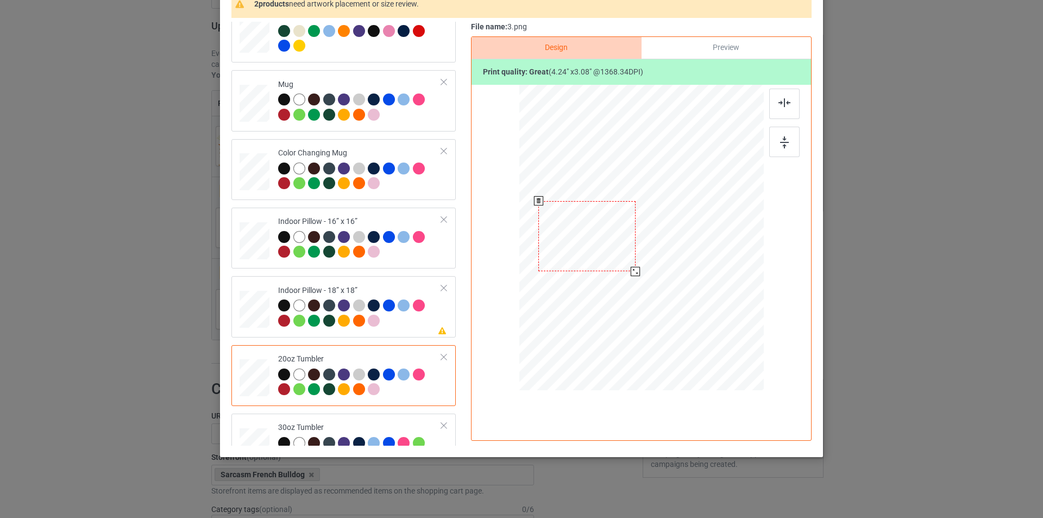
click at [631, 272] on div at bounding box center [635, 271] width 9 height 9
click at [399, 331] on td "Please review artwork placement Indoor Pillow - 18” x 18”" at bounding box center [360, 306] width 176 height 52
click at [497, 145] on div "back" at bounding box center [496, 142] width 30 height 30
click at [501, 99] on div "front" at bounding box center [496, 104] width 30 height 30
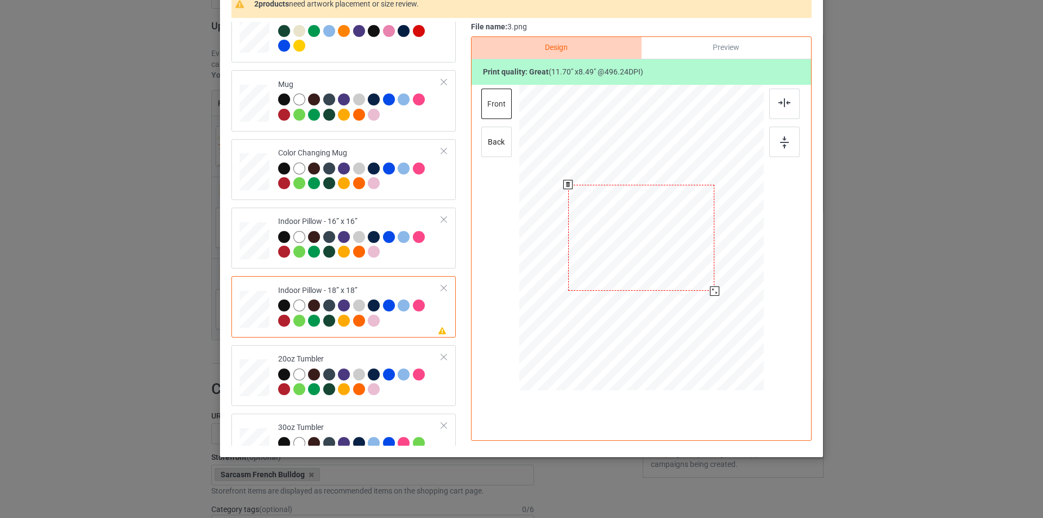
click at [713, 292] on div at bounding box center [714, 290] width 9 height 9
click at [713, 292] on div at bounding box center [715, 291] width 9 height 9
click at [492, 141] on div "back" at bounding box center [496, 142] width 30 height 30
click at [712, 291] on div at bounding box center [715, 291] width 9 height 9
click at [782, 101] on img at bounding box center [785, 102] width 12 height 9
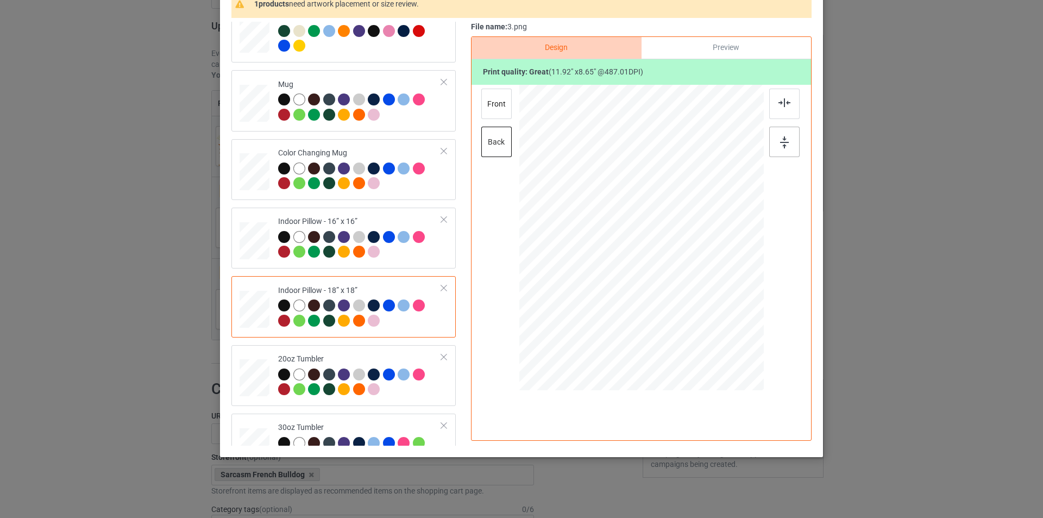
click at [773, 145] on div at bounding box center [784, 142] width 30 height 30
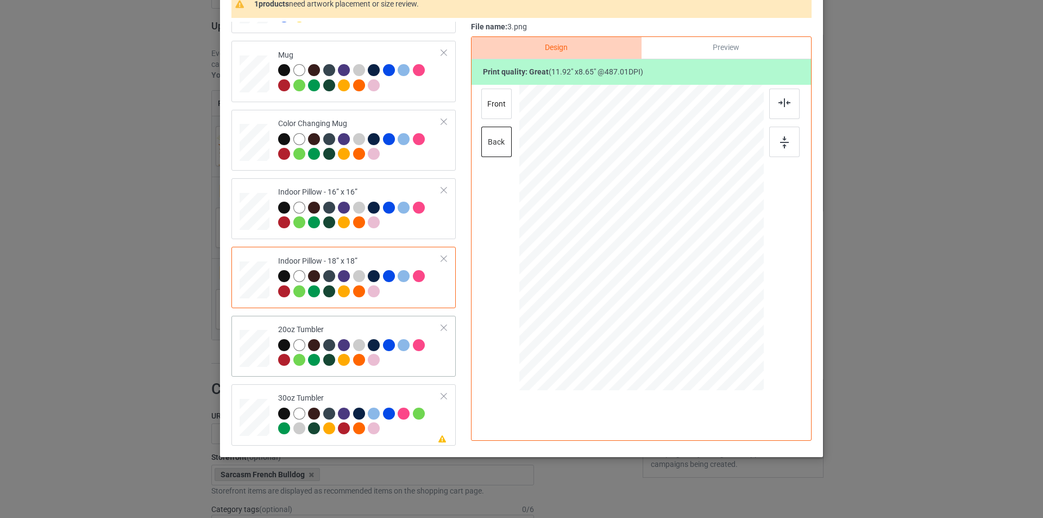
click at [247, 355] on div at bounding box center [254, 348] width 28 height 17
click at [370, 394] on div "30oz Tumbler" at bounding box center [360, 413] width 164 height 41
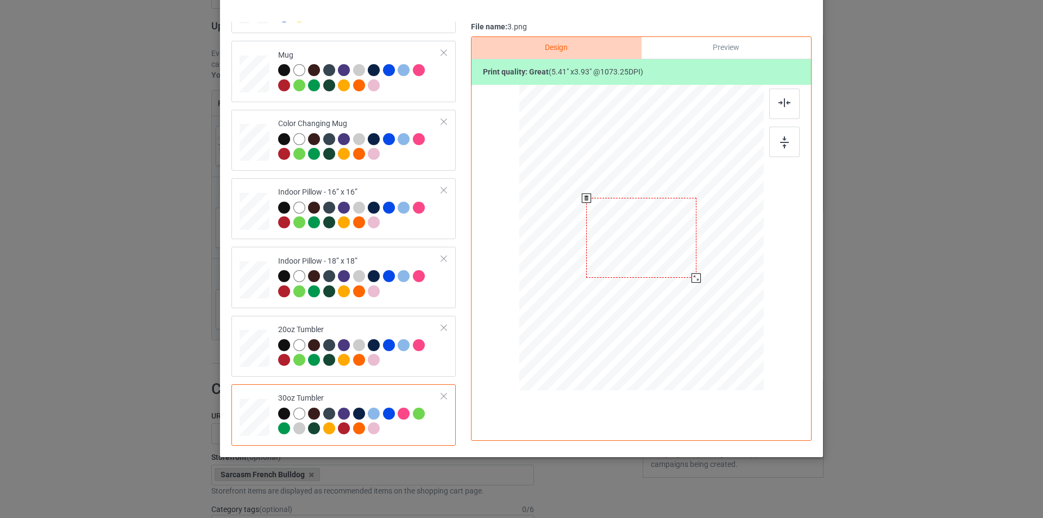
drag, startPoint x: 709, startPoint y: 290, endPoint x: 693, endPoint y: 278, distance: 20.1
click at [693, 278] on div at bounding box center [696, 277] width 9 height 9
click at [624, 256] on div at bounding box center [587, 241] width 110 height 80
click at [634, 277] on div at bounding box center [638, 278] width 9 height 9
click at [628, 269] on div at bounding box center [586, 240] width 103 height 74
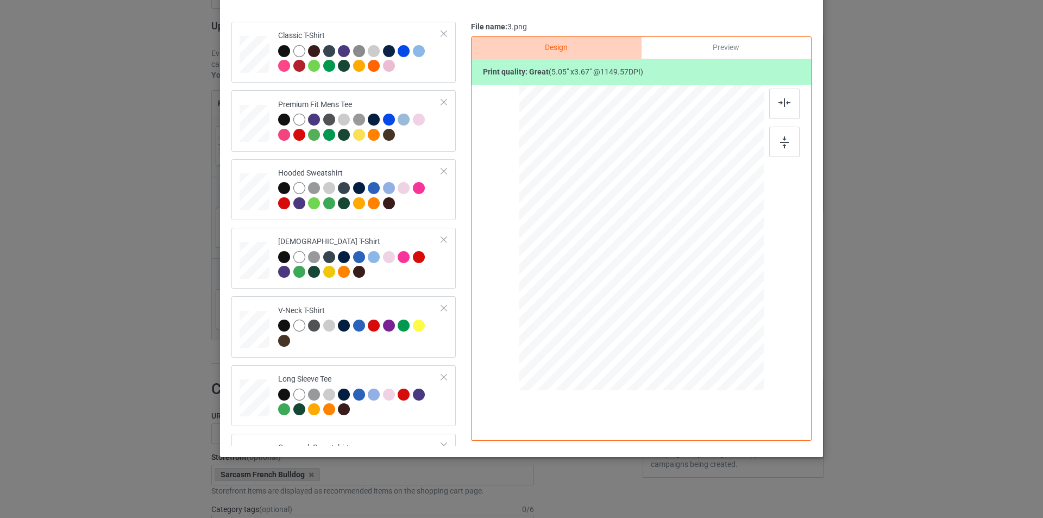
scroll to position [0, 0]
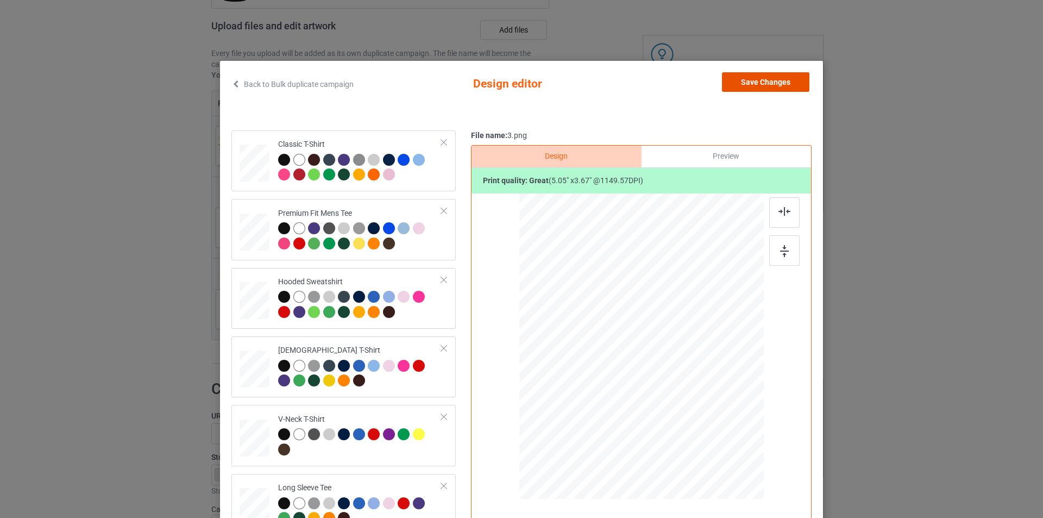
click at [799, 80] on button "Save Changes" at bounding box center [765, 82] width 87 height 20
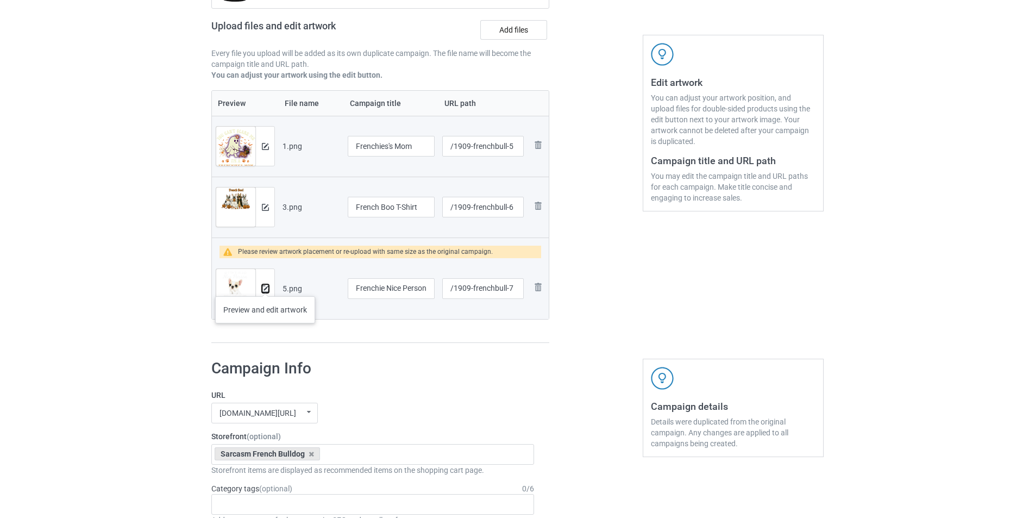
click at [266, 285] on img at bounding box center [265, 288] width 7 height 7
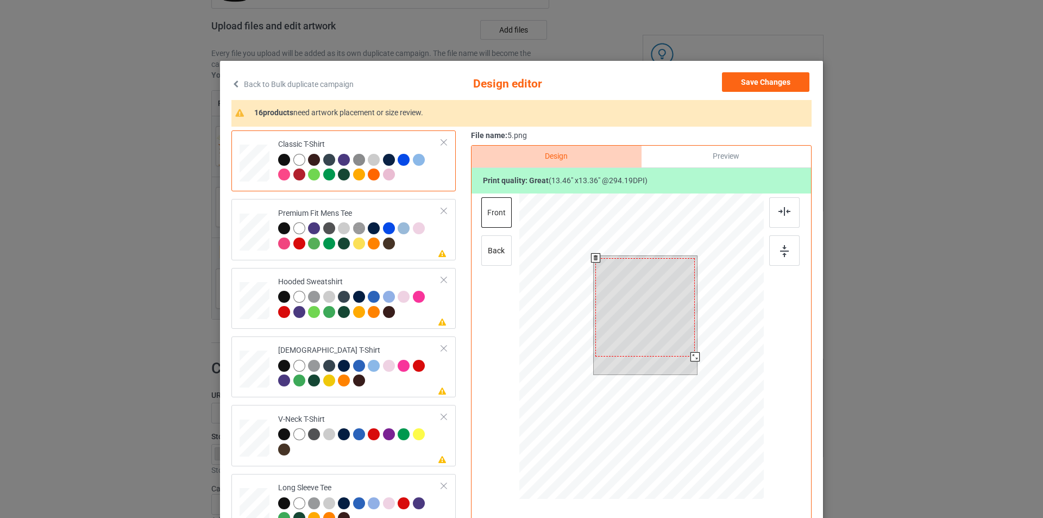
click at [691, 356] on div at bounding box center [695, 356] width 9 height 9
click at [784, 212] on img at bounding box center [785, 211] width 12 height 9
click at [787, 250] on div at bounding box center [784, 250] width 30 height 30
click at [691, 364] on div at bounding box center [694, 363] width 9 height 9
click at [781, 215] on img at bounding box center [785, 211] width 12 height 9
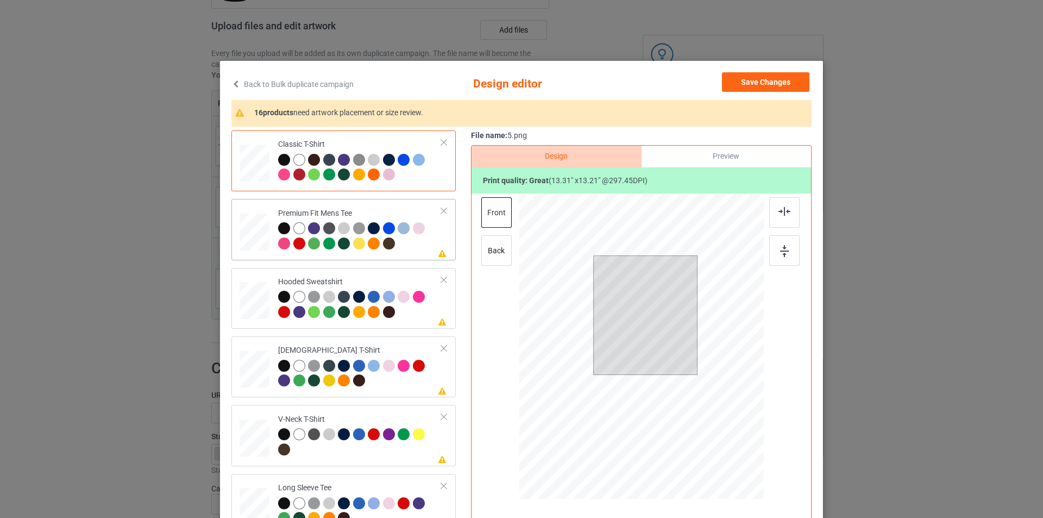
click at [295, 259] on div "Please review artwork placement Premium Fit Mens Tee" at bounding box center [343, 229] width 224 height 61
click at [690, 364] on div at bounding box center [693, 362] width 9 height 9
click at [775, 216] on div at bounding box center [784, 212] width 30 height 30
click at [787, 269] on div at bounding box center [785, 235] width 33 height 76
click at [782, 253] on img at bounding box center [784, 251] width 9 height 12
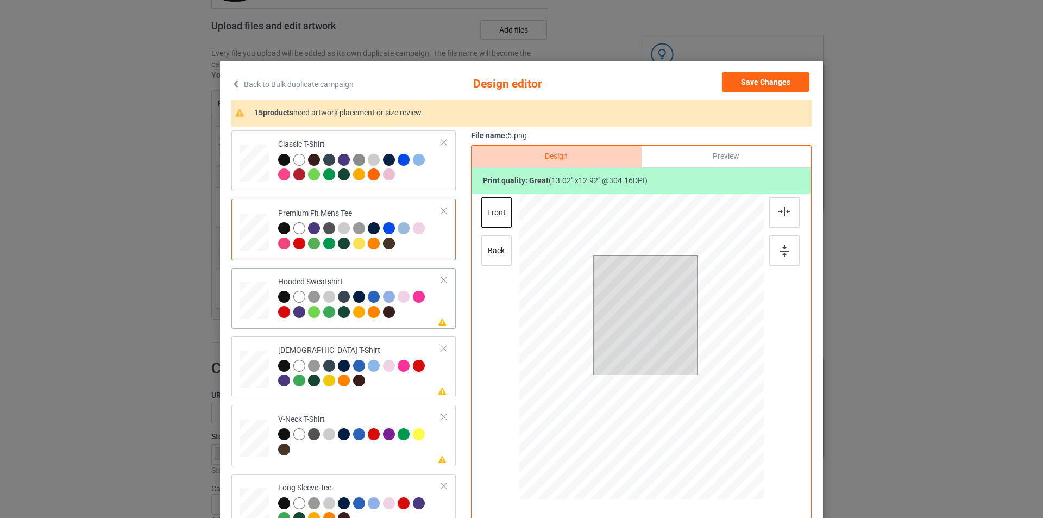
click at [424, 319] on div at bounding box center [360, 306] width 164 height 30
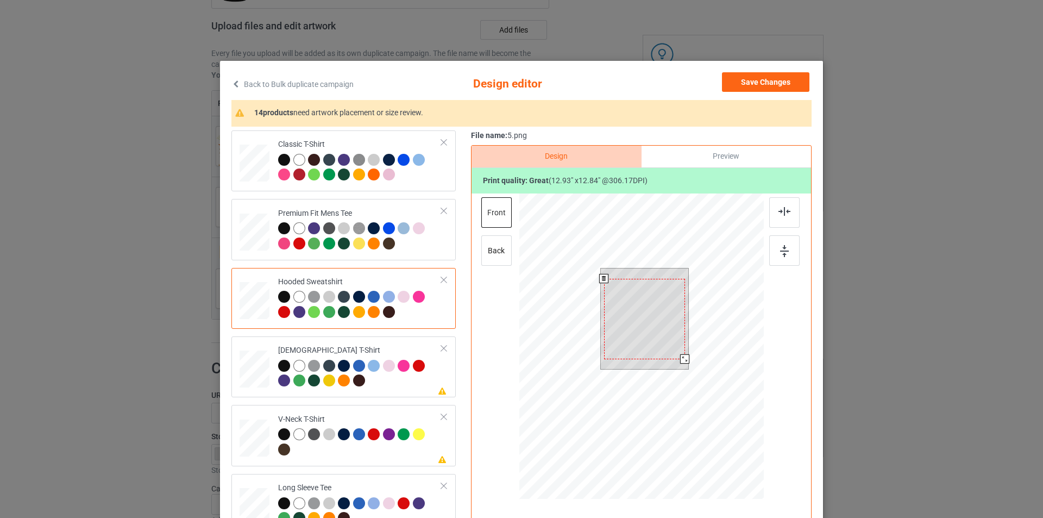
click at [681, 360] on div at bounding box center [684, 358] width 9 height 9
click at [779, 223] on div at bounding box center [784, 212] width 30 height 30
click at [777, 259] on div at bounding box center [784, 250] width 30 height 30
click at [372, 341] on td "Please review artwork placement [DEMOGRAPHIC_DATA] T-Shirt" at bounding box center [360, 367] width 176 height 52
click at [682, 358] on div at bounding box center [685, 357] width 9 height 9
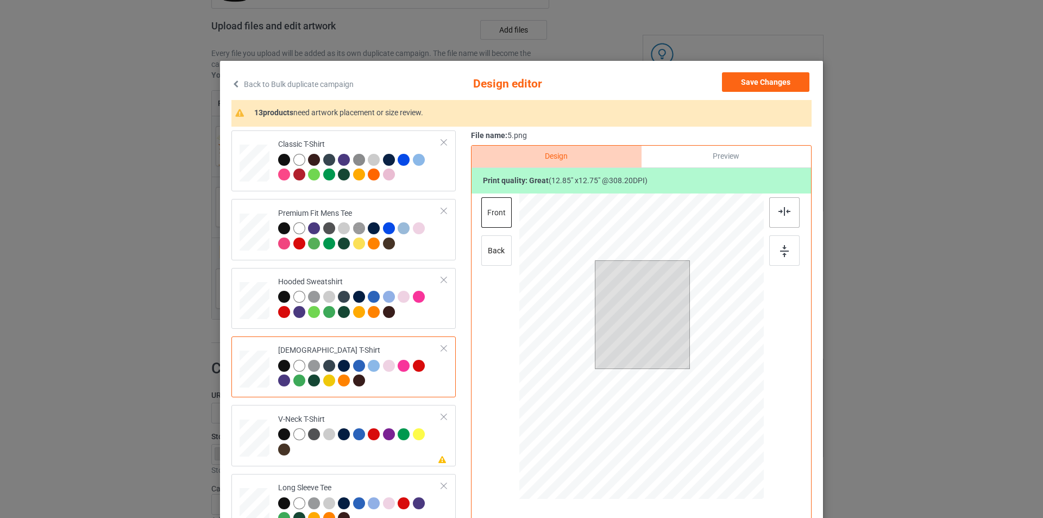
click at [770, 213] on div at bounding box center [784, 212] width 30 height 30
click at [776, 241] on div at bounding box center [784, 250] width 30 height 30
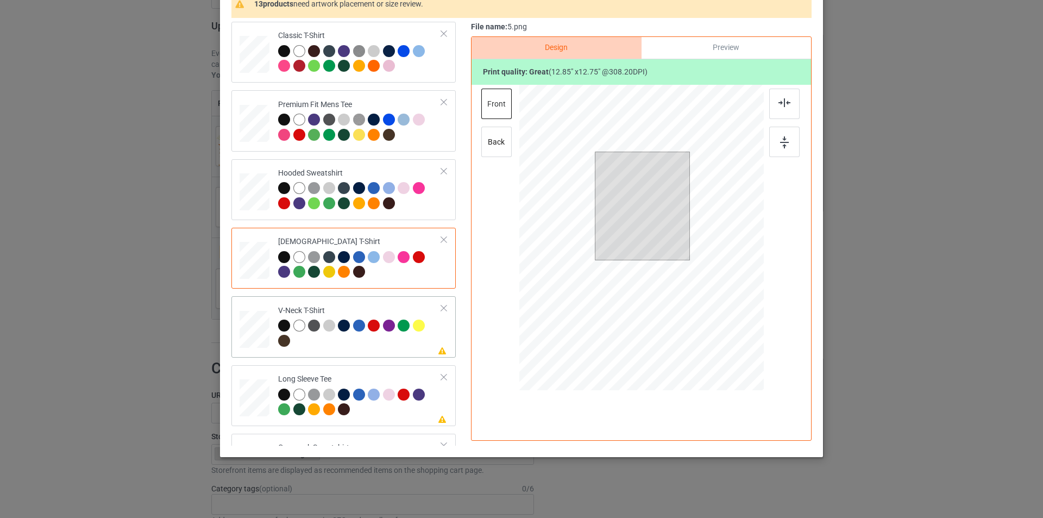
click at [363, 345] on div at bounding box center [360, 334] width 164 height 30
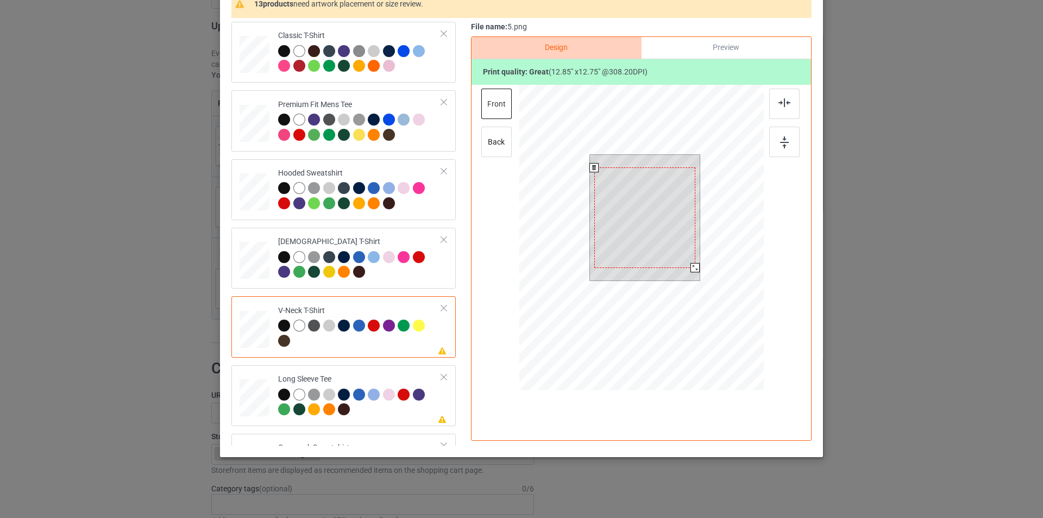
click at [674, 246] on div at bounding box center [644, 217] width 101 height 100
click at [691, 268] on div at bounding box center [693, 265] width 9 height 9
click at [787, 109] on div at bounding box center [784, 104] width 30 height 30
click at [780, 141] on img at bounding box center [784, 142] width 9 height 12
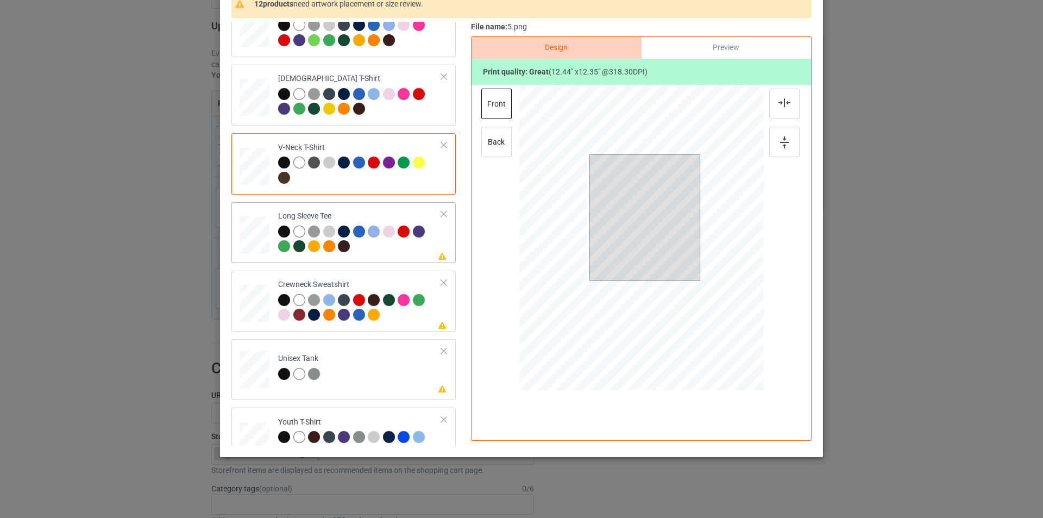
click at [396, 258] on td "Please review artwork placement Long Sleeve Tee" at bounding box center [360, 232] width 176 height 52
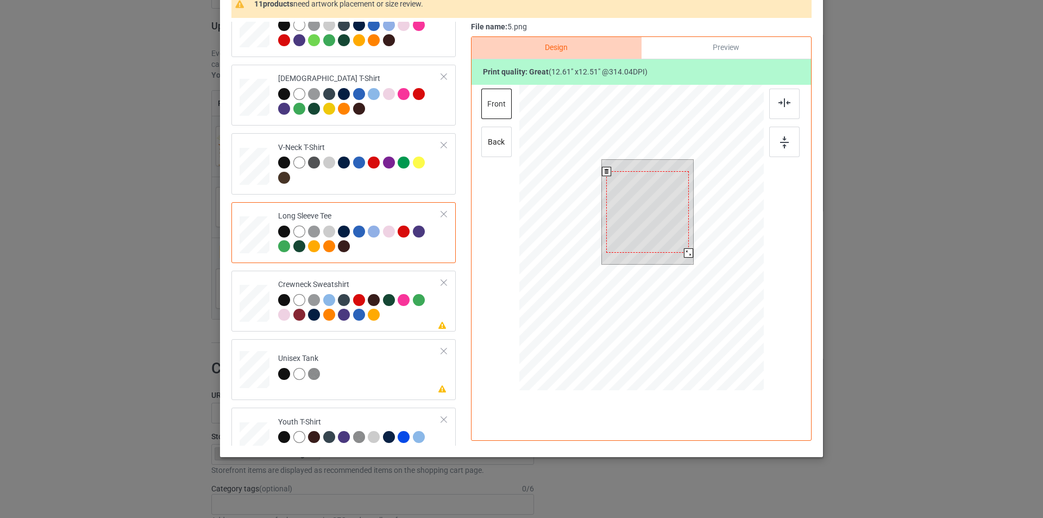
click at [688, 252] on div at bounding box center [688, 252] width 9 height 9
click at [778, 110] on div at bounding box center [784, 104] width 30 height 30
click at [776, 156] on div at bounding box center [784, 142] width 30 height 30
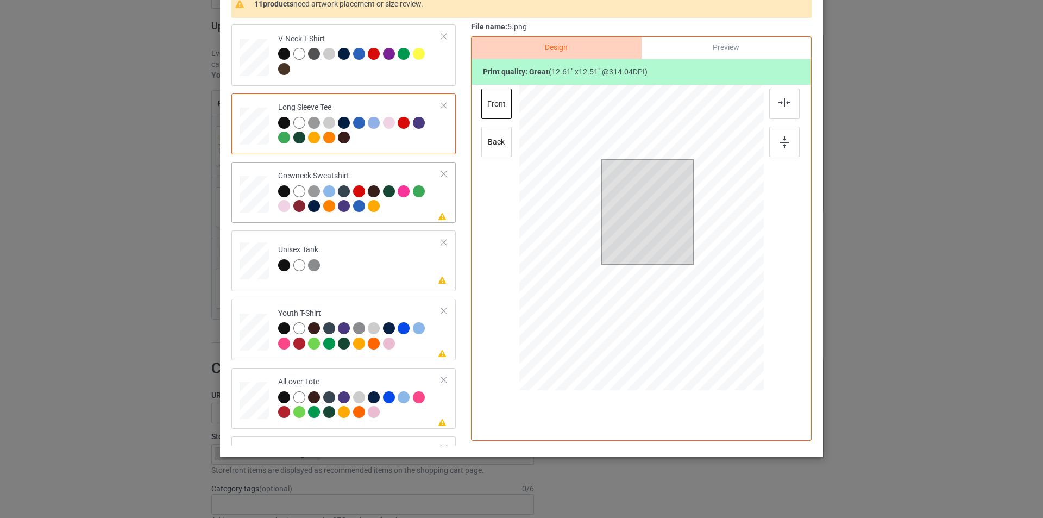
click at [403, 205] on div at bounding box center [360, 200] width 164 height 30
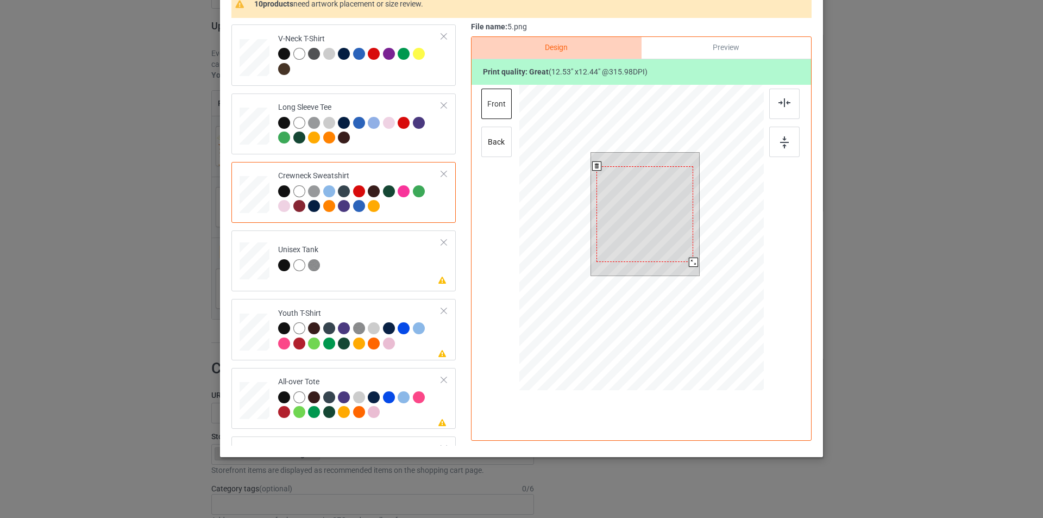
click at [691, 261] on div at bounding box center [693, 262] width 9 height 9
click at [789, 95] on div at bounding box center [784, 104] width 30 height 30
click at [788, 136] on div at bounding box center [784, 142] width 30 height 30
click at [398, 285] on div "Please review artwork placement Unisex Tank" at bounding box center [343, 260] width 224 height 61
click at [685, 264] on div at bounding box center [689, 264] width 9 height 9
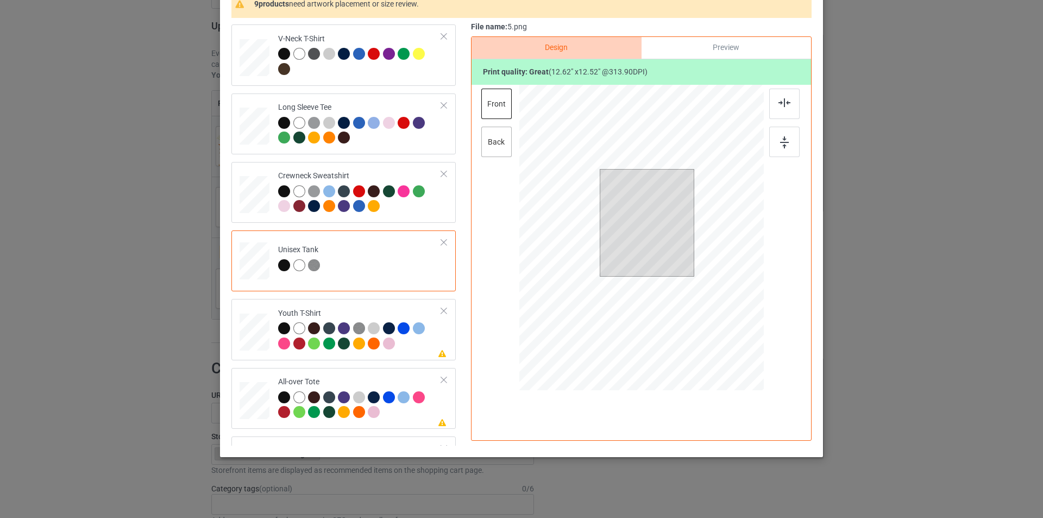
click at [498, 145] on div "back" at bounding box center [496, 142] width 30 height 30
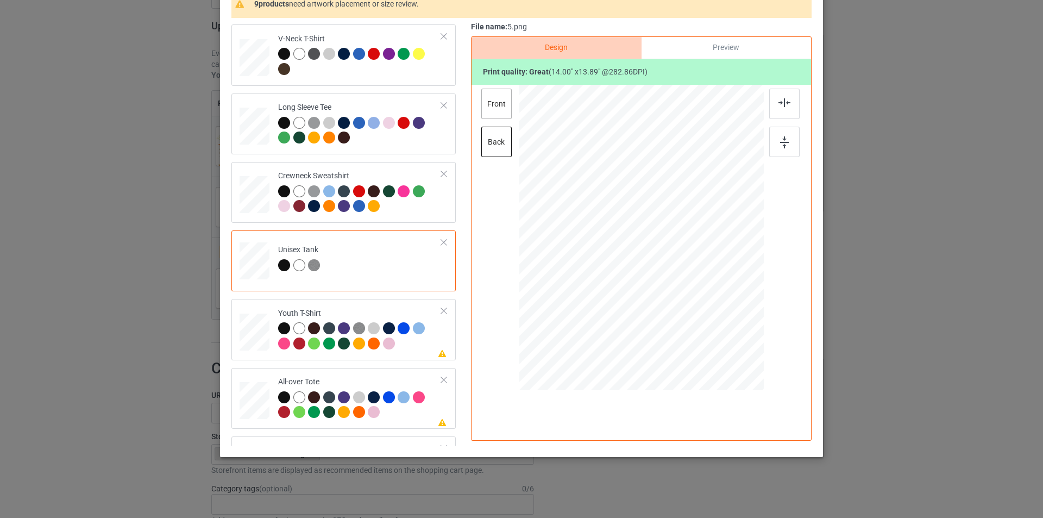
click at [494, 110] on div "front" at bounding box center [496, 104] width 30 height 30
click at [497, 143] on div "back" at bounding box center [496, 142] width 30 height 30
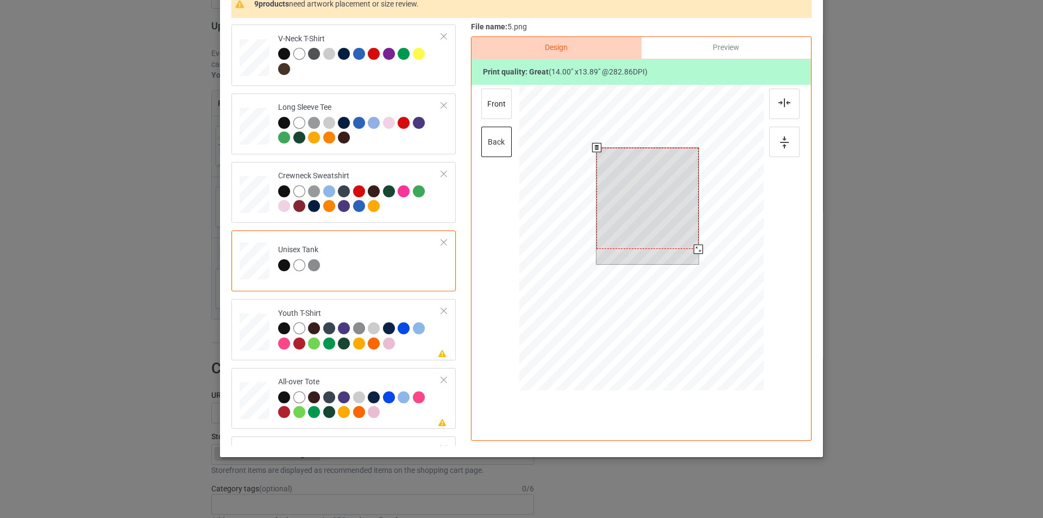
click at [694, 248] on div at bounding box center [698, 249] width 9 height 9
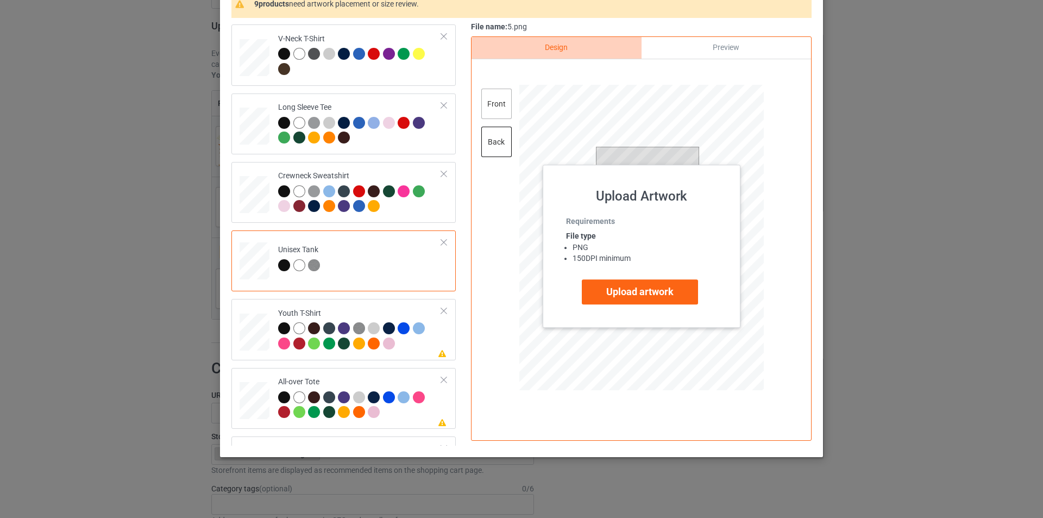
click at [503, 111] on div "front" at bounding box center [496, 104] width 30 height 30
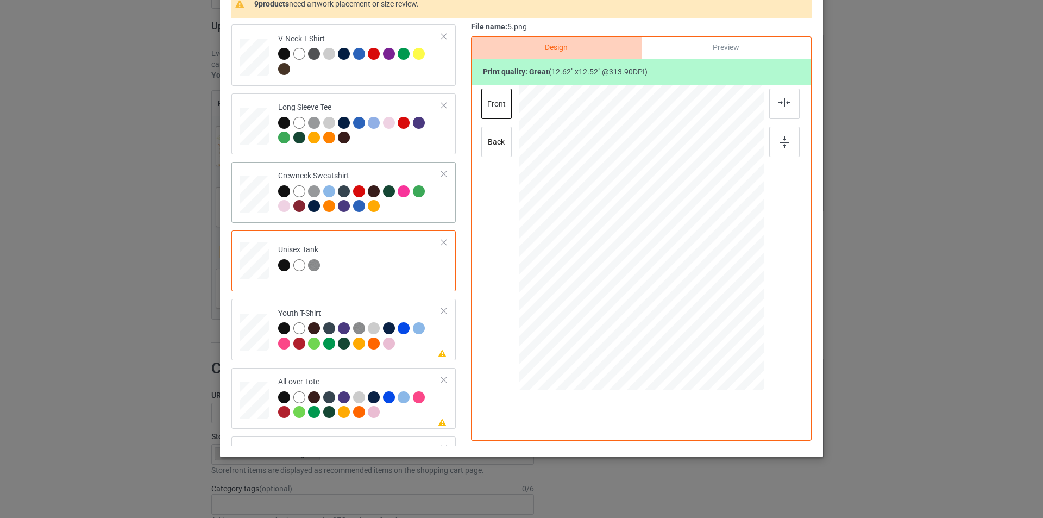
click at [384, 168] on td "Crewneck Sweatshirt" at bounding box center [360, 192] width 176 height 52
click at [493, 142] on div "back" at bounding box center [496, 142] width 30 height 30
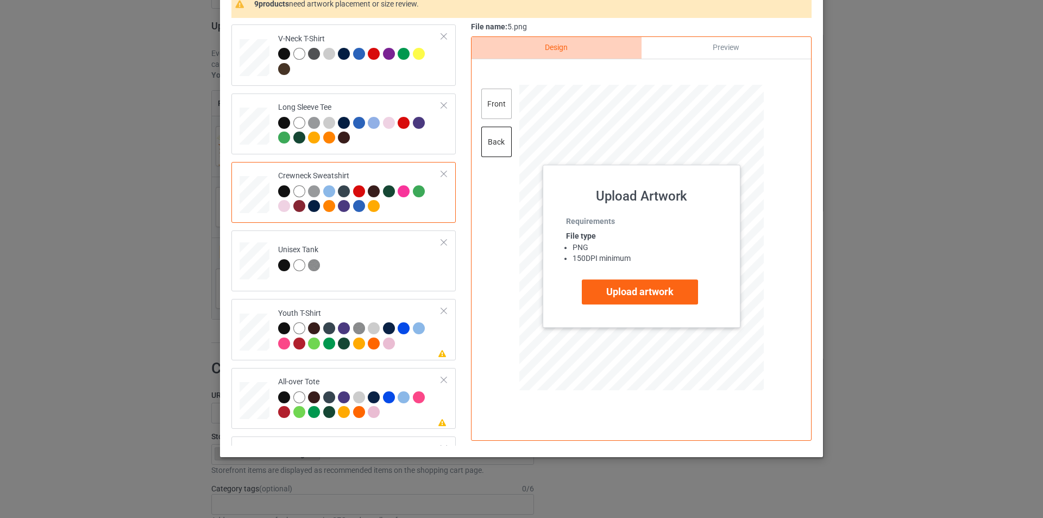
click at [497, 109] on div "front" at bounding box center [496, 104] width 30 height 30
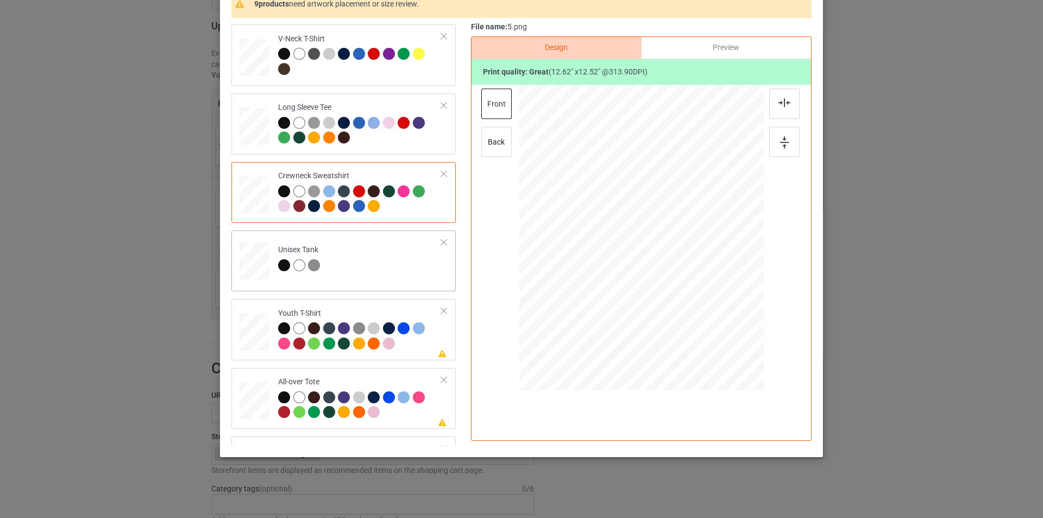
click at [360, 259] on td "Unisex Tank" at bounding box center [360, 259] width 176 height 48
click at [383, 145] on div at bounding box center [360, 132] width 164 height 30
click at [492, 142] on div "back" at bounding box center [496, 142] width 30 height 30
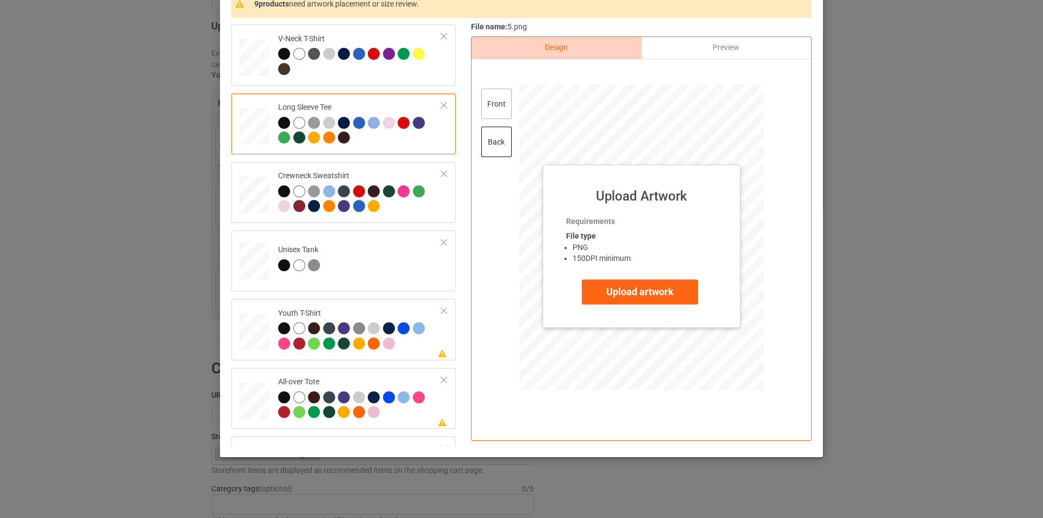
click at [496, 103] on div "front" at bounding box center [496, 104] width 30 height 30
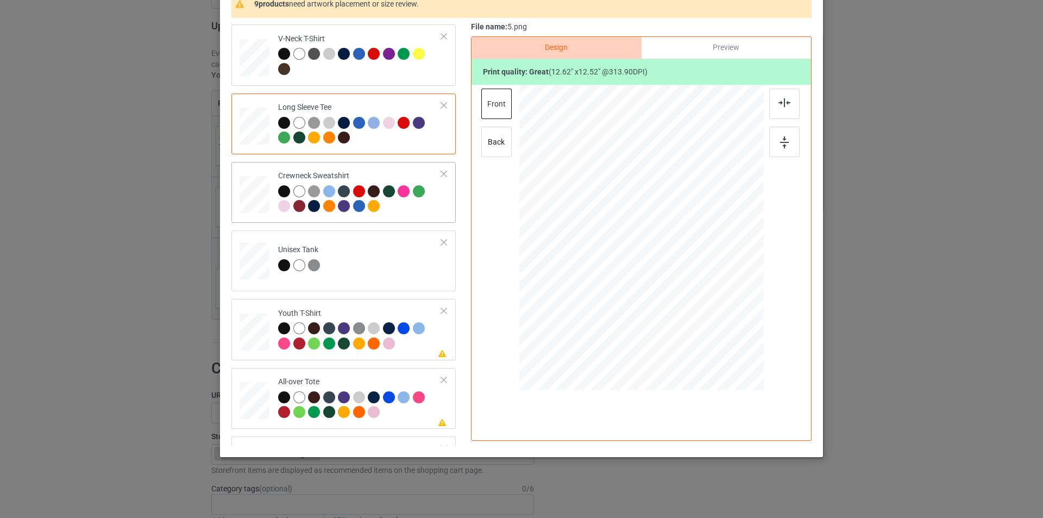
scroll to position [163, 0]
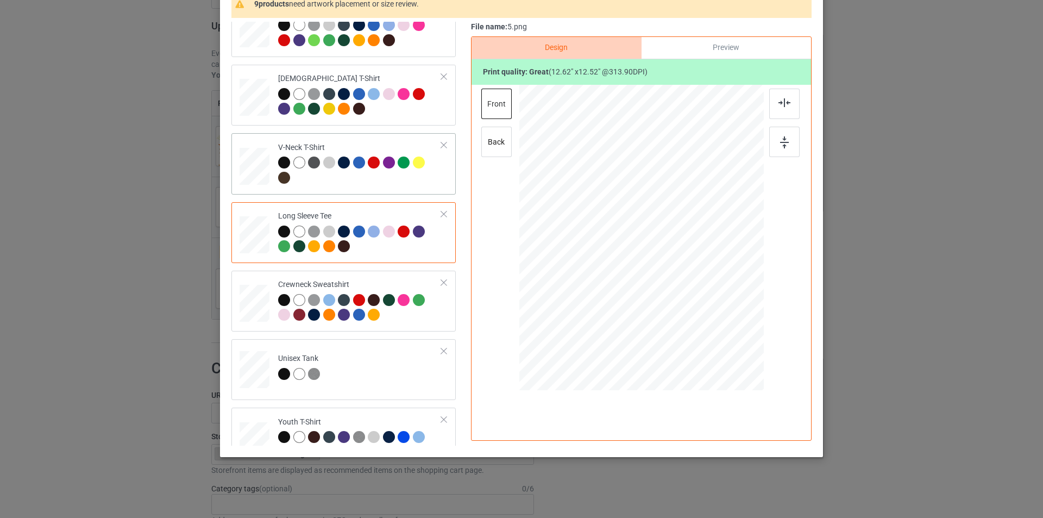
click at [389, 183] on div at bounding box center [360, 171] width 164 height 30
click at [492, 152] on div "back" at bounding box center [496, 142] width 30 height 30
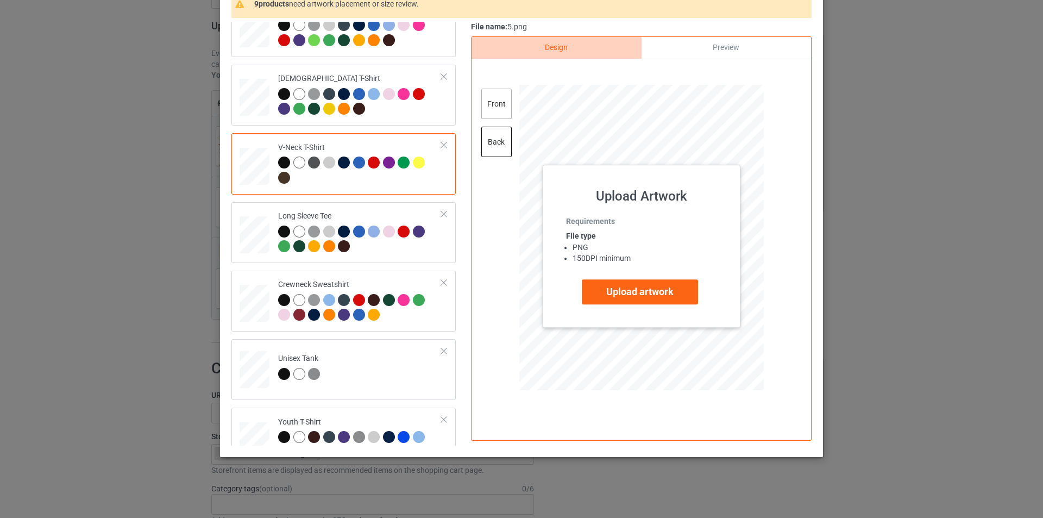
click at [499, 116] on div "front" at bounding box center [496, 104] width 30 height 30
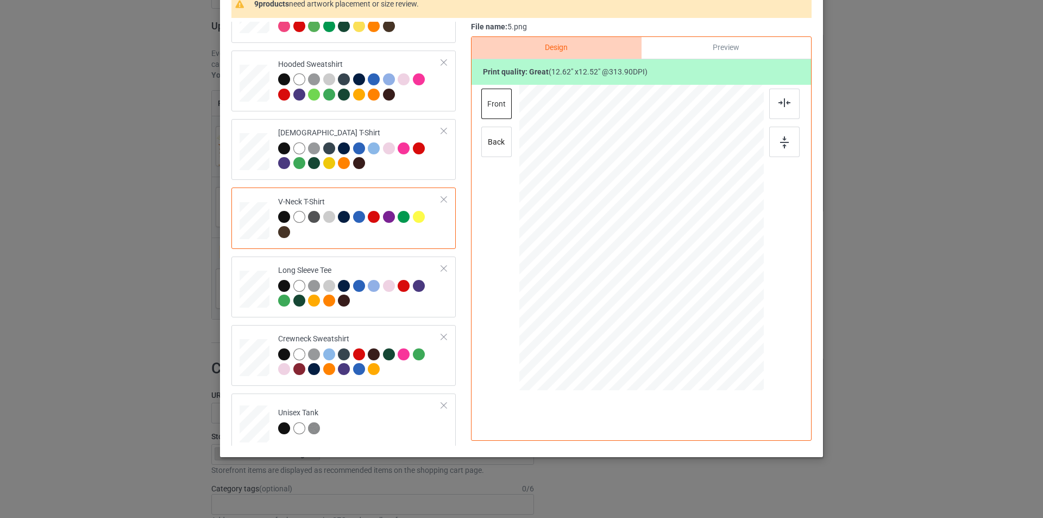
scroll to position [54, 0]
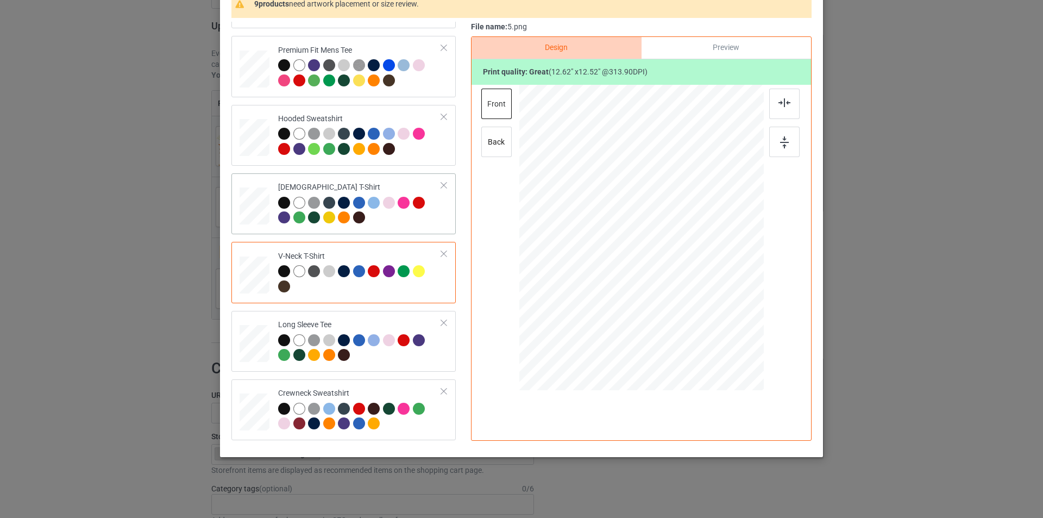
click at [415, 214] on div at bounding box center [360, 212] width 164 height 30
click at [502, 134] on div "back" at bounding box center [496, 142] width 30 height 30
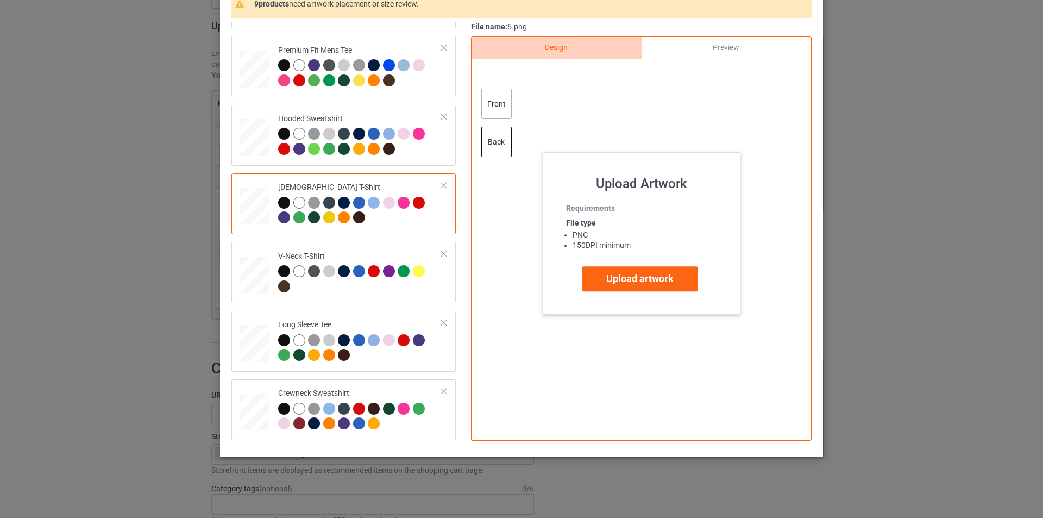
click at [504, 107] on div "front" at bounding box center [496, 104] width 30 height 30
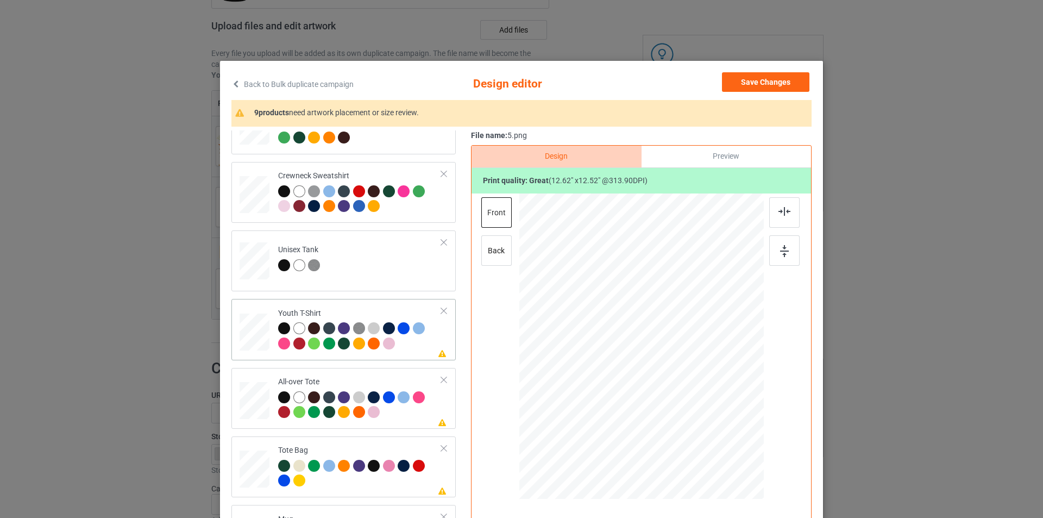
scroll to position [435, 0]
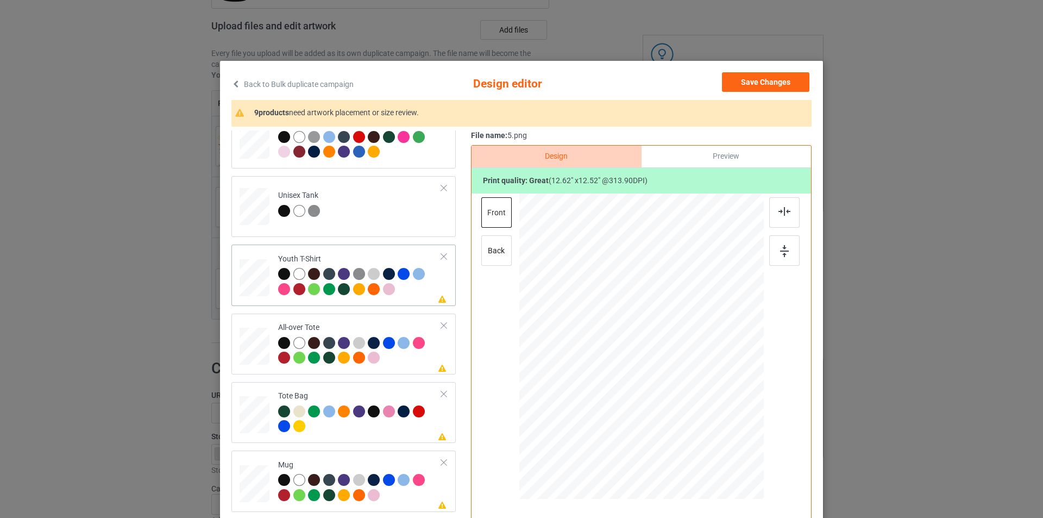
click at [394, 257] on div "Youth T-Shirt" at bounding box center [360, 274] width 164 height 41
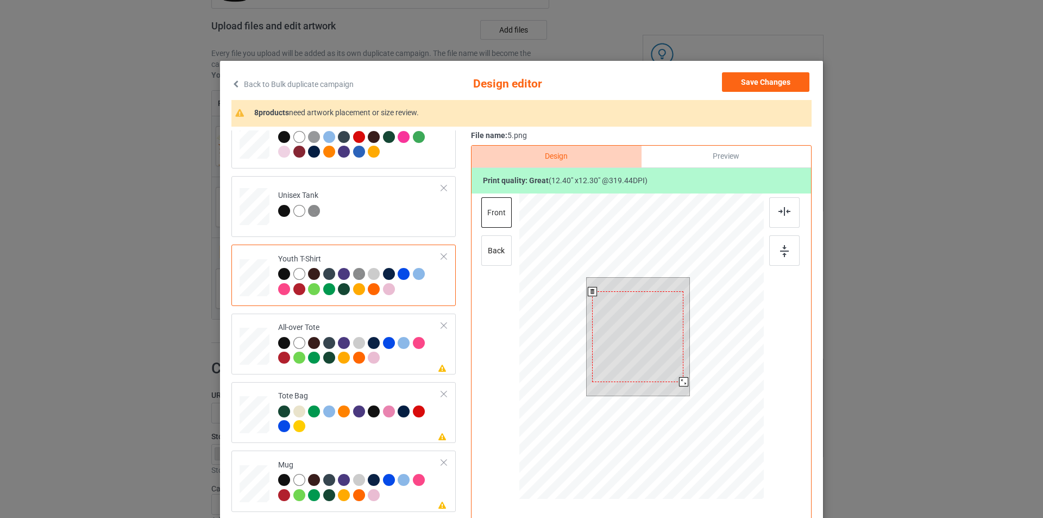
click at [679, 384] on div at bounding box center [683, 381] width 9 height 9
click at [681, 385] on div at bounding box center [685, 383] width 9 height 9
click at [783, 221] on div at bounding box center [784, 212] width 30 height 30
click at [780, 252] on img at bounding box center [784, 251] width 9 height 12
click at [681, 384] on div at bounding box center [685, 383] width 9 height 9
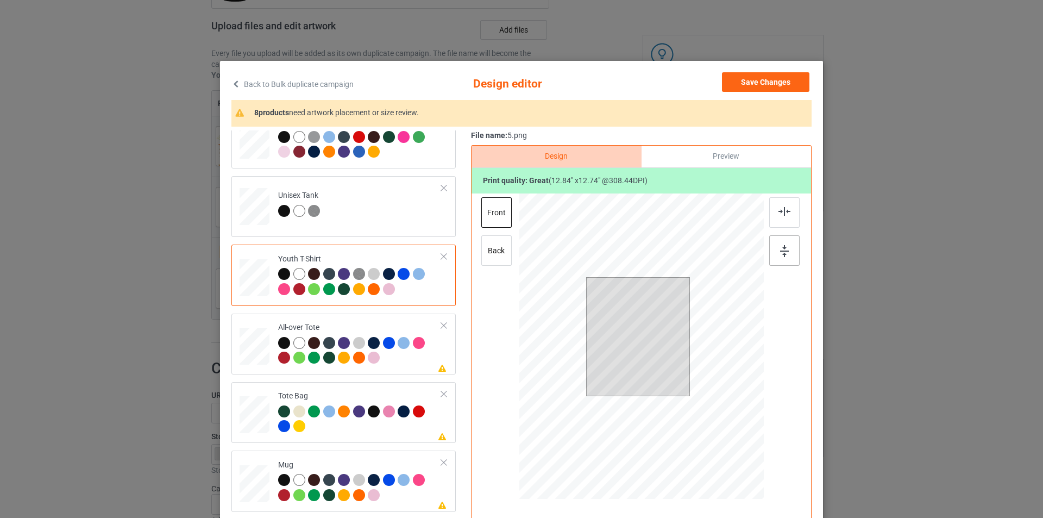
click at [783, 255] on img at bounding box center [784, 251] width 9 height 12
click at [784, 215] on img at bounding box center [785, 211] width 12 height 9
click at [417, 362] on div at bounding box center [360, 352] width 164 height 30
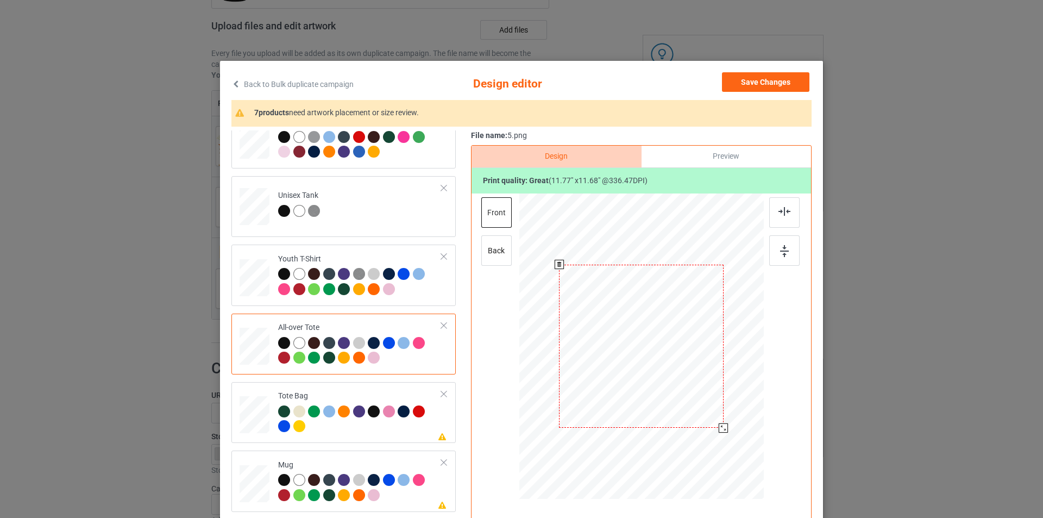
drag, startPoint x: 713, startPoint y: 422, endPoint x: 718, endPoint y: 435, distance: 13.9
click at [718, 435] on div at bounding box center [641, 346] width 245 height 245
click at [789, 212] on div at bounding box center [784, 212] width 30 height 30
click at [785, 251] on img at bounding box center [784, 251] width 9 height 12
click at [483, 249] on div "back" at bounding box center [496, 250] width 30 height 30
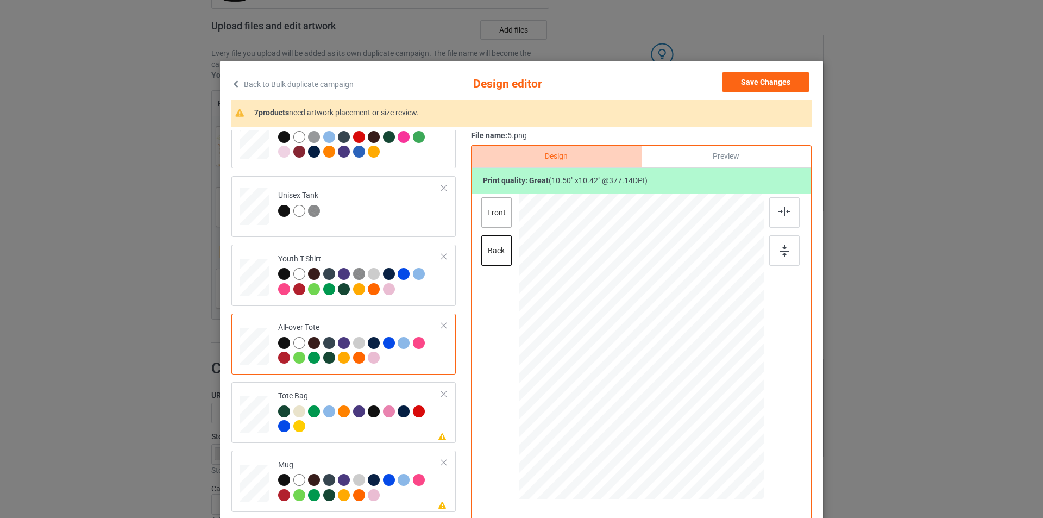
click at [491, 220] on div "front" at bounding box center [496, 212] width 30 height 30
click at [497, 248] on div "back" at bounding box center [496, 250] width 30 height 30
drag, startPoint x: 708, startPoint y: 420, endPoint x: 707, endPoint y: 433, distance: 13.1
click at [714, 433] on div at bounding box center [641, 346] width 245 height 245
click at [722, 428] on div at bounding box center [723, 427] width 9 height 9
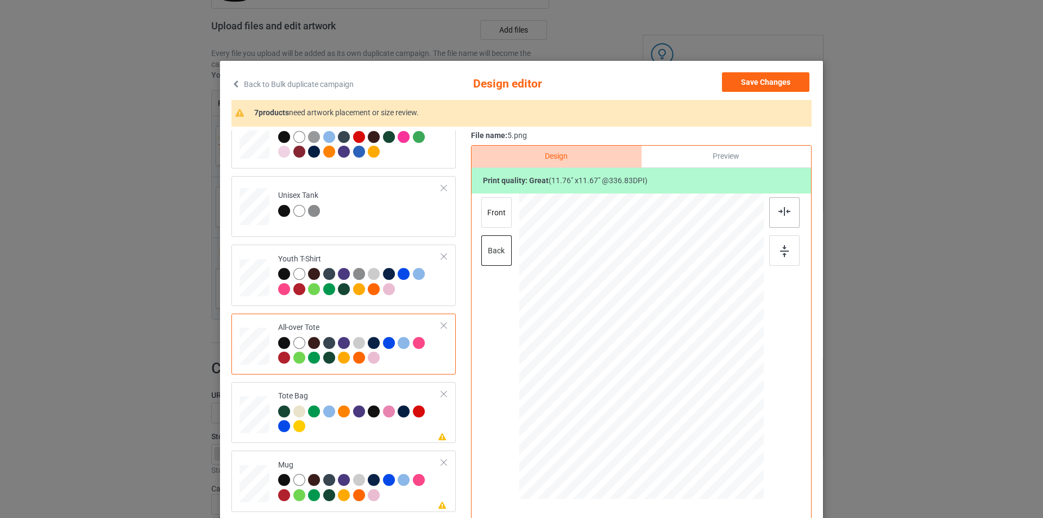
click at [781, 212] on img at bounding box center [785, 211] width 12 height 9
click at [780, 260] on div at bounding box center [784, 250] width 30 height 30
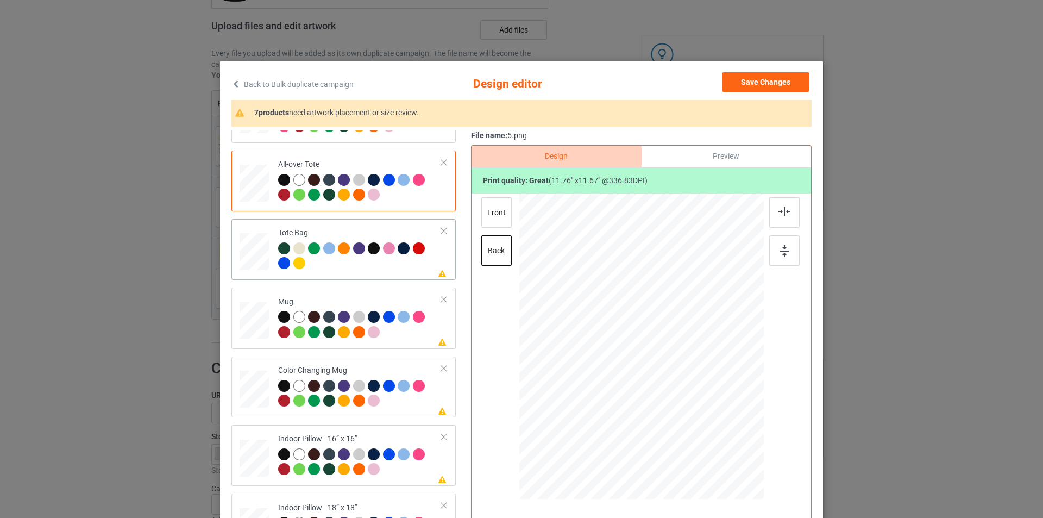
click at [368, 267] on div at bounding box center [360, 257] width 164 height 30
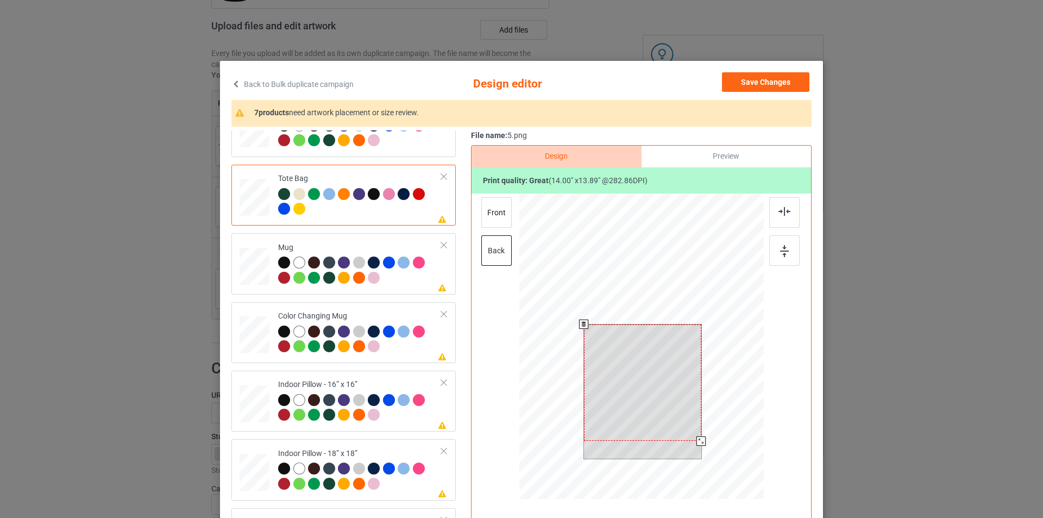
click at [653, 379] on div at bounding box center [642, 382] width 117 height 116
drag, startPoint x: 700, startPoint y: 441, endPoint x: 694, endPoint y: 438, distance: 5.9
click at [694, 438] on div at bounding box center [697, 437] width 9 height 9
click at [784, 207] on img at bounding box center [785, 211] width 12 height 9
click at [785, 253] on img at bounding box center [784, 251] width 9 height 12
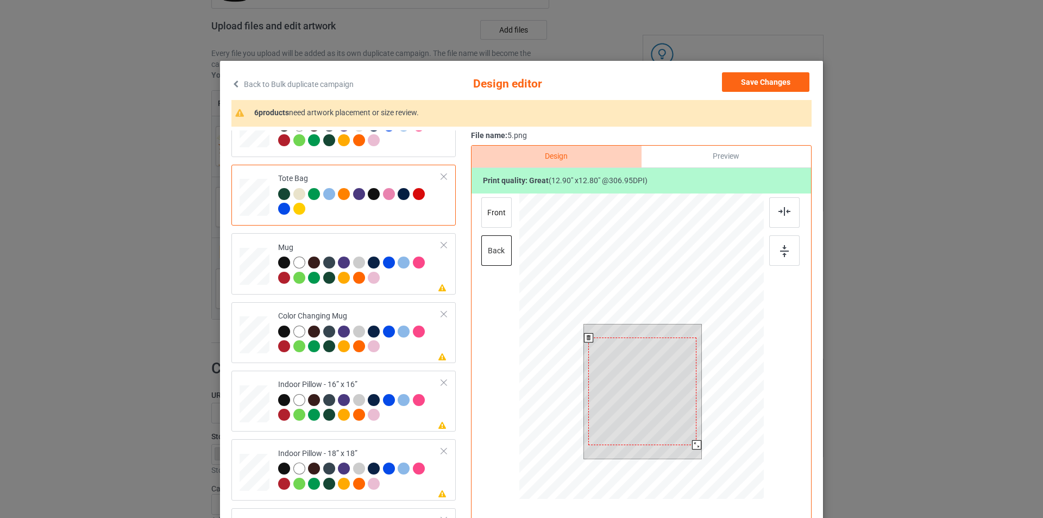
click at [692, 447] on div at bounding box center [696, 444] width 9 height 9
click at [787, 214] on img at bounding box center [785, 211] width 12 height 9
click at [780, 250] on img at bounding box center [784, 251] width 9 height 12
click at [403, 284] on div at bounding box center [360, 271] width 164 height 30
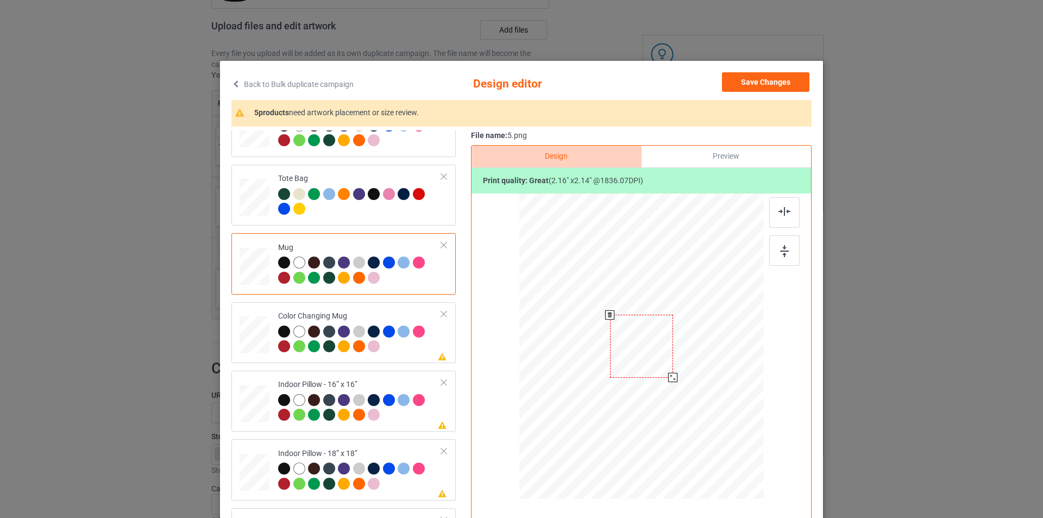
drag, startPoint x: 711, startPoint y: 419, endPoint x: 669, endPoint y: 378, distance: 58.8
click at [669, 378] on div at bounding box center [672, 377] width 9 height 9
drag, startPoint x: 645, startPoint y: 358, endPoint x: 577, endPoint y: 358, distance: 67.9
click at [577, 358] on div at bounding box center [573, 346] width 63 height 62
click at [441, 344] on div "Please review artwork placement Color Changing Mug" at bounding box center [343, 332] width 224 height 61
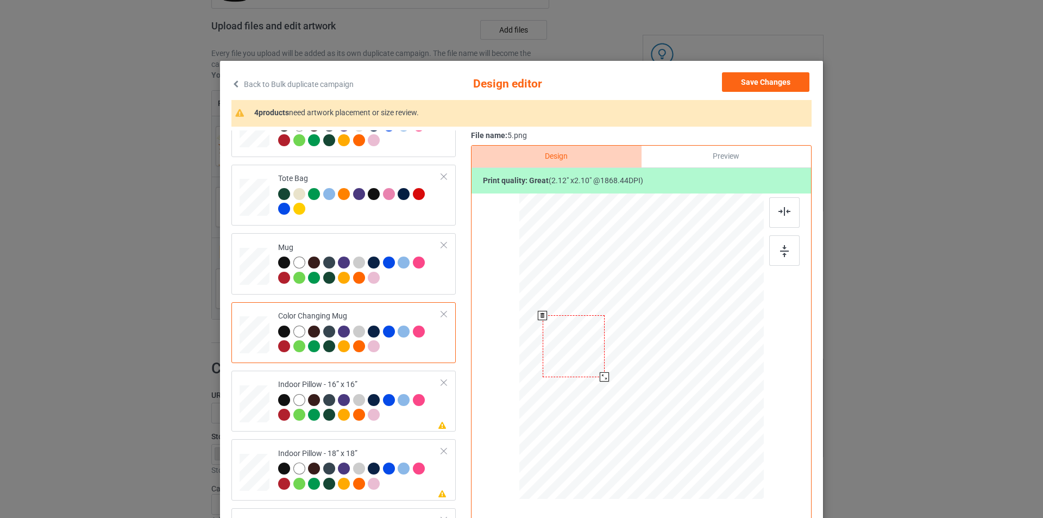
click at [602, 377] on div at bounding box center [604, 376] width 9 height 9
click at [571, 362] on div at bounding box center [574, 346] width 62 height 61
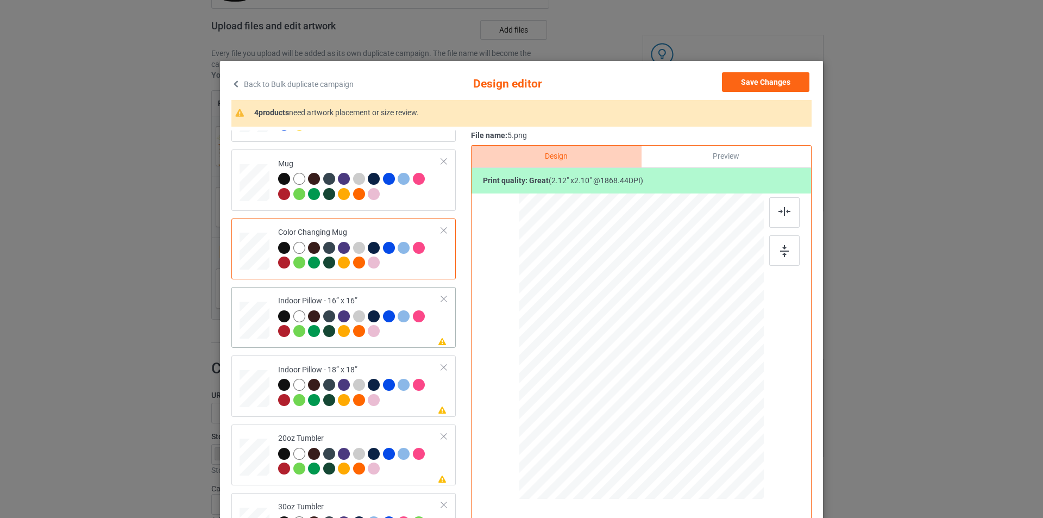
click at [407, 327] on div at bounding box center [360, 325] width 164 height 30
drag, startPoint x: 711, startPoint y: 420, endPoint x: 718, endPoint y: 433, distance: 14.6
click at [720, 433] on div at bounding box center [724, 428] width 9 height 9
click at [782, 215] on img at bounding box center [785, 211] width 12 height 9
click at [791, 258] on div at bounding box center [784, 250] width 30 height 30
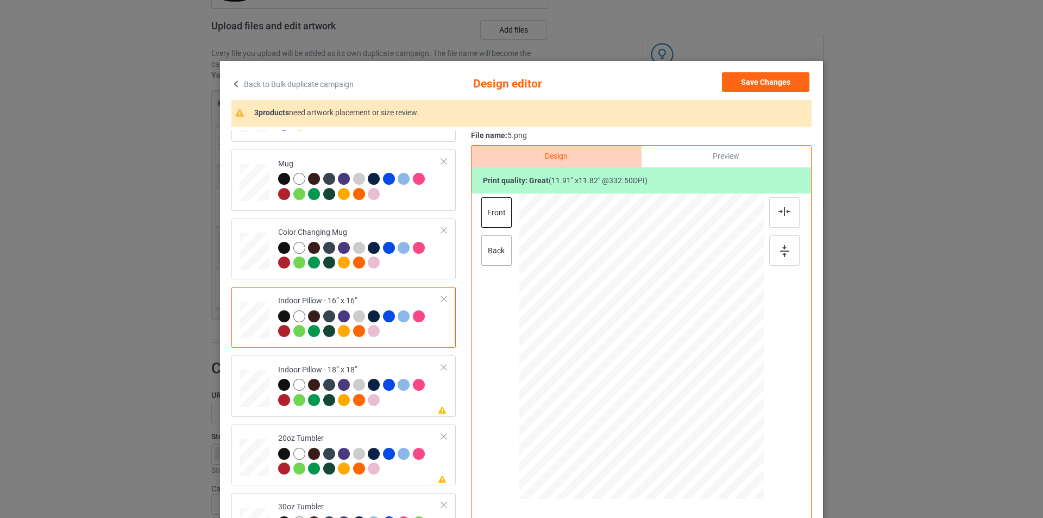
click at [504, 259] on div "back" at bounding box center [496, 250] width 30 height 30
click at [495, 216] on div "front" at bounding box center [496, 212] width 30 height 30
click at [492, 247] on div "back" at bounding box center [496, 250] width 30 height 30
drag, startPoint x: 713, startPoint y: 420, endPoint x: 722, endPoint y: 431, distance: 14.3
click at [722, 431] on div at bounding box center [724, 428] width 9 height 9
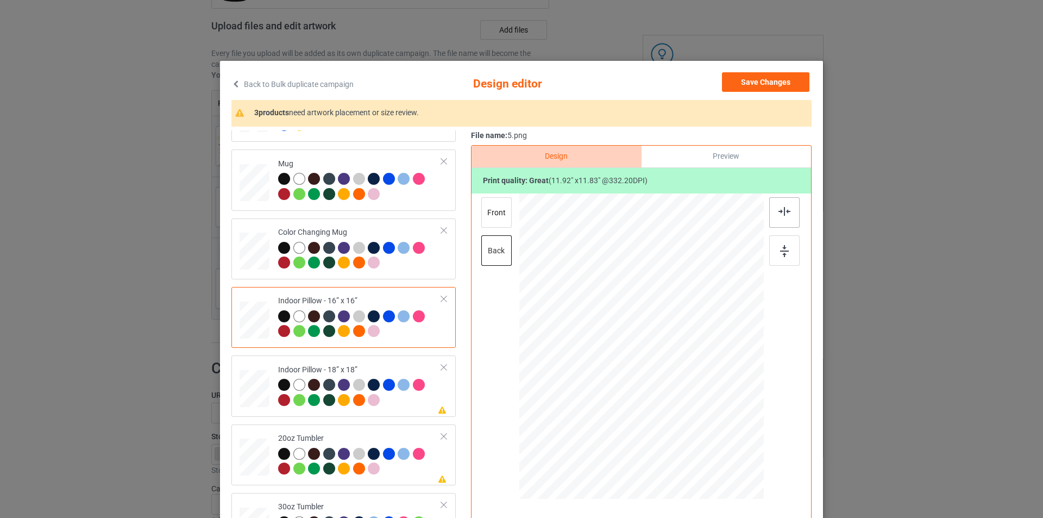
click at [781, 222] on div at bounding box center [784, 212] width 30 height 30
click at [784, 249] on img at bounding box center [784, 251] width 9 height 12
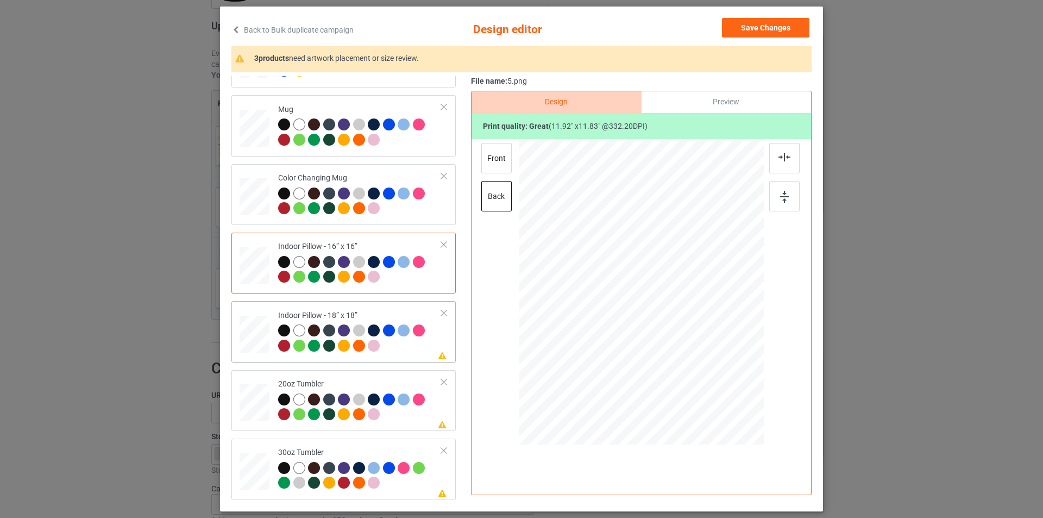
click at [398, 351] on div at bounding box center [360, 339] width 164 height 30
drag, startPoint x: 711, startPoint y: 365, endPoint x: 718, endPoint y: 375, distance: 12.8
click at [719, 375] on div at bounding box center [723, 373] width 9 height 9
click at [492, 164] on div "front" at bounding box center [496, 158] width 30 height 30
drag, startPoint x: 716, startPoint y: 369, endPoint x: 718, endPoint y: 374, distance: 5.9
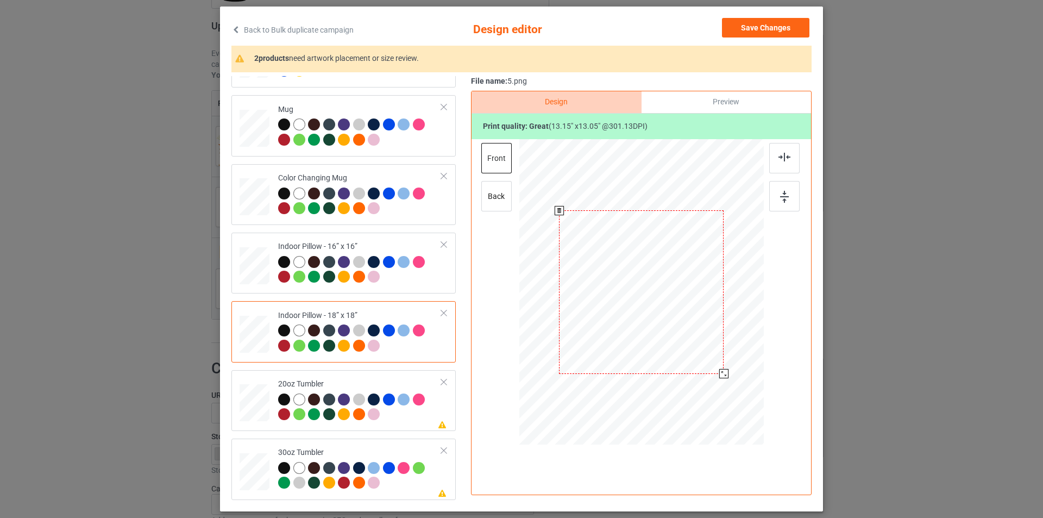
click at [719, 374] on div at bounding box center [723, 373] width 9 height 9
click at [786, 161] on img at bounding box center [785, 157] width 12 height 9
click at [785, 205] on div at bounding box center [784, 196] width 30 height 30
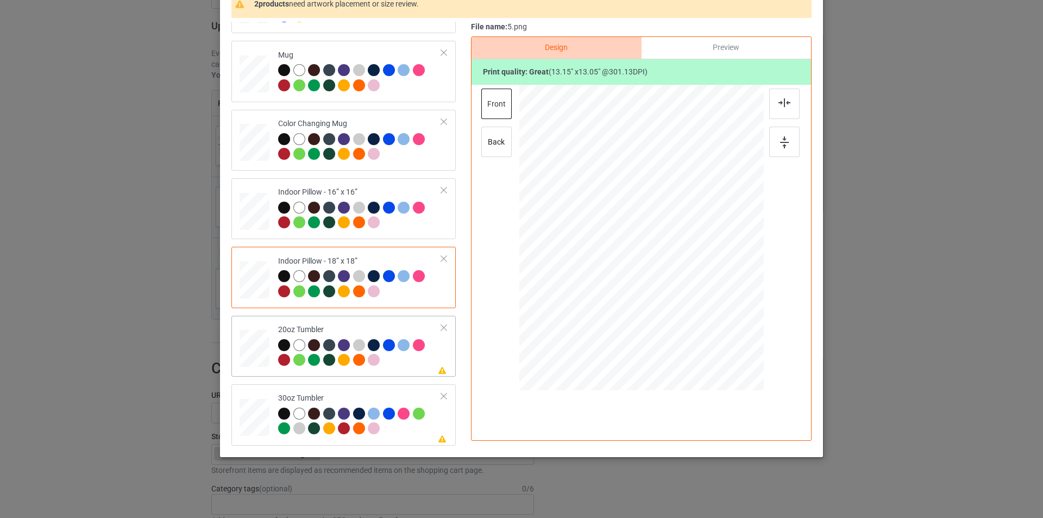
click at [275, 320] on td "Please review artwork placement 20oz Tumbler" at bounding box center [360, 346] width 176 height 52
drag, startPoint x: 709, startPoint y: 306, endPoint x: 691, endPoint y: 283, distance: 28.7
click at [691, 283] on div at bounding box center [690, 286] width 9 height 9
drag, startPoint x: 636, startPoint y: 265, endPoint x: 581, endPoint y: 264, distance: 54.9
click at [581, 264] on div at bounding box center [586, 236] width 99 height 98
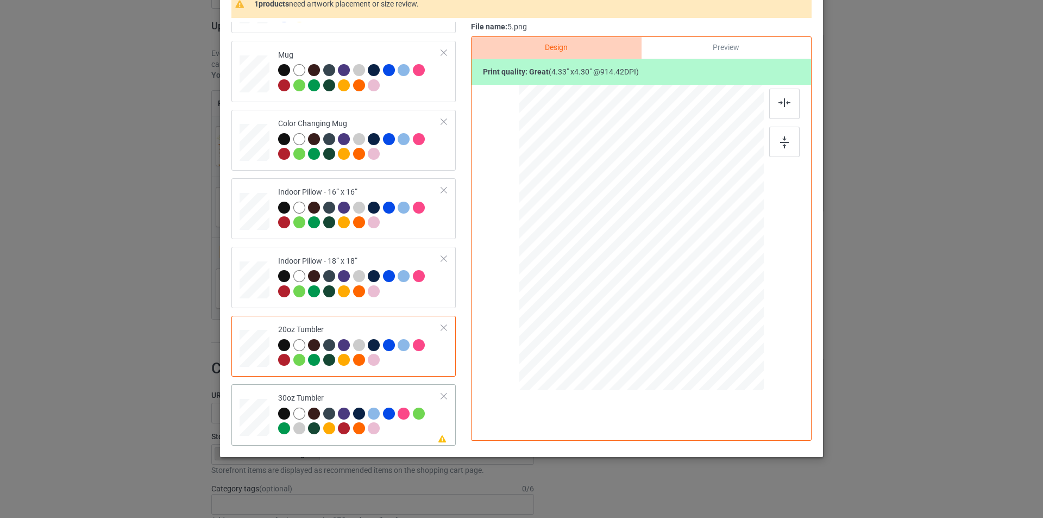
click at [397, 392] on td "Please review artwork placement 30oz Tumbler" at bounding box center [360, 415] width 176 height 52
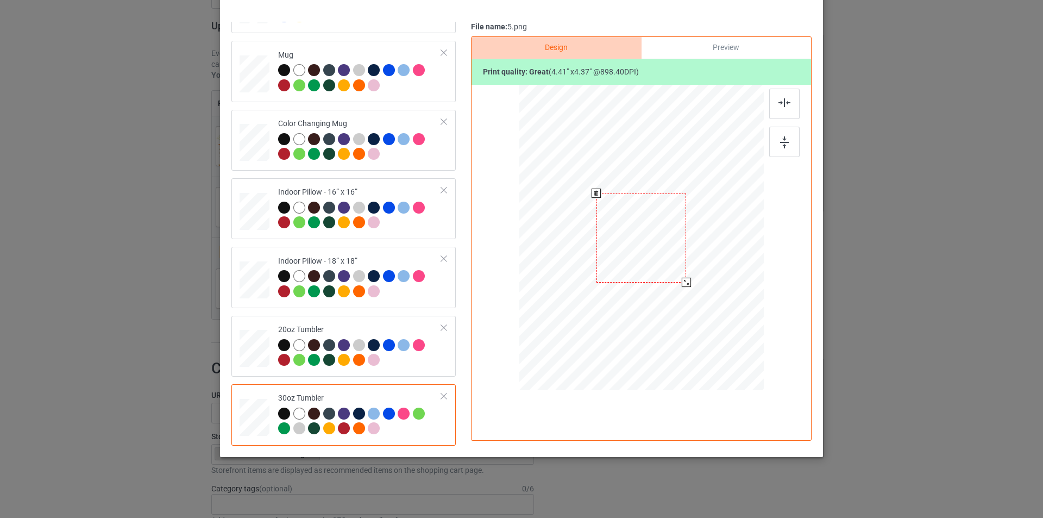
drag, startPoint x: 707, startPoint y: 308, endPoint x: 686, endPoint y: 277, distance: 37.5
click at [686, 277] on div at bounding box center [641, 237] width 237 height 131
drag, startPoint x: 669, startPoint y: 261, endPoint x: 611, endPoint y: 260, distance: 58.1
click at [611, 260] on div at bounding box center [583, 237] width 90 height 89
click at [631, 283] on div at bounding box center [631, 284] width 9 height 9
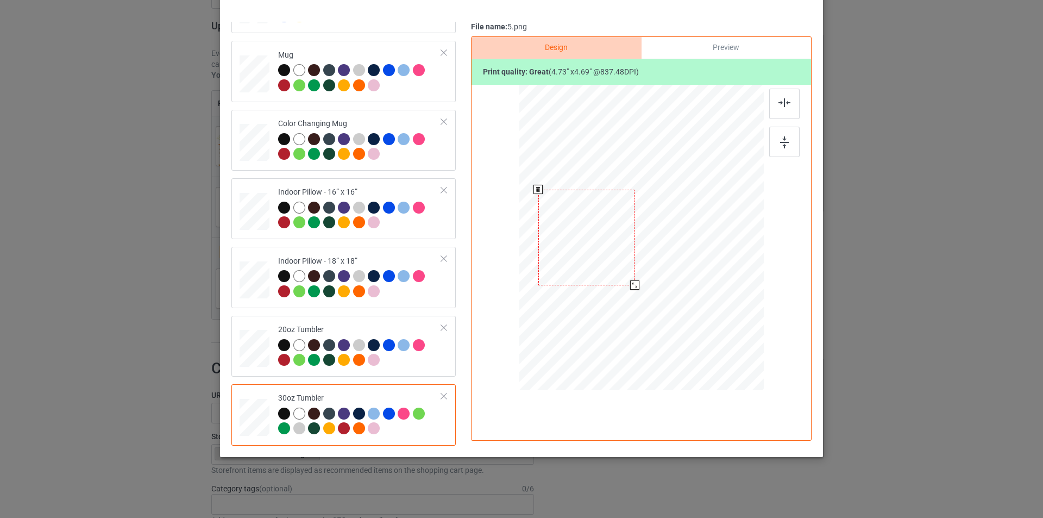
click at [622, 272] on div at bounding box center [586, 238] width 96 height 96
click at [634, 287] on div at bounding box center [635, 285] width 9 height 9
click at [618, 274] on div at bounding box center [586, 238] width 98 height 97
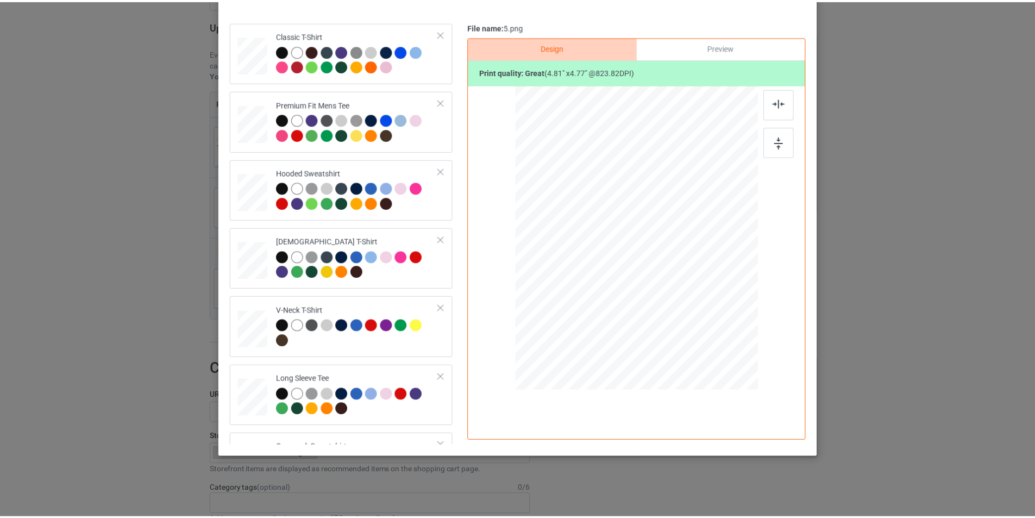
scroll to position [0, 0]
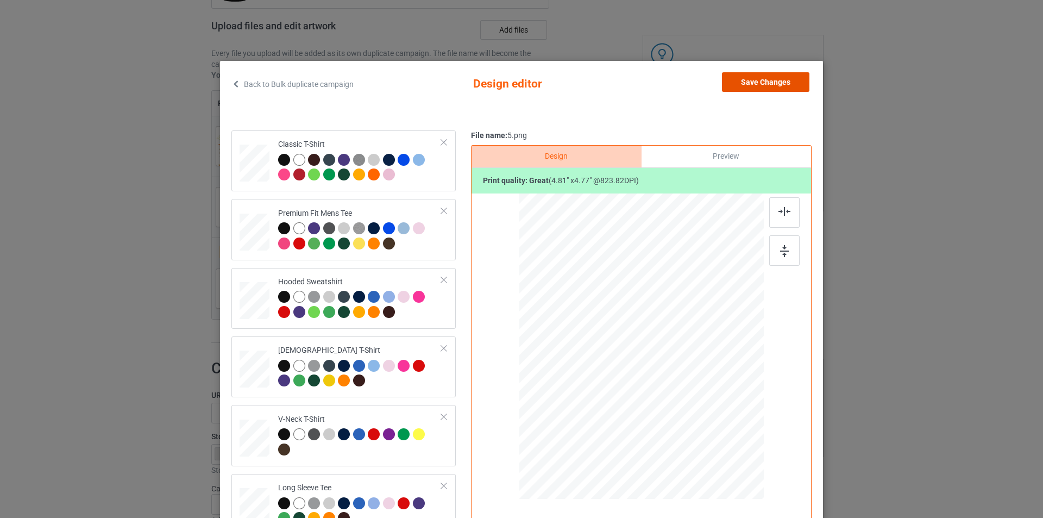
click at [764, 79] on button "Save Changes" at bounding box center [765, 82] width 87 height 20
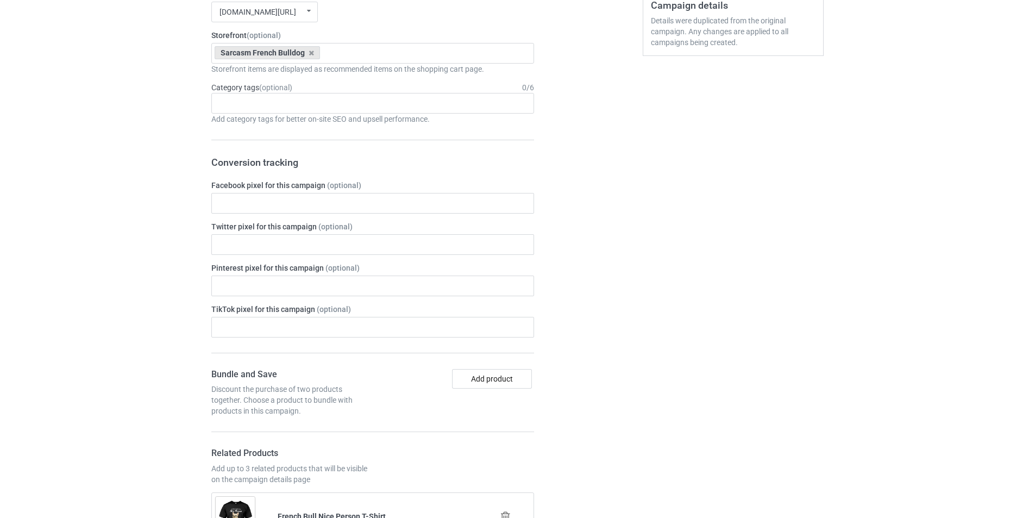
scroll to position [815, 0]
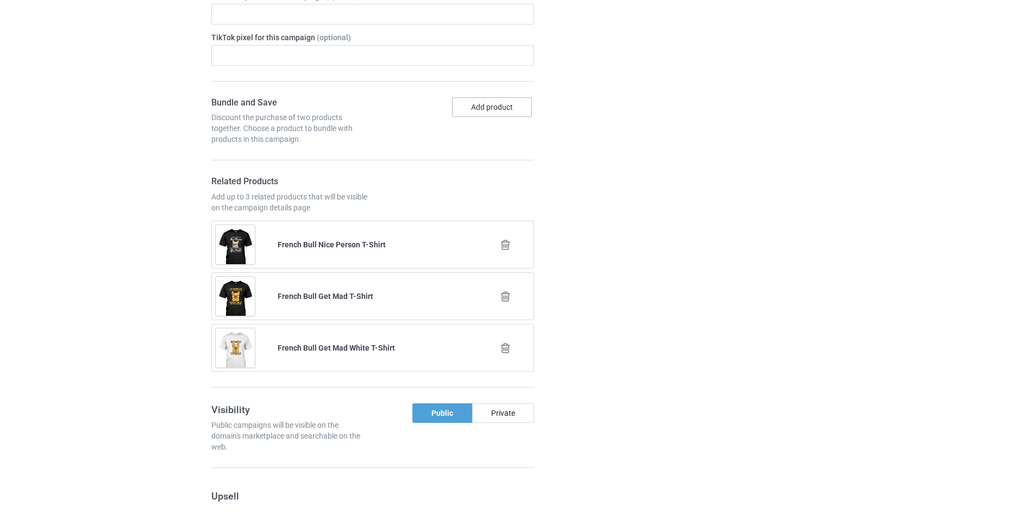
click at [480, 112] on button "Add product" at bounding box center [492, 107] width 80 height 20
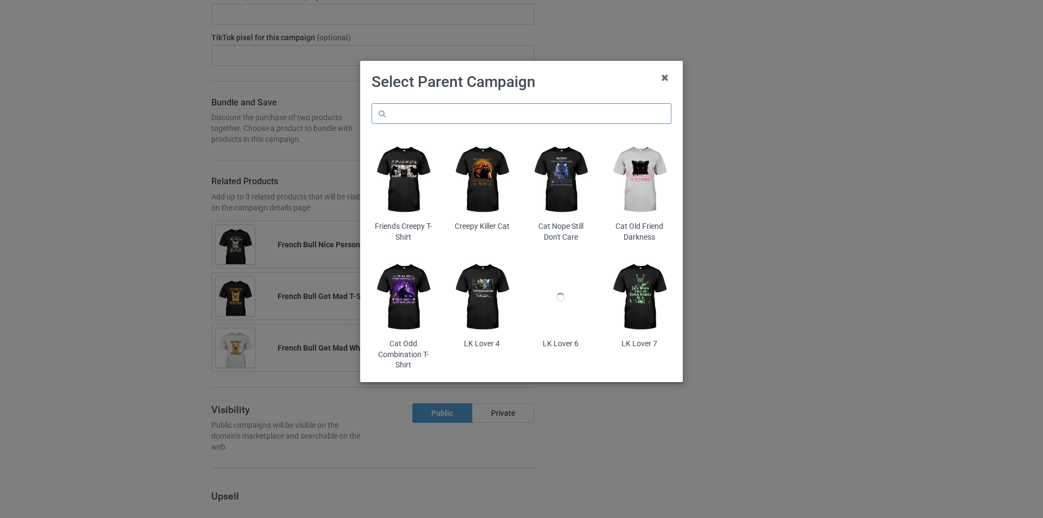
click at [550, 110] on input "text" at bounding box center [522, 113] width 300 height 21
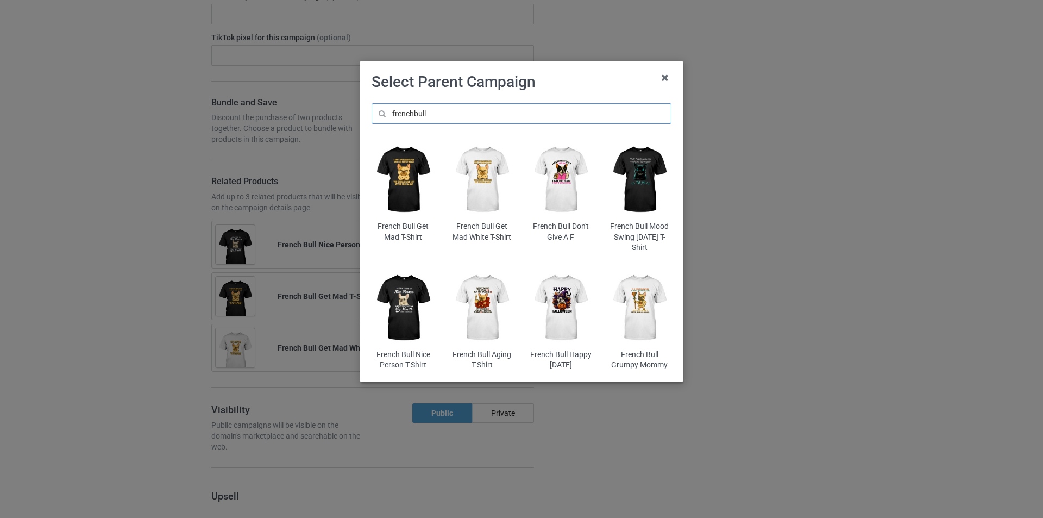
type input "frenchbull"
click at [572, 186] on img at bounding box center [561, 179] width 64 height 79
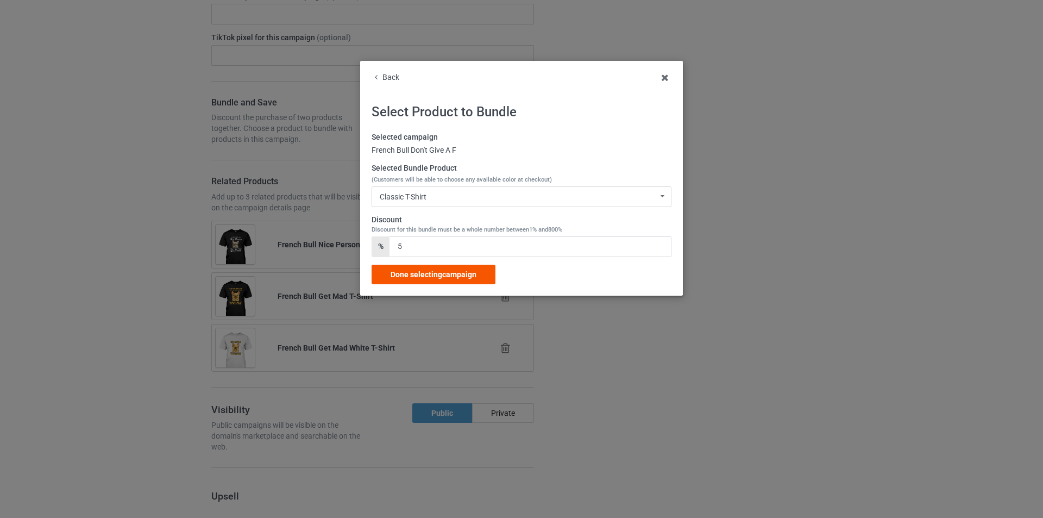
click at [482, 267] on div "Done selecting campaign" at bounding box center [434, 275] width 124 height 20
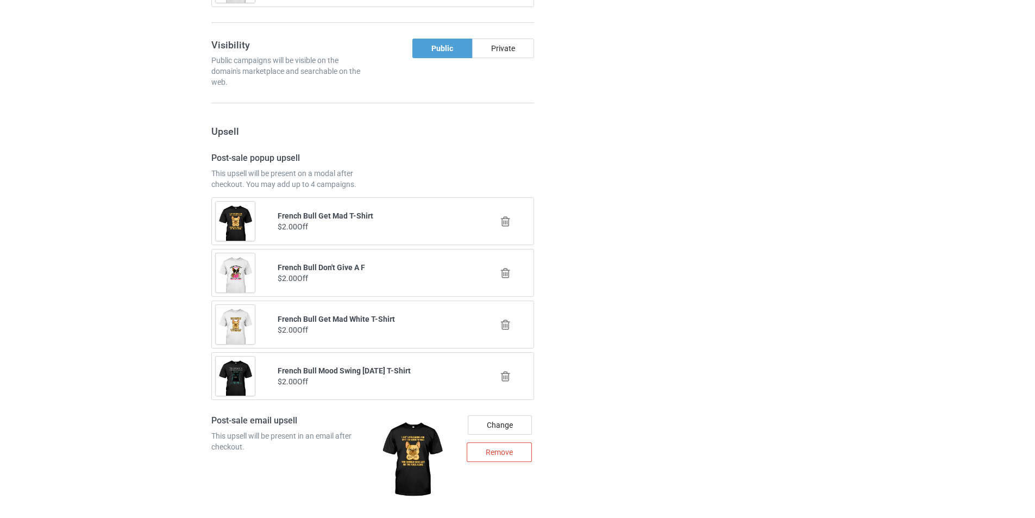
scroll to position [1690, 0]
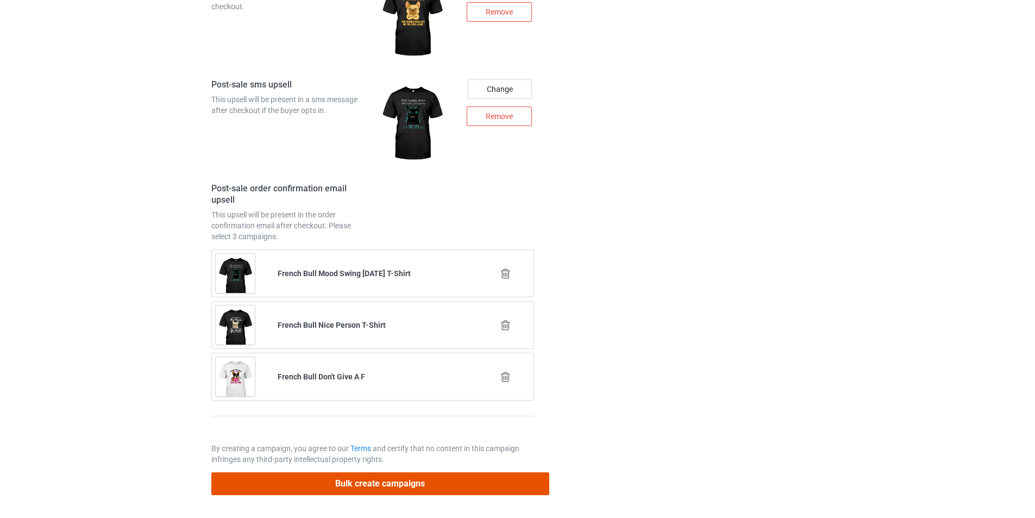
click at [470, 486] on button "Bulk create campaigns" at bounding box center [380, 483] width 338 height 22
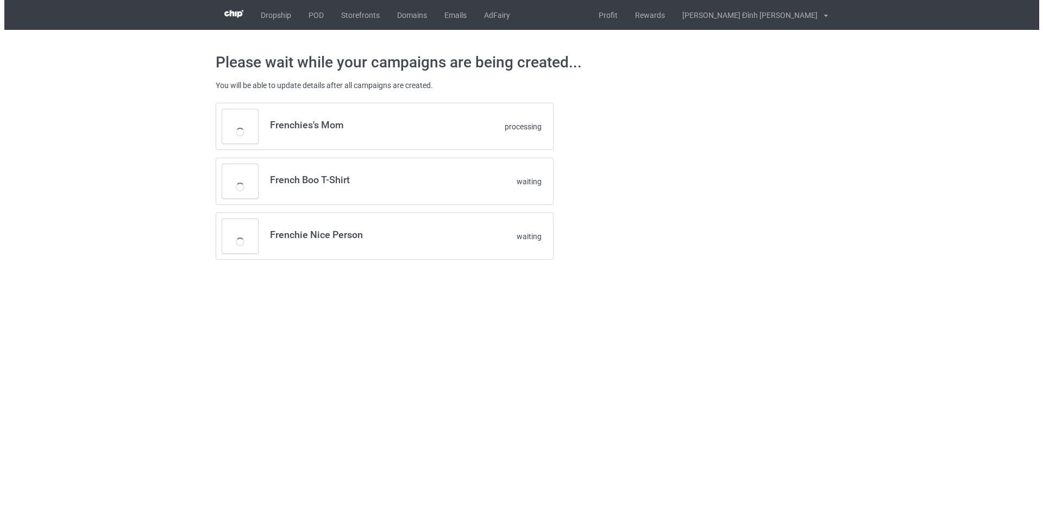
scroll to position [0, 0]
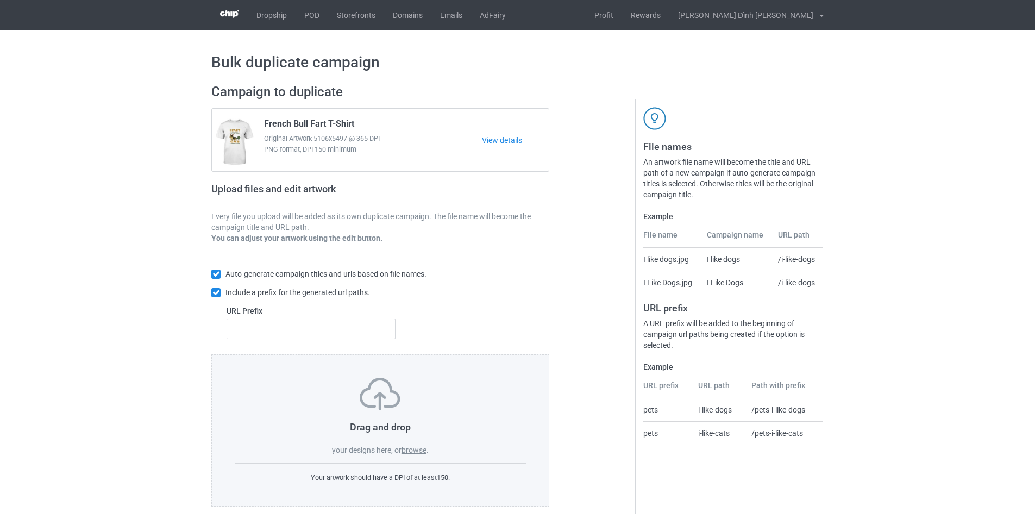
click at [418, 451] on label "browse" at bounding box center [414, 450] width 25 height 9
click at [0, 0] on input "browse" at bounding box center [0, 0] width 0 height 0
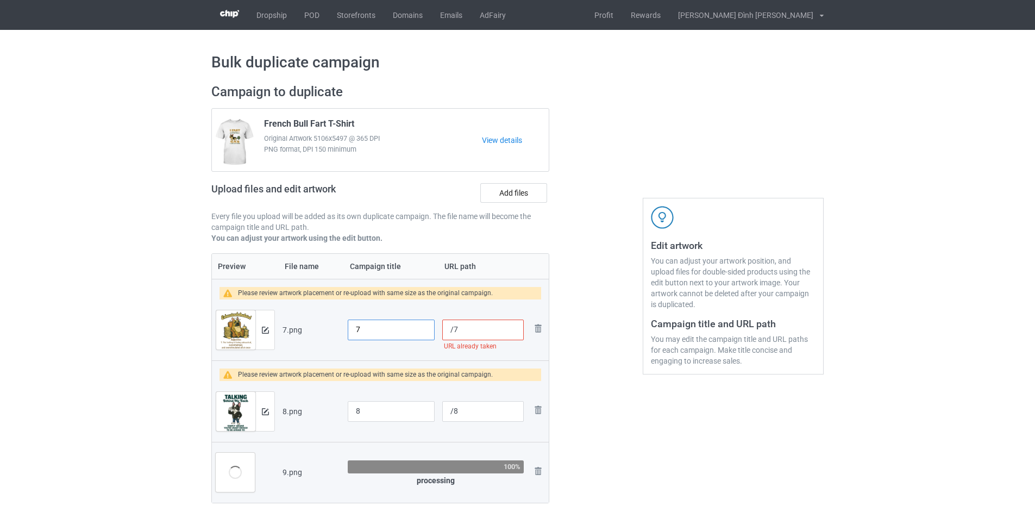
click at [387, 328] on input "7" at bounding box center [391, 329] width 87 height 21
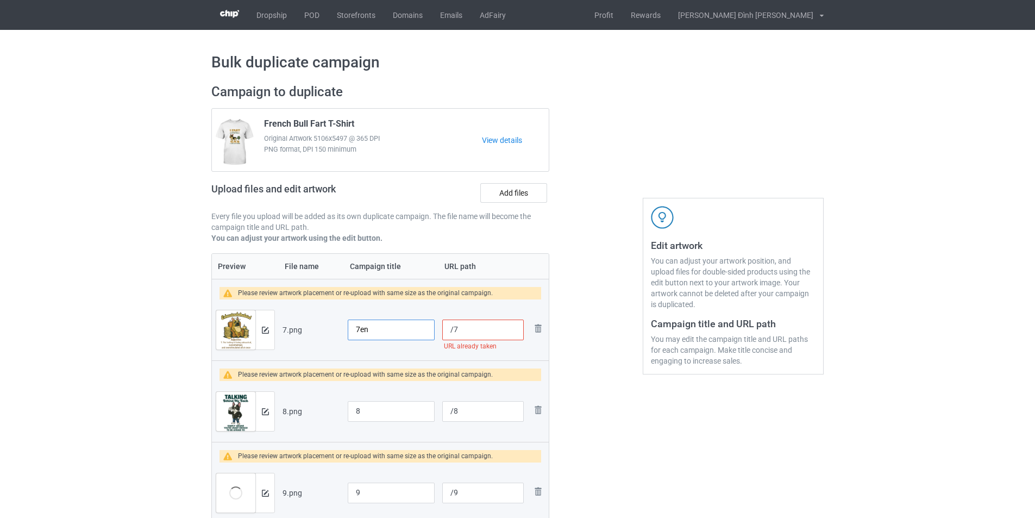
type input "7"
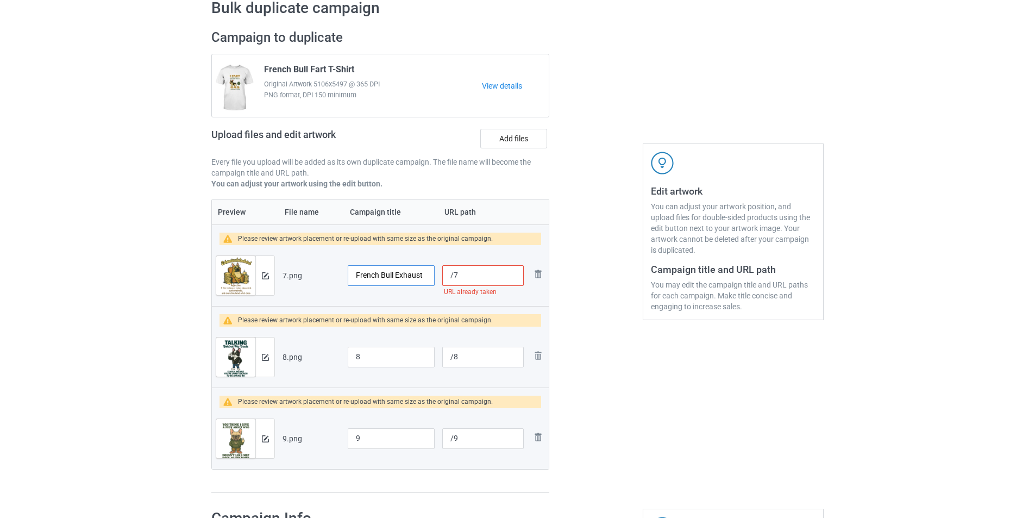
type input "French Bull Exhaust"
click at [400, 357] on input "8" at bounding box center [391, 357] width 87 height 21
type input "French Bull Badass"
click at [417, 440] on input "9" at bounding box center [391, 438] width 87 height 21
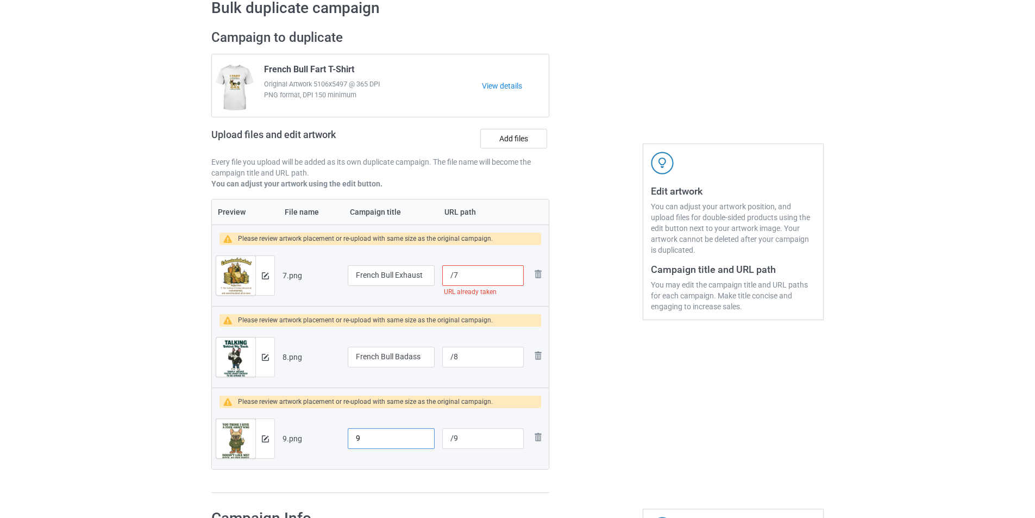
click at [417, 440] on input "9" at bounding box center [391, 438] width 87 height 21
type input "French Bull Cool Guy"
click at [502, 275] on input "/7" at bounding box center [483, 275] width 82 height 21
type input "/1909-frenchbull-8"
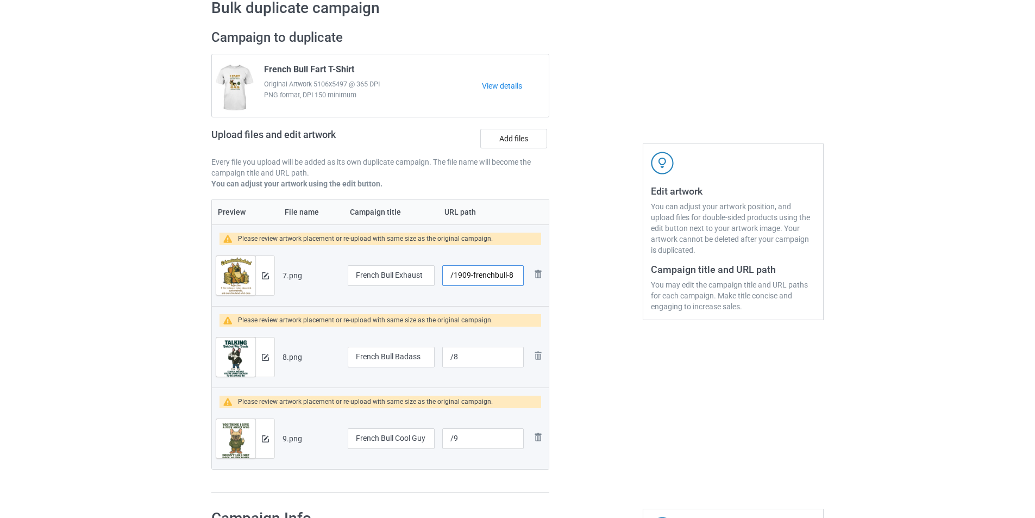
drag, startPoint x: 454, startPoint y: 273, endPoint x: 508, endPoint y: 277, distance: 53.4
click at [508, 277] on input "/1909-frenchbull-8" at bounding box center [483, 275] width 82 height 21
click at [471, 358] on input "/8" at bounding box center [483, 357] width 82 height 21
paste input "1909-frenchbull-"
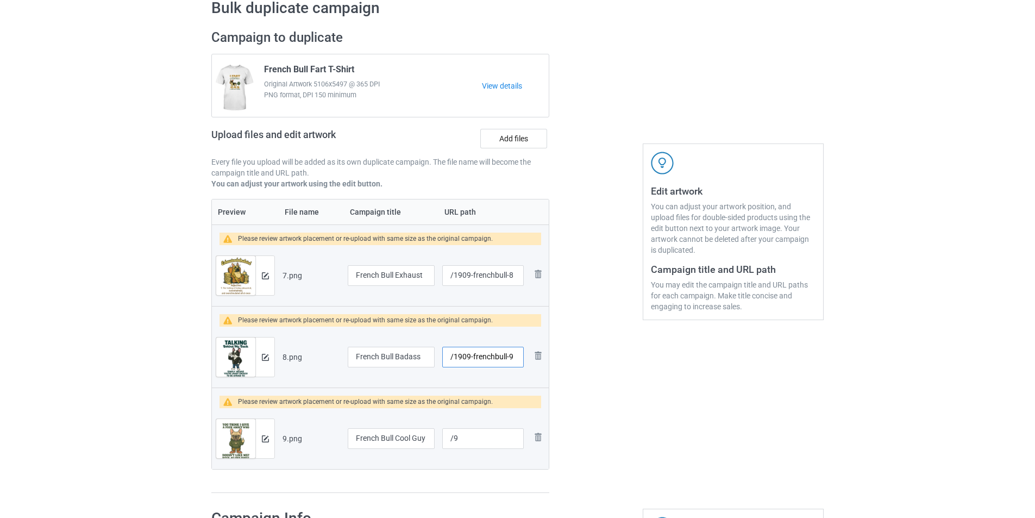
type input "/1909-frenchbull-9"
click at [473, 440] on input "/9" at bounding box center [483, 438] width 82 height 21
paste input "1909-frenchbull-"
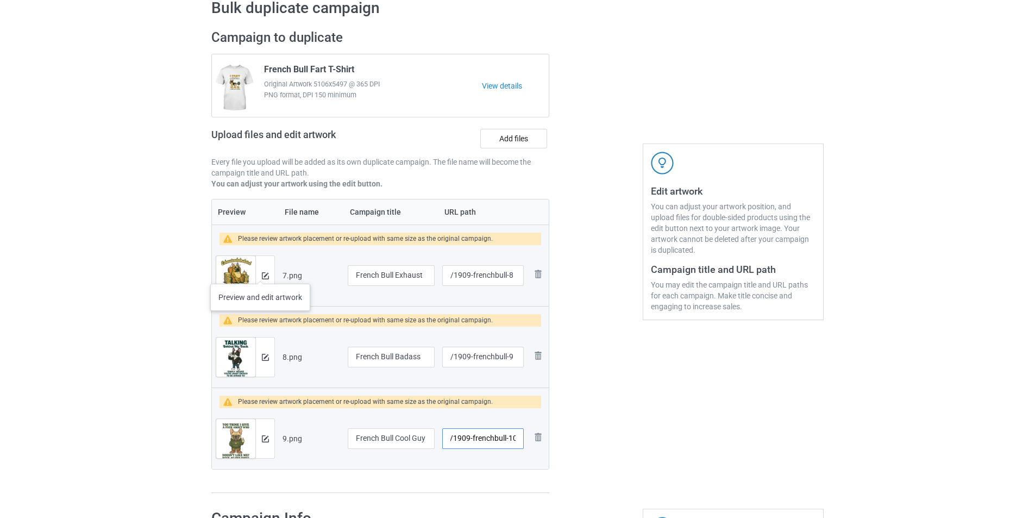
type input "/1909-frenchbull-10"
click at [260, 273] on div at bounding box center [264, 275] width 19 height 39
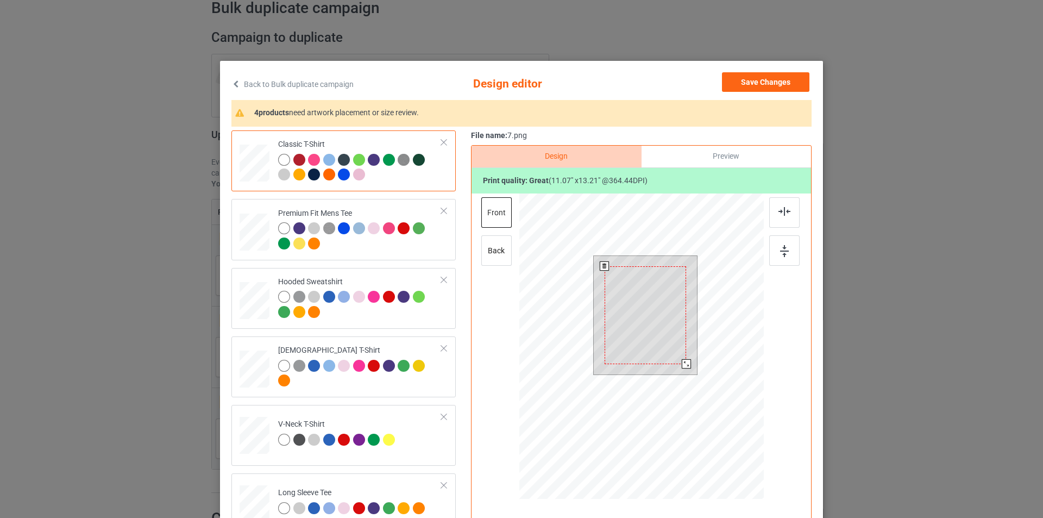
click at [684, 365] on div at bounding box center [686, 363] width 9 height 9
click at [785, 206] on div at bounding box center [784, 212] width 30 height 30
click at [786, 247] on div at bounding box center [784, 250] width 30 height 30
click at [485, 250] on div "back" at bounding box center [496, 250] width 30 height 30
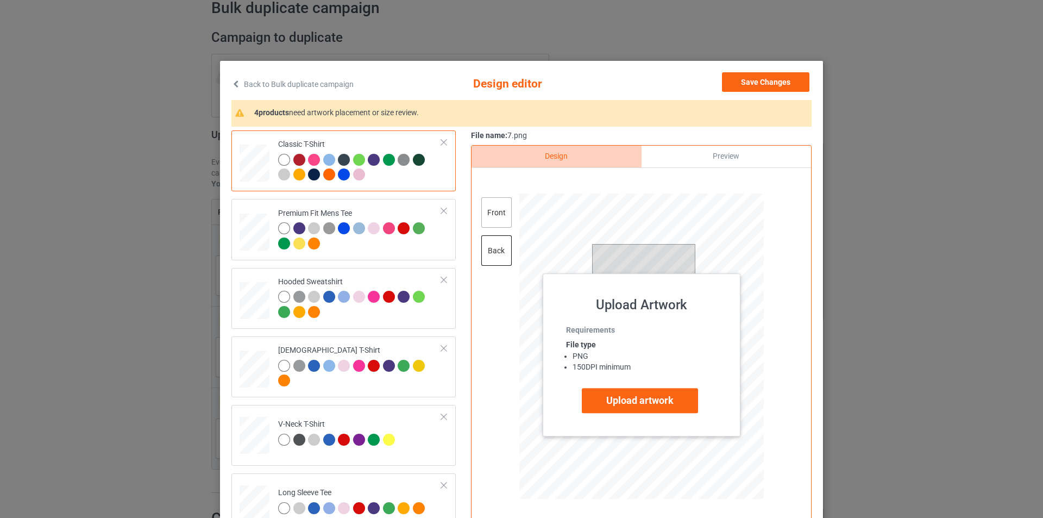
click at [481, 213] on div "front" at bounding box center [496, 212] width 30 height 30
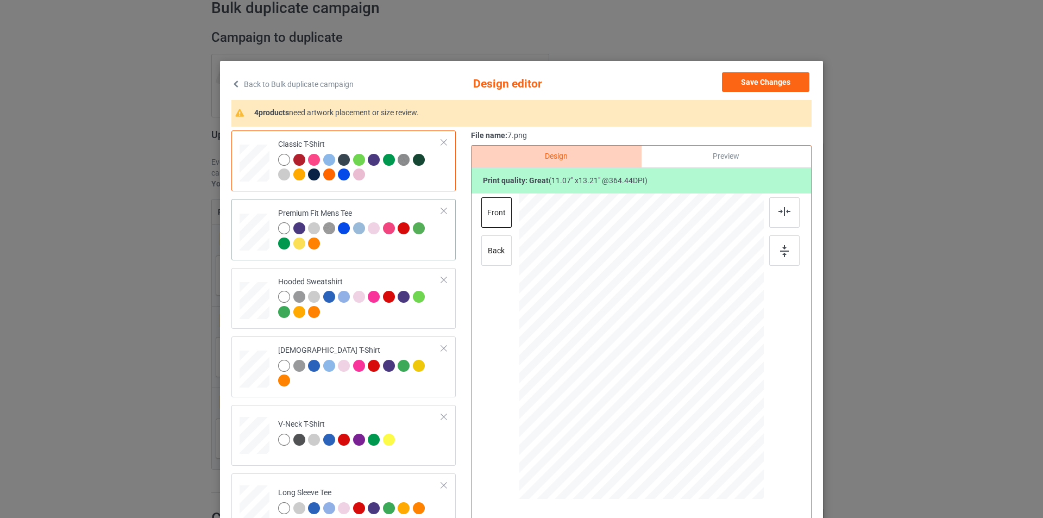
click at [379, 251] on div at bounding box center [360, 237] width 164 height 30
click at [485, 243] on div "back" at bounding box center [496, 250] width 30 height 30
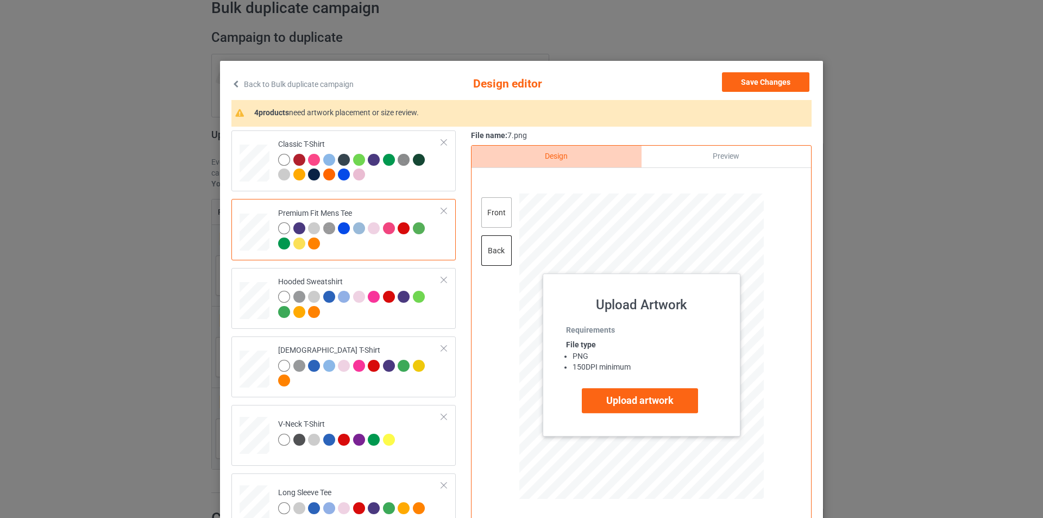
click at [496, 218] on div "front" at bounding box center [496, 212] width 30 height 30
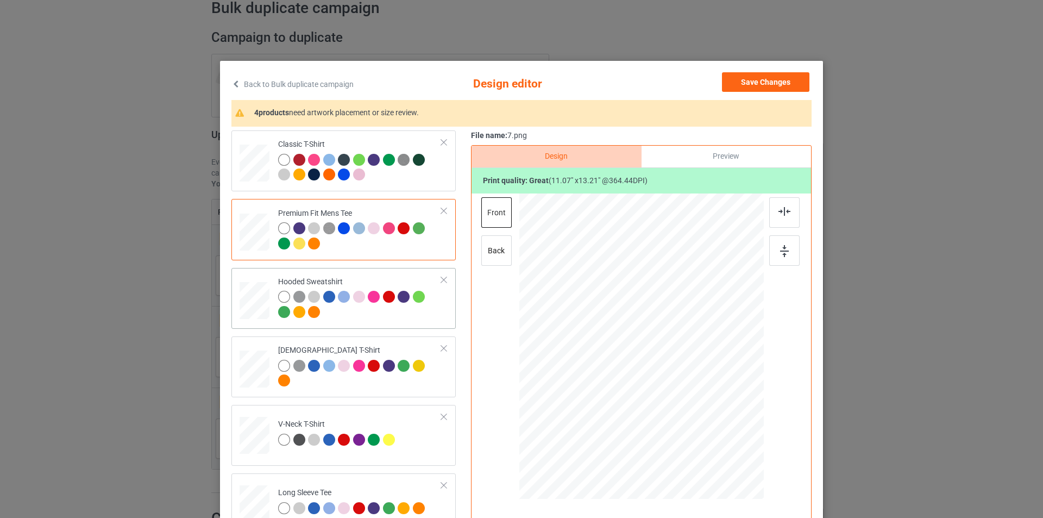
click at [400, 318] on div at bounding box center [360, 306] width 164 height 30
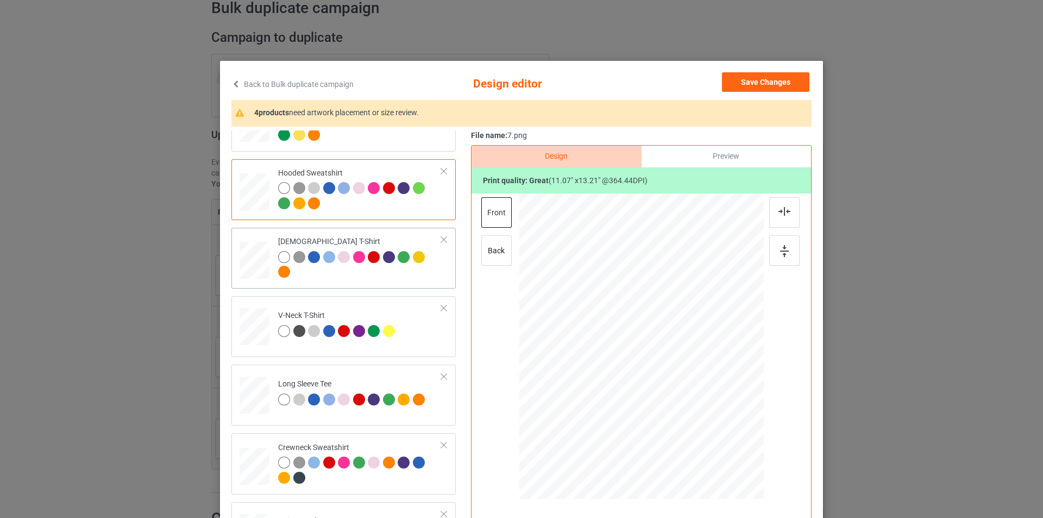
click at [409, 272] on div at bounding box center [360, 266] width 164 height 30
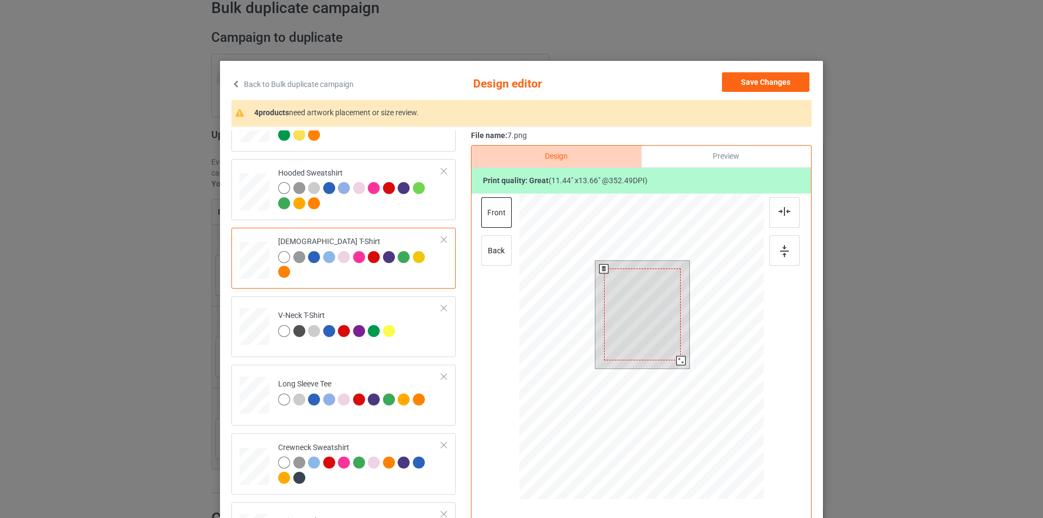
click at [676, 359] on div at bounding box center [680, 360] width 9 height 9
click at [787, 212] on div at bounding box center [784, 212] width 30 height 30
click at [772, 256] on div at bounding box center [784, 250] width 30 height 30
click at [404, 328] on td "V-Neck T-Shirt" at bounding box center [360, 324] width 176 height 48
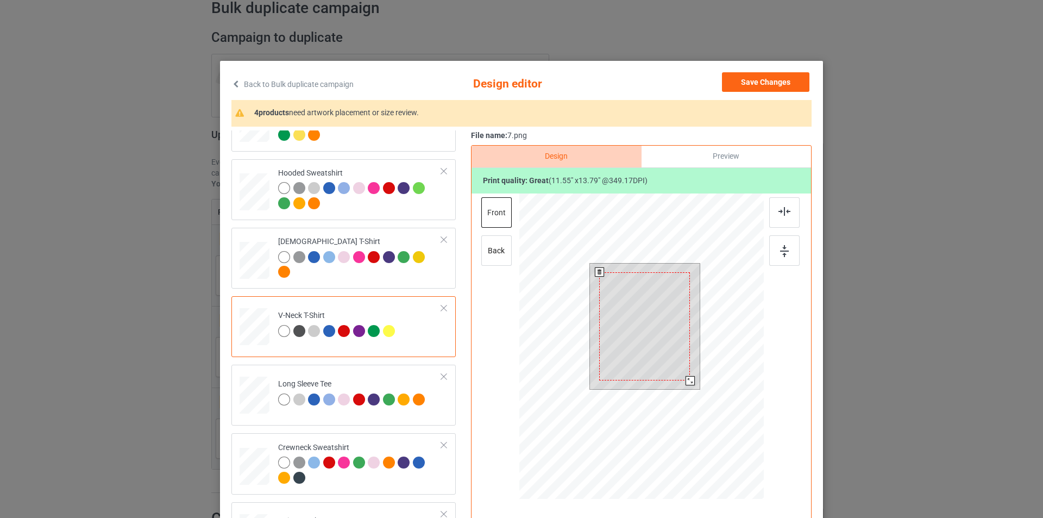
click at [686, 381] on div at bounding box center [690, 380] width 9 height 9
click at [778, 218] on div at bounding box center [784, 212] width 30 height 30
click at [780, 252] on img at bounding box center [784, 251] width 9 height 12
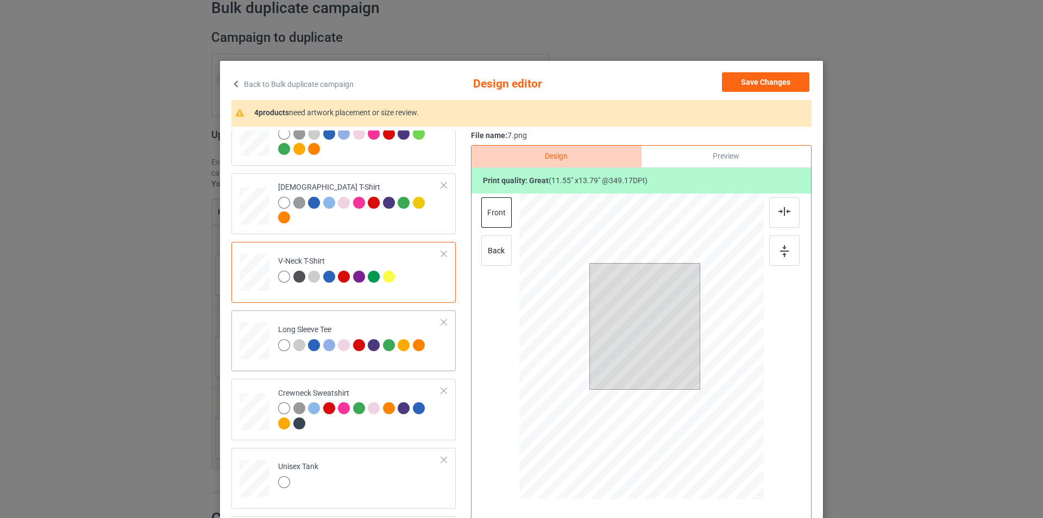
click at [396, 321] on td "Long Sleeve Tee" at bounding box center [360, 339] width 176 height 48
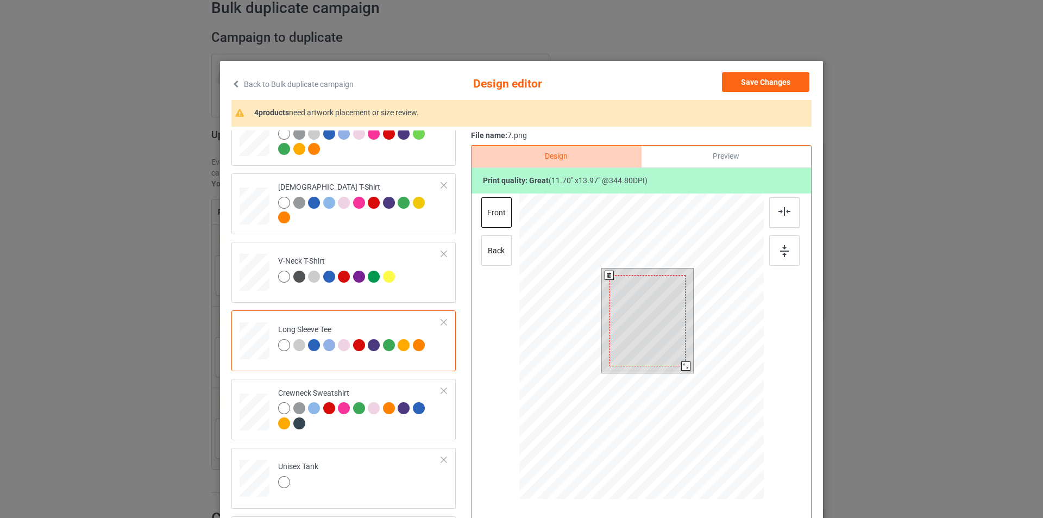
click at [685, 367] on div at bounding box center [685, 365] width 9 height 9
click at [776, 217] on div at bounding box center [784, 212] width 30 height 30
click at [786, 256] on div at bounding box center [784, 250] width 30 height 30
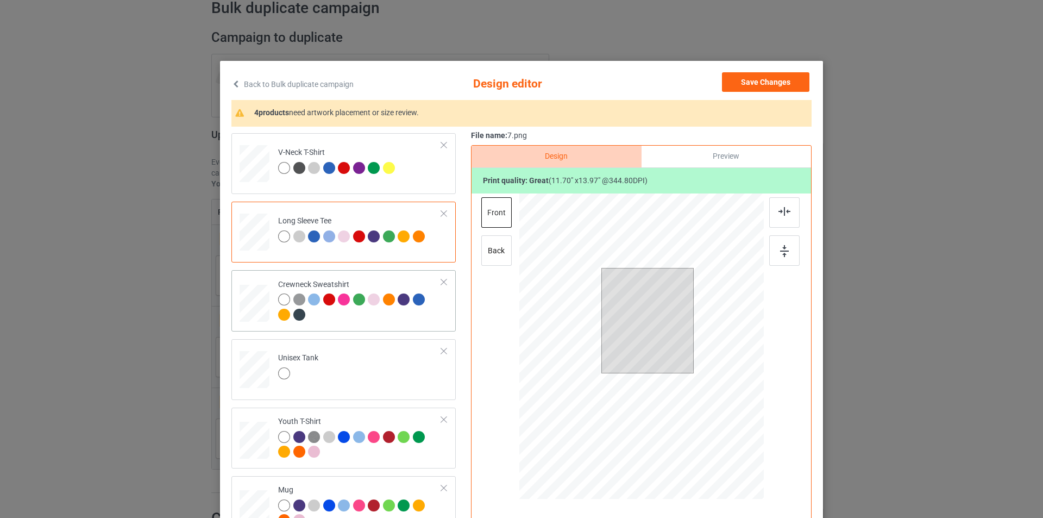
click at [387, 317] on div at bounding box center [360, 308] width 164 height 30
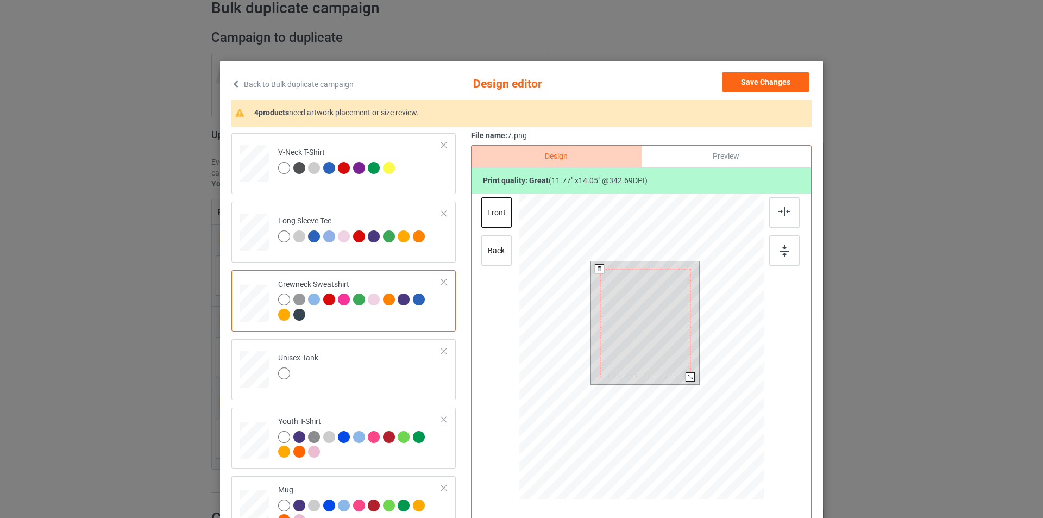
click at [686, 379] on div at bounding box center [690, 376] width 9 height 9
click at [782, 214] on img at bounding box center [785, 211] width 12 height 9
click at [787, 256] on div at bounding box center [784, 250] width 30 height 30
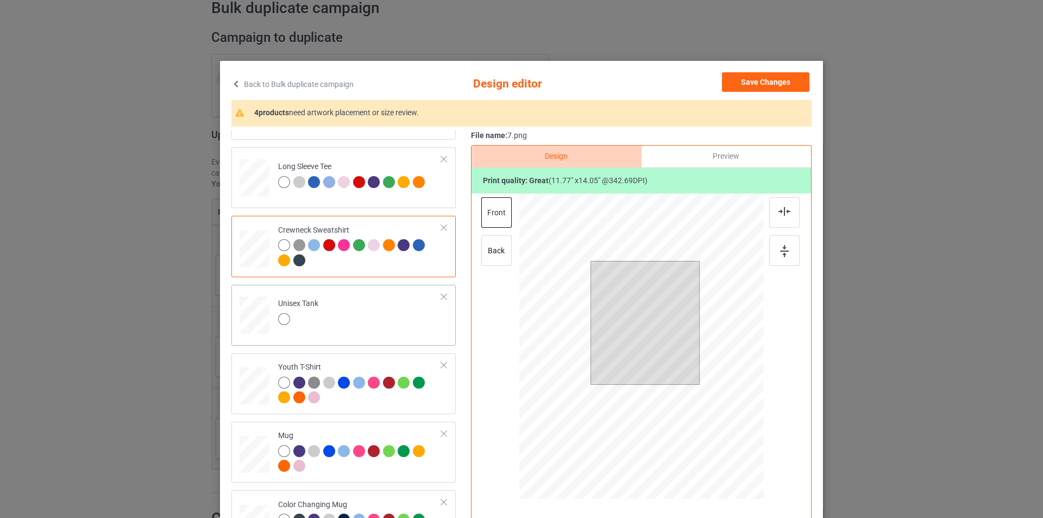
click at [387, 308] on td "Unisex Tank" at bounding box center [360, 313] width 176 height 48
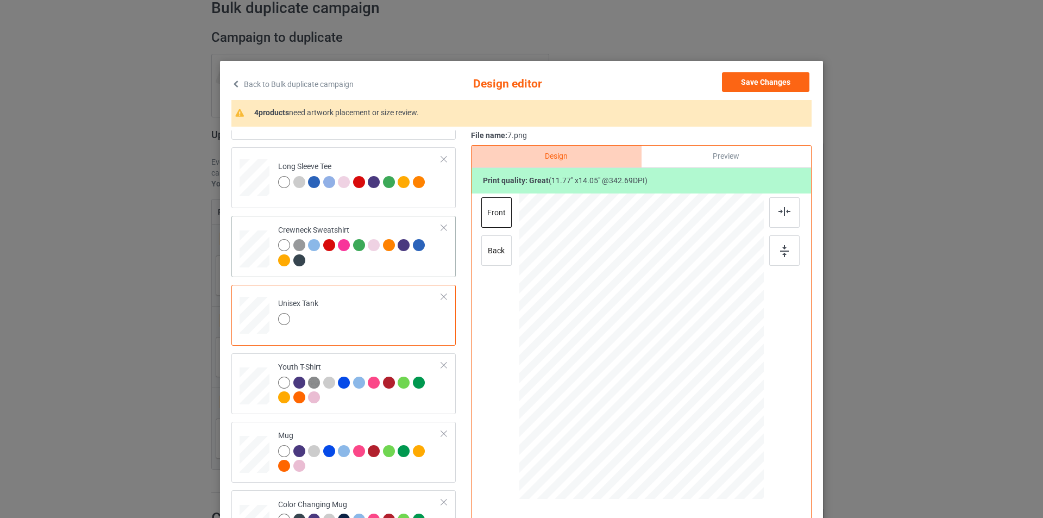
click at [371, 264] on div at bounding box center [360, 254] width 164 height 30
click at [486, 249] on div "back" at bounding box center [496, 250] width 30 height 30
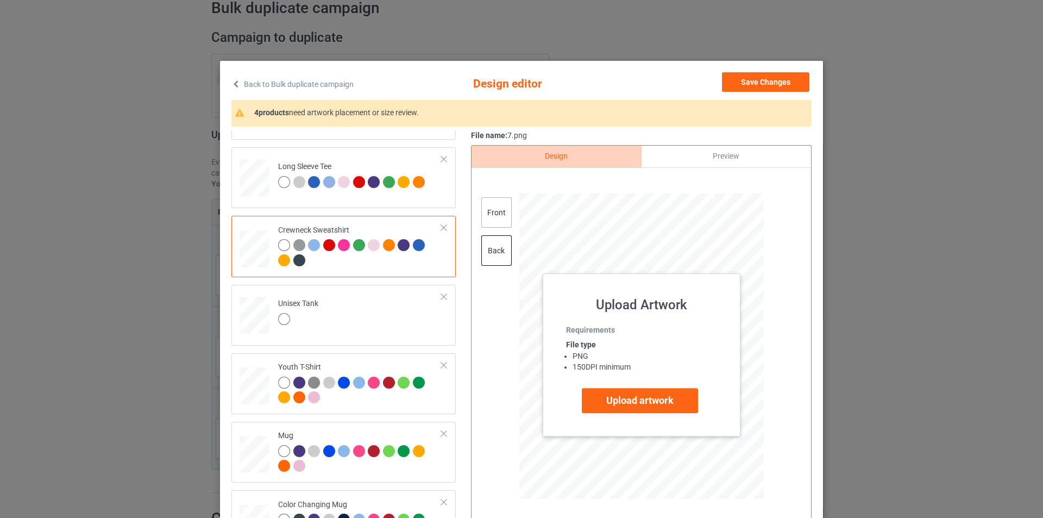
click at [495, 210] on div "front" at bounding box center [496, 212] width 30 height 30
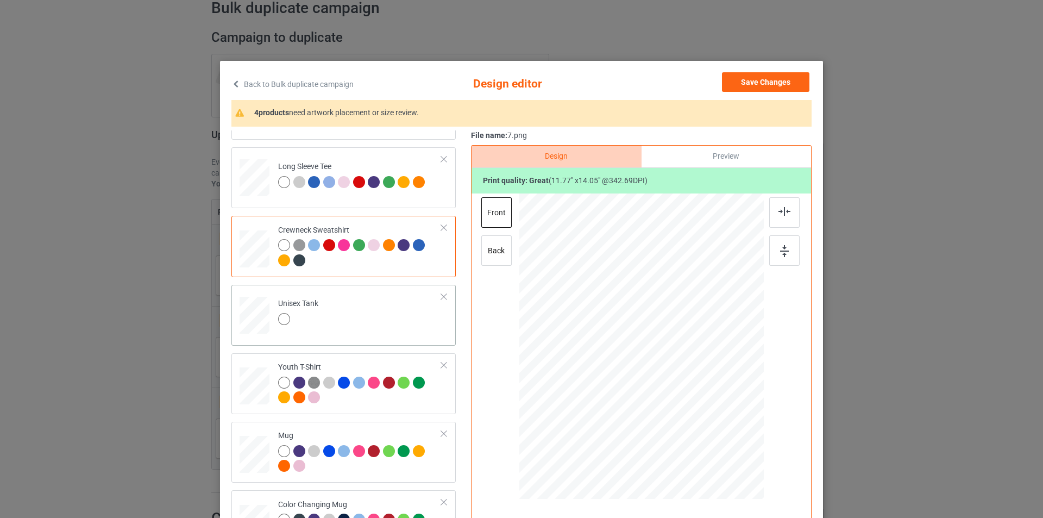
click at [409, 306] on td "Unisex Tank" at bounding box center [360, 313] width 176 height 48
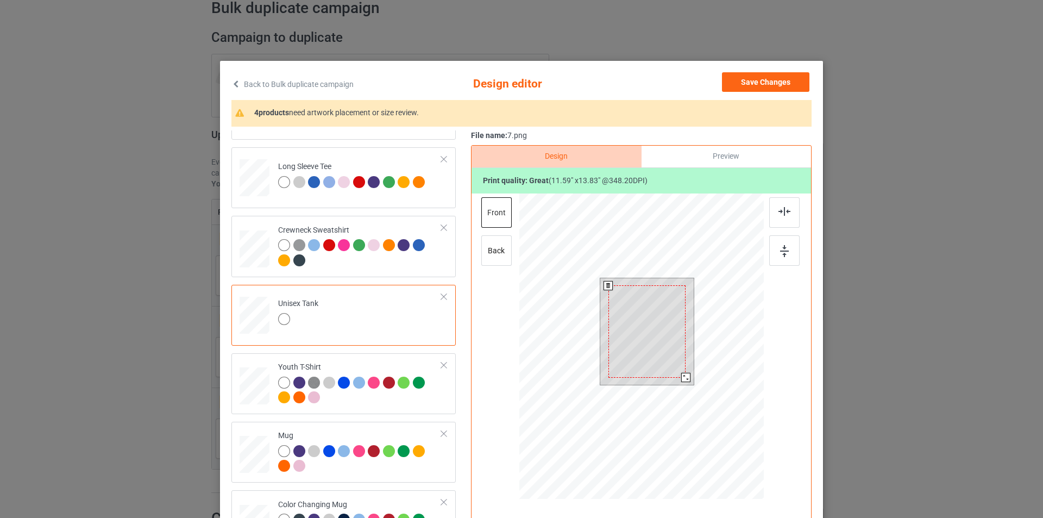
click at [683, 379] on div at bounding box center [685, 377] width 9 height 9
click at [785, 213] on img at bounding box center [785, 211] width 12 height 9
click at [783, 234] on div at bounding box center [785, 235] width 33 height 76
click at [780, 247] on img at bounding box center [784, 251] width 9 height 12
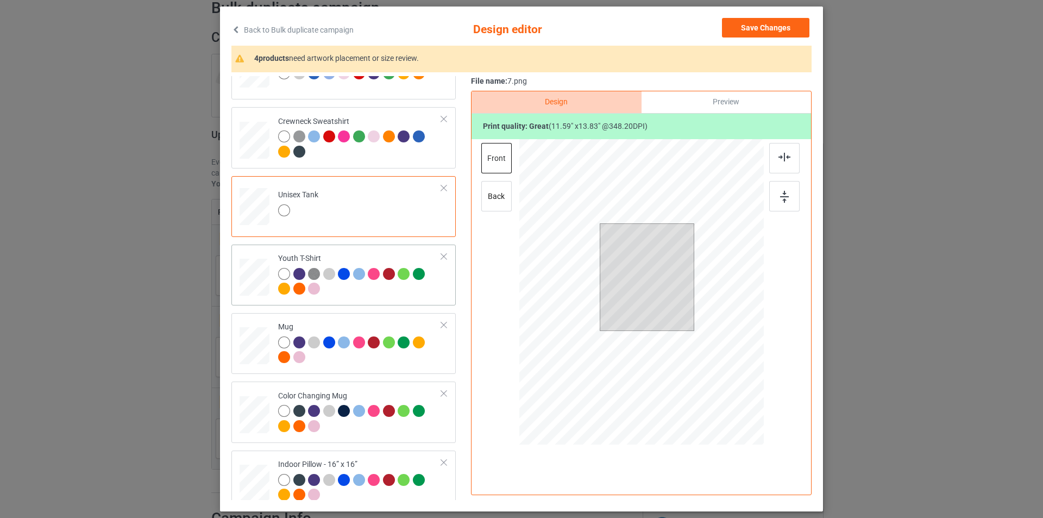
click at [352, 303] on div "Youth T-Shirt" at bounding box center [343, 275] width 224 height 61
click at [680, 334] on div at bounding box center [680, 333] width 9 height 9
click at [785, 167] on div at bounding box center [784, 158] width 30 height 30
click at [775, 206] on div at bounding box center [784, 196] width 30 height 30
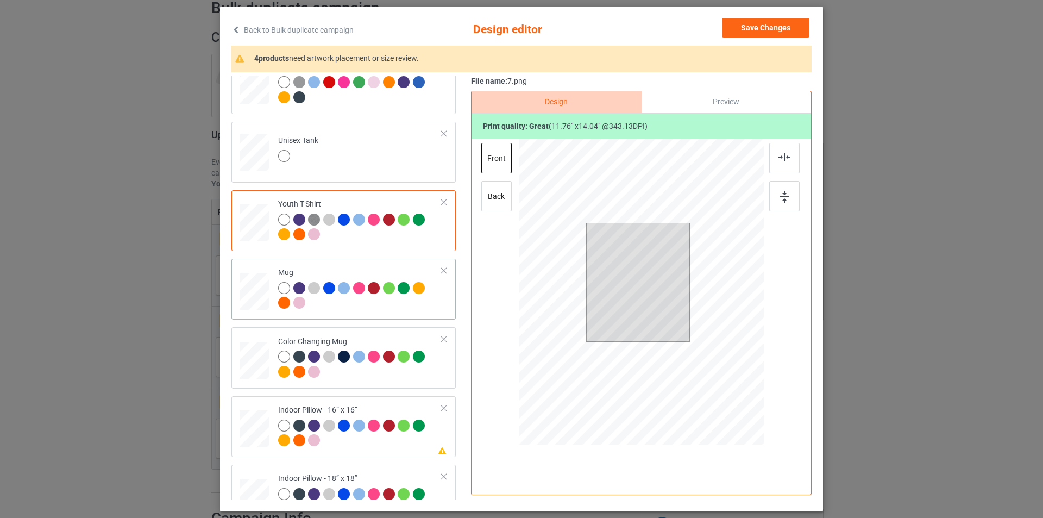
click at [372, 306] on div at bounding box center [360, 297] width 164 height 30
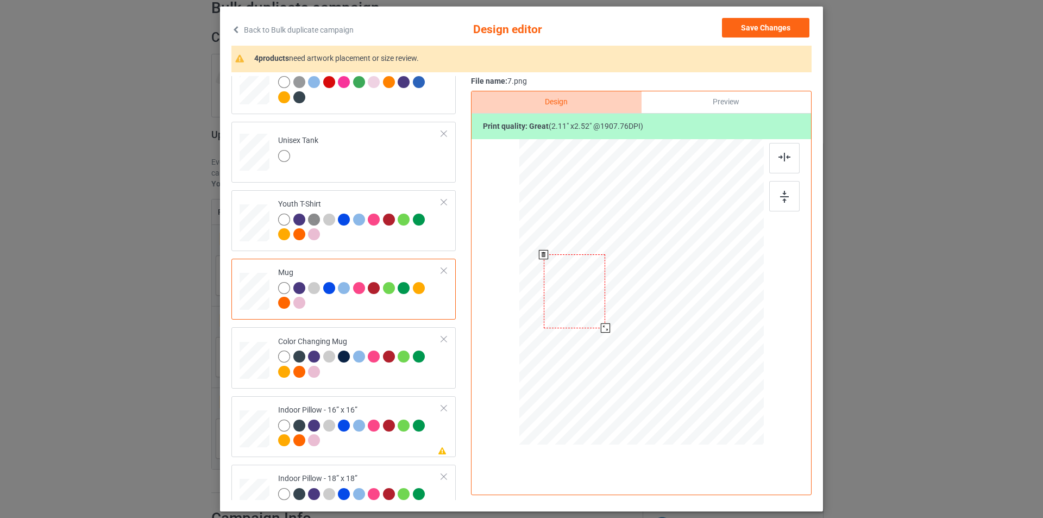
click at [603, 325] on div at bounding box center [605, 327] width 9 height 9
click at [580, 305] on div at bounding box center [575, 293] width 62 height 74
click at [371, 367] on div at bounding box center [360, 365] width 164 height 30
click at [603, 331] on div at bounding box center [606, 328] width 9 height 9
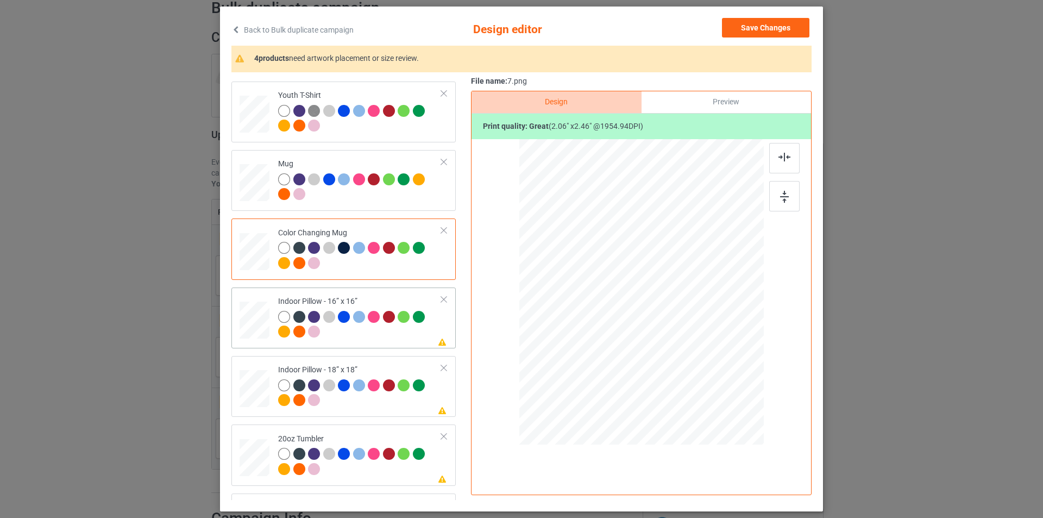
click at [358, 337] on div at bounding box center [360, 326] width 164 height 30
click at [713, 380] on div at bounding box center [715, 380] width 9 height 9
click at [506, 203] on div "back" at bounding box center [496, 196] width 30 height 30
click at [711, 381] on div at bounding box center [715, 380] width 9 height 9
click at [784, 168] on div at bounding box center [784, 158] width 30 height 30
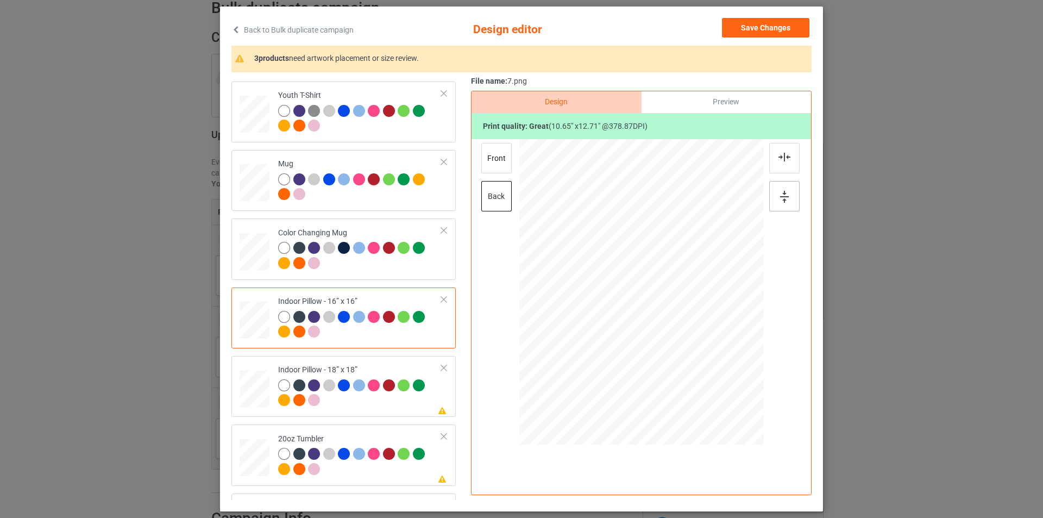
click at [786, 196] on div at bounding box center [784, 196] width 30 height 30
click at [492, 155] on div "front" at bounding box center [496, 158] width 30 height 30
click at [779, 164] on div at bounding box center [784, 158] width 30 height 30
click at [791, 188] on div at bounding box center [784, 196] width 30 height 30
click at [787, 197] on div at bounding box center [784, 196] width 30 height 30
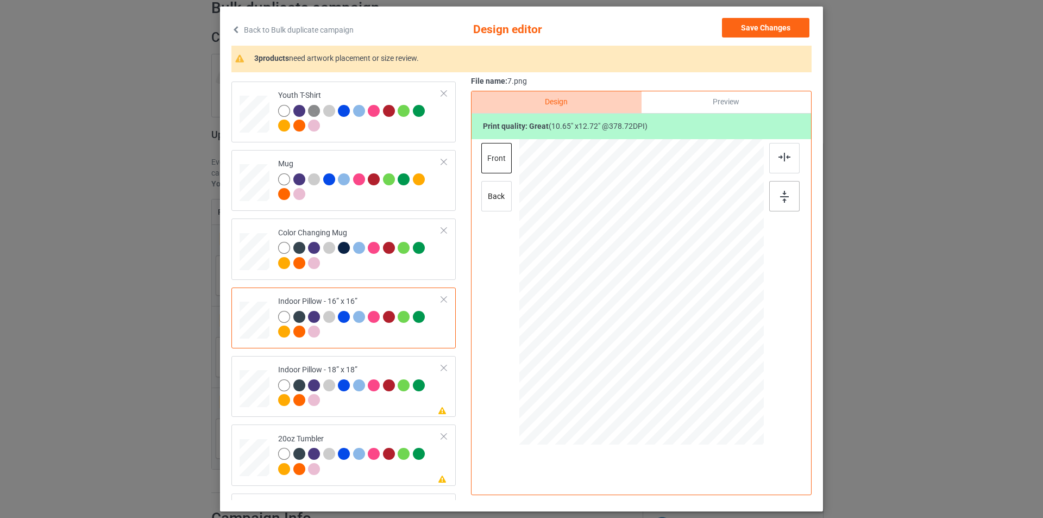
click at [787, 197] on div at bounding box center [784, 196] width 30 height 30
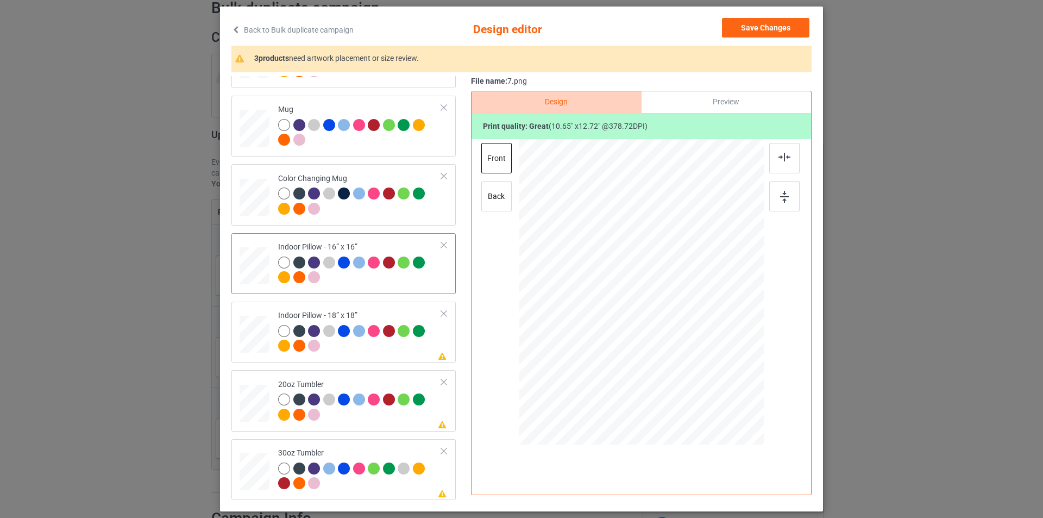
scroll to position [109, 0]
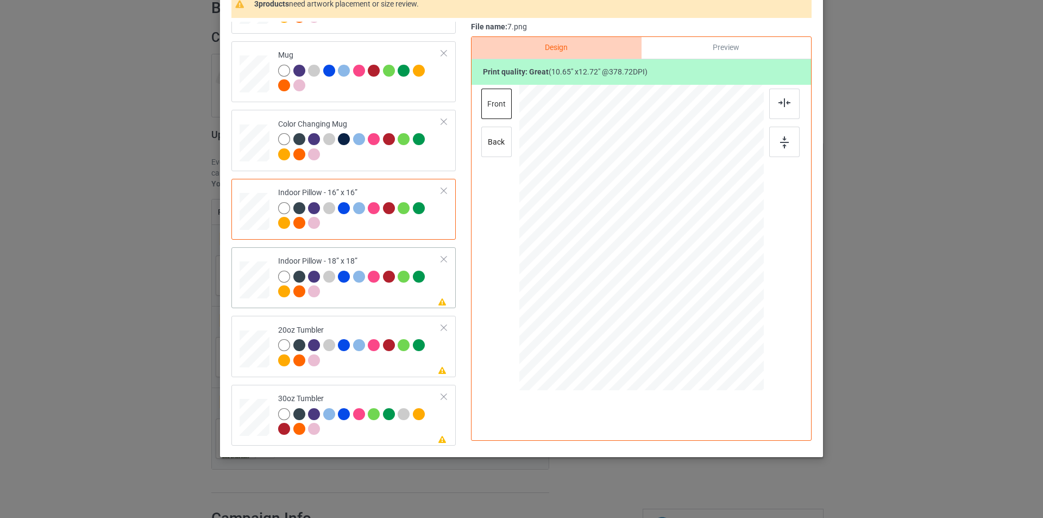
click at [358, 295] on div at bounding box center [360, 286] width 164 height 30
click at [712, 328] on div at bounding box center [715, 326] width 9 height 9
click at [785, 106] on img at bounding box center [785, 102] width 12 height 9
click at [785, 132] on div at bounding box center [784, 142] width 30 height 30
drag, startPoint x: 713, startPoint y: 325, endPoint x: 756, endPoint y: 256, distance: 80.5
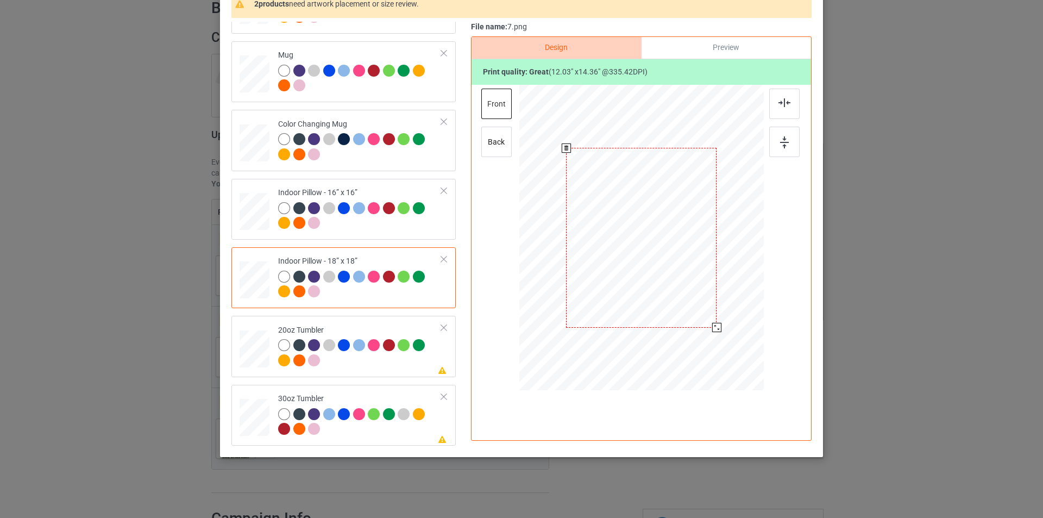
click at [713, 326] on div at bounding box center [716, 327] width 9 height 9
click at [793, 108] on div at bounding box center [784, 104] width 30 height 30
click at [782, 139] on img at bounding box center [784, 142] width 9 height 12
click at [502, 142] on div "back" at bounding box center [496, 142] width 30 height 30
click at [500, 103] on div "front" at bounding box center [496, 104] width 30 height 30
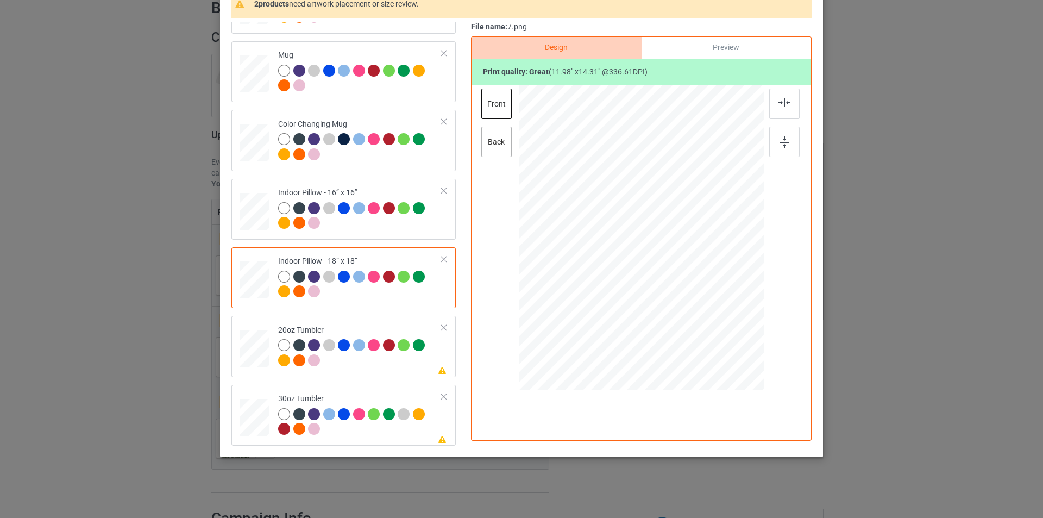
click at [498, 149] on div "back" at bounding box center [496, 142] width 30 height 30
click at [715, 328] on div at bounding box center [716, 326] width 9 height 9
click at [787, 105] on img at bounding box center [785, 102] width 12 height 9
click at [780, 146] on img at bounding box center [784, 142] width 9 height 12
click at [374, 323] on td "Please review artwork placement 20oz Tumbler" at bounding box center [360, 346] width 176 height 52
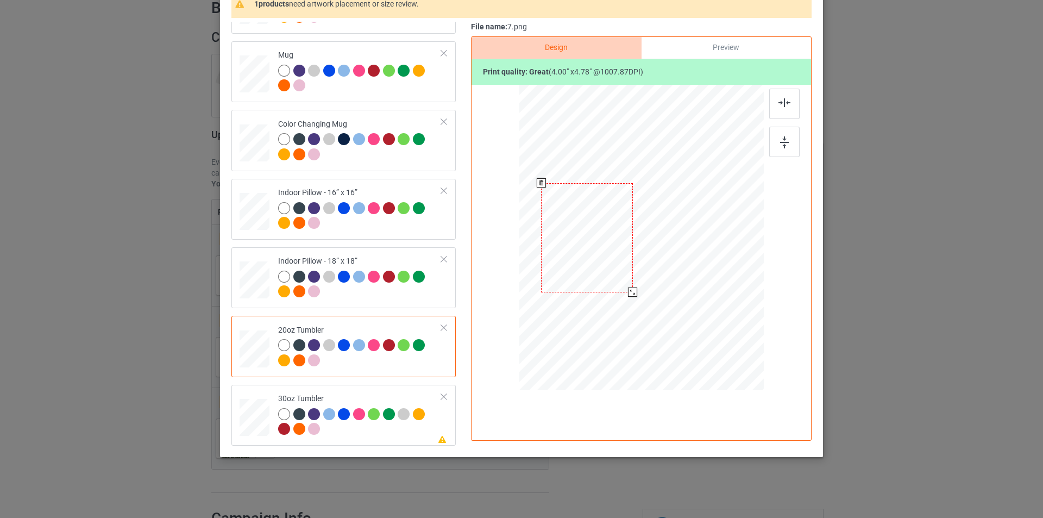
click at [628, 293] on div at bounding box center [632, 291] width 9 height 9
click at [252, 391] on td at bounding box center [256, 415] width 33 height 52
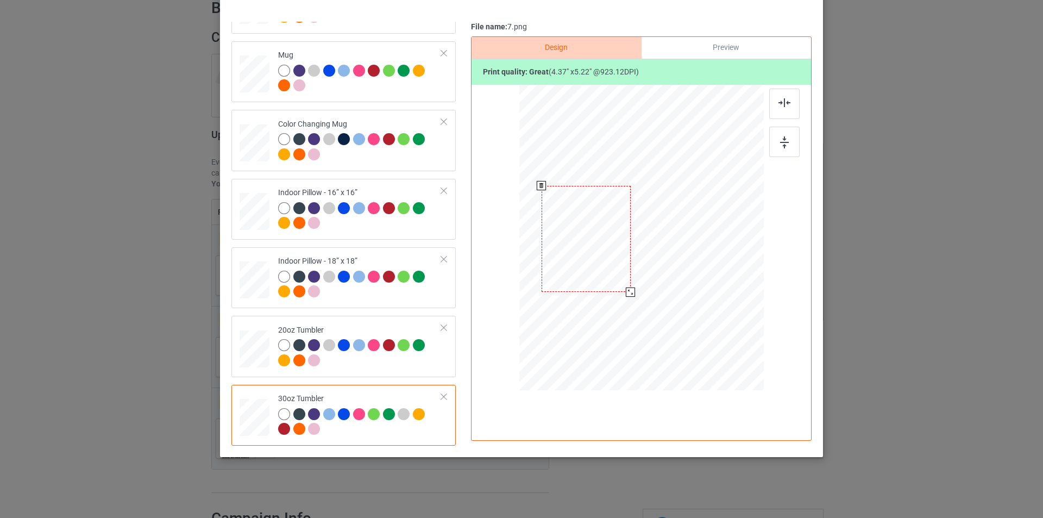
click at [628, 291] on div at bounding box center [630, 291] width 9 height 9
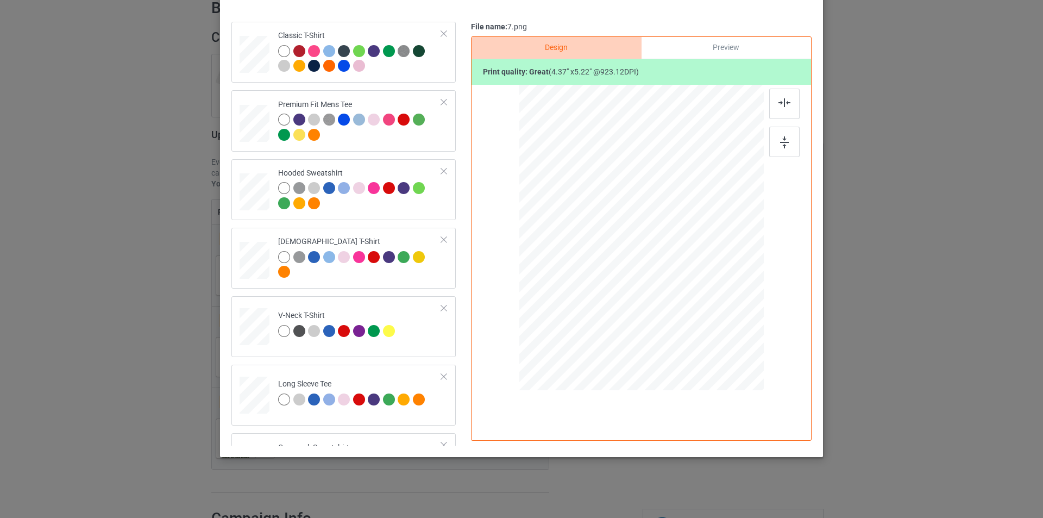
scroll to position [0, 0]
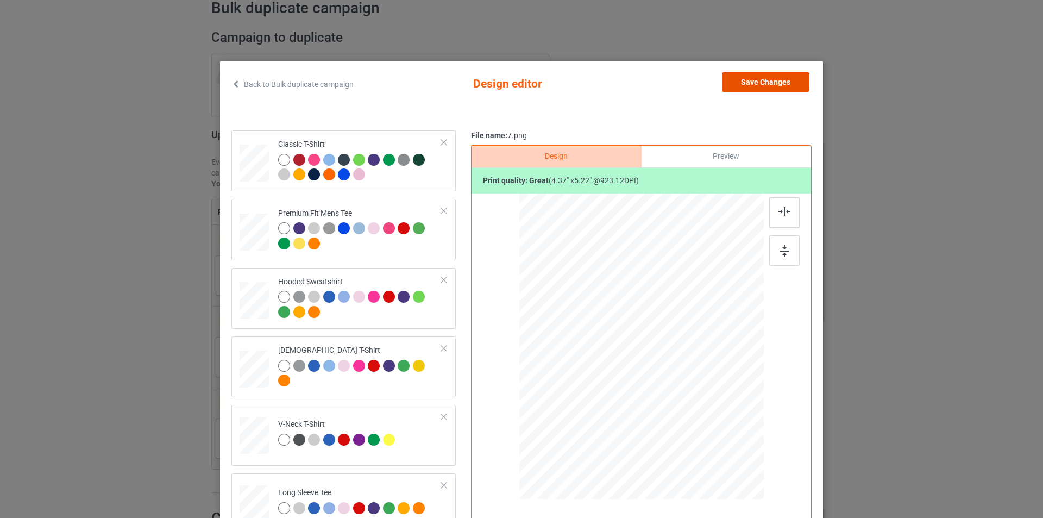
click at [788, 79] on button "Save Changes" at bounding box center [765, 82] width 87 height 20
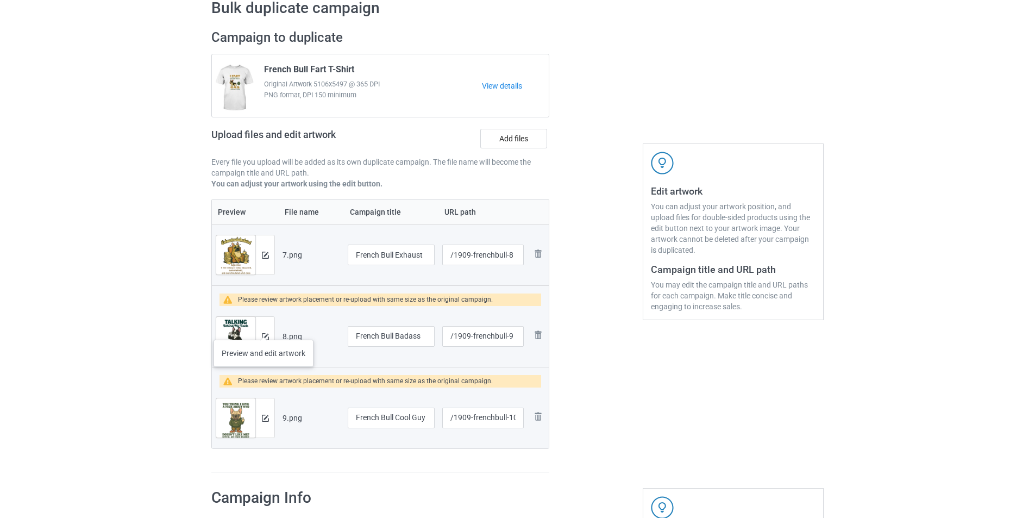
click at [264, 329] on div at bounding box center [264, 336] width 19 height 39
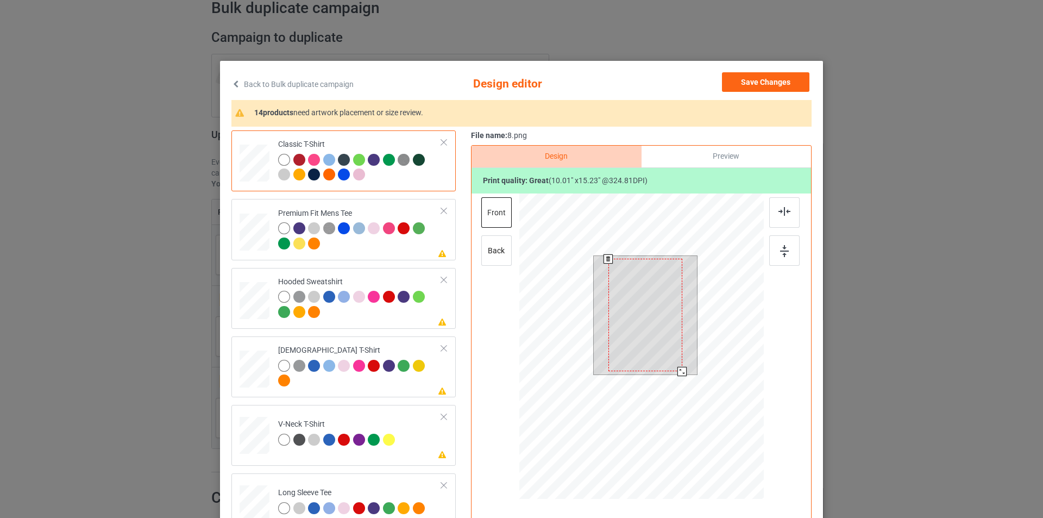
click at [678, 371] on div at bounding box center [682, 371] width 9 height 9
click at [785, 209] on img at bounding box center [785, 211] width 12 height 9
click at [775, 242] on div at bounding box center [784, 250] width 30 height 30
click at [784, 246] on img at bounding box center [784, 251] width 9 height 12
click at [364, 251] on div at bounding box center [360, 237] width 164 height 30
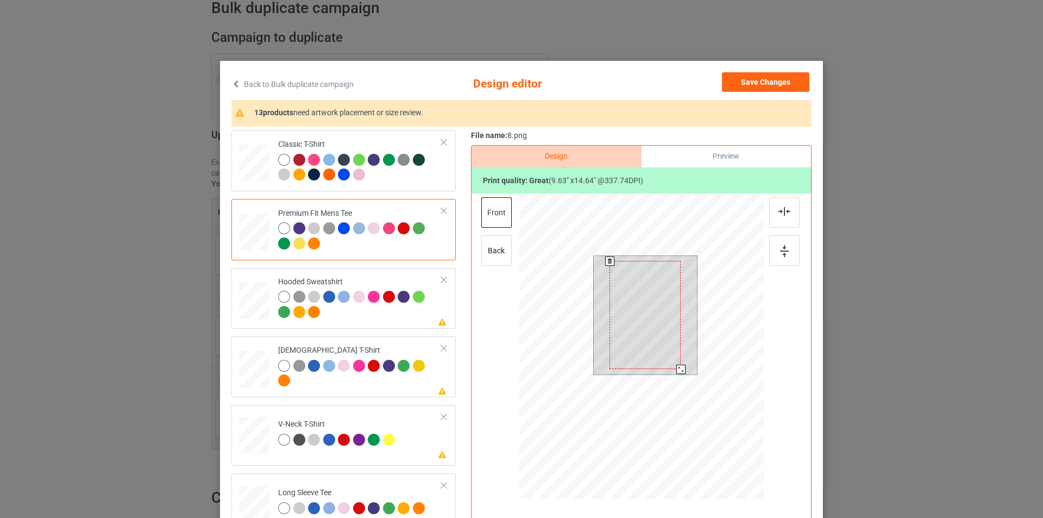
click at [677, 369] on div at bounding box center [680, 369] width 9 height 9
click at [779, 216] on img at bounding box center [785, 211] width 12 height 9
click at [785, 245] on img at bounding box center [784, 251] width 9 height 12
click at [679, 371] on div at bounding box center [680, 369] width 9 height 9
click at [786, 219] on div at bounding box center [784, 212] width 30 height 30
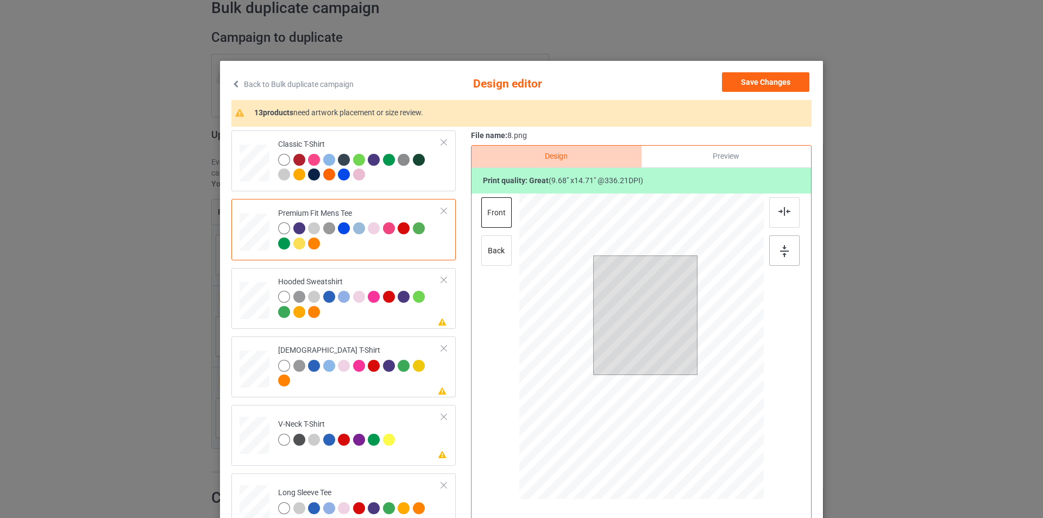
click at [782, 258] on div at bounding box center [784, 250] width 30 height 30
click at [420, 183] on div at bounding box center [360, 169] width 164 height 30
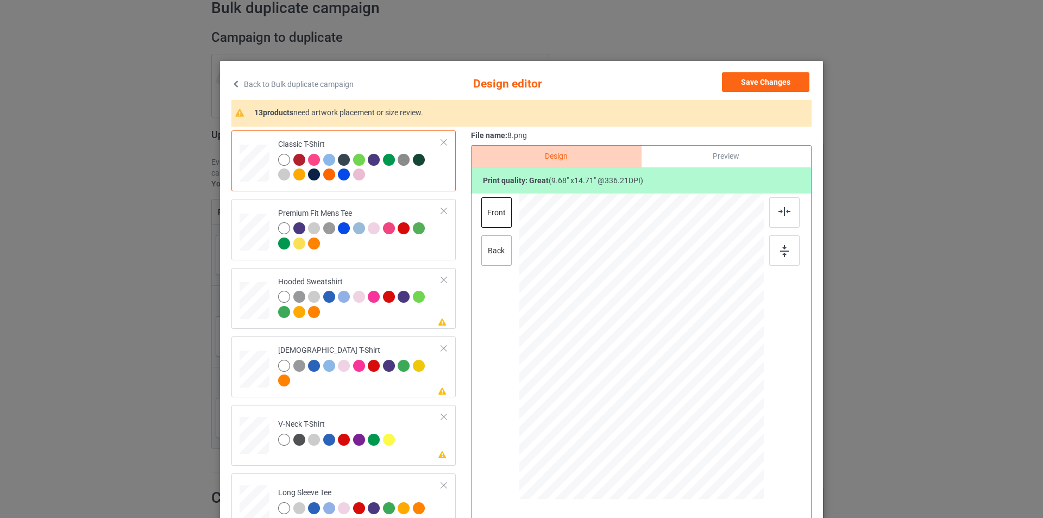
click at [487, 250] on div "back" at bounding box center [496, 250] width 30 height 30
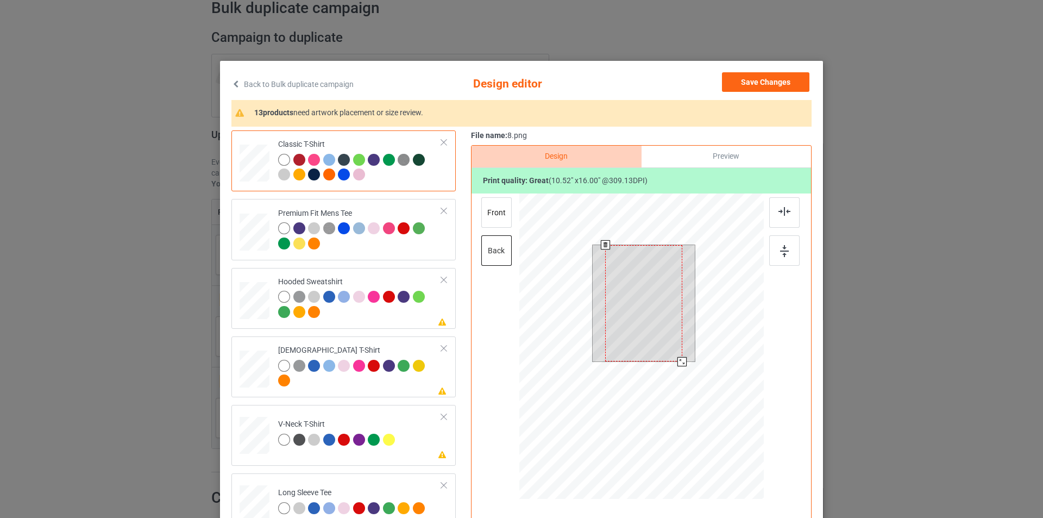
click at [629, 280] on div at bounding box center [643, 303] width 77 height 117
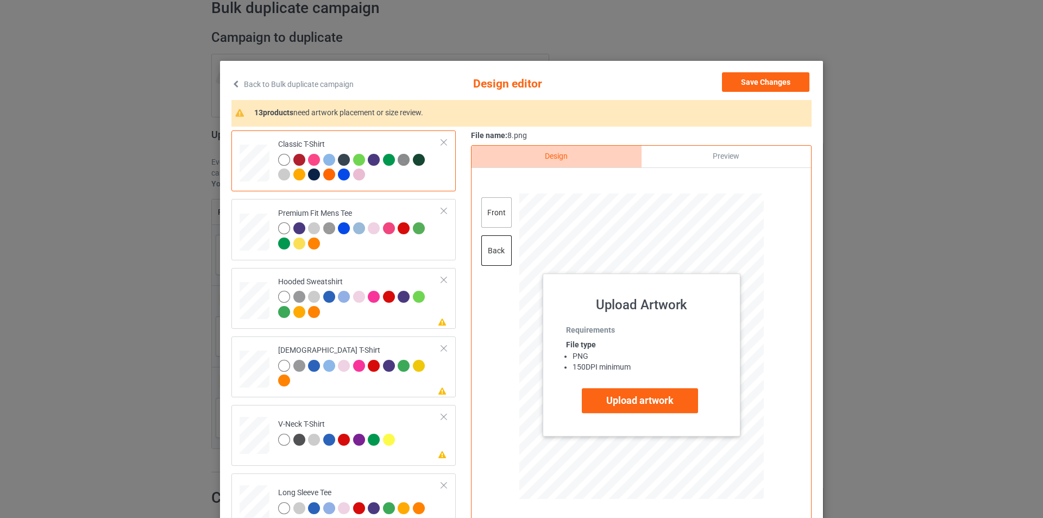
click at [483, 221] on div "front" at bounding box center [496, 212] width 30 height 30
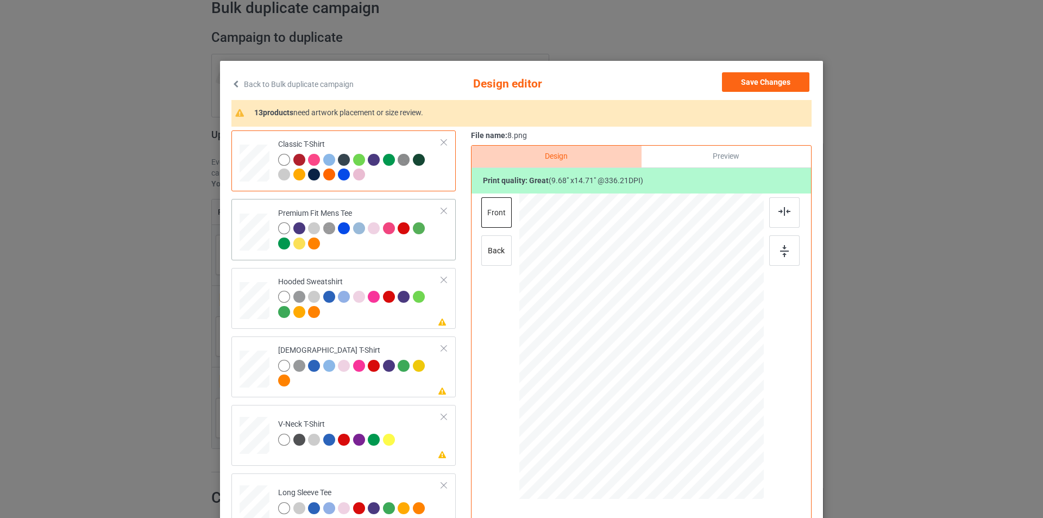
click at [393, 248] on div at bounding box center [360, 237] width 164 height 30
click at [491, 245] on div "back" at bounding box center [496, 250] width 30 height 30
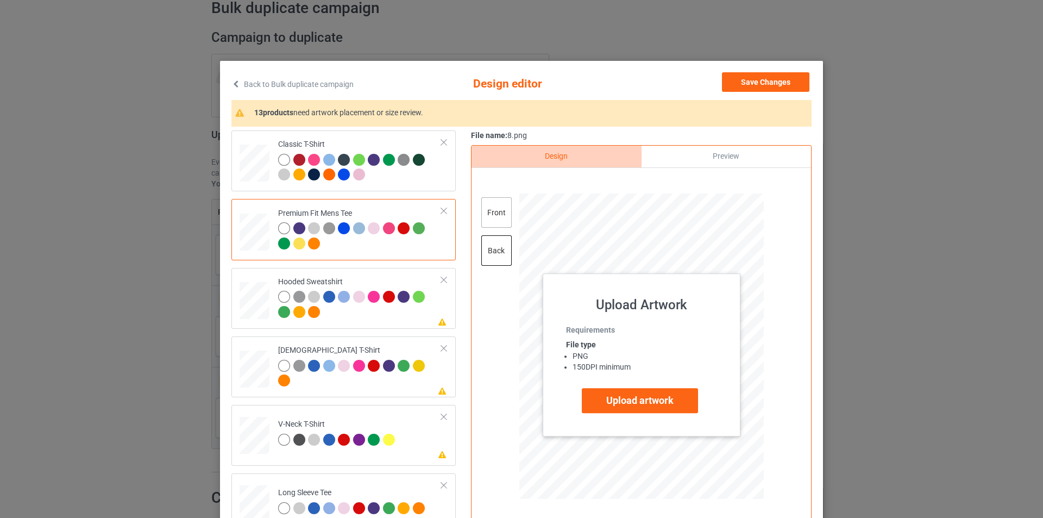
click at [498, 211] on div "front" at bounding box center [496, 212] width 30 height 30
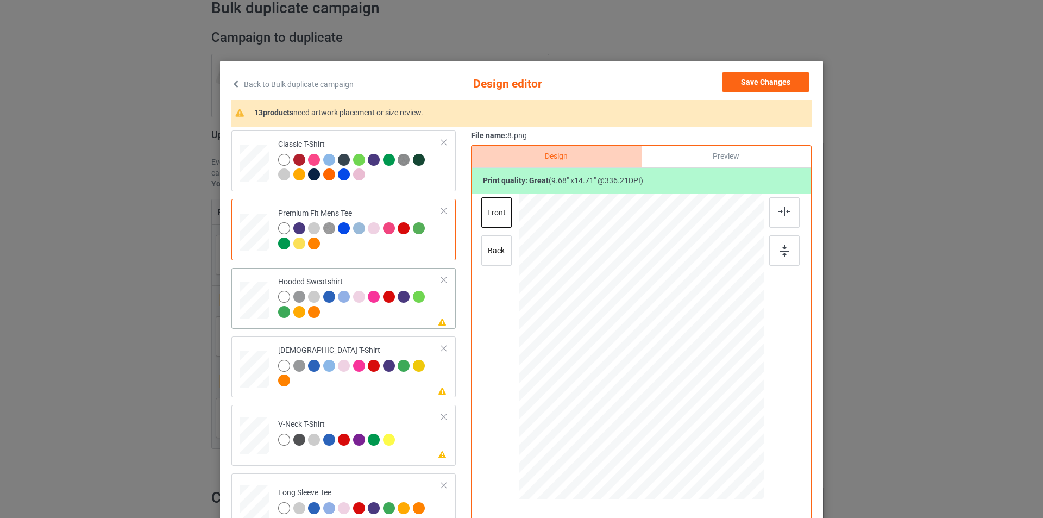
click at [400, 317] on div at bounding box center [360, 306] width 164 height 30
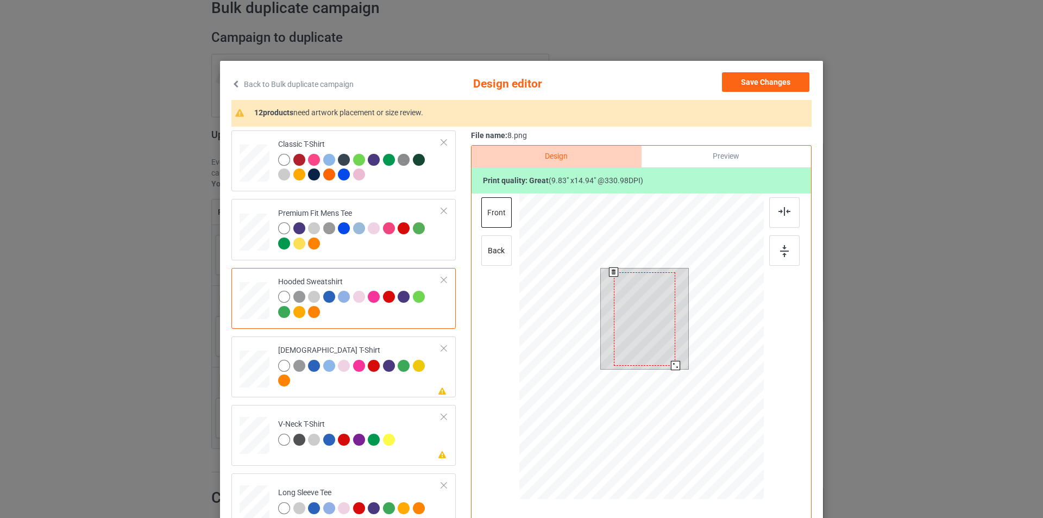
click at [674, 366] on div at bounding box center [675, 365] width 9 height 9
click at [784, 206] on div at bounding box center [784, 212] width 30 height 30
click at [780, 247] on img at bounding box center [784, 251] width 9 height 12
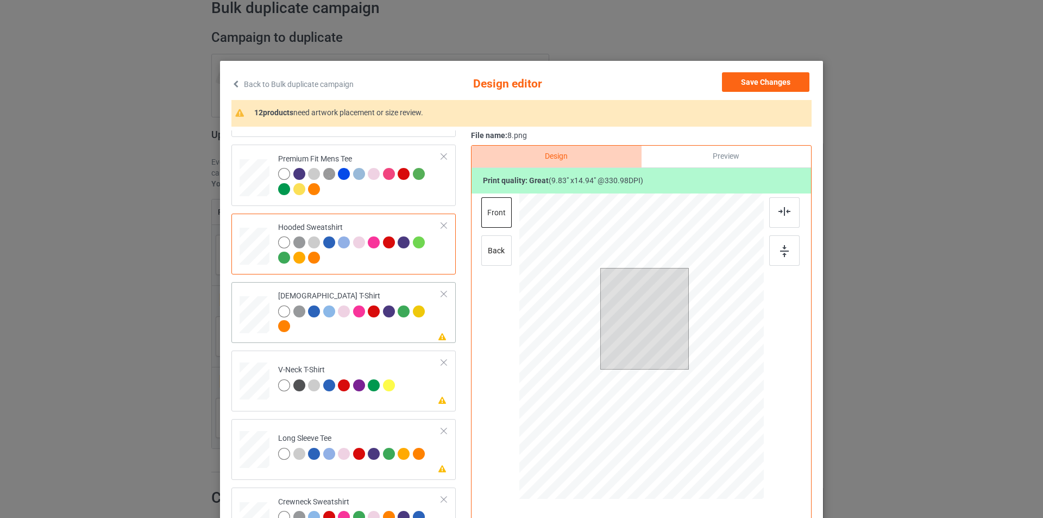
click at [366, 333] on div at bounding box center [360, 320] width 164 height 30
click at [673, 365] on div at bounding box center [675, 364] width 9 height 9
click at [775, 217] on div at bounding box center [784, 212] width 30 height 30
click at [780, 257] on img at bounding box center [784, 251] width 9 height 12
click at [403, 375] on td "Please review artwork placement V-Neck T-Shirt" at bounding box center [360, 379] width 176 height 48
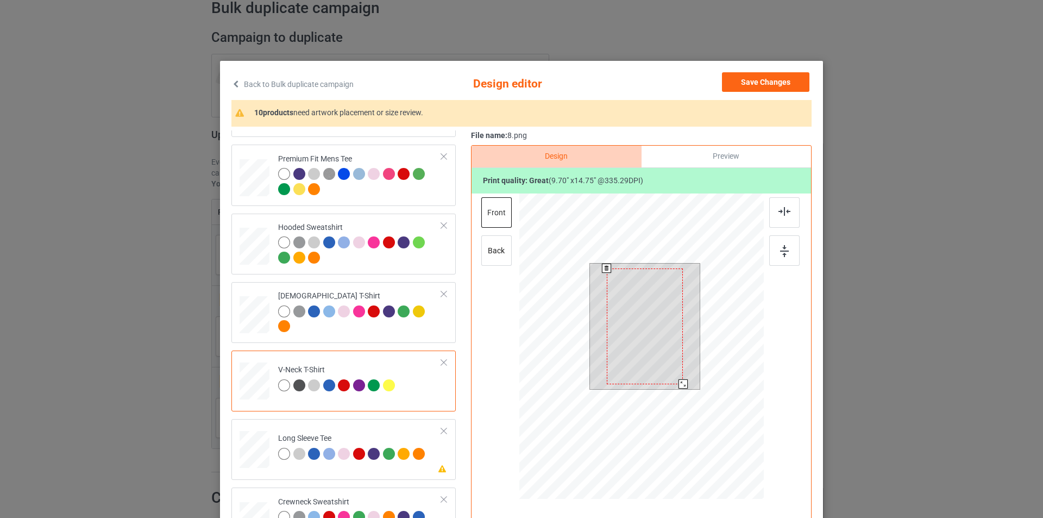
click at [680, 384] on div at bounding box center [683, 383] width 9 height 9
click at [778, 221] on div at bounding box center [784, 212] width 30 height 30
click at [781, 248] on img at bounding box center [784, 251] width 9 height 12
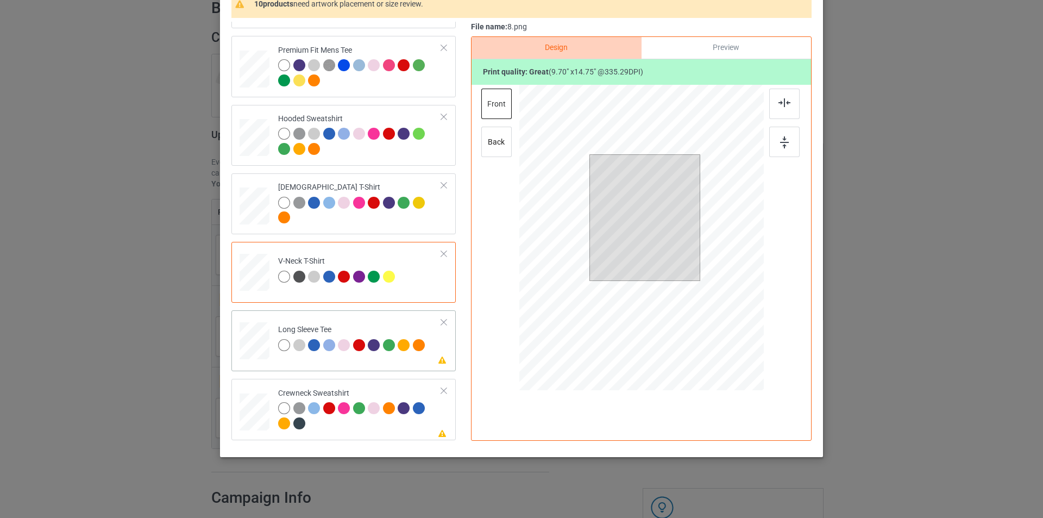
drag, startPoint x: 379, startPoint y: 356, endPoint x: 374, endPoint y: 361, distance: 7.3
click at [378, 354] on td "Please review artwork placement Long Sleeve Tee" at bounding box center [360, 339] width 176 height 48
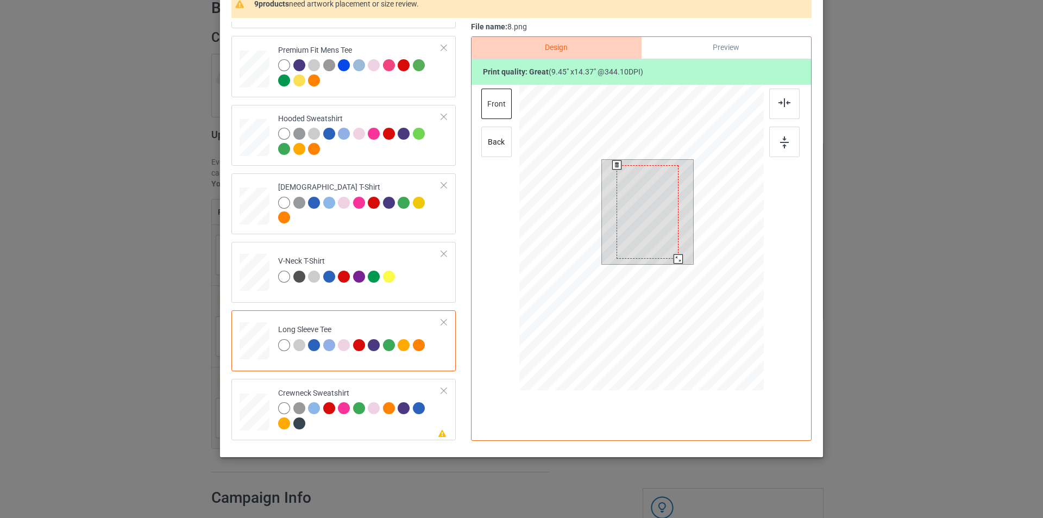
click at [675, 261] on div at bounding box center [678, 258] width 9 height 9
click at [779, 101] on img at bounding box center [785, 102] width 12 height 9
click at [775, 147] on div at bounding box center [784, 142] width 30 height 30
click at [677, 260] on div at bounding box center [679, 259] width 9 height 9
click at [785, 105] on img at bounding box center [785, 102] width 12 height 9
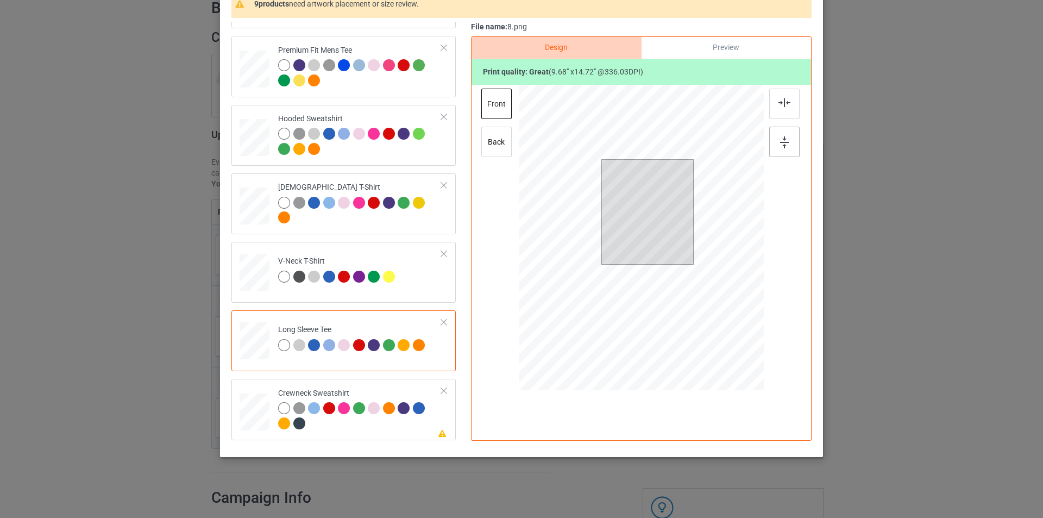
click at [785, 142] on img at bounding box center [784, 142] width 9 height 12
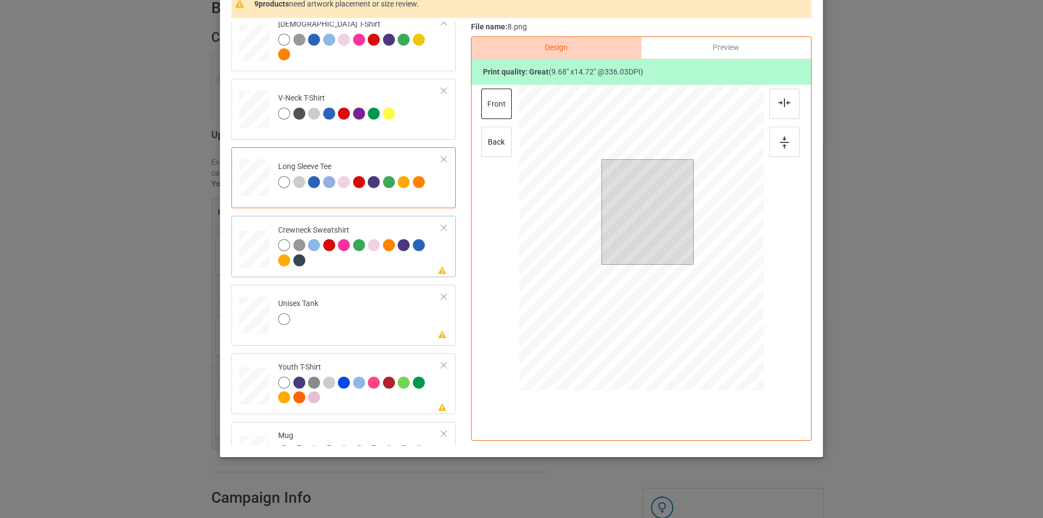
click at [396, 264] on div at bounding box center [360, 254] width 164 height 30
click at [680, 272] on div at bounding box center [681, 269] width 9 height 9
click at [779, 101] on img at bounding box center [785, 102] width 12 height 9
click at [778, 149] on div at bounding box center [784, 142] width 30 height 30
click at [396, 315] on td "Please review artwork placement Unisex Tank" at bounding box center [360, 313] width 176 height 48
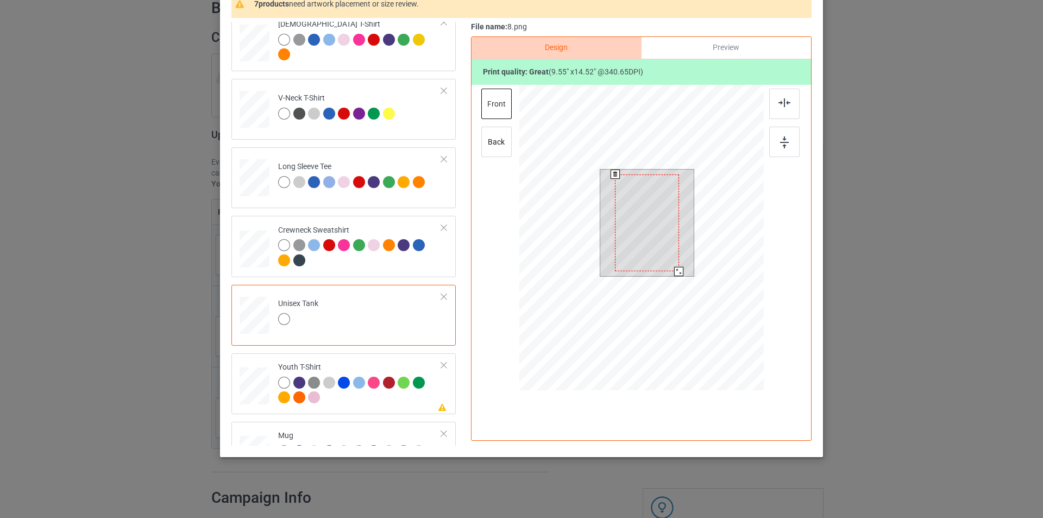
click at [678, 269] on div at bounding box center [678, 271] width 9 height 9
click at [786, 103] on img at bounding box center [785, 102] width 12 height 9
click at [789, 142] on div at bounding box center [784, 142] width 30 height 30
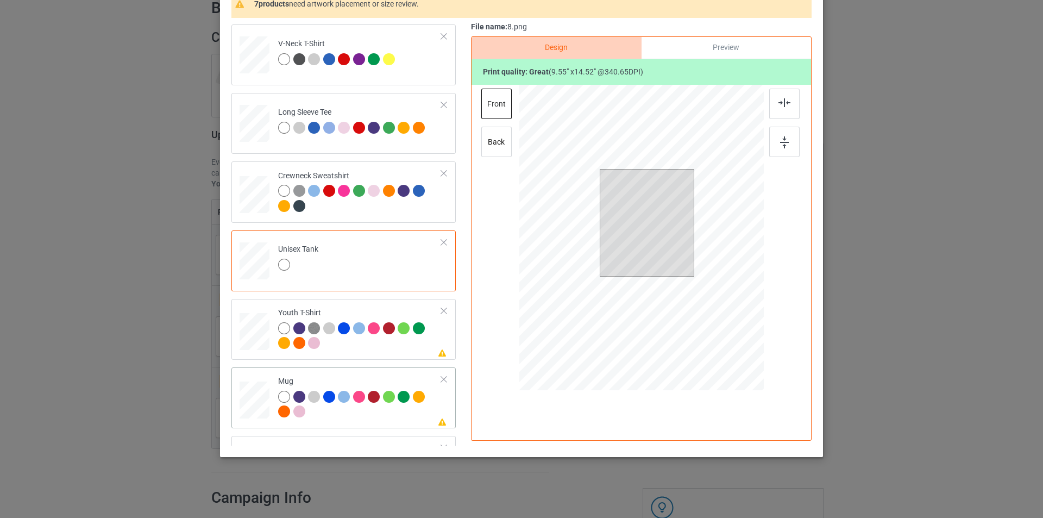
scroll to position [326, 0]
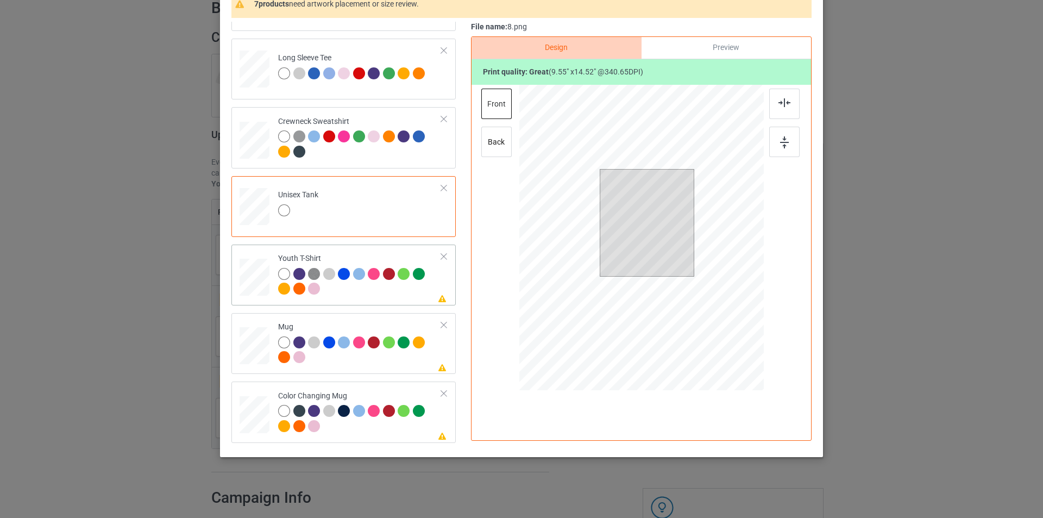
click at [382, 294] on div at bounding box center [360, 283] width 164 height 30
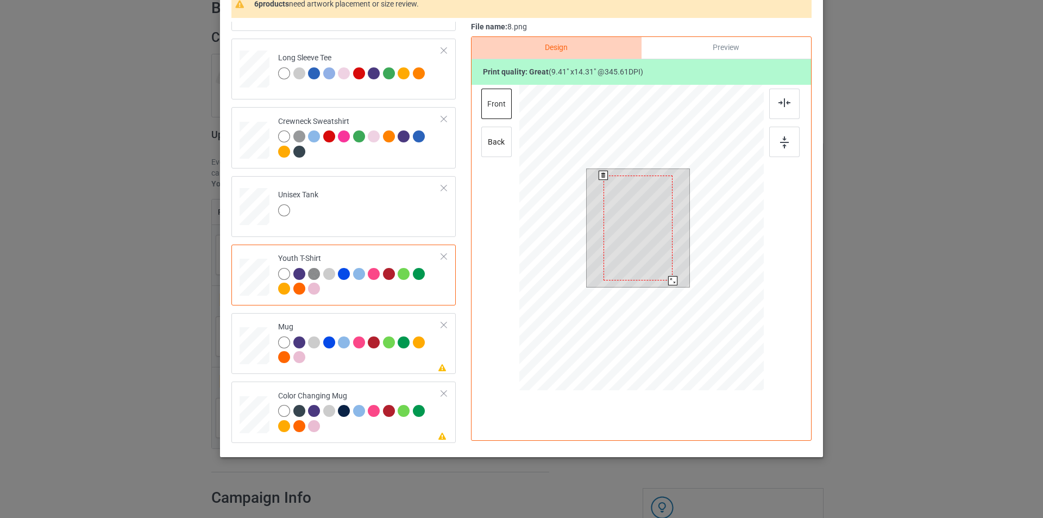
click at [669, 279] on div at bounding box center [672, 280] width 9 height 9
click at [783, 106] on img at bounding box center [785, 102] width 12 height 9
click at [780, 141] on img at bounding box center [784, 142] width 9 height 12
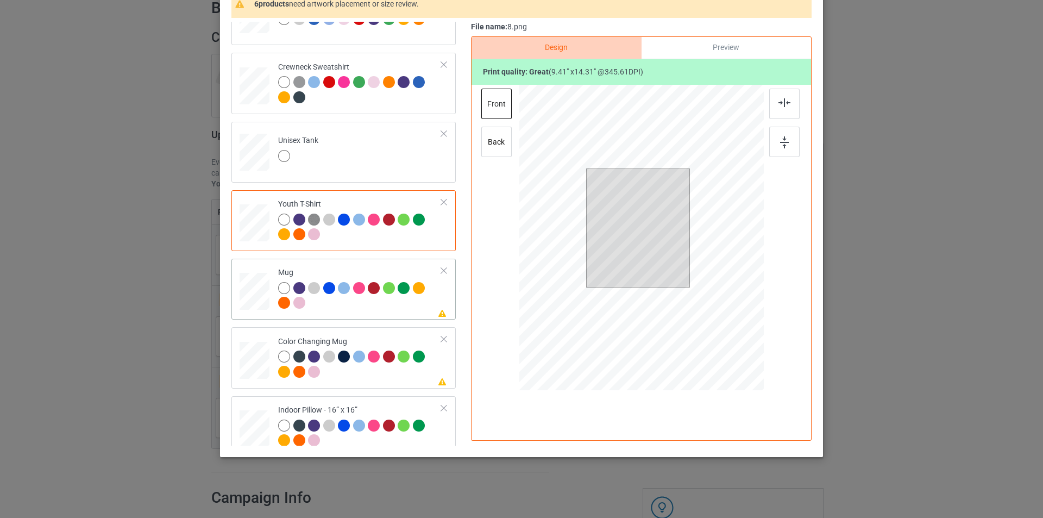
click at [384, 308] on div at bounding box center [360, 297] width 164 height 30
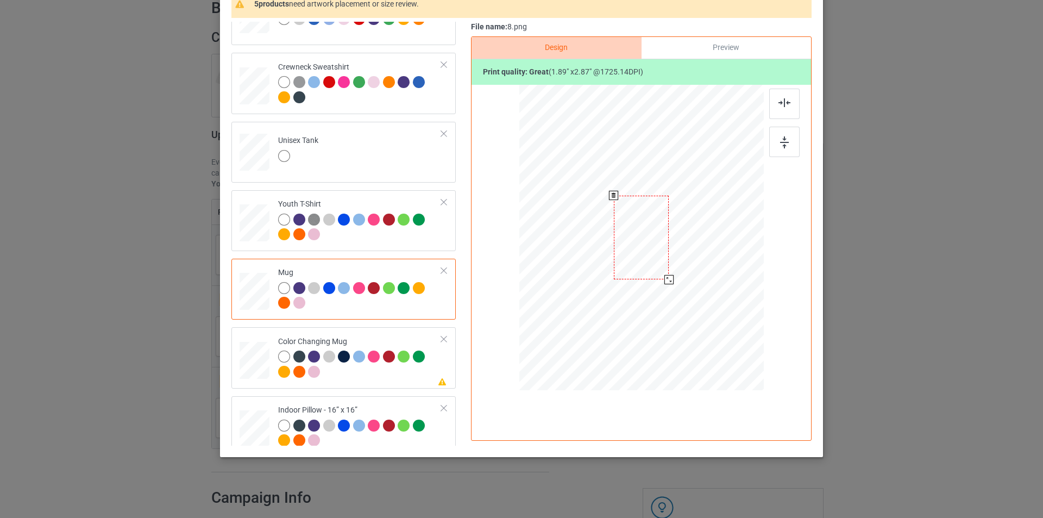
drag, startPoint x: 710, startPoint y: 349, endPoint x: 669, endPoint y: 277, distance: 83.4
click at [669, 277] on div at bounding box center [669, 279] width 9 height 9
drag, startPoint x: 593, startPoint y: 254, endPoint x: 579, endPoint y: 253, distance: 13.7
click at [579, 253] on div at bounding box center [574, 238] width 55 height 84
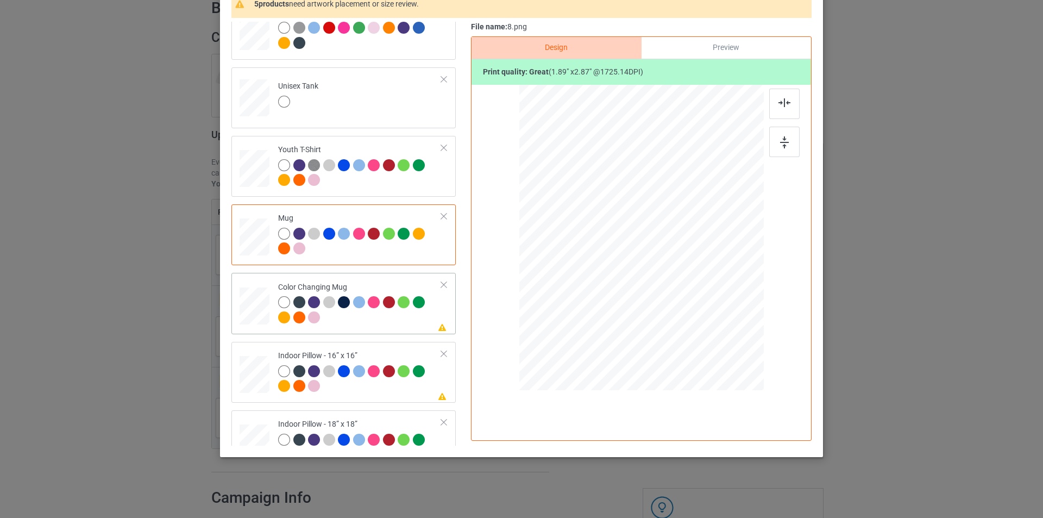
click at [384, 317] on div at bounding box center [360, 311] width 164 height 30
click at [599, 279] on div at bounding box center [601, 278] width 9 height 9
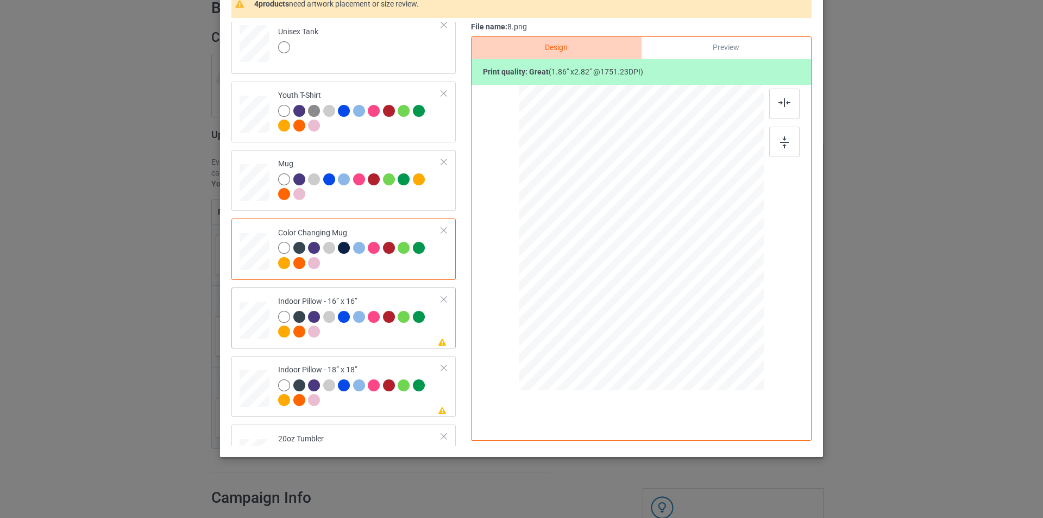
click at [400, 339] on div at bounding box center [360, 326] width 164 height 30
drag, startPoint x: 712, startPoint y: 347, endPoint x: 709, endPoint y: 321, distance: 26.2
click at [709, 321] on div at bounding box center [641, 238] width 245 height 244
click at [782, 109] on div at bounding box center [784, 104] width 30 height 30
click at [780, 141] on img at bounding box center [784, 142] width 9 height 12
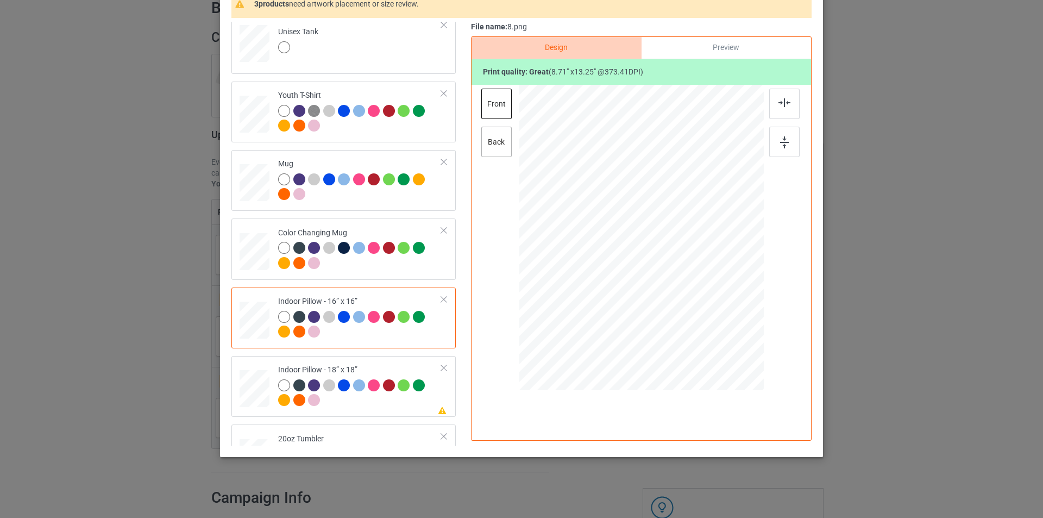
click at [496, 147] on div "back" at bounding box center [496, 142] width 30 height 30
drag, startPoint x: 710, startPoint y: 334, endPoint x: 707, endPoint y: 322, distance: 12.2
click at [707, 322] on div at bounding box center [641, 237] width 244 height 243
click at [780, 106] on img at bounding box center [785, 102] width 12 height 9
click at [788, 141] on div at bounding box center [784, 142] width 30 height 30
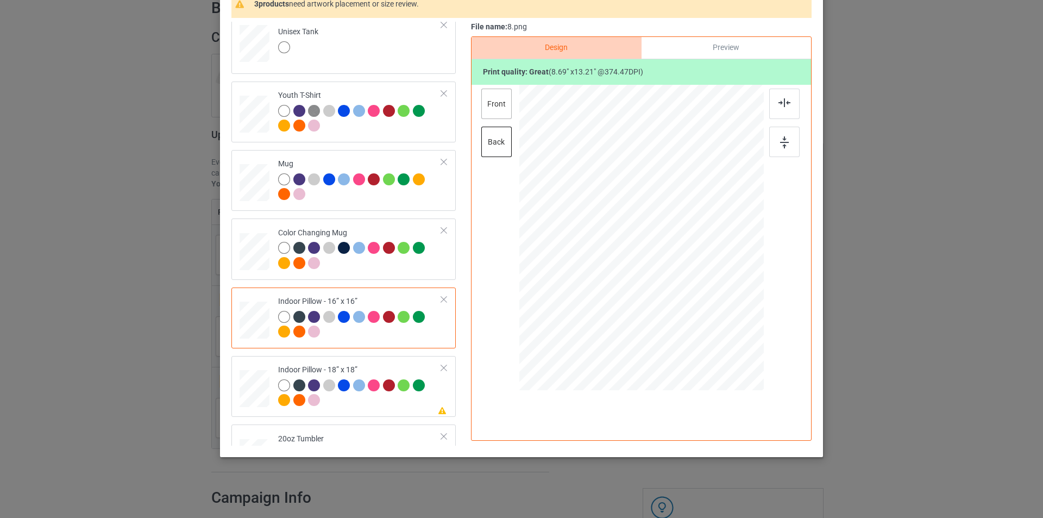
click at [504, 106] on div "front" at bounding box center [496, 104] width 30 height 30
click at [500, 142] on div "back" at bounding box center [496, 142] width 30 height 30
click at [501, 104] on div "front" at bounding box center [496, 104] width 30 height 30
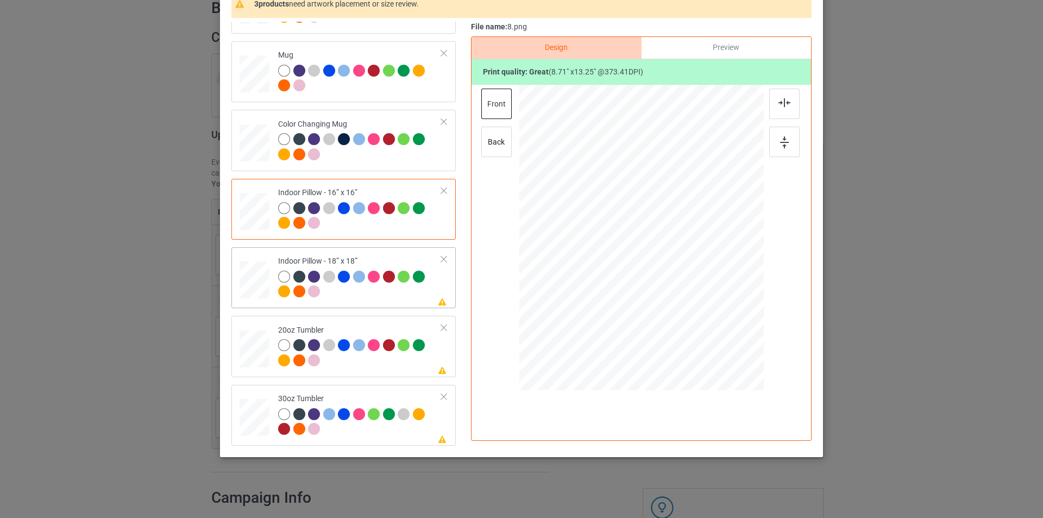
click at [362, 307] on div "Please review artwork placement Indoor Pillow - 18” x 18”" at bounding box center [343, 277] width 224 height 61
drag, startPoint x: 709, startPoint y: 349, endPoint x: 703, endPoint y: 331, distance: 19.1
click at [703, 331] on div at bounding box center [704, 333] width 9 height 9
click at [782, 105] on img at bounding box center [785, 102] width 12 height 9
click at [780, 152] on div at bounding box center [784, 142] width 30 height 30
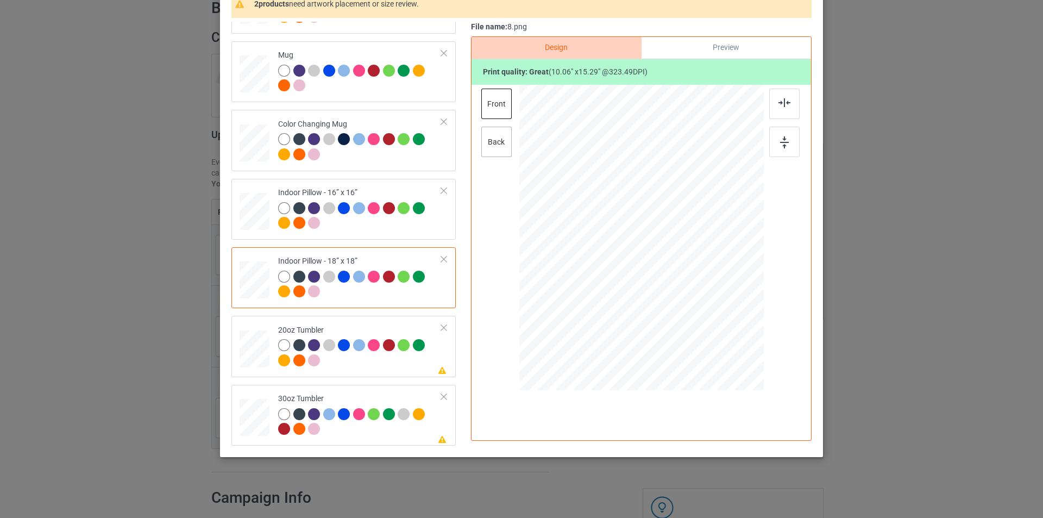
click at [498, 142] on div "back" at bounding box center [496, 142] width 30 height 30
click at [703, 330] on div at bounding box center [704, 333] width 9 height 9
click at [785, 106] on img at bounding box center [785, 102] width 12 height 9
click at [780, 136] on div at bounding box center [784, 142] width 30 height 30
click at [370, 331] on div "20oz Tumbler" at bounding box center [360, 345] width 164 height 41
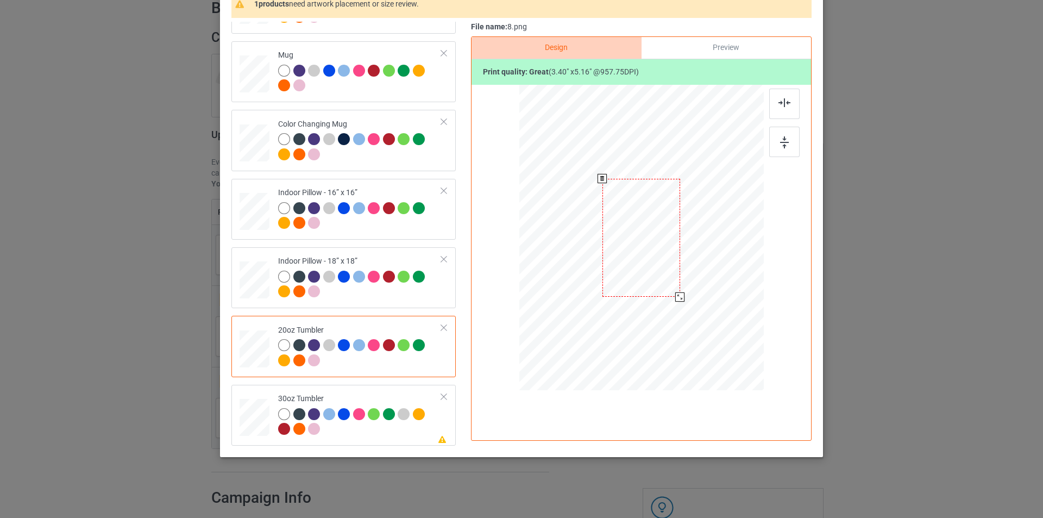
drag, startPoint x: 706, startPoint y: 341, endPoint x: 684, endPoint y: 289, distance: 56.0
click at [684, 289] on div at bounding box center [640, 237] width 231 height 140
click at [609, 274] on div at bounding box center [586, 238] width 78 height 118
click at [354, 389] on td "Please review artwork placement 30oz Tumbler" at bounding box center [360, 415] width 176 height 52
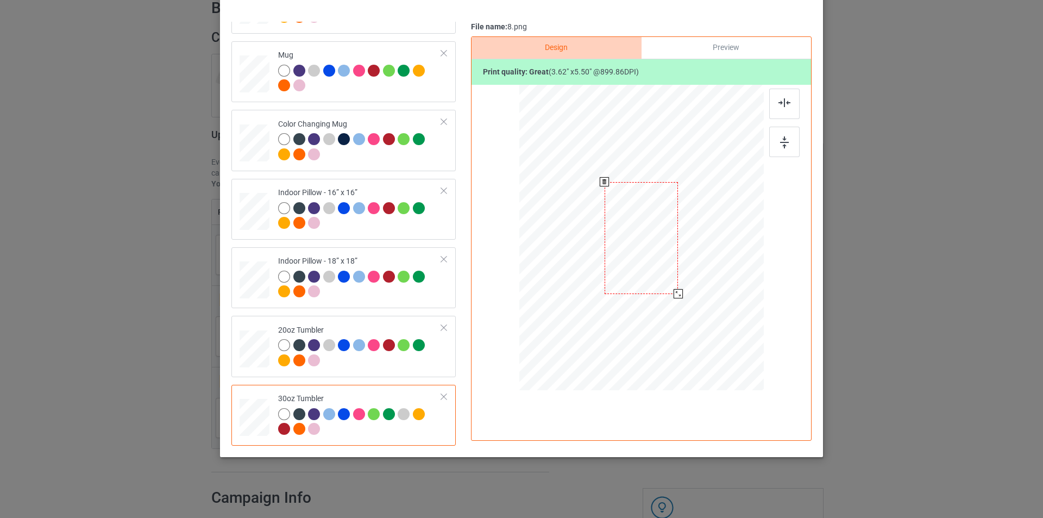
drag, startPoint x: 708, startPoint y: 347, endPoint x: 683, endPoint y: 287, distance: 64.8
click at [683, 287] on div at bounding box center [641, 237] width 237 height 131
drag, startPoint x: 649, startPoint y: 267, endPoint x: 591, endPoint y: 267, distance: 58.7
click at [591, 267] on div at bounding box center [641, 237] width 237 height 131
click at [628, 259] on div at bounding box center [600, 238] width 74 height 112
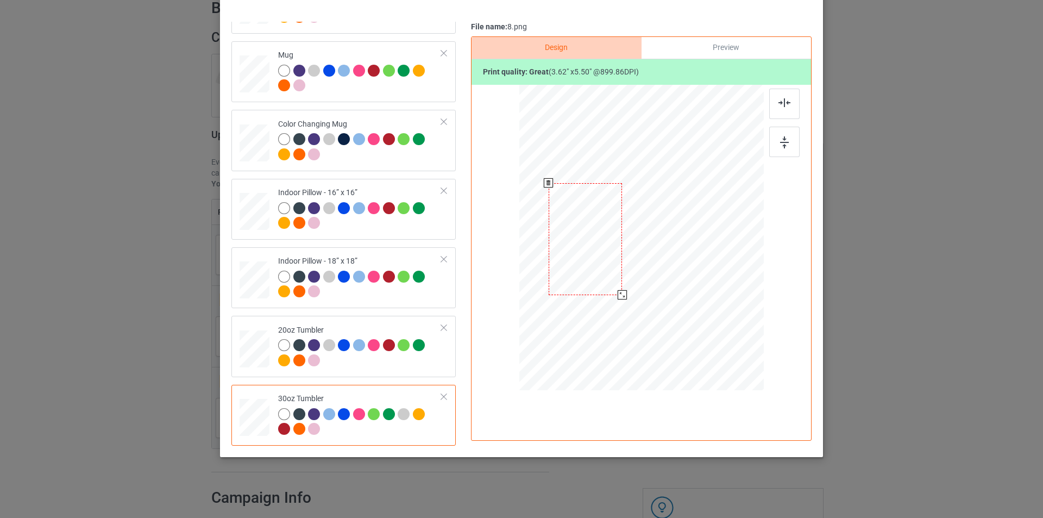
drag, startPoint x: 628, startPoint y: 259, endPoint x: 613, endPoint y: 260, distance: 14.2
click at [613, 260] on div at bounding box center [586, 239] width 74 height 112
click at [619, 294] on div at bounding box center [621, 293] width 9 height 9
click at [613, 270] on div at bounding box center [585, 238] width 72 height 109
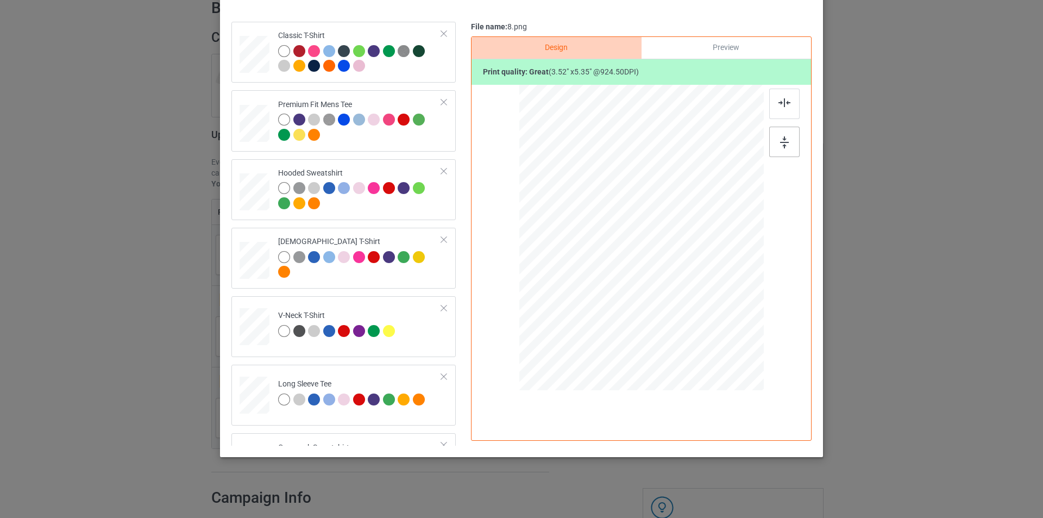
scroll to position [0, 0]
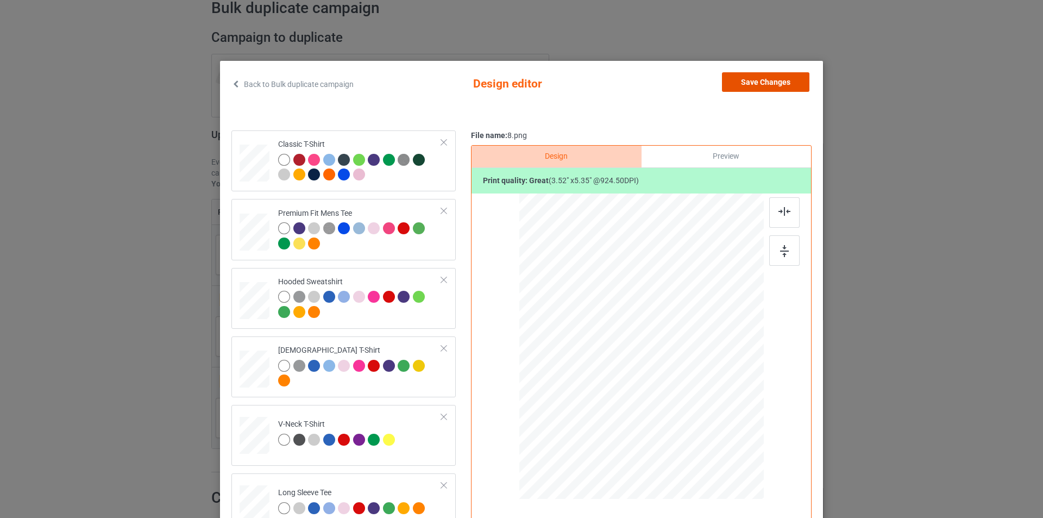
click at [781, 85] on button "Save Changes" at bounding box center [765, 82] width 87 height 20
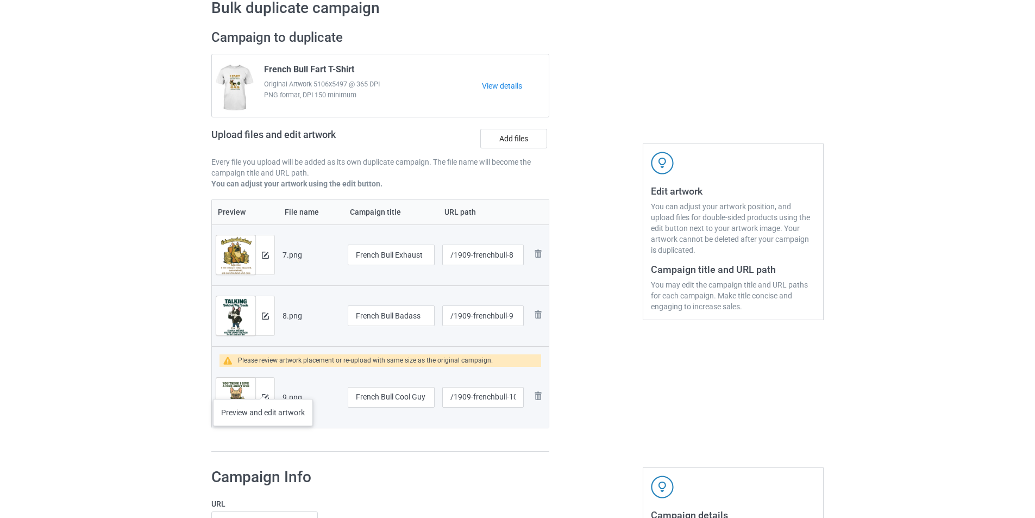
click at [263, 388] on div at bounding box center [264, 397] width 19 height 39
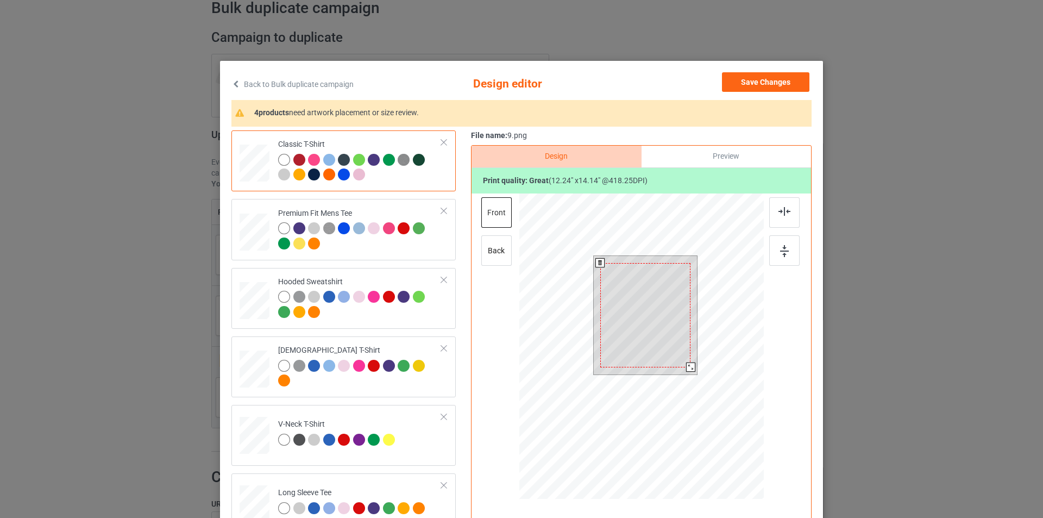
drag, startPoint x: 686, startPoint y: 364, endPoint x: 689, endPoint y: 369, distance: 5.9
click at [689, 369] on div at bounding box center [690, 366] width 9 height 9
click at [779, 209] on img at bounding box center [785, 211] width 12 height 9
click at [688, 368] on div at bounding box center [691, 368] width 9 height 9
click at [788, 220] on div at bounding box center [784, 212] width 30 height 30
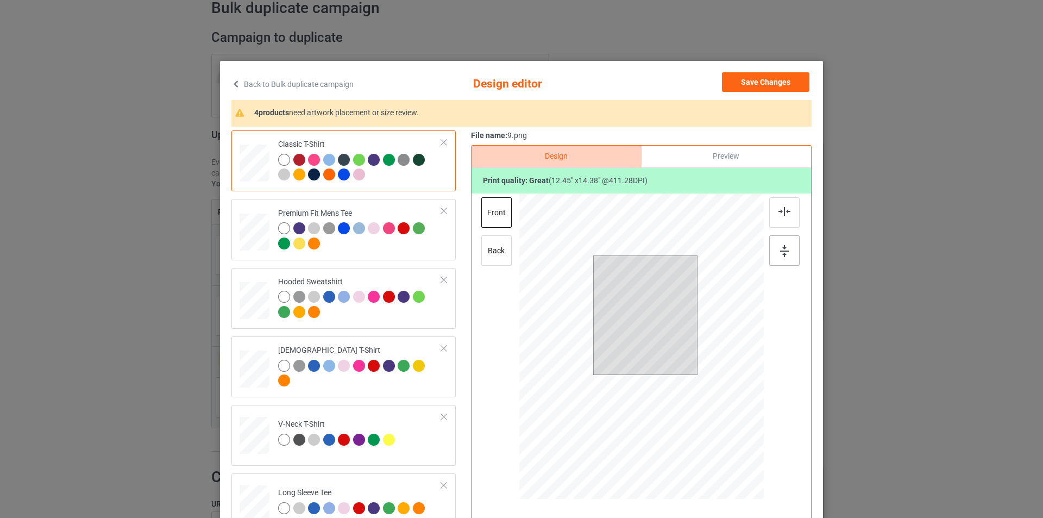
click at [781, 246] on img at bounding box center [784, 251] width 9 height 12
click at [491, 249] on div "back" at bounding box center [496, 250] width 30 height 30
click at [592, 245] on div at bounding box center [643, 304] width 103 height 118
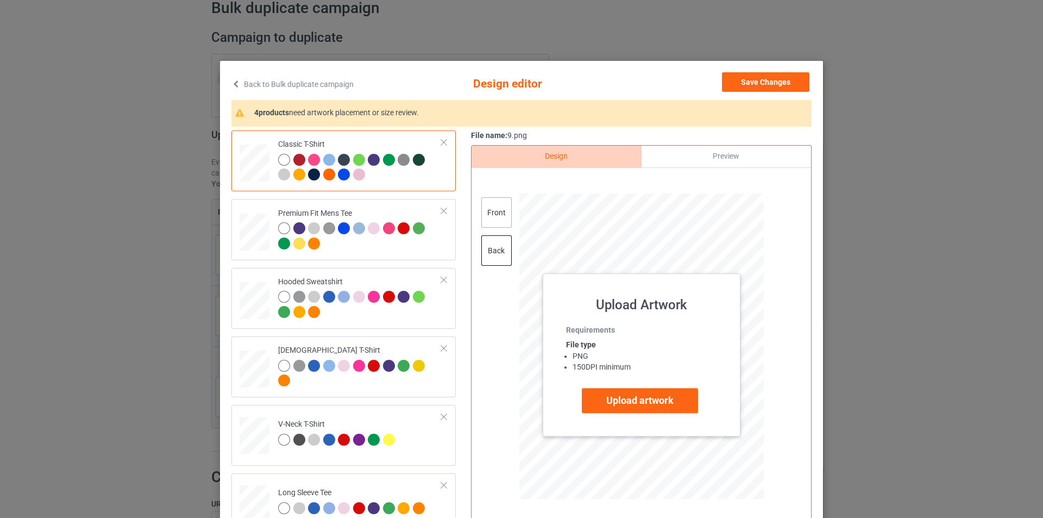
click at [487, 220] on div "front" at bounding box center [496, 212] width 30 height 30
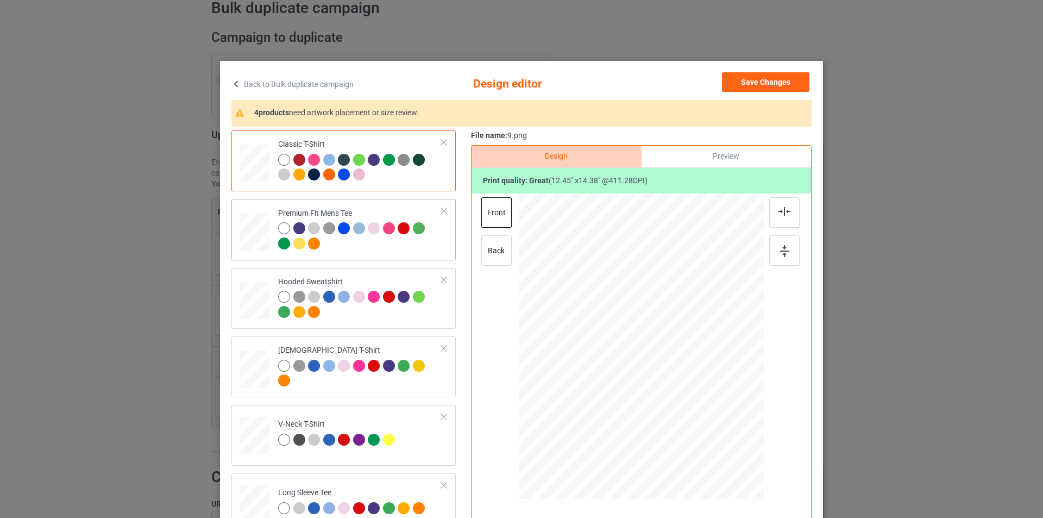
click at [278, 244] on div at bounding box center [284, 243] width 12 height 12
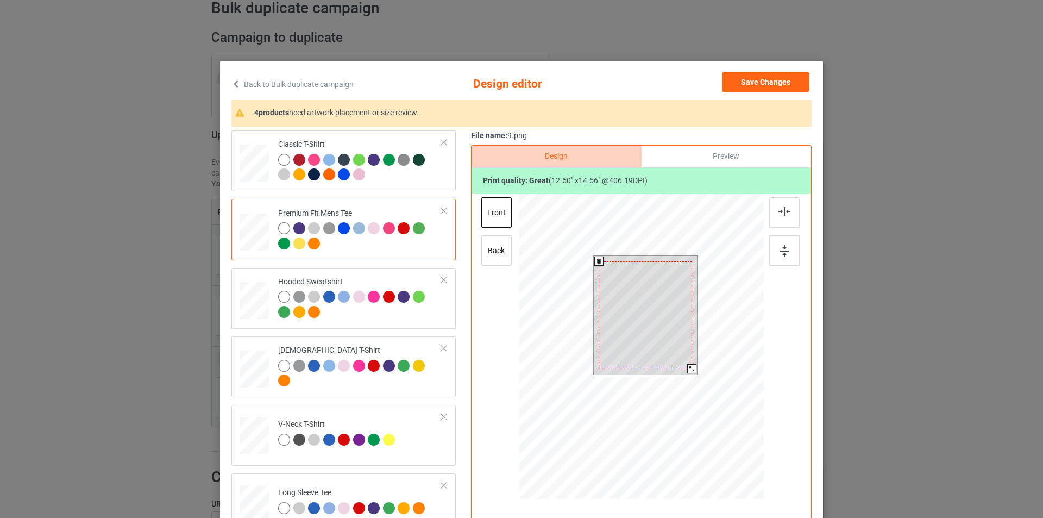
click at [688, 371] on div at bounding box center [691, 368] width 9 height 9
click at [791, 216] on div at bounding box center [784, 212] width 30 height 30
click at [776, 268] on div at bounding box center [785, 235] width 33 height 76
click at [780, 256] on img at bounding box center [784, 251] width 9 height 12
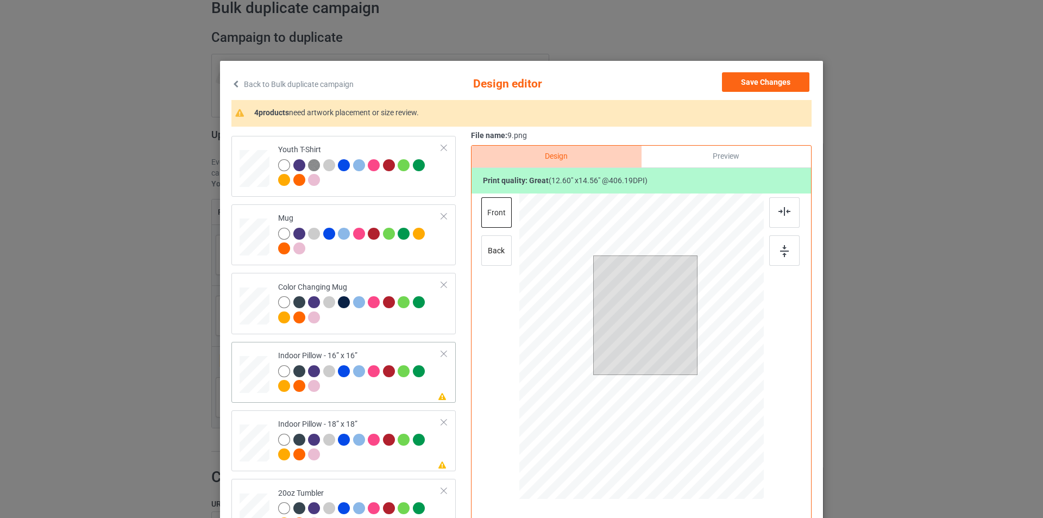
scroll to position [598, 0]
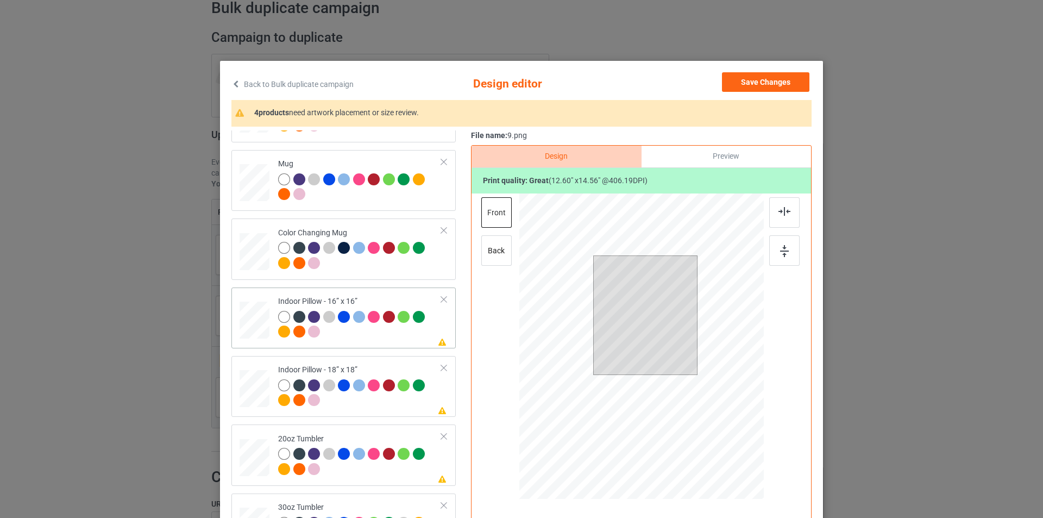
click at [403, 299] on div "Indoor Pillow - 16” x 16”" at bounding box center [360, 316] width 164 height 41
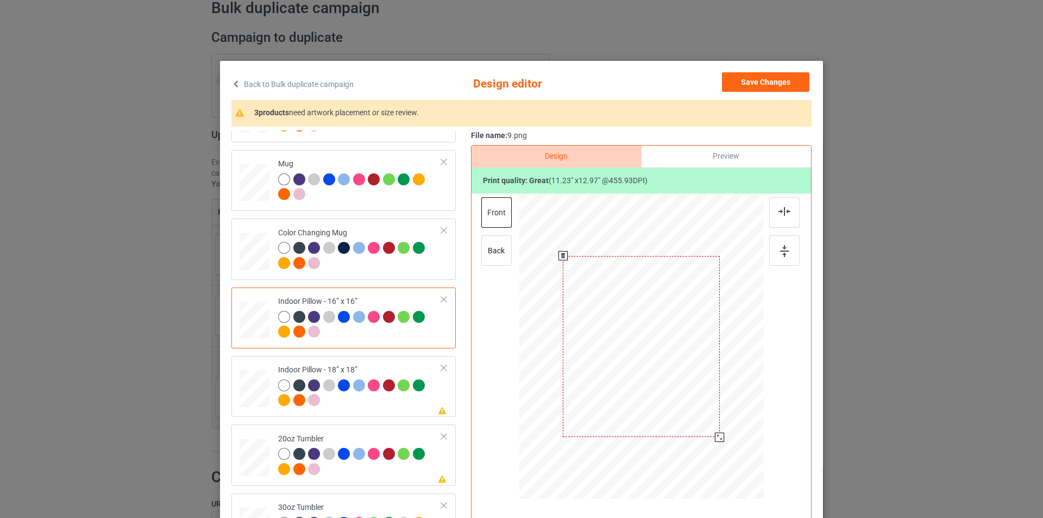
drag, startPoint x: 710, startPoint y: 433, endPoint x: 714, endPoint y: 440, distance: 7.8
click at [715, 440] on div at bounding box center [719, 437] width 9 height 9
click at [788, 211] on div at bounding box center [784, 212] width 30 height 30
click at [788, 245] on div at bounding box center [784, 250] width 30 height 30
click at [488, 247] on div "back" at bounding box center [496, 250] width 30 height 30
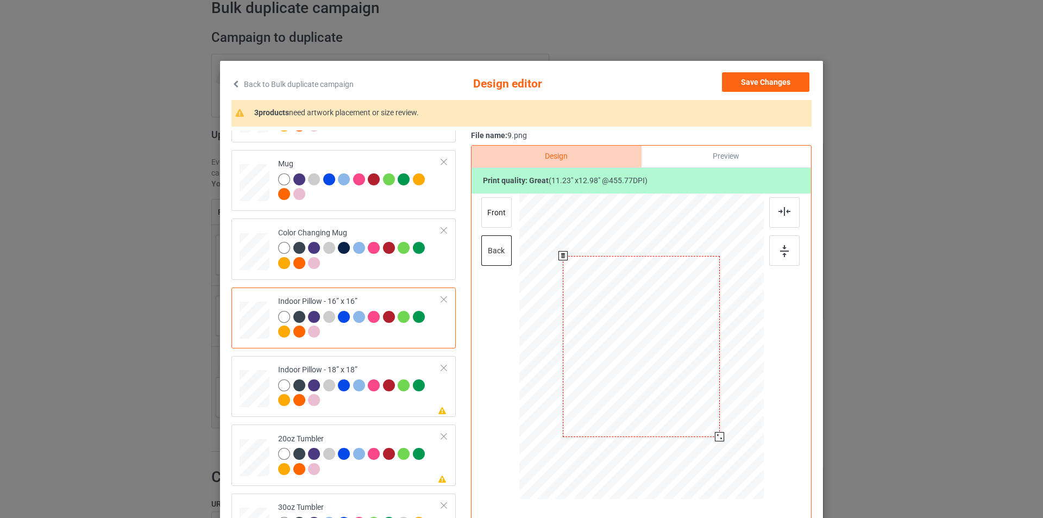
drag, startPoint x: 709, startPoint y: 435, endPoint x: 737, endPoint y: 398, distance: 46.1
click at [715, 441] on div at bounding box center [719, 436] width 9 height 9
click at [784, 217] on div at bounding box center [784, 212] width 30 height 30
click at [784, 248] on img at bounding box center [784, 251] width 9 height 12
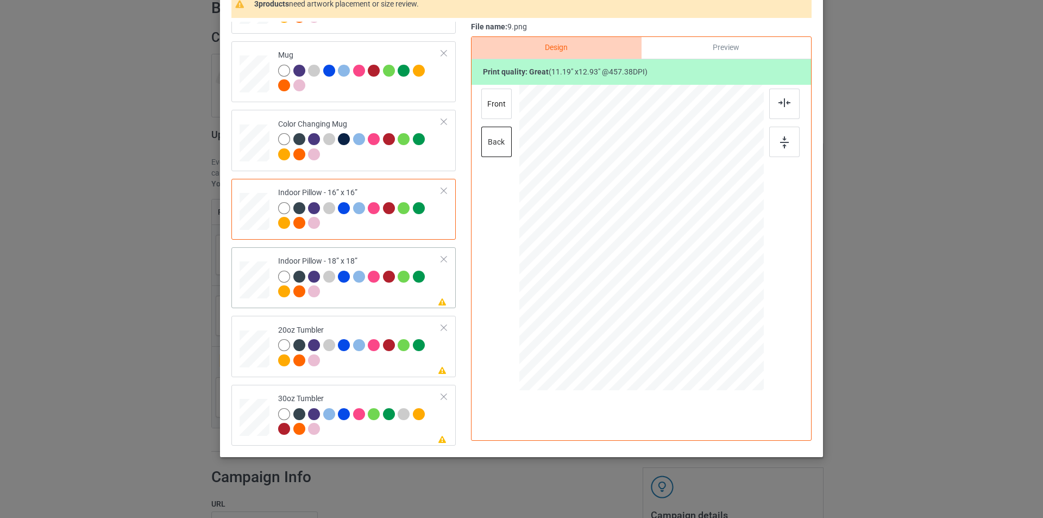
click at [373, 294] on div at bounding box center [360, 286] width 164 height 30
drag, startPoint x: 711, startPoint y: 320, endPoint x: 713, endPoint y: 328, distance: 8.4
click at [715, 328] on div at bounding box center [719, 327] width 9 height 9
click at [779, 107] on img at bounding box center [785, 102] width 12 height 9
click at [782, 145] on img at bounding box center [784, 142] width 9 height 12
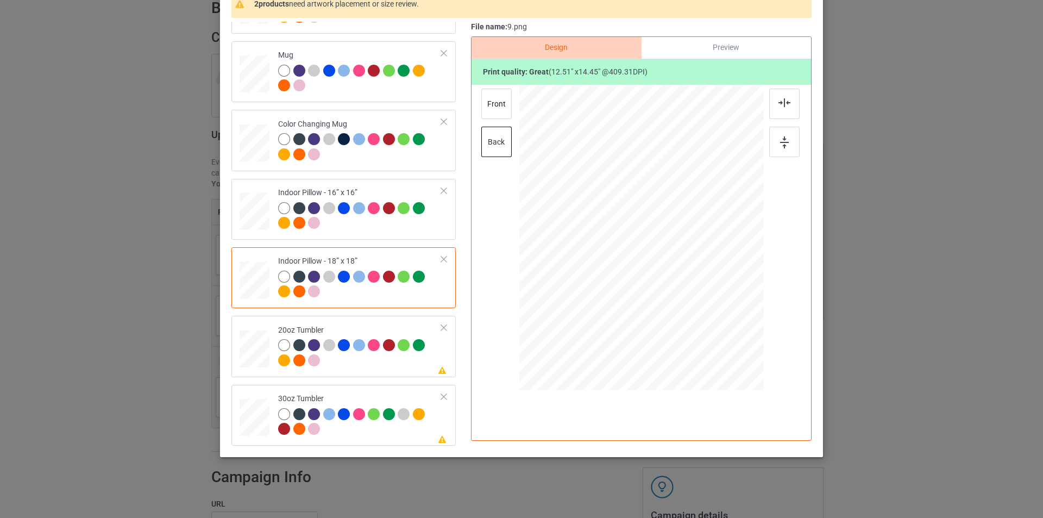
click at [477, 102] on div "Design Preview Print quality: great ( 12.51 " x 14.45 " @ 409.31 DPI) front back" at bounding box center [641, 238] width 341 height 404
click at [481, 102] on div "front" at bounding box center [496, 104] width 30 height 30
drag, startPoint x: 707, startPoint y: 322, endPoint x: 711, endPoint y: 330, distance: 8.8
click at [711, 330] on div at bounding box center [641, 237] width 244 height 243
click at [718, 328] on div at bounding box center [719, 328] width 9 height 9
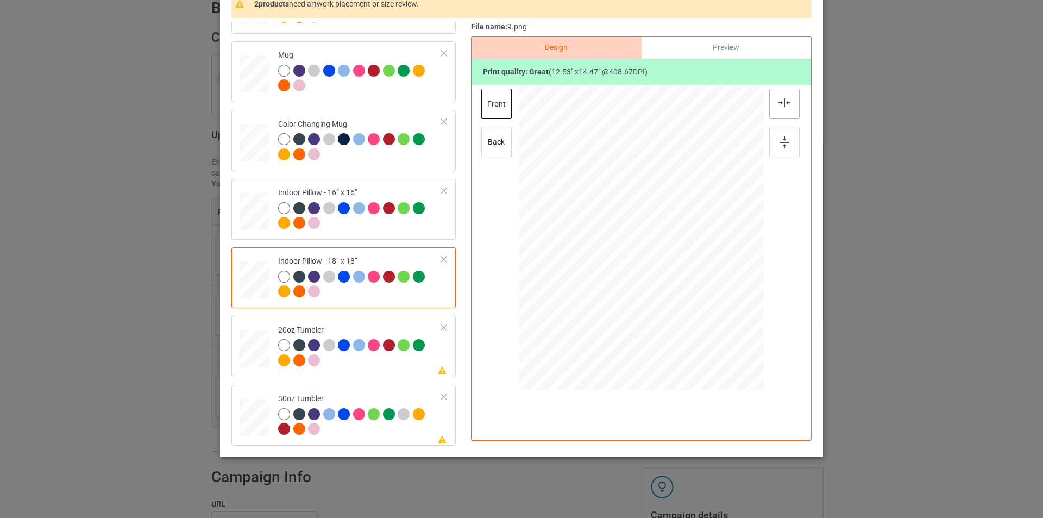
click at [782, 102] on img at bounding box center [785, 102] width 12 height 9
click at [782, 151] on div at bounding box center [784, 142] width 30 height 30
click at [358, 323] on td "Please review artwork placement 20oz Tumbler" at bounding box center [360, 346] width 176 height 52
click at [631, 295] on div at bounding box center [633, 291] width 9 height 9
click at [615, 231] on div at bounding box center [586, 238] width 93 height 108
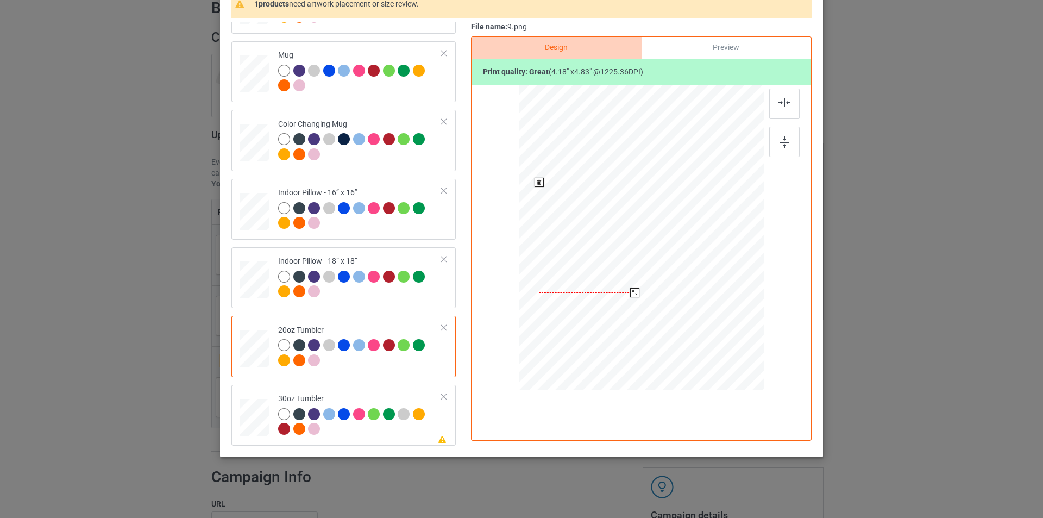
click at [630, 292] on div at bounding box center [634, 292] width 9 height 9
click at [405, 427] on div at bounding box center [360, 423] width 164 height 30
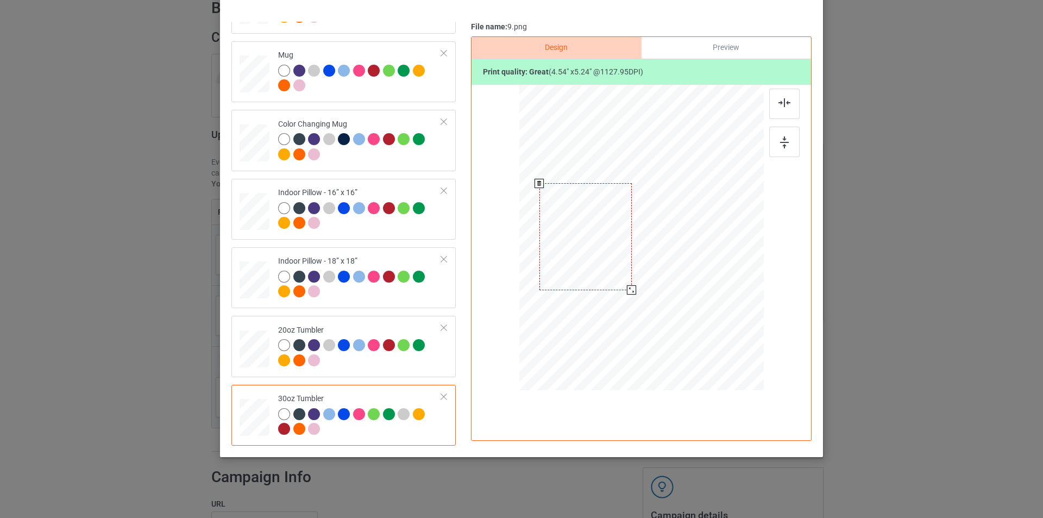
click at [604, 260] on div at bounding box center [586, 236] width 92 height 107
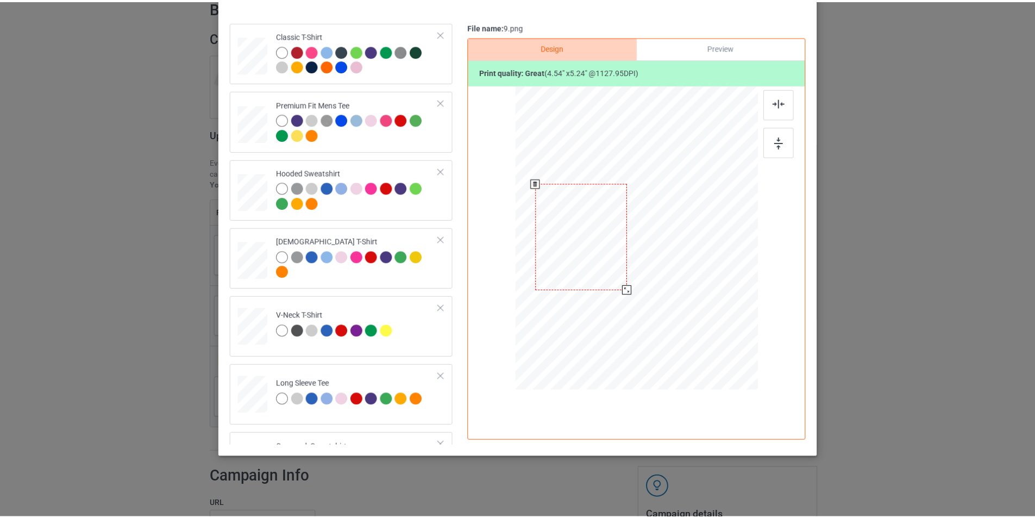
scroll to position [0, 0]
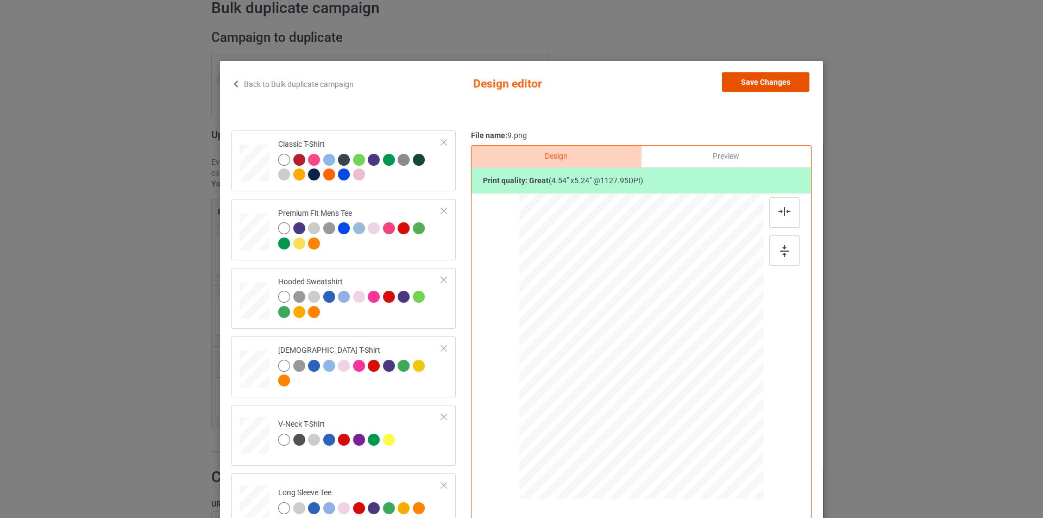
click at [762, 80] on button "Save Changes" at bounding box center [765, 82] width 87 height 20
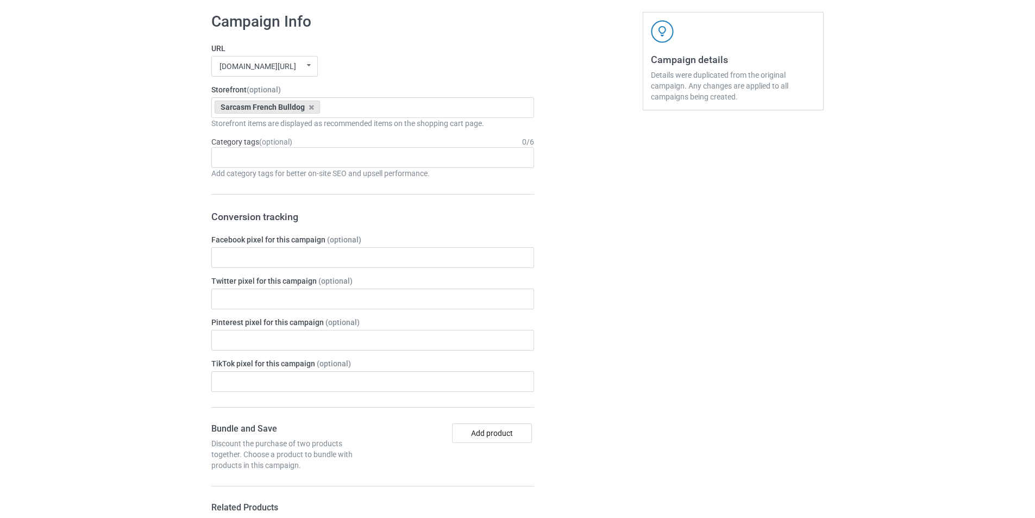
scroll to position [761, 0]
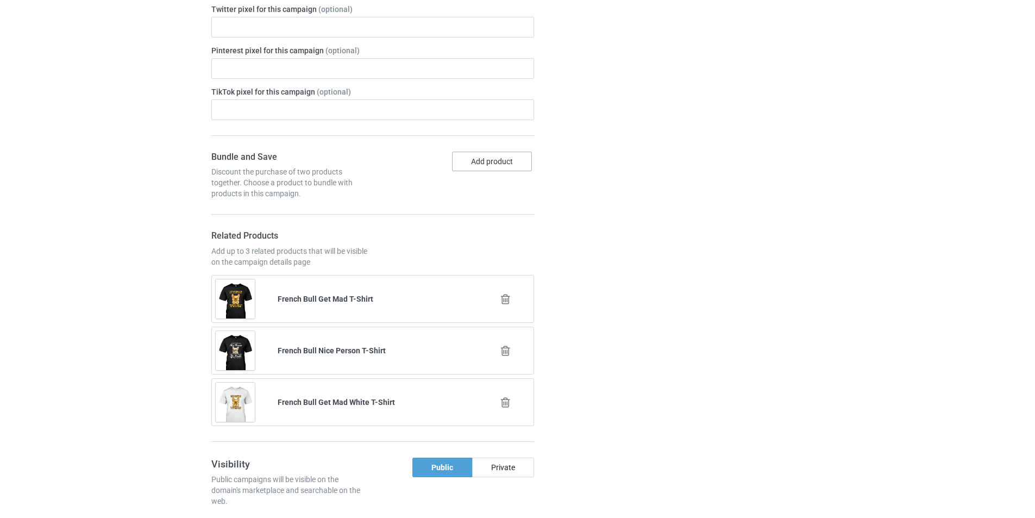
click at [493, 157] on button "Add product" at bounding box center [492, 162] width 80 height 20
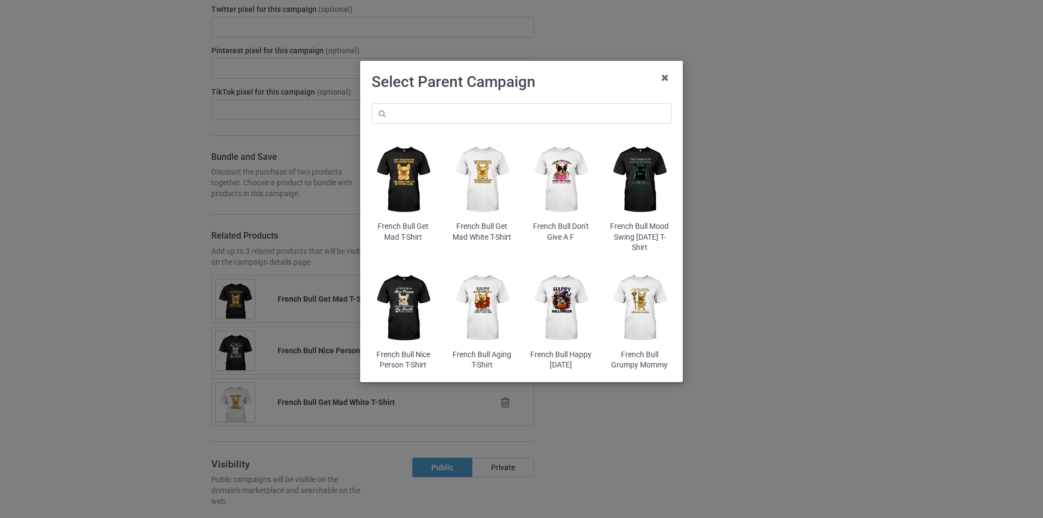
click at [636, 190] on img at bounding box center [640, 179] width 64 height 79
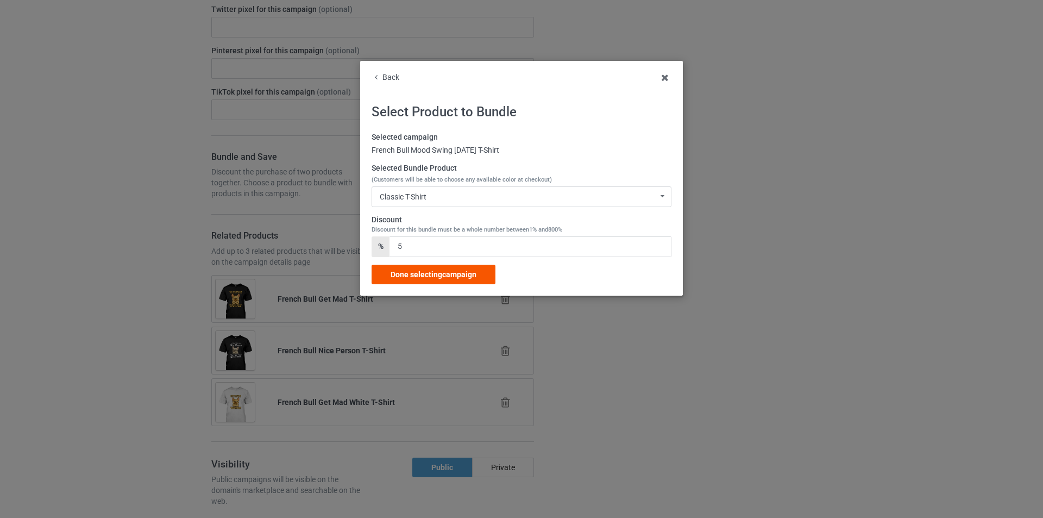
click at [456, 275] on span "Done selecting campaign" at bounding box center [434, 274] width 86 height 9
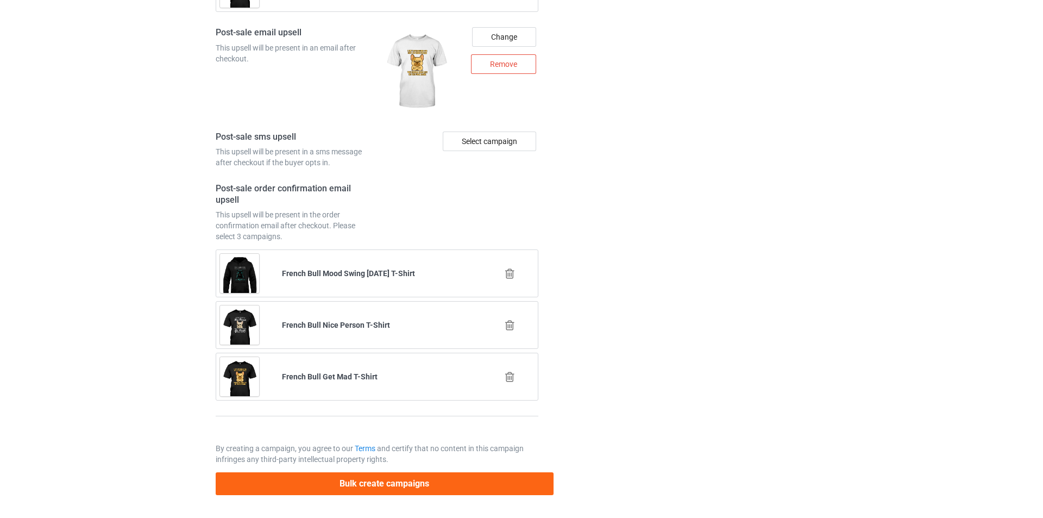
scroll to position [1475, 0]
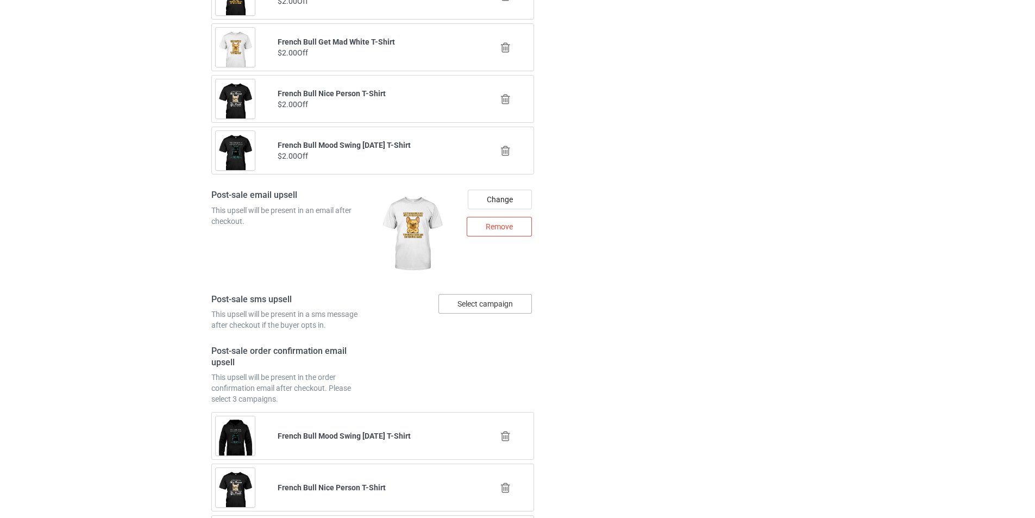
click at [480, 304] on div "Select campaign" at bounding box center [484, 304] width 93 height 20
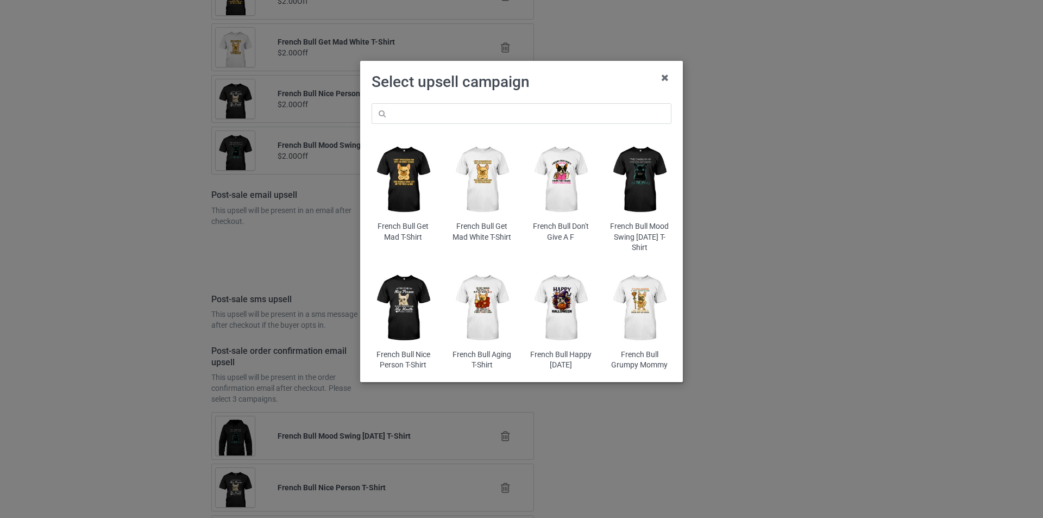
click at [560, 181] on img at bounding box center [561, 179] width 64 height 79
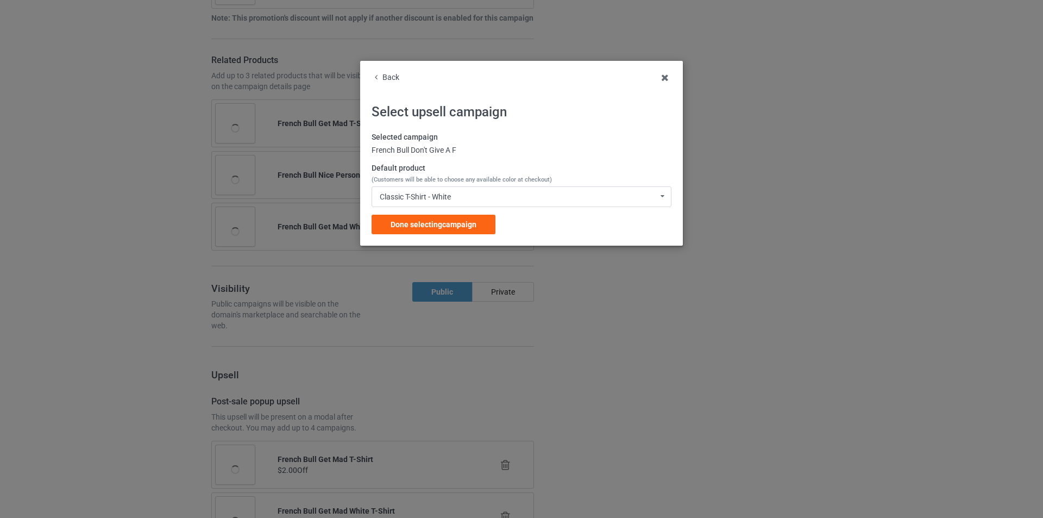
scroll to position [1475, 0]
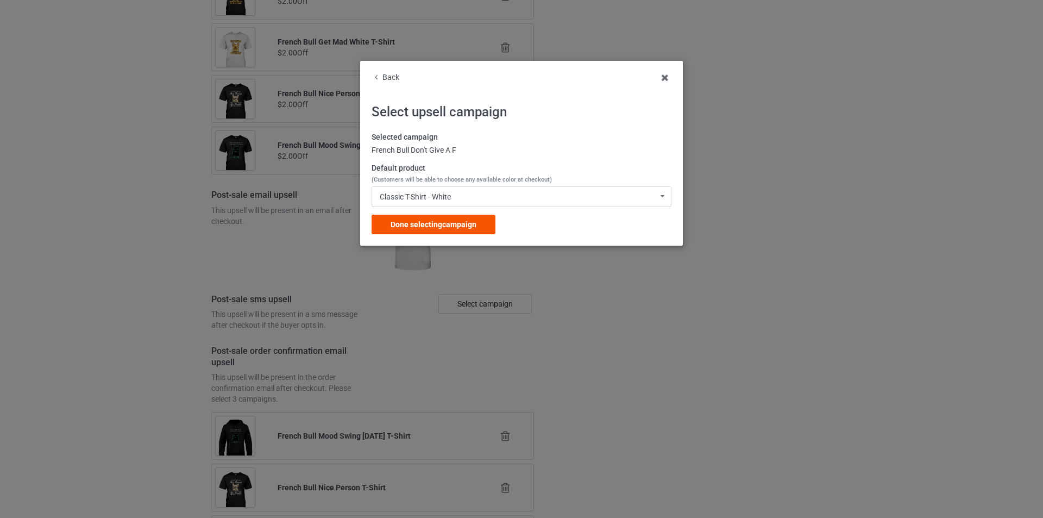
click at [465, 225] on span "Done selecting campaign" at bounding box center [434, 224] width 86 height 9
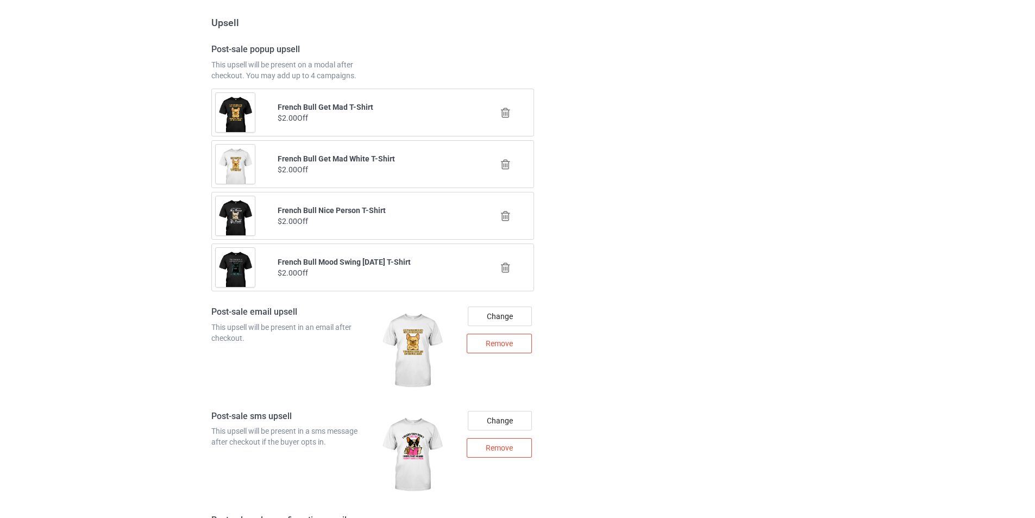
scroll to position [1690, 0]
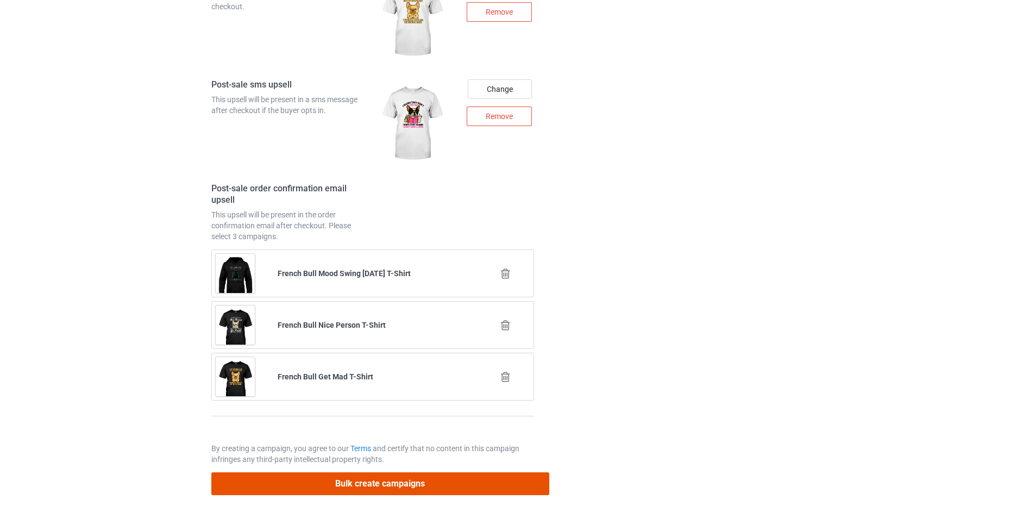
click at [391, 486] on button "Bulk create campaigns" at bounding box center [380, 483] width 338 height 22
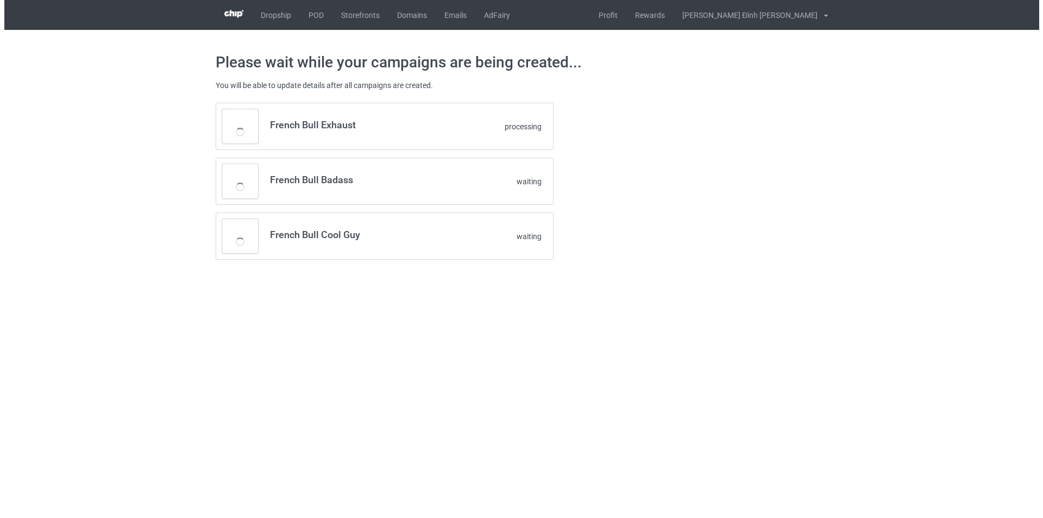
scroll to position [0, 0]
